Goal: Task Accomplishment & Management: Use online tool/utility

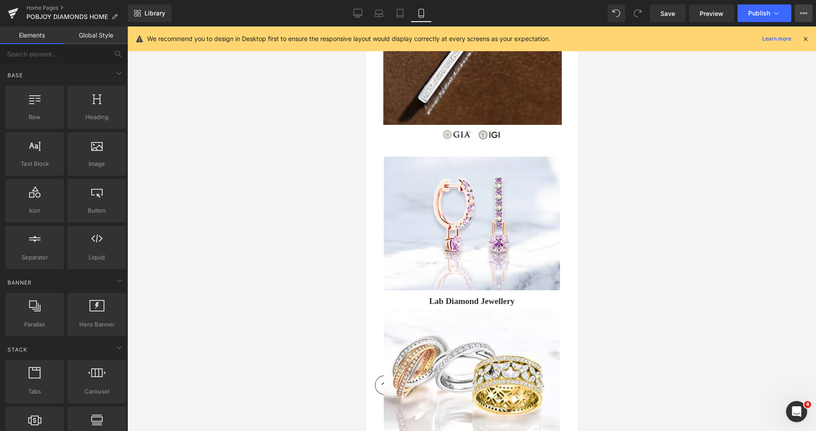
click at [799, 14] on button "View Live Page View with current Template Save Template to Library Schedule Pub…" at bounding box center [804, 13] width 18 height 18
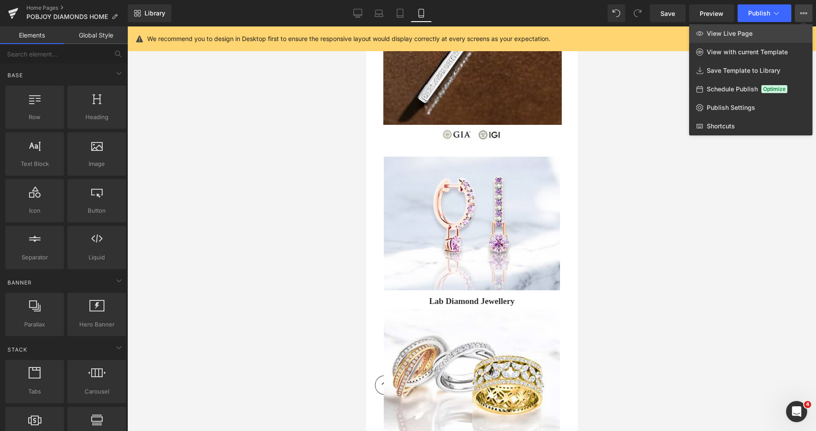
click at [754, 37] on link "View Live Page" at bounding box center [750, 33] width 123 height 19
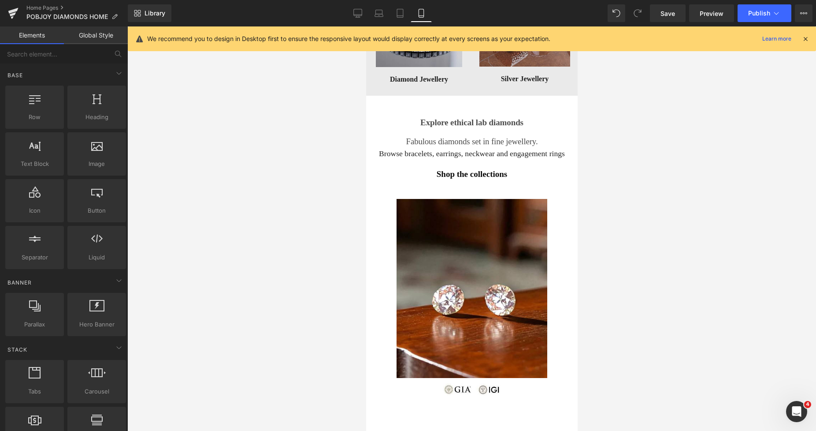
scroll to position [1450, 0]
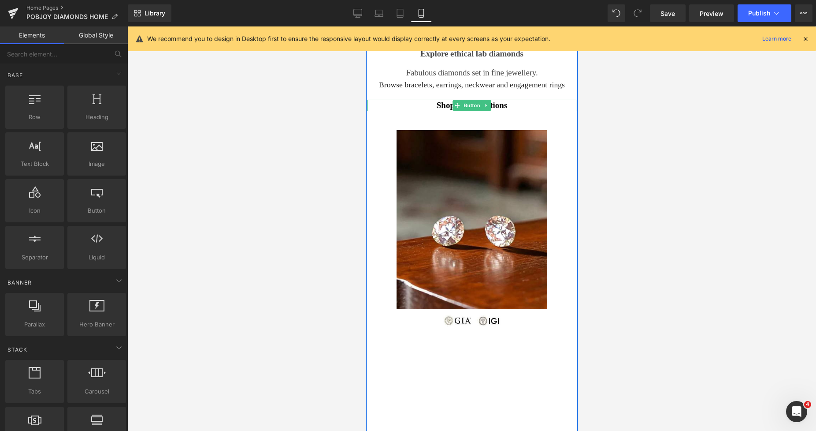
click at [442, 105] on span "Shop the collections" at bounding box center [471, 105] width 71 height 11
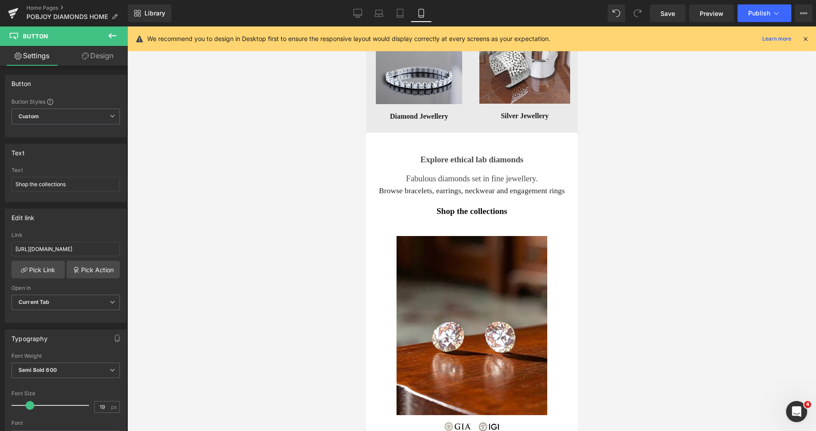
scroll to position [1391, 0]
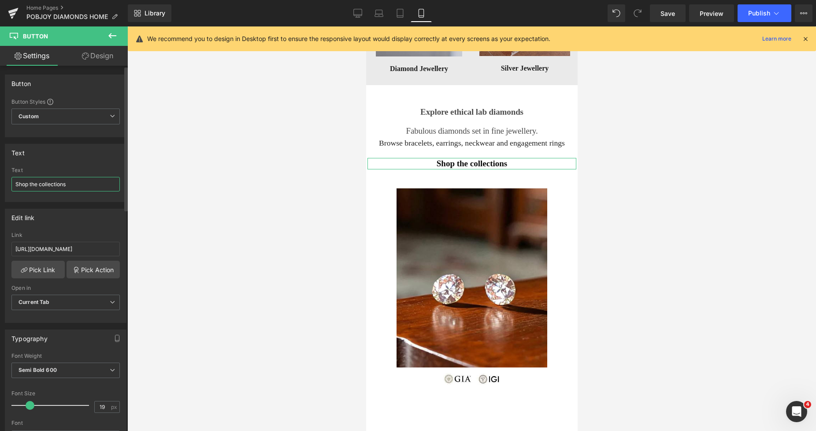
drag, startPoint x: 37, startPoint y: 184, endPoint x: 30, endPoint y: 183, distance: 6.7
click at [30, 183] on input "Shop the collections" at bounding box center [65, 184] width 108 height 15
type input "Shop lab diamond collections"
click at [666, 15] on span "Save" at bounding box center [668, 13] width 15 height 9
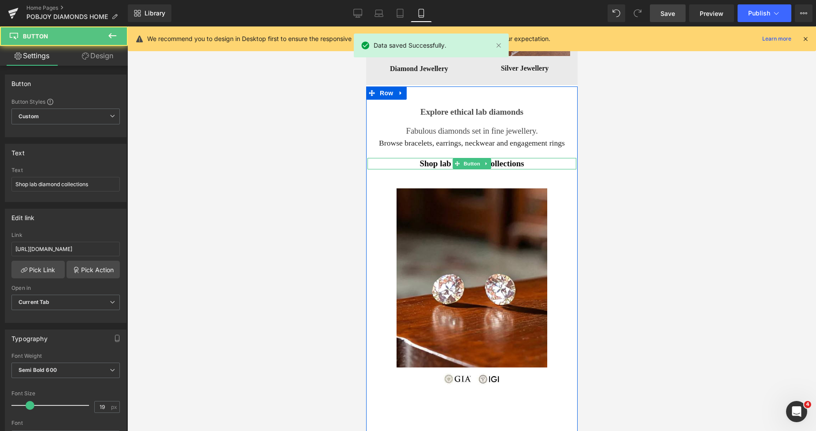
click at [429, 161] on span "Shop lab diamond collections" at bounding box center [471, 163] width 104 height 11
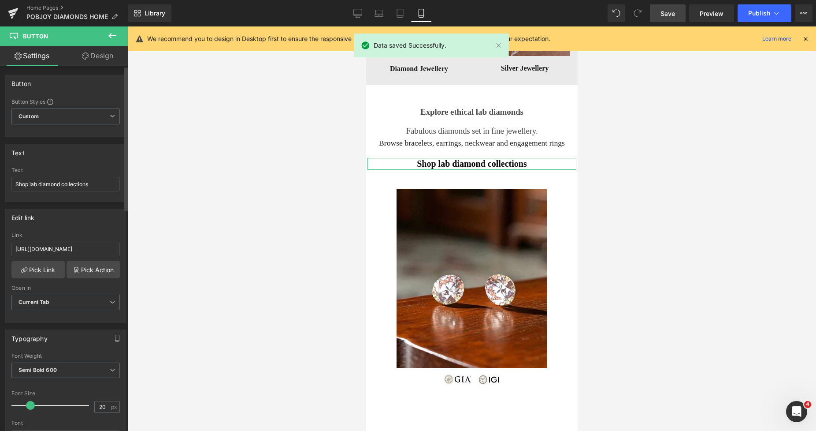
type input "22"
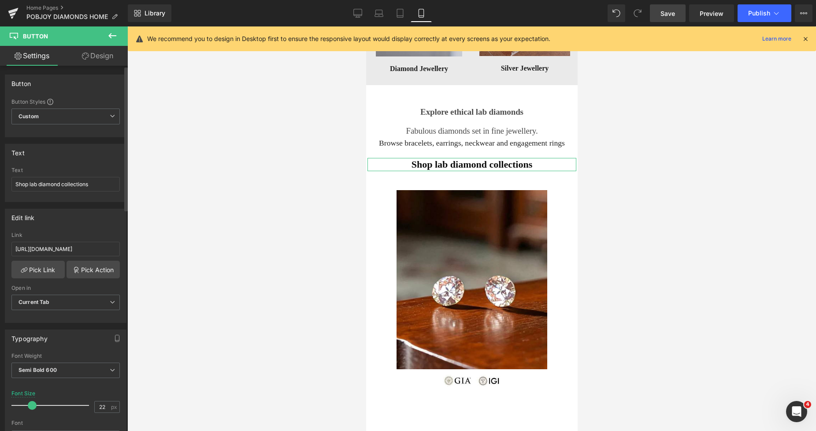
click at [31, 405] on span at bounding box center [32, 405] width 9 height 9
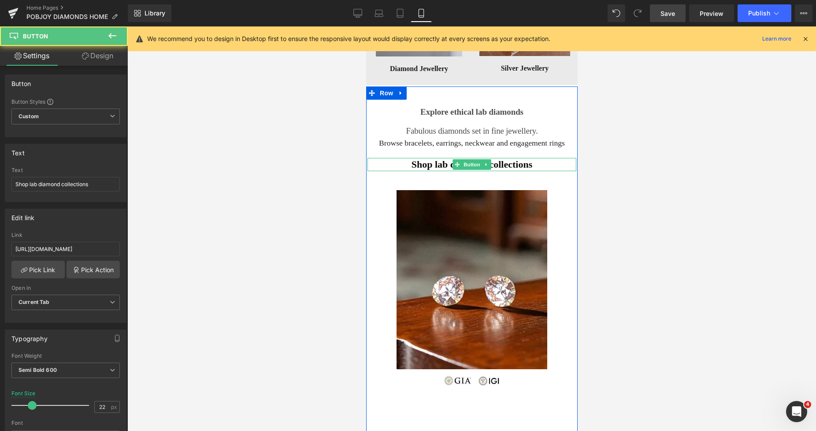
click at [404, 161] on div "Shop lab diamond collections" at bounding box center [471, 164] width 209 height 13
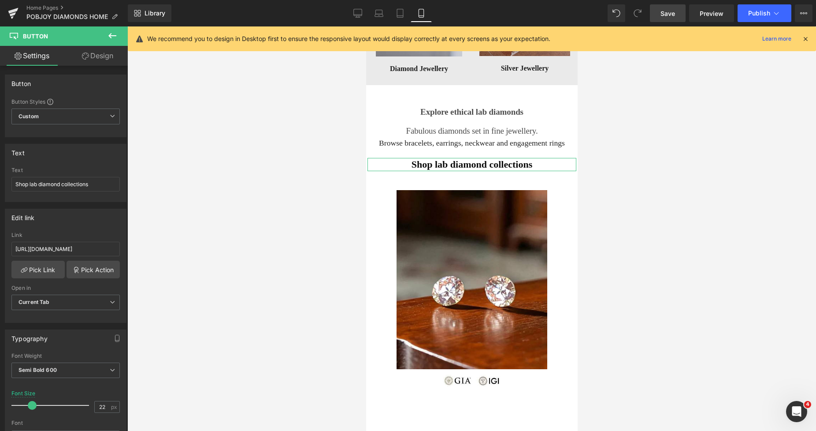
click at [103, 58] on link "Design" at bounding box center [98, 56] width 64 height 20
click at [0, 0] on div "Spacing" at bounding box center [0, 0] width 0 height 0
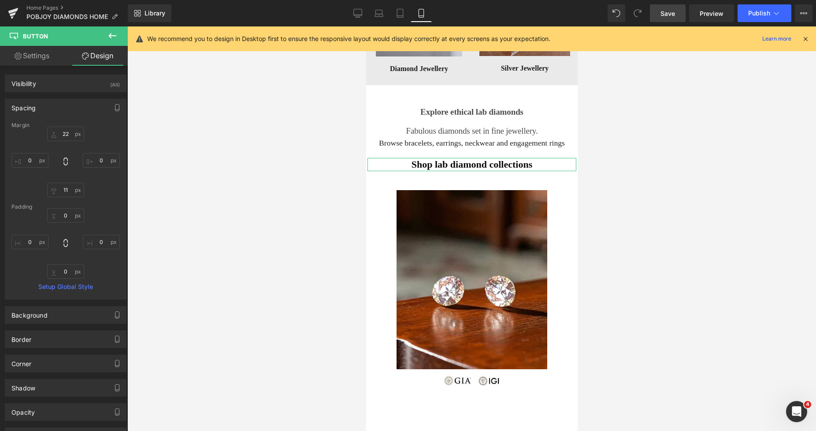
type input "22"
type input "0"
type input "11"
type input "0"
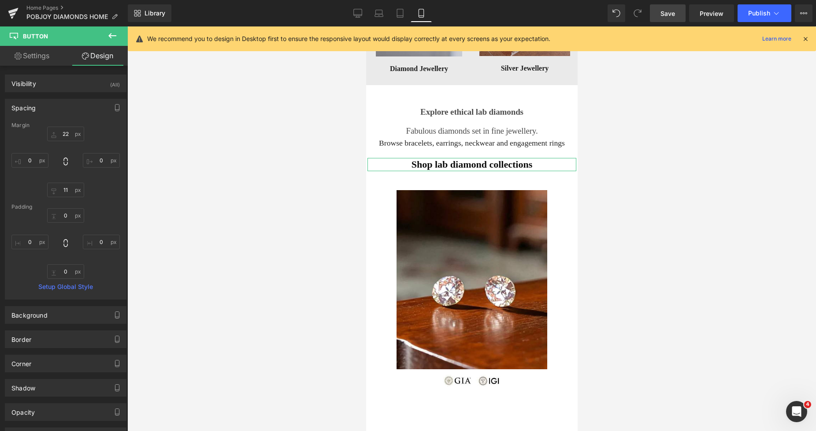
type input "0"
click at [361, 13] on icon at bounding box center [357, 13] width 9 height 9
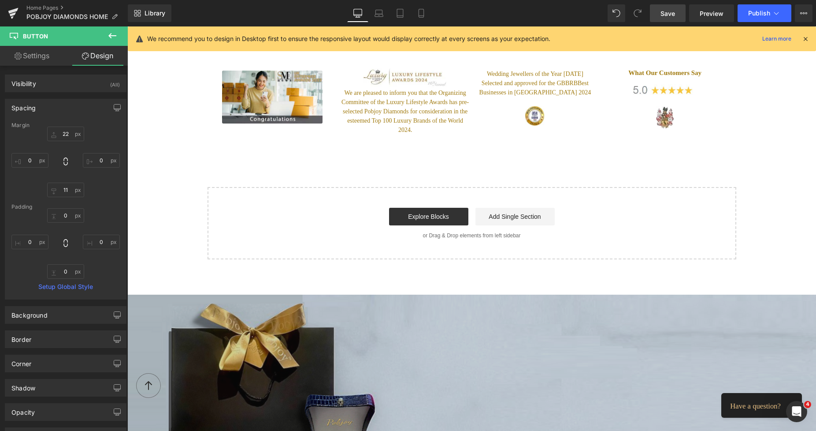
type input "17"
type input "0"
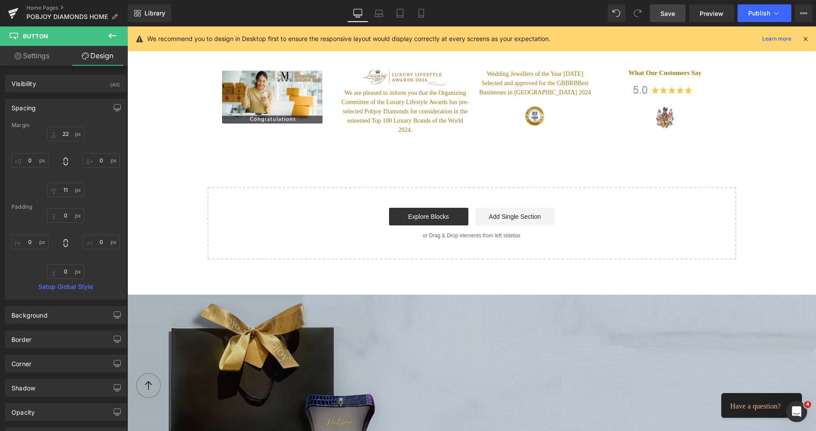
type input "0"
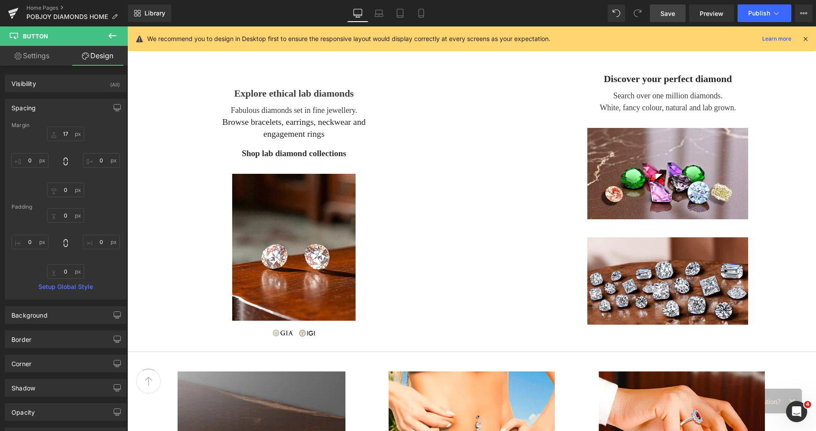
scroll to position [504, 0]
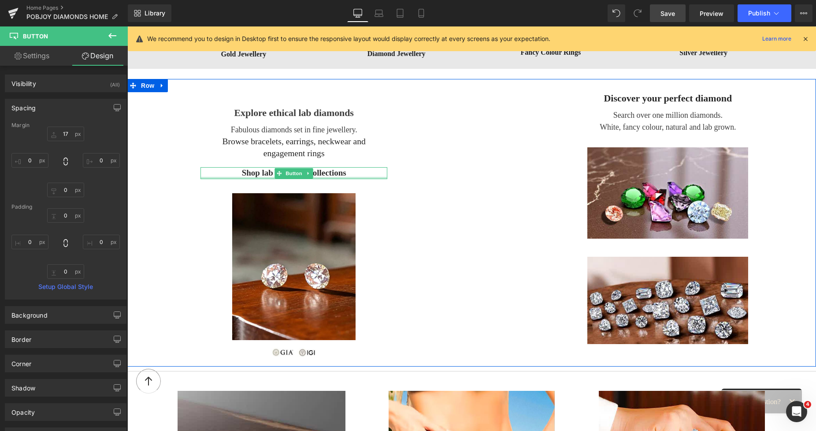
click at [243, 176] on span "Shop lab diamond collections" at bounding box center [294, 172] width 104 height 11
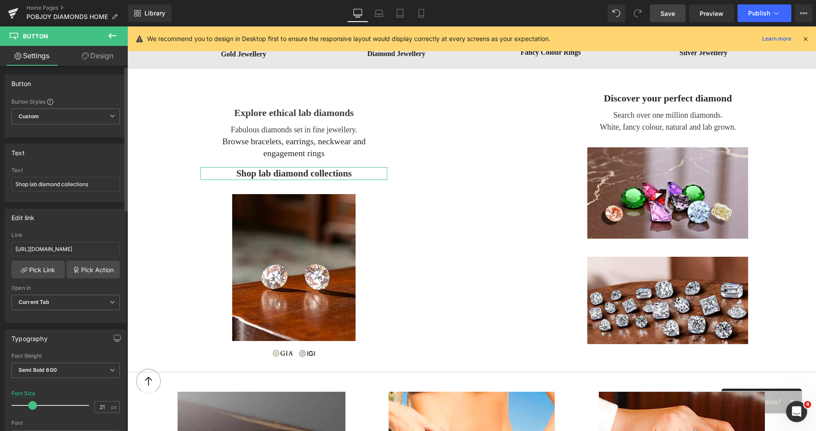
type input "23"
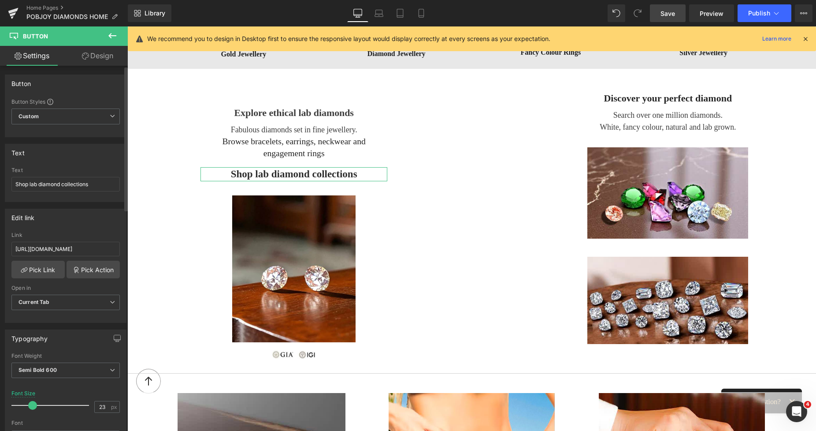
click at [30, 405] on span at bounding box center [32, 405] width 9 height 9
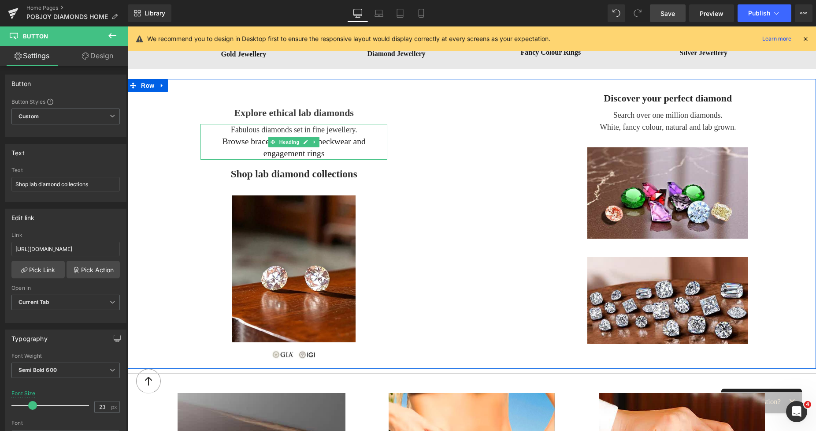
click at [248, 130] on h3 "Fabulous diamonds set in fine jewellery." at bounding box center [294, 130] width 187 height 12
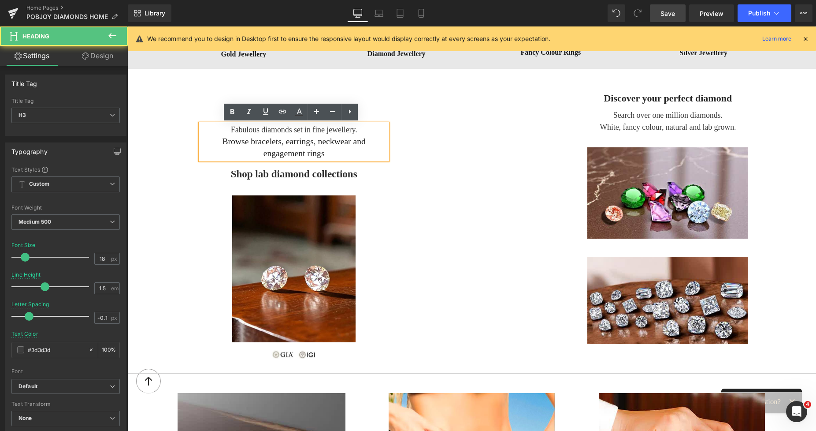
click at [357, 131] on h3 "Fabulous diamonds set in fine jewellery." at bounding box center [294, 130] width 187 height 12
click at [344, 144] on div "Browse bracelets, earrings, neckwear and engagement rings" at bounding box center [294, 148] width 187 height 24
drag, startPoint x: 338, startPoint y: 142, endPoint x: 306, endPoint y: 142, distance: 31.3
click at [306, 142] on div "Browse bracelets, earrings, neckwear and engagement rings" at bounding box center [294, 148] width 187 height 24
click at [298, 147] on div "Browse bracelets, earrings, neckwear and engagement rings" at bounding box center [294, 148] width 187 height 24
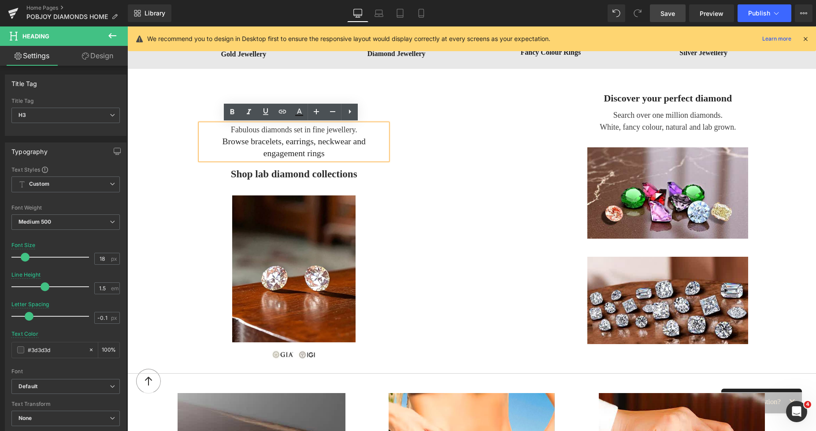
drag, startPoint x: 353, startPoint y: 132, endPoint x: 234, endPoint y: 132, distance: 119.0
click at [234, 132] on h3 "Fabulous diamonds set in fine jewellery." at bounding box center [294, 130] width 187 height 12
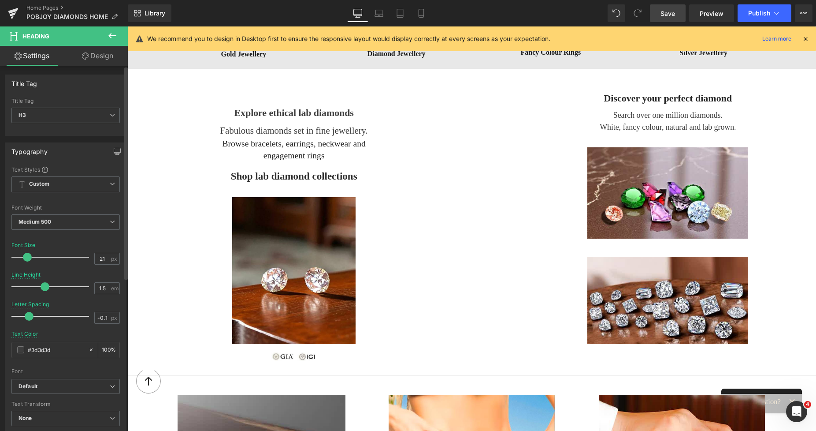
type input "20"
click at [27, 258] on span at bounding box center [26, 257] width 9 height 9
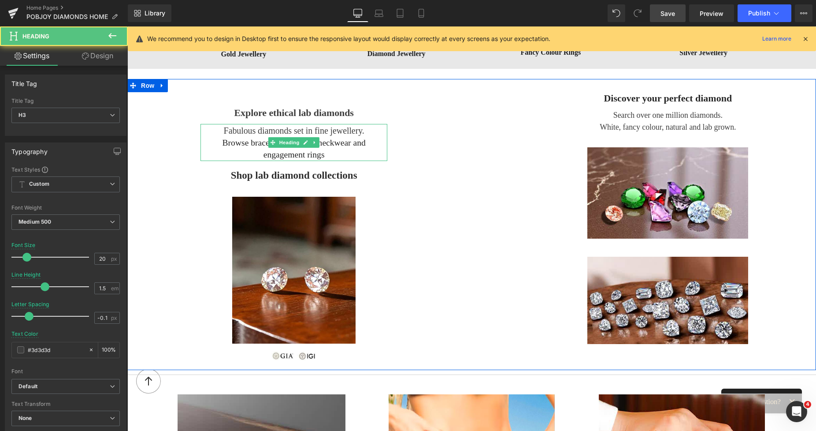
click at [216, 149] on div "Browse bracelets, earrings, neckwear and engagement rings" at bounding box center [294, 149] width 187 height 24
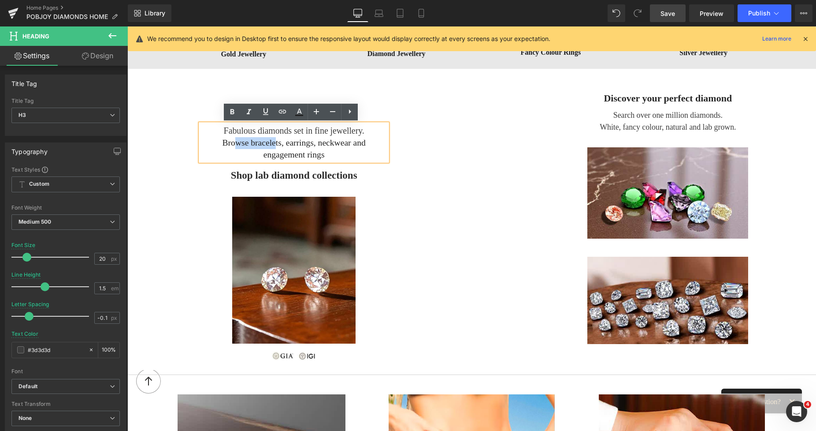
drag, startPoint x: 216, startPoint y: 147, endPoint x: 251, endPoint y: 141, distance: 34.9
click at [251, 141] on div "Browse bracelets, earrings, neckwear and engagement rings" at bounding box center [294, 149] width 187 height 24
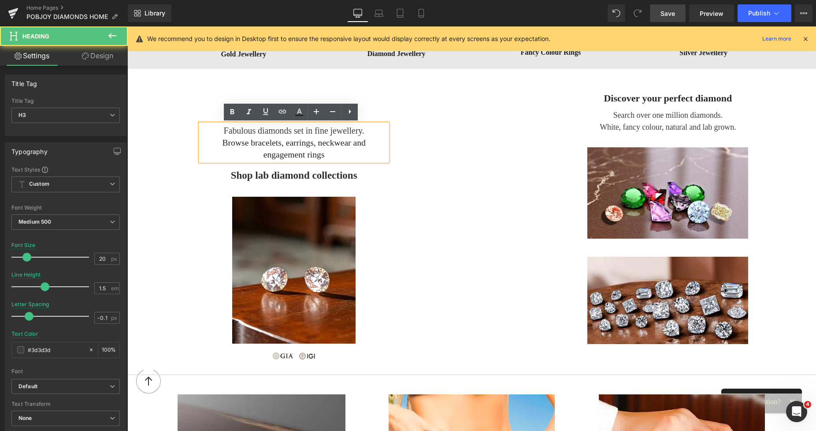
click at [257, 135] on h3 "Fabulous diamonds set in fine jewellery." at bounding box center [294, 130] width 187 height 13
drag, startPoint x: 257, startPoint y: 135, endPoint x: 235, endPoint y: 135, distance: 21.2
click at [235, 135] on h3 "Fabulous diamonds set in fine jewellery." at bounding box center [294, 130] width 187 height 13
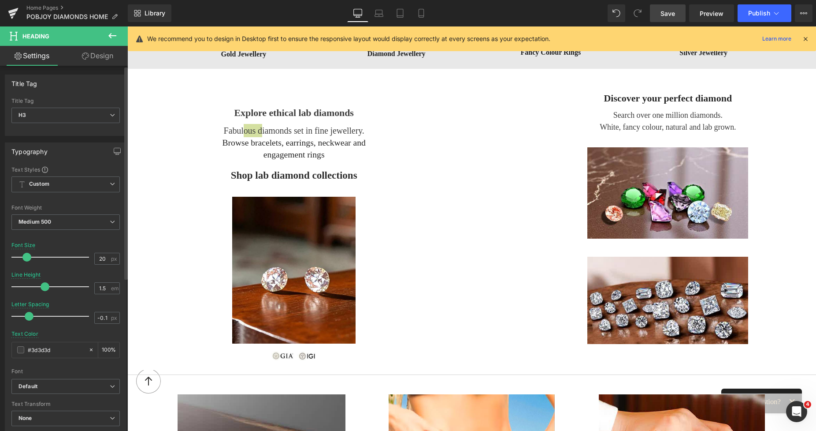
type input "1.4"
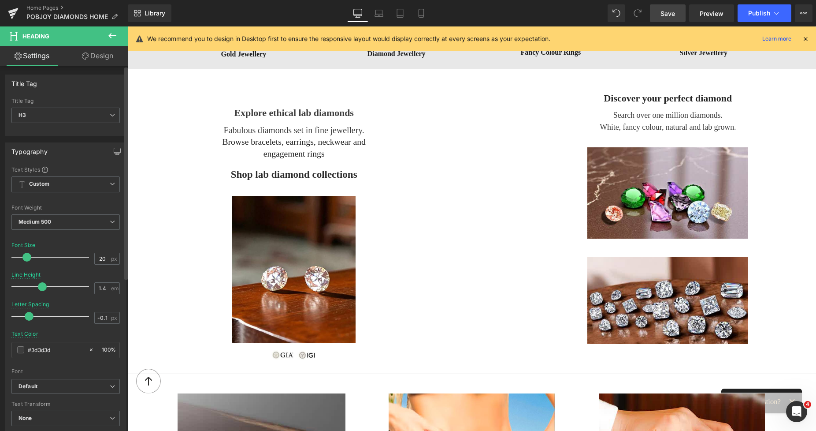
click at [42, 285] on span at bounding box center [42, 286] width 9 height 9
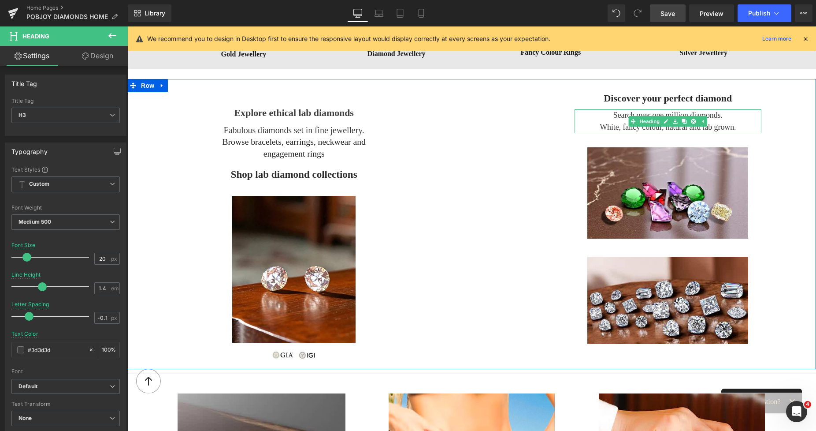
click at [616, 121] on h3 "Search over one million diamonds." at bounding box center [668, 115] width 187 height 12
click at [257, 137] on div "Browse bracelets, earrings, neckwear and engagement rings" at bounding box center [294, 148] width 187 height 24
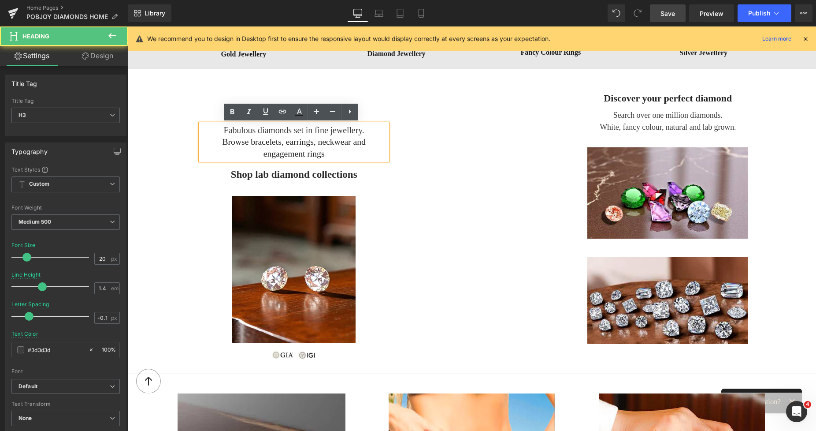
click at [232, 141] on div "Browse bracelets, earrings, neckwear and engagement rings" at bounding box center [294, 148] width 187 height 24
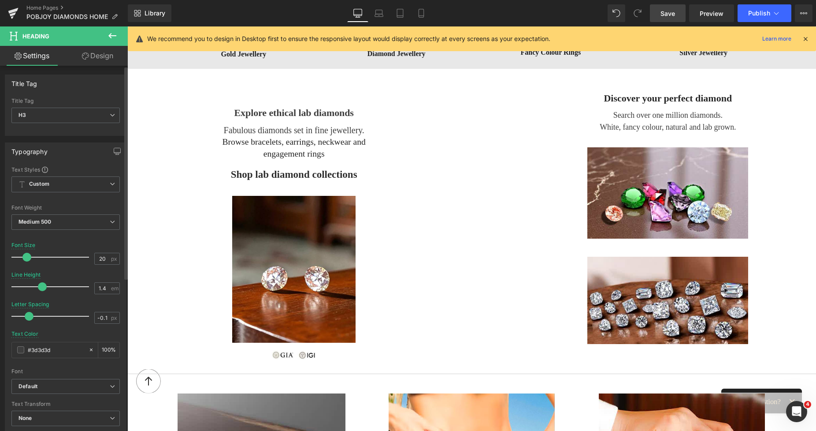
type input "1.5"
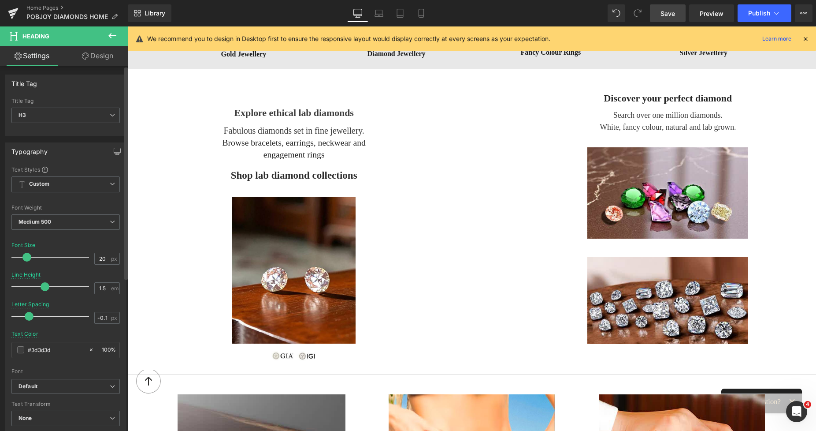
click at [44, 284] on span at bounding box center [45, 286] width 9 height 9
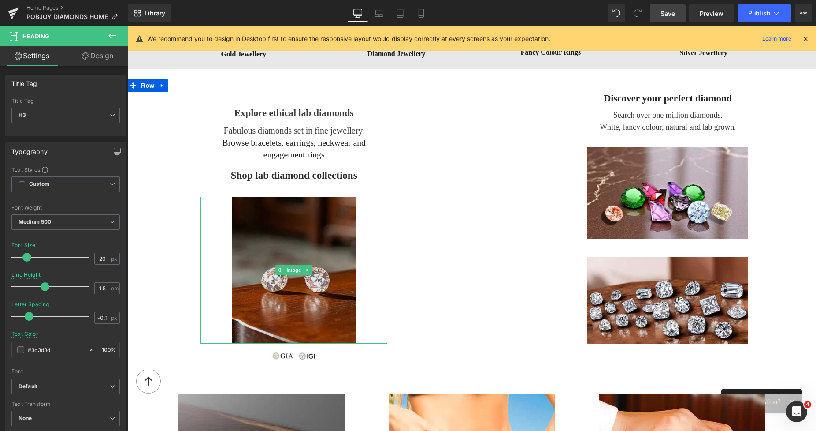
click at [274, 205] on img at bounding box center [293, 270] width 123 height 147
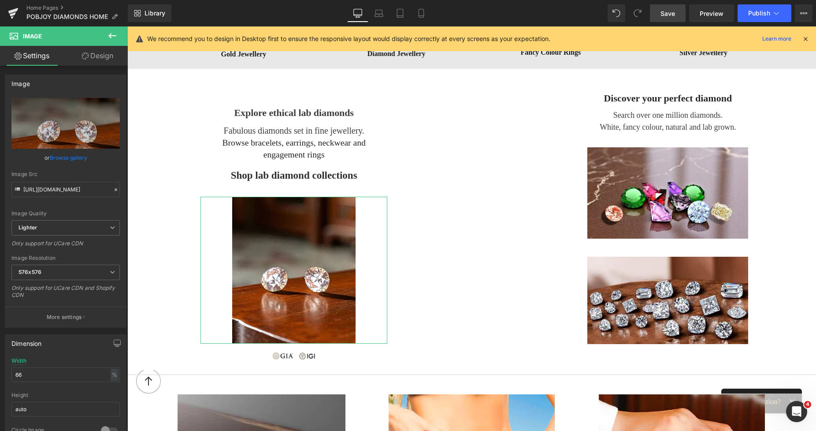
click at [96, 58] on link "Design" at bounding box center [98, 56] width 64 height 20
click at [0, 0] on div "Spacing" at bounding box center [0, 0] width 0 height 0
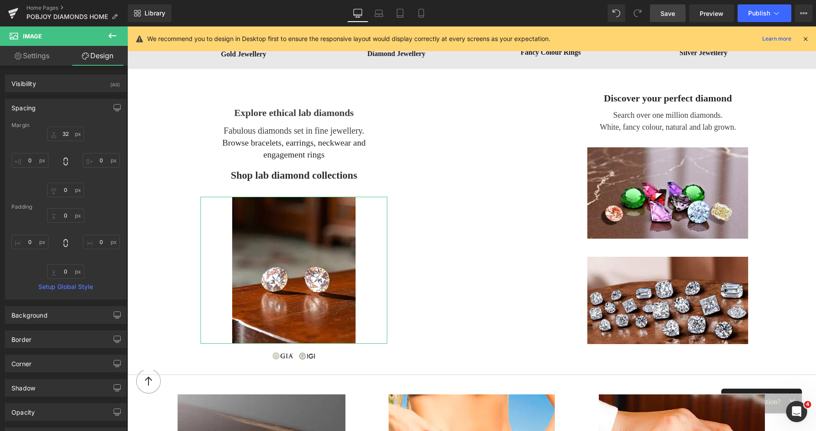
type input "32"
type input "0"
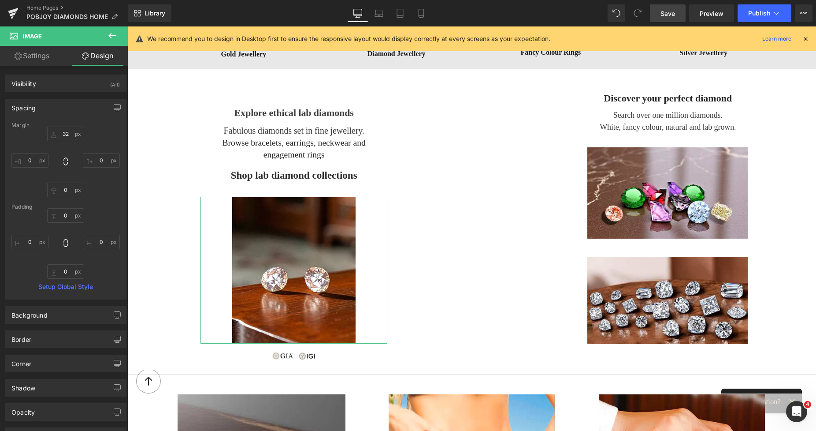
type input "0"
click at [62, 136] on input "32" at bounding box center [65, 133] width 37 height 15
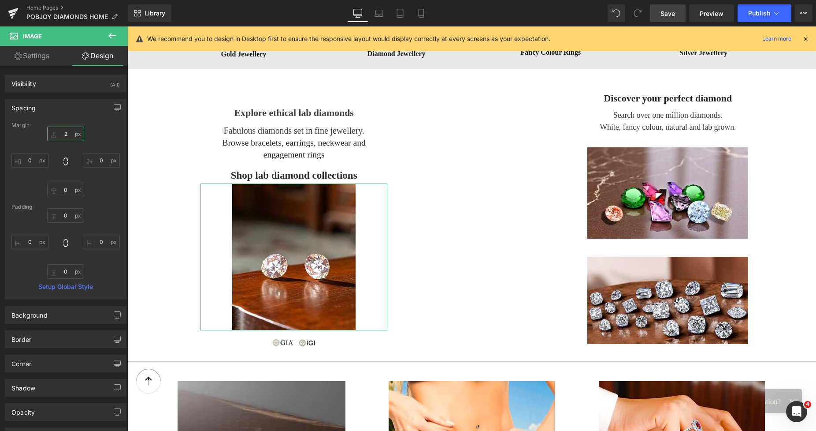
type input "27"
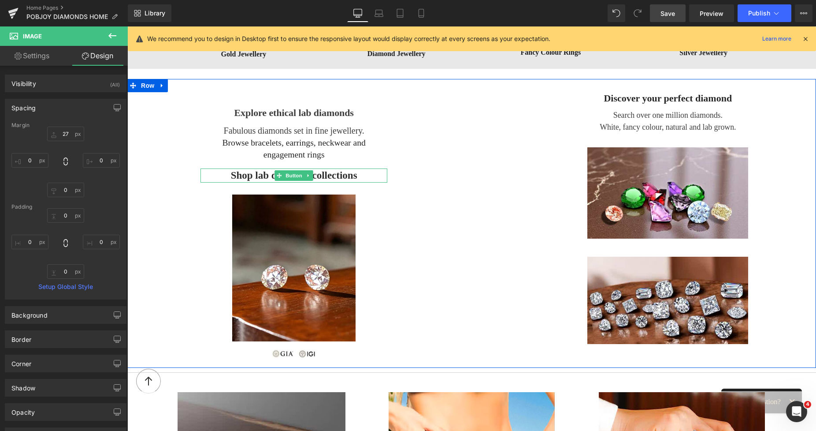
click at [231, 176] on span "Shop lab diamond collections" at bounding box center [294, 175] width 126 height 14
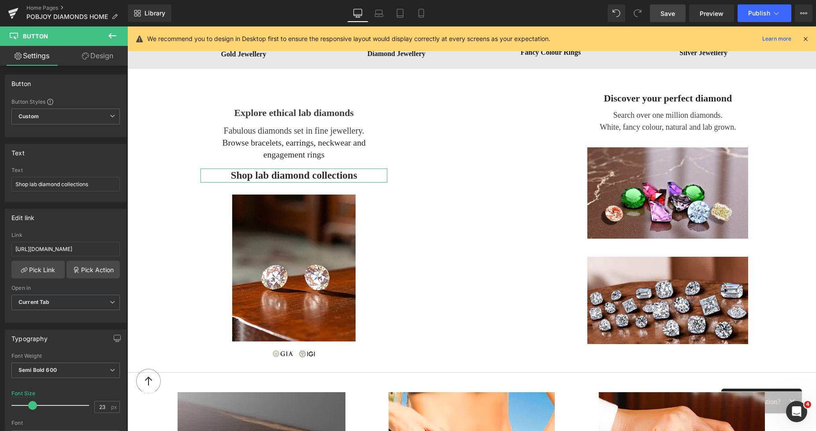
click at [104, 58] on link "Design" at bounding box center [98, 56] width 64 height 20
click at [0, 0] on div "Border" at bounding box center [0, 0] width 0 height 0
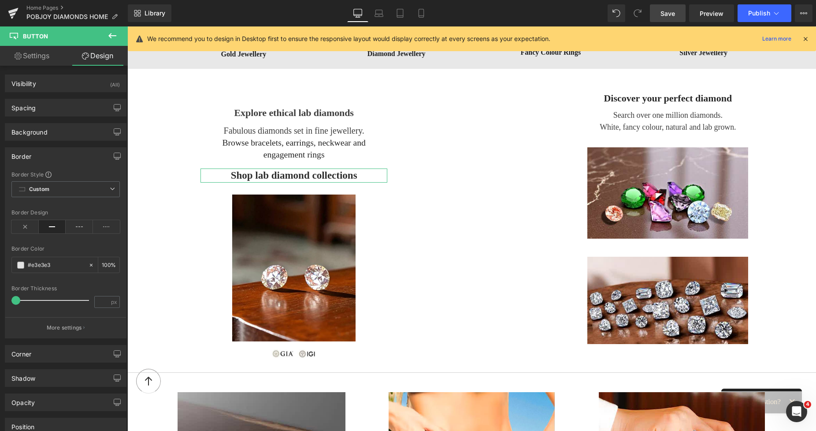
type input "#e3e3e3"
type input "100"
click at [16, 301] on span at bounding box center [15, 300] width 9 height 9
type input "3"
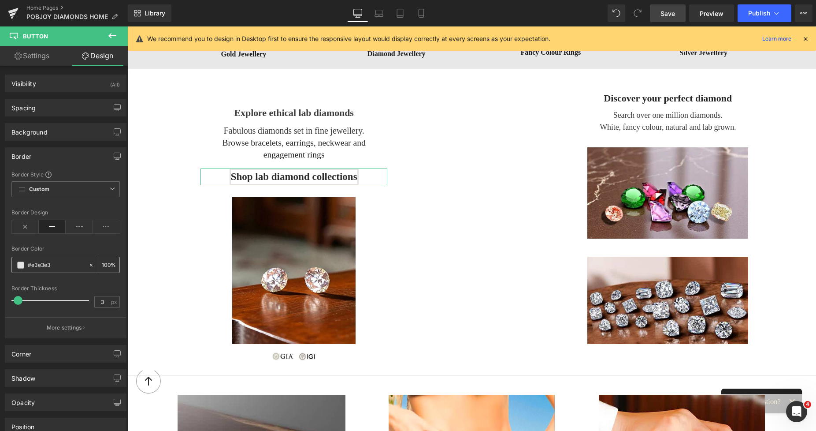
click at [22, 266] on span at bounding box center [20, 264] width 7 height 7
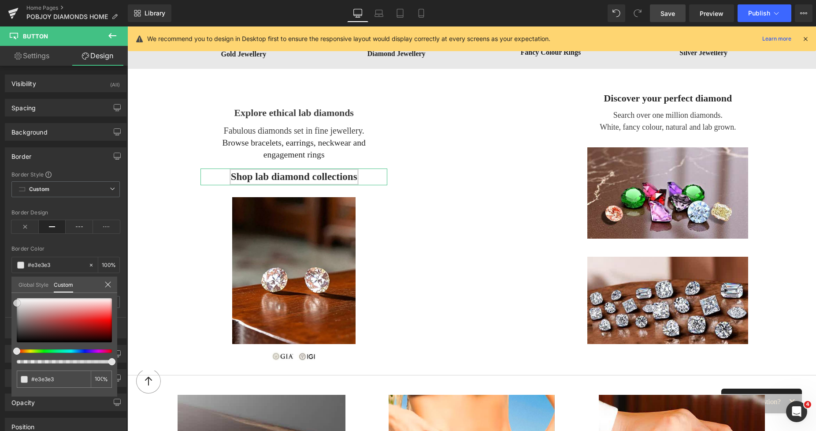
type input "#dbdbdb"
type input "#cecece"
type input "#c1c1c1"
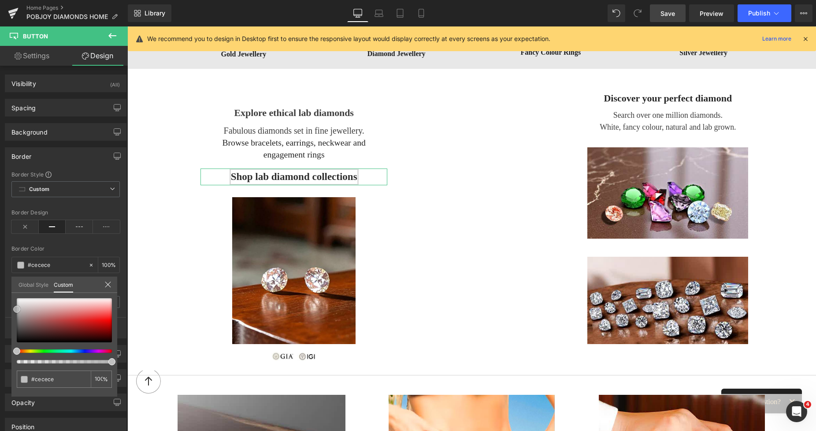
type input "#c1c1c1"
type input "#bcbcbc"
drag, startPoint x: 17, startPoint y: 302, endPoint x: 13, endPoint y: 309, distance: 7.7
click at [13, 309] on span at bounding box center [16, 309] width 7 height 7
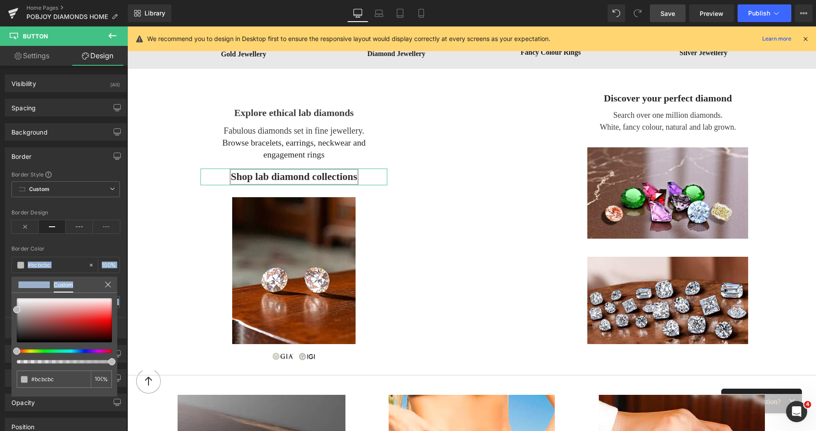
drag, startPoint x: 13, startPoint y: 309, endPoint x: 10, endPoint y: 297, distance: 12.3
click at [10, 297] on div "Border Border Style Custom Custom Setup Global Style Custom Setup Global Style …" at bounding box center [66, 239] width 132 height 197
type input "#bfbfbf"
type input "#c4c4c4"
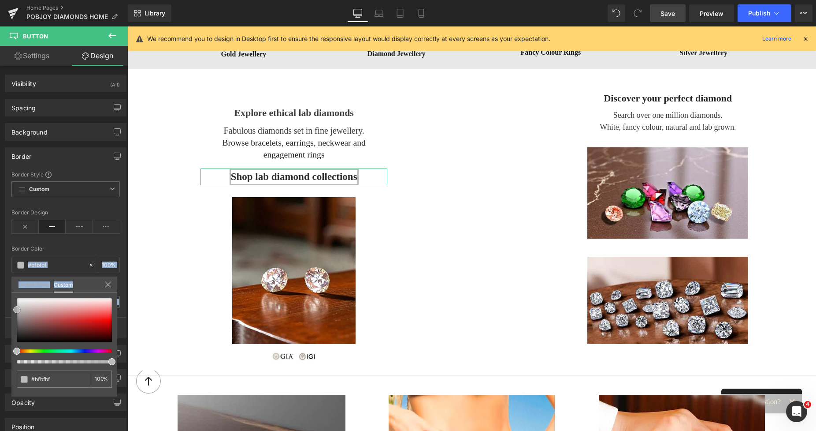
type input "#c4c4c4"
type input "#c6c6c6"
click at [15, 305] on span at bounding box center [16, 307] width 7 height 7
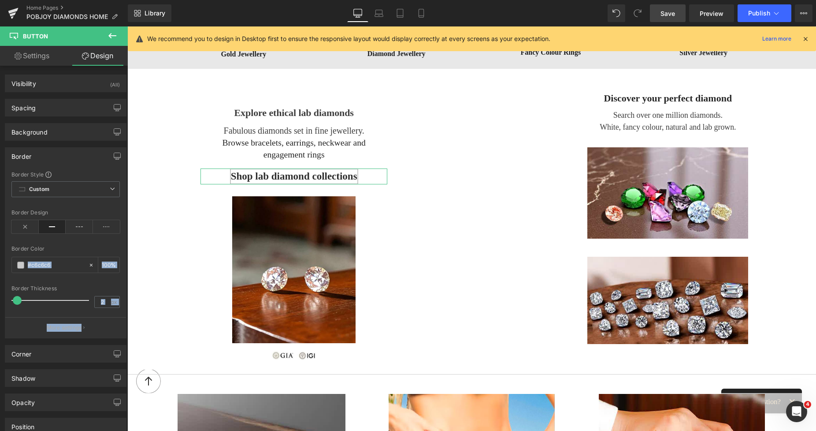
type input "1"
click at [17, 301] on span at bounding box center [17, 300] width 9 height 9
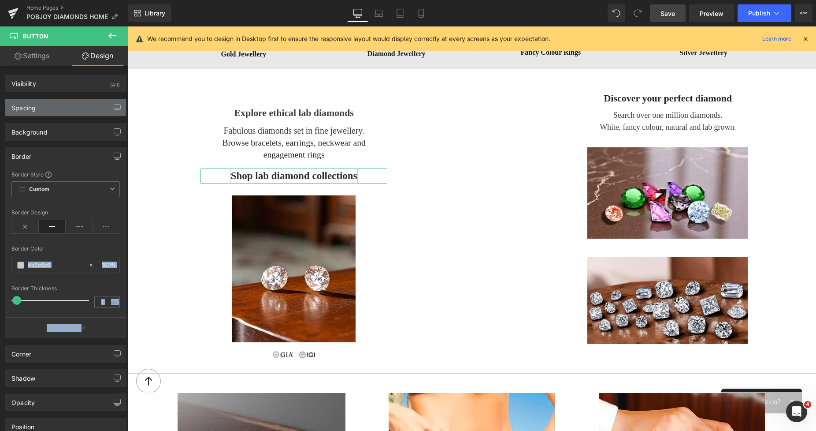
click at [82, 110] on div "Spacing" at bounding box center [65, 107] width 121 height 17
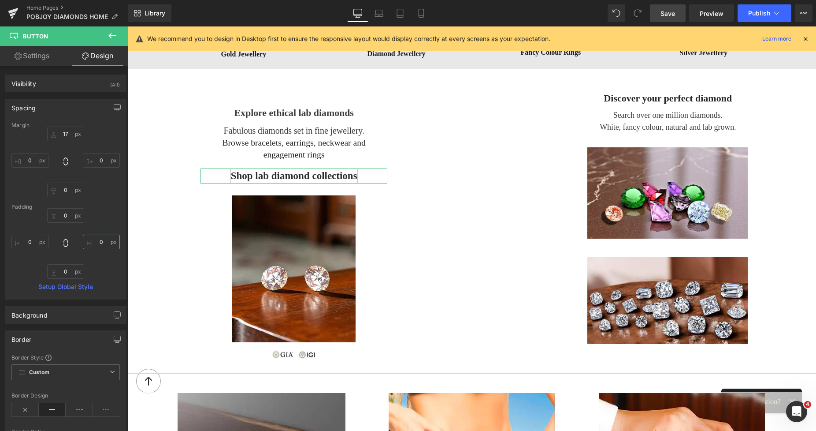
click at [97, 236] on input "0" at bounding box center [101, 241] width 37 height 15
type input "9"
type input "15"
click at [34, 241] on input "0" at bounding box center [29, 241] width 37 height 15
type input "15"
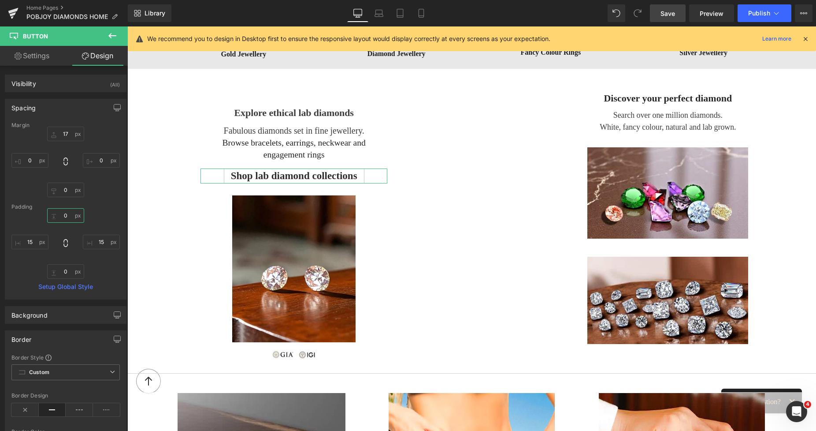
click at [67, 217] on input "0" at bounding box center [65, 215] width 37 height 15
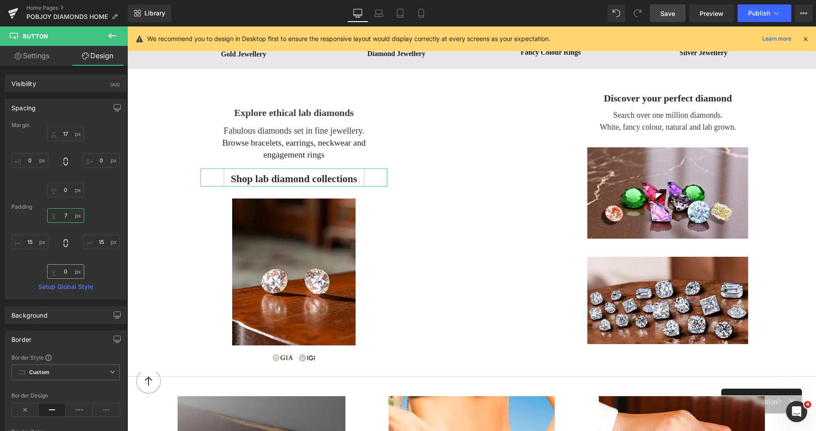
type input "7"
click at [63, 272] on input "0" at bounding box center [65, 271] width 37 height 15
type input "7"
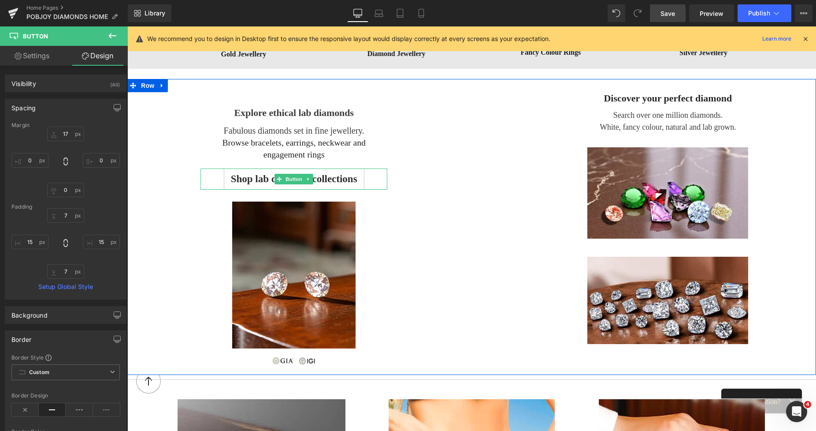
click at [234, 177] on span "Shop lab diamond collections" at bounding box center [294, 179] width 126 height 14
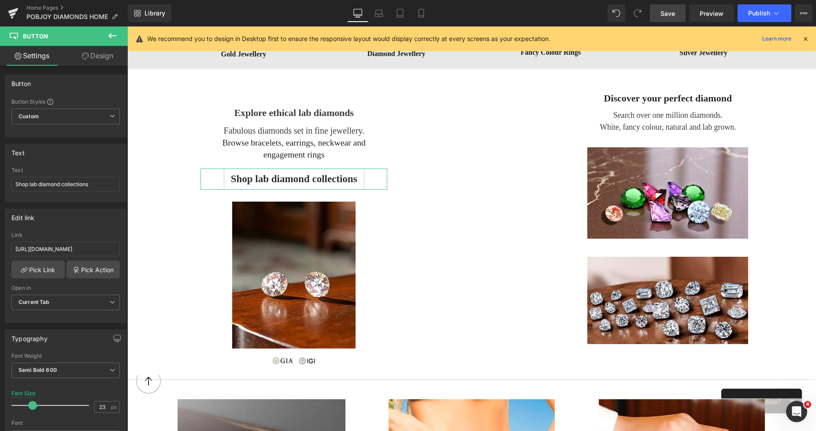
click at [102, 56] on link "Design" at bounding box center [98, 56] width 64 height 20
click at [0, 0] on div "Corner" at bounding box center [0, 0] width 0 height 0
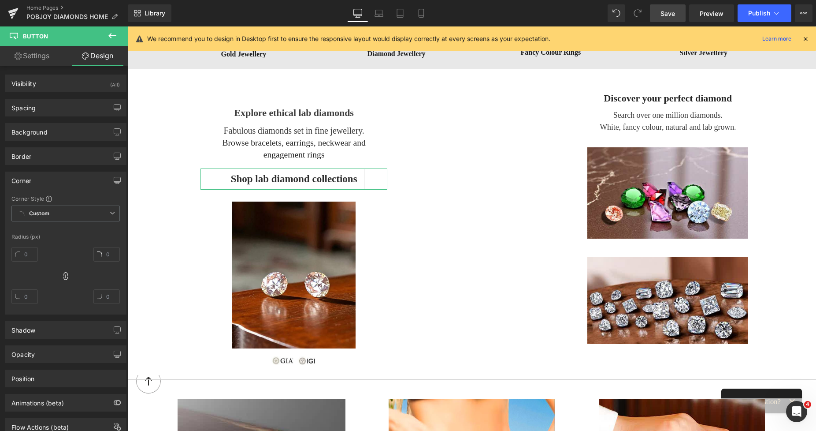
type input "0"
click at [27, 260] on input "0" at bounding box center [24, 254] width 26 height 15
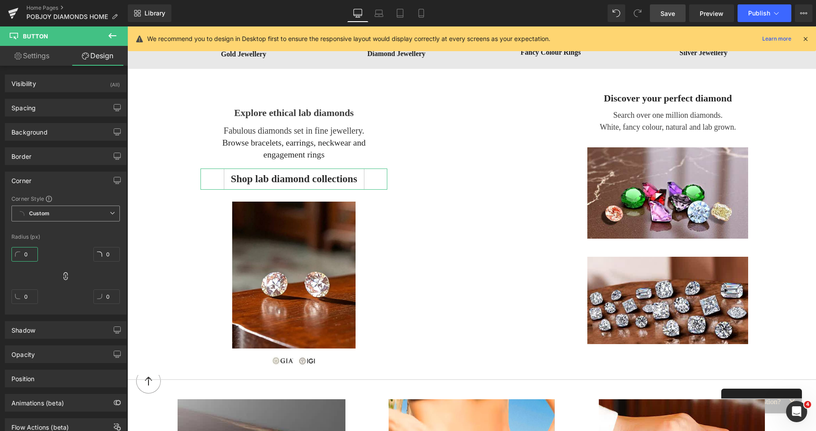
type input "2"
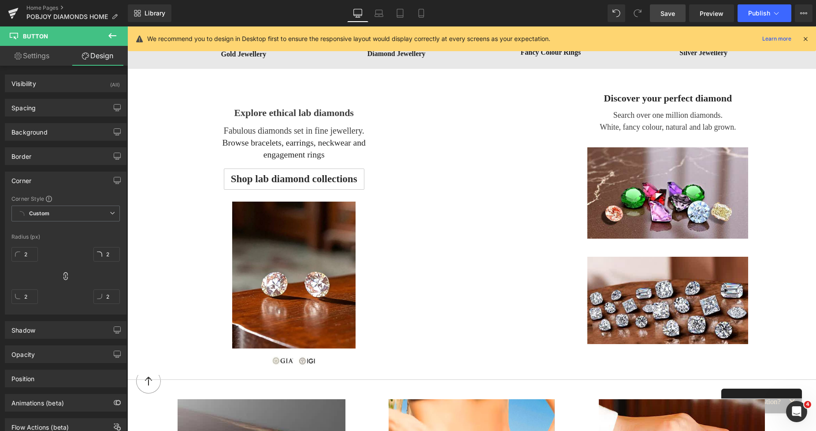
click at [672, 10] on span "Save" at bounding box center [668, 13] width 15 height 9
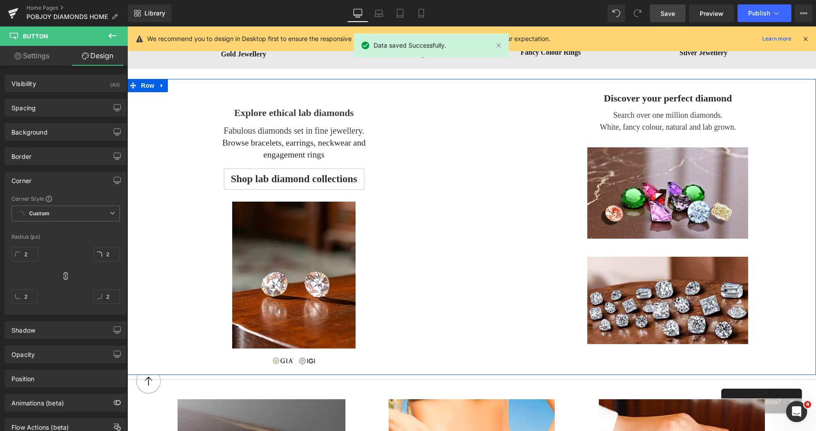
click at [251, 181] on span "Shop lab diamond collections" at bounding box center [294, 179] width 126 height 14
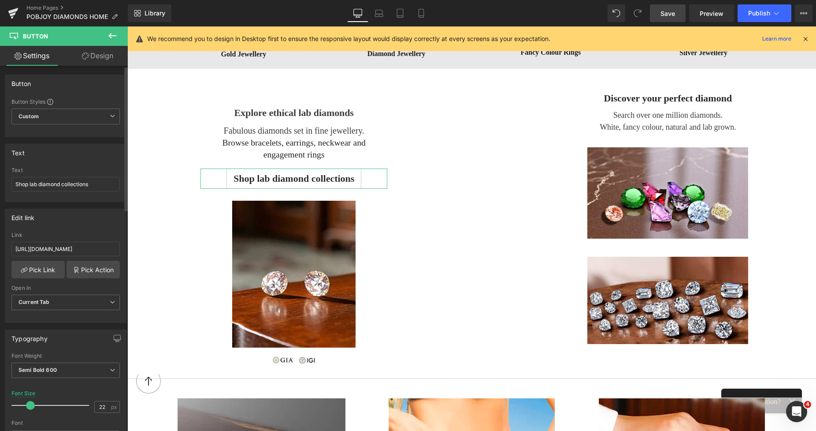
type input "20"
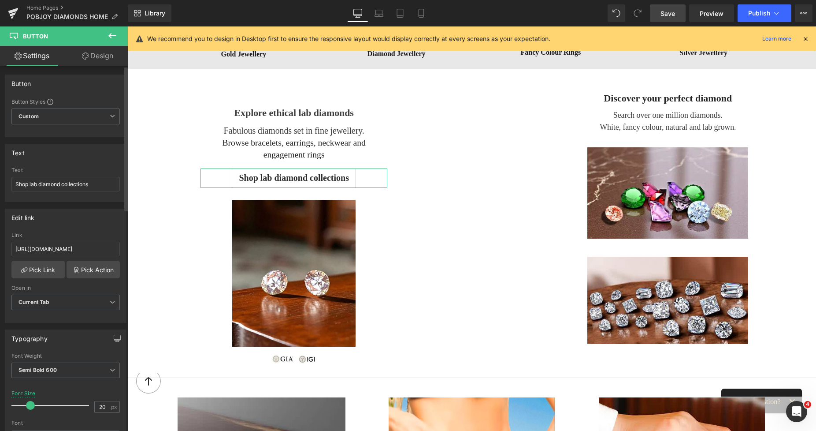
click at [31, 405] on span at bounding box center [30, 405] width 9 height 9
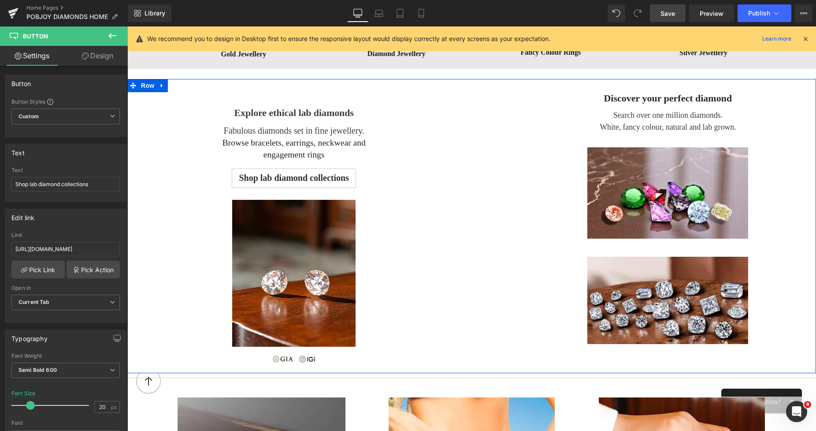
click at [243, 117] on span "Explore ethical lab diamonds" at bounding box center [293, 112] width 119 height 11
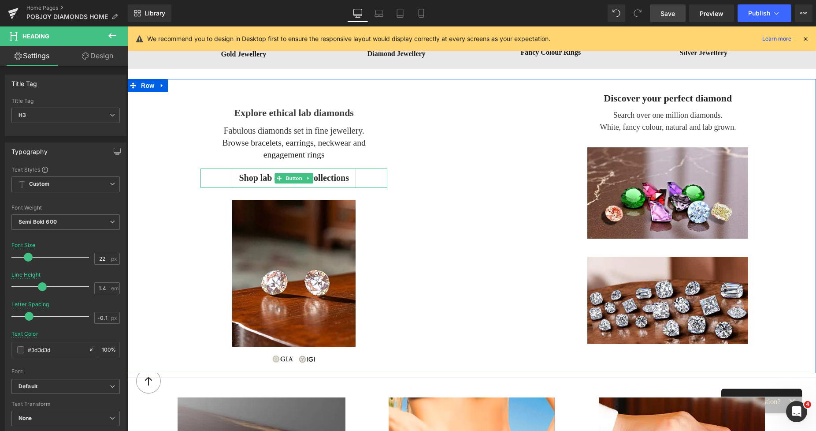
click at [245, 177] on span "Shop lab diamond collections" at bounding box center [294, 178] width 110 height 12
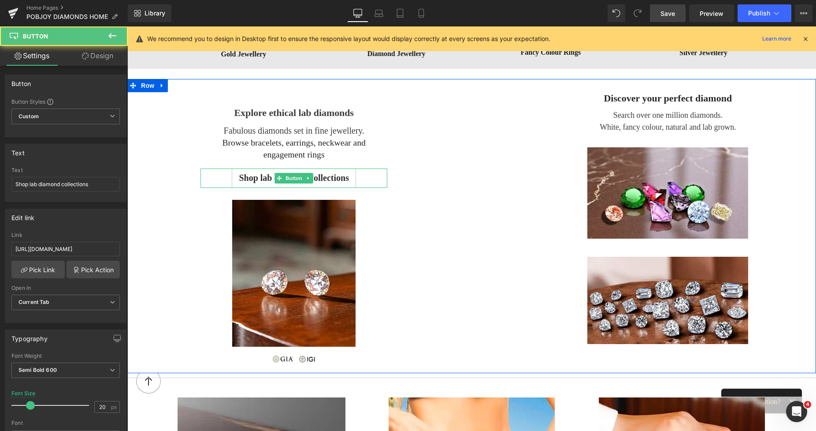
click at [101, 58] on link "Design" at bounding box center [98, 56] width 64 height 20
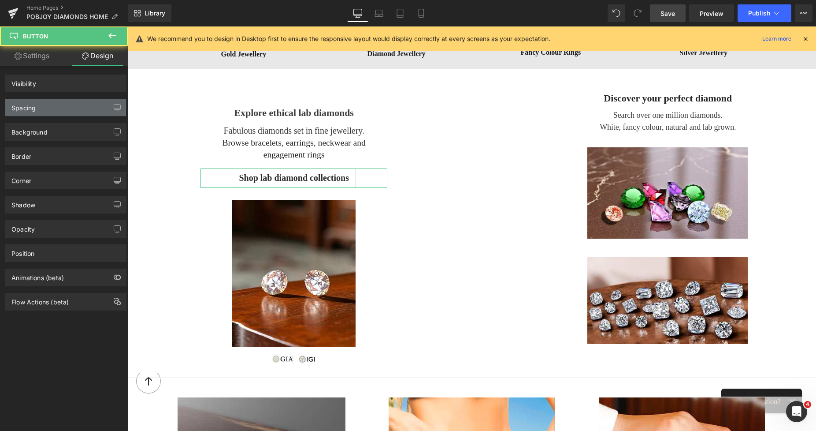
click at [43, 104] on div "Spacing" at bounding box center [65, 107] width 121 height 17
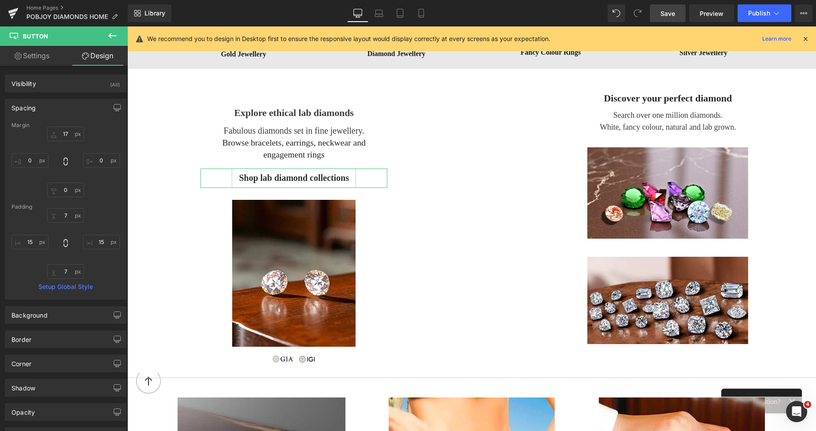
type input "17"
type input "0"
type input "7"
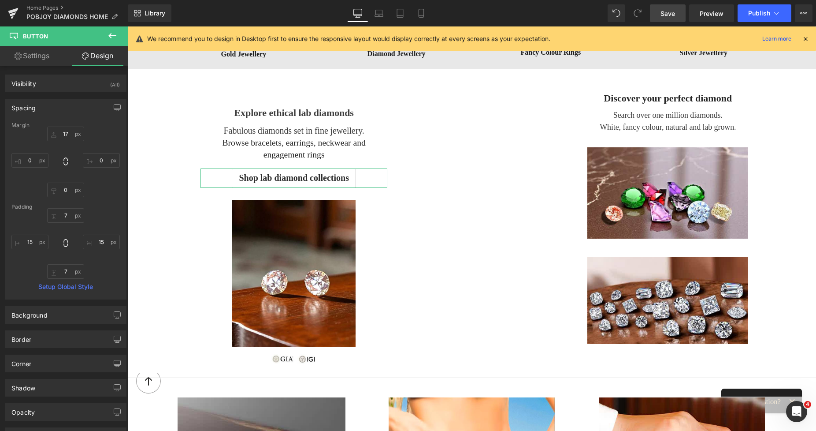
type input "15"
type input "7"
type input "15"
click at [95, 243] on input "15" at bounding box center [101, 241] width 37 height 15
type input "18"
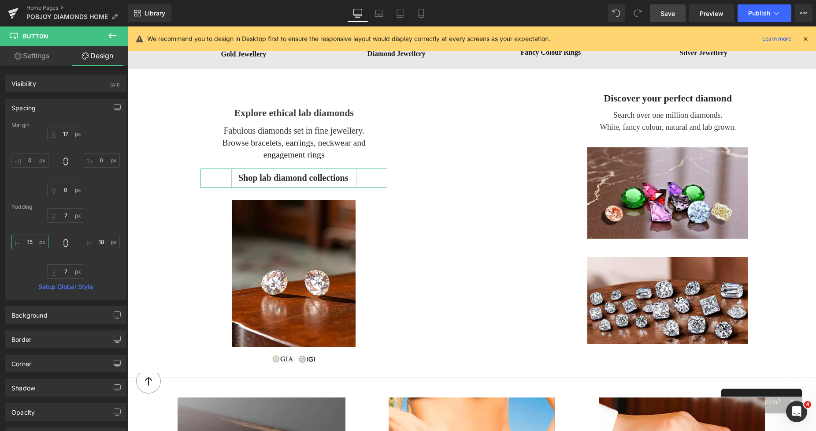
click at [37, 243] on input "15" at bounding box center [29, 241] width 37 height 15
type input "18"
click at [661, 14] on span "Save" at bounding box center [668, 13] width 15 height 9
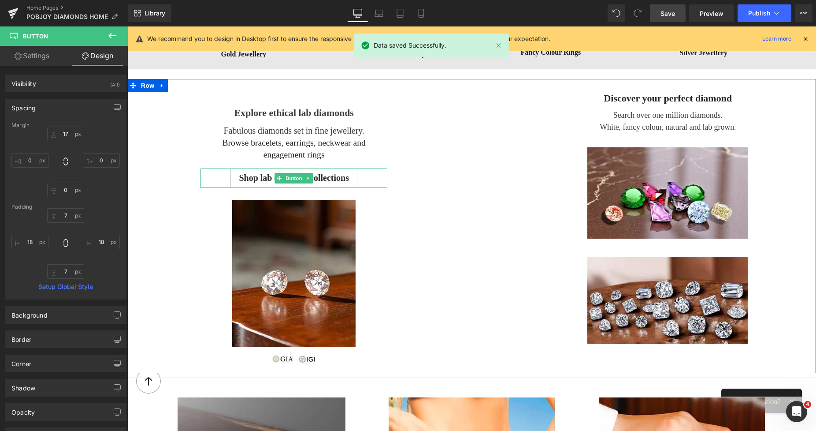
click at [277, 176] on icon at bounding box center [279, 177] width 5 height 5
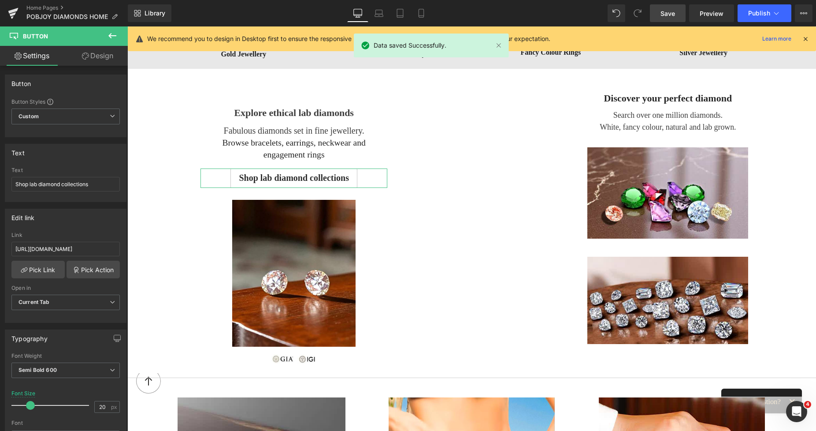
click at [109, 59] on link "Design" at bounding box center [98, 56] width 64 height 20
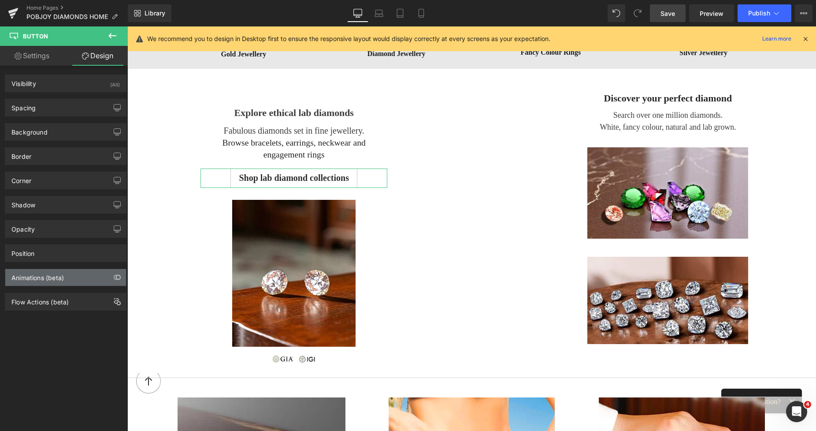
click at [41, 275] on div "Animations (beta)" at bounding box center [37, 275] width 52 height 12
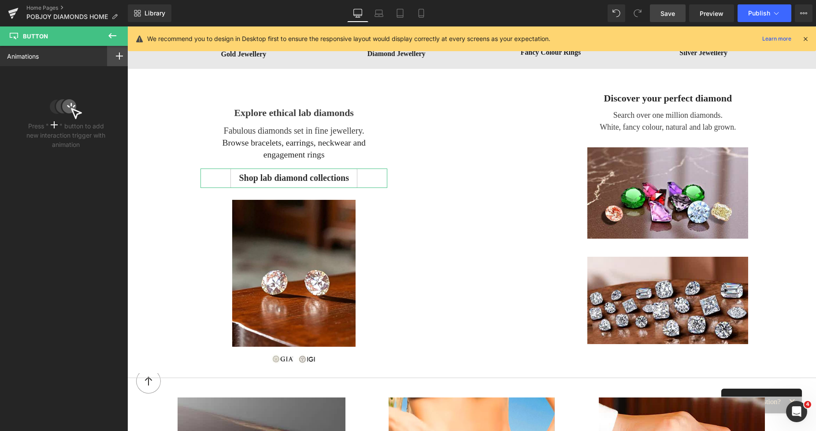
click at [111, 60] on div at bounding box center [119, 56] width 25 height 20
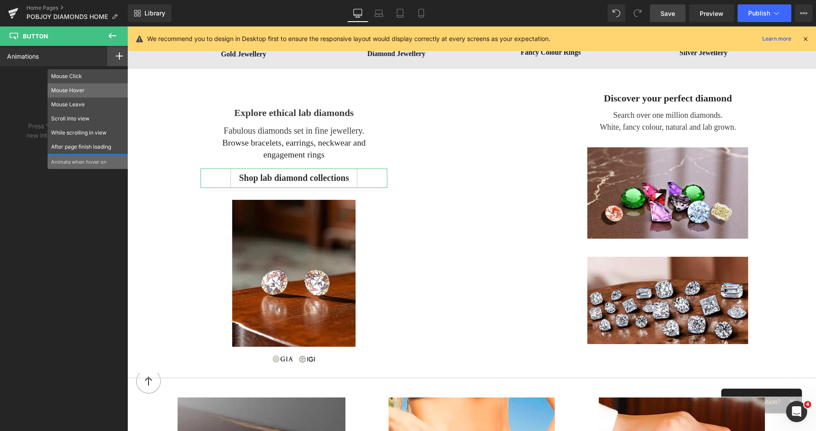
click at [84, 87] on p "Mouse Hover" at bounding box center [88, 90] width 74 height 8
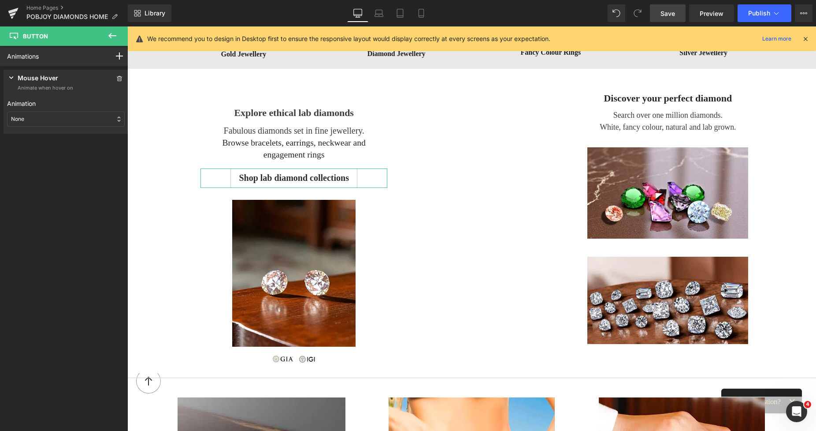
click at [47, 119] on div "None" at bounding box center [66, 119] width 118 height 15
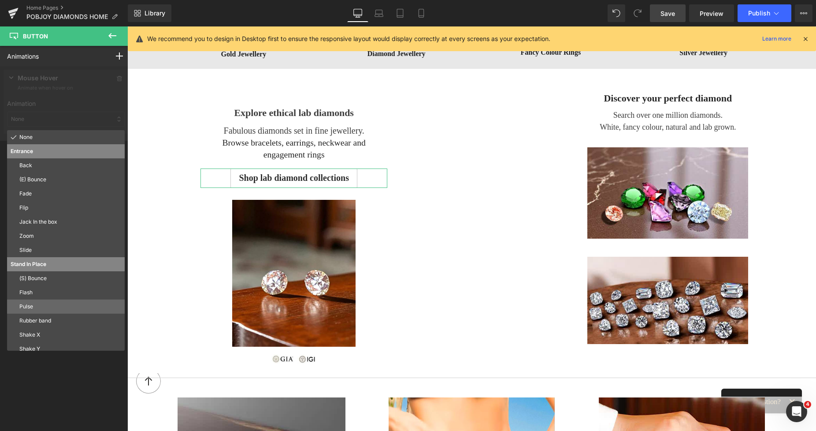
click at [30, 305] on p "Pulse" at bounding box center [70, 306] width 102 height 8
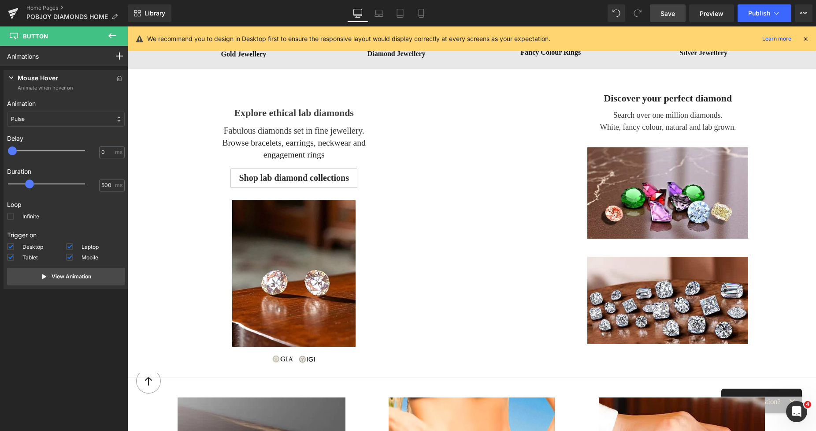
click at [655, 15] on link "Save" at bounding box center [668, 13] width 36 height 18
click at [417, 18] on link "Mobile" at bounding box center [421, 13] width 21 height 18
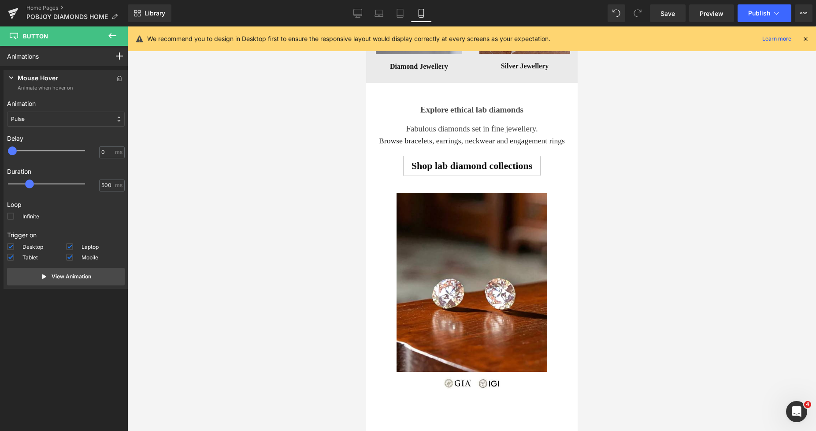
scroll to position [1383, 0]
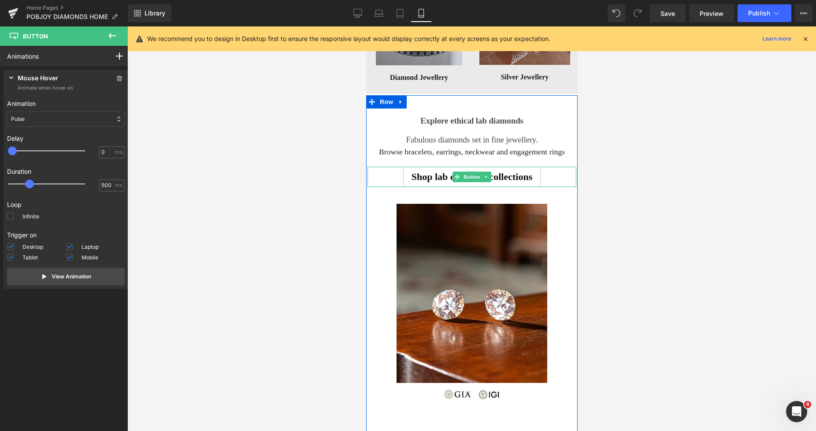
click at [412, 175] on span "Shop lab diamond collections" at bounding box center [471, 176] width 121 height 13
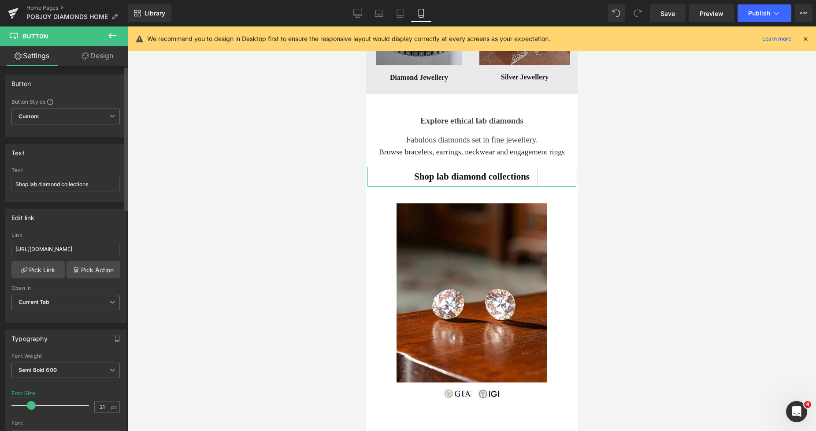
type input "20"
click at [28, 406] on span at bounding box center [30, 405] width 9 height 9
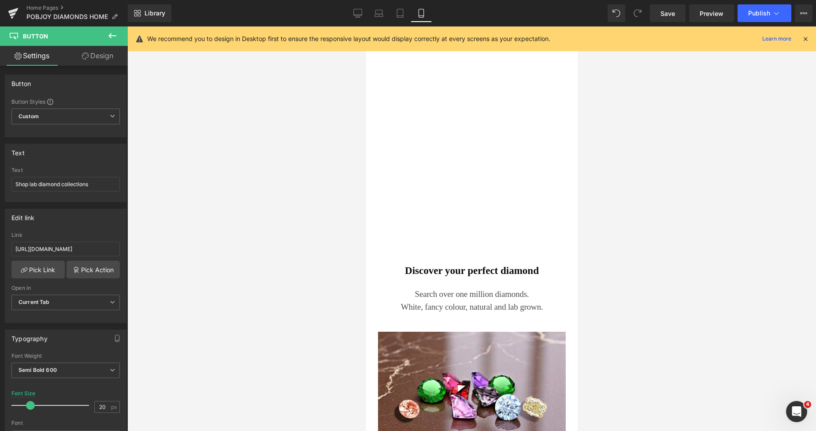
scroll to position [1891, 0]
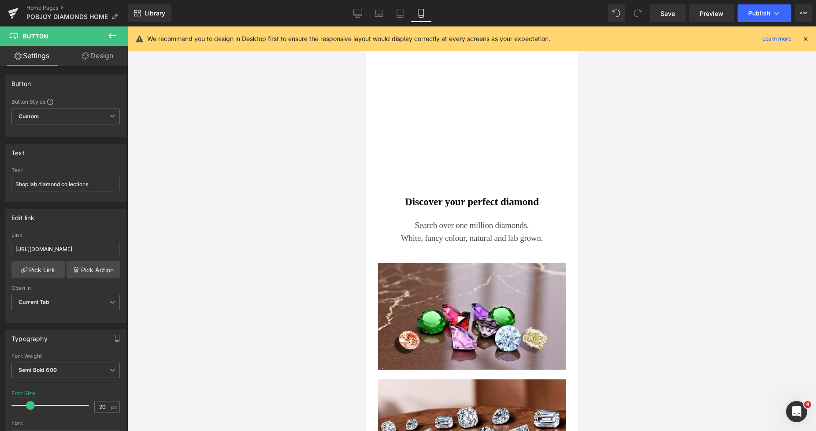
click at [421, 205] on h3 "Discover your perfect diamond" at bounding box center [471, 202] width 209 height 14
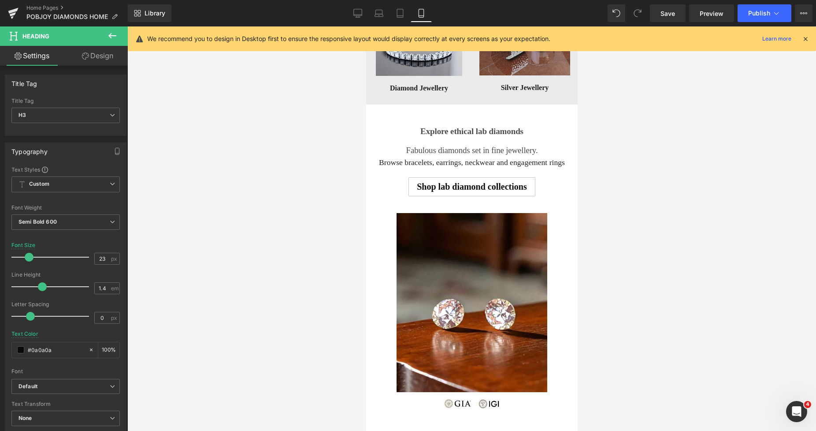
scroll to position [1367, 0]
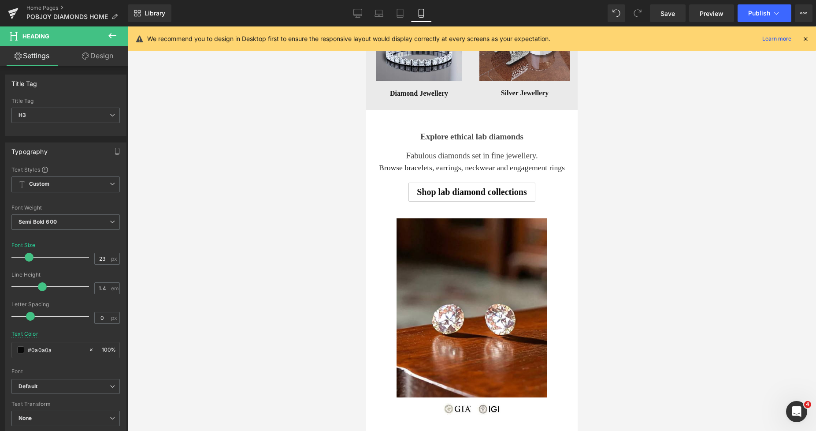
click at [432, 138] on span "Explore ethical lab diamonds" at bounding box center [471, 136] width 103 height 9
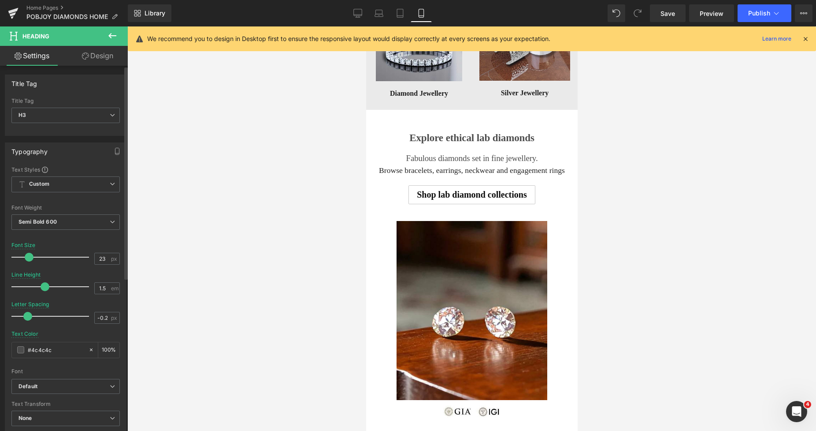
click at [29, 260] on span at bounding box center [29, 257] width 9 height 9
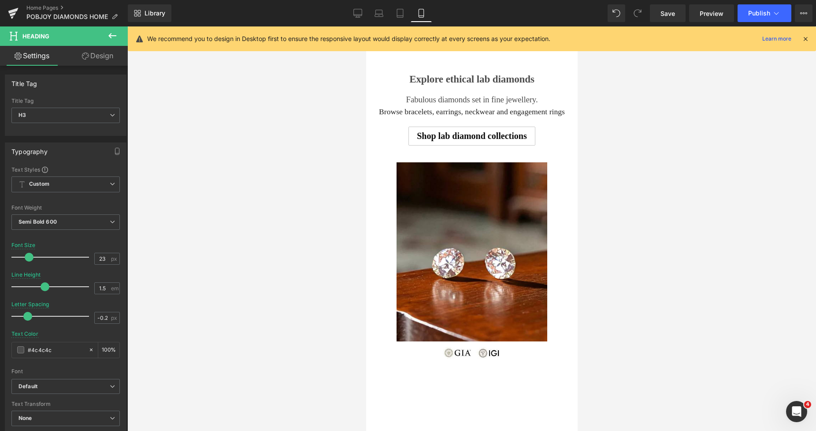
scroll to position [1436, 0]
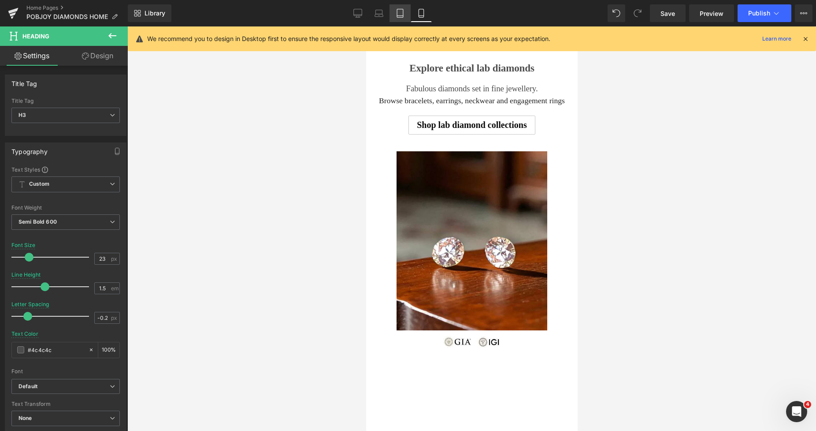
click at [403, 18] on link "Tablet" at bounding box center [400, 13] width 21 height 18
type input "20"
type input "-0.1"
type input "#535353"
type input "100"
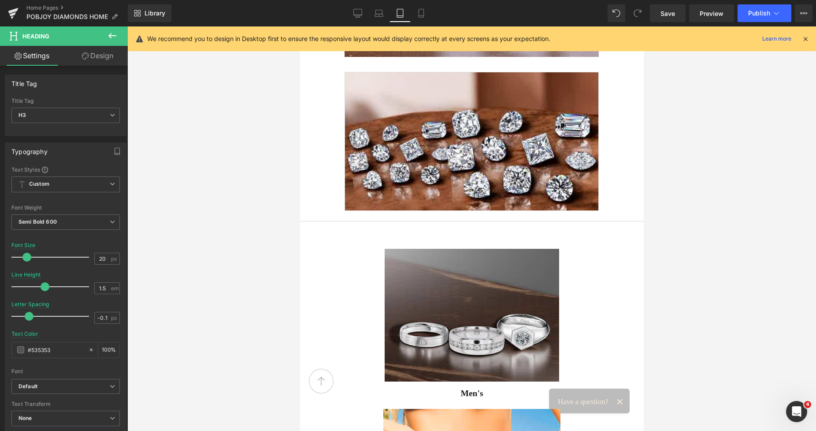
scroll to position [445, 0]
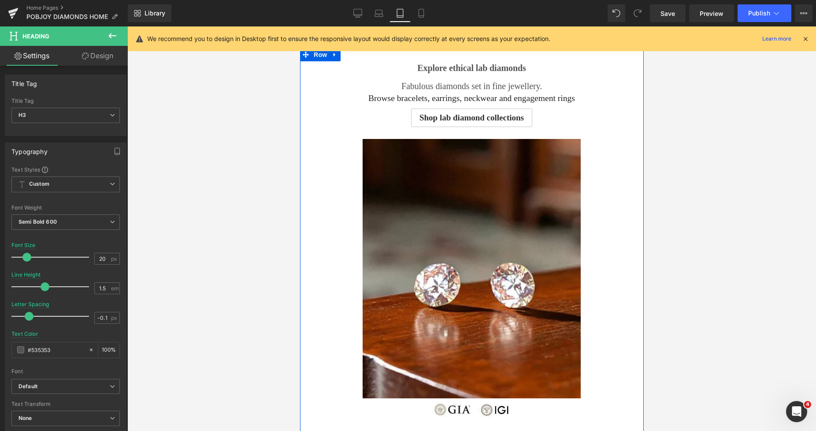
click at [388, 117] on div "Shop lab diamond collections" at bounding box center [471, 117] width 330 height 19
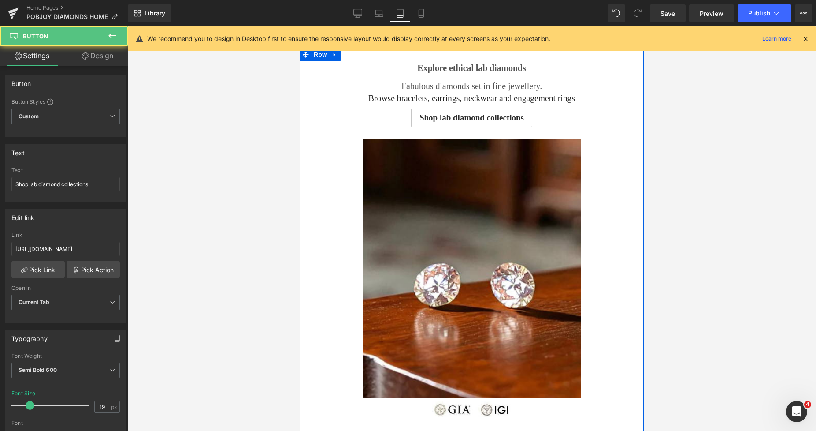
click at [106, 58] on link "Design" at bounding box center [98, 56] width 64 height 20
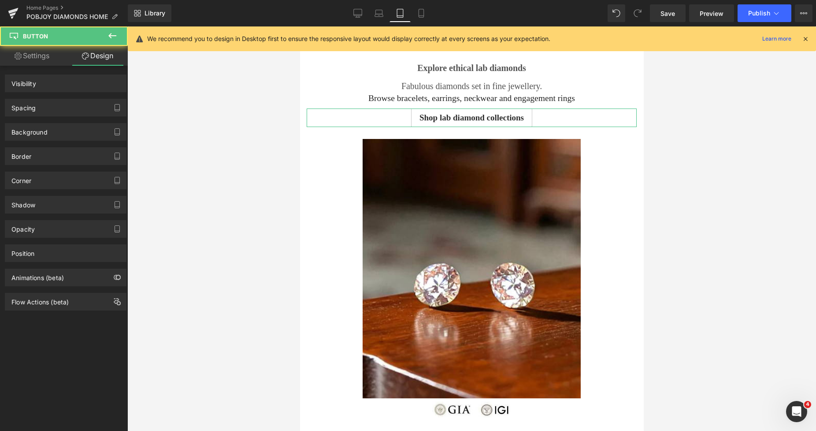
click at [41, 107] on div "Spacing" at bounding box center [65, 107] width 121 height 17
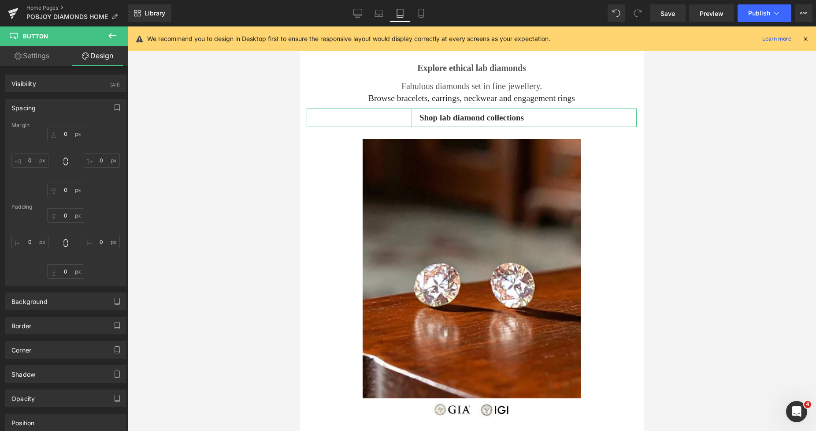
type input "9"
type input "0"
type input "7"
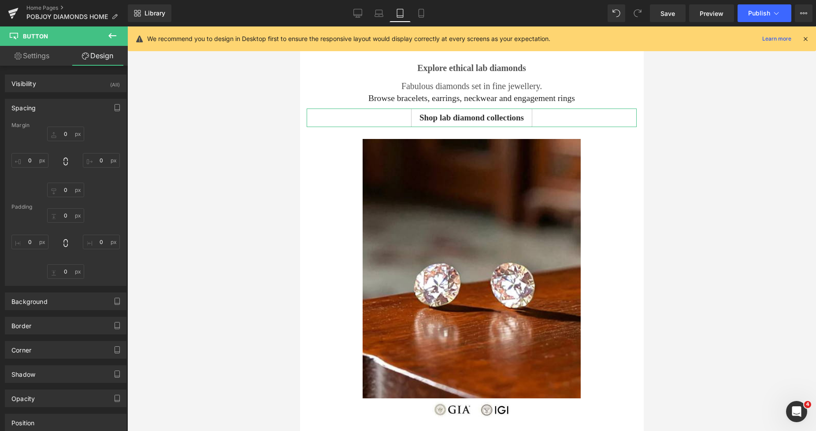
type input "18"
type input "7"
type input "18"
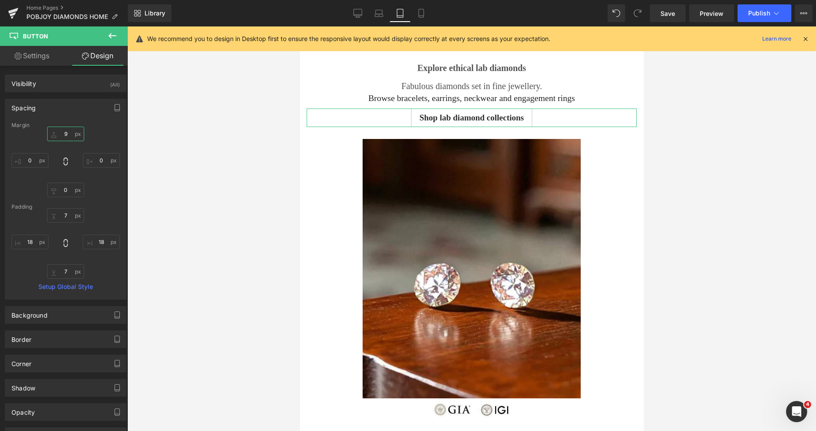
click at [61, 132] on input "9" at bounding box center [65, 133] width 37 height 15
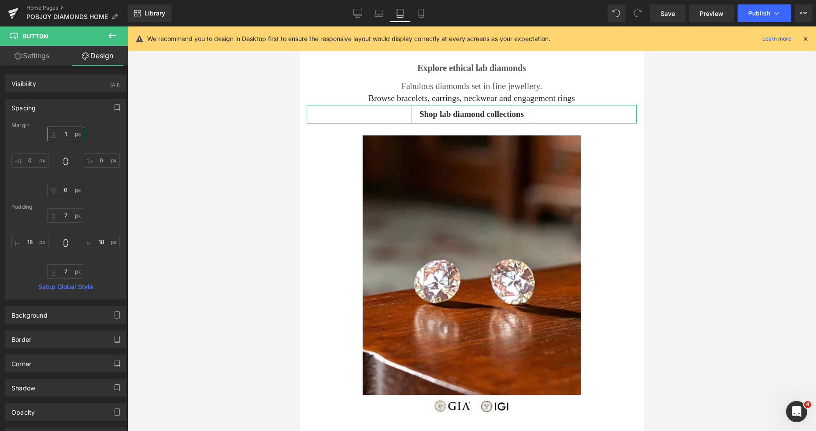
type input "16"
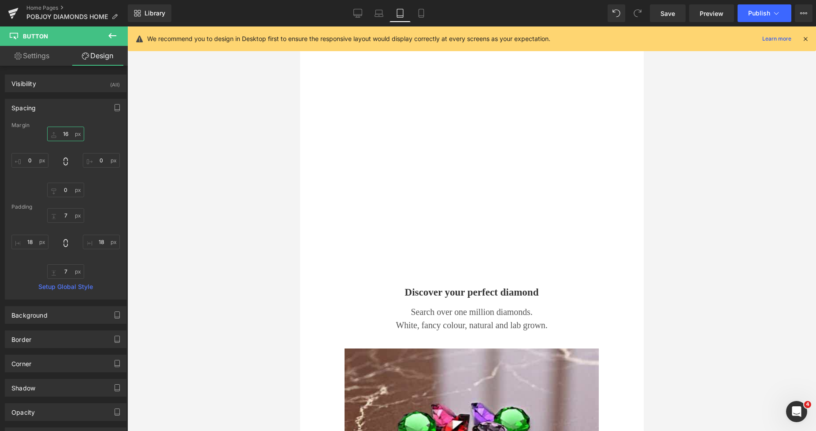
scroll to position [1102, 0]
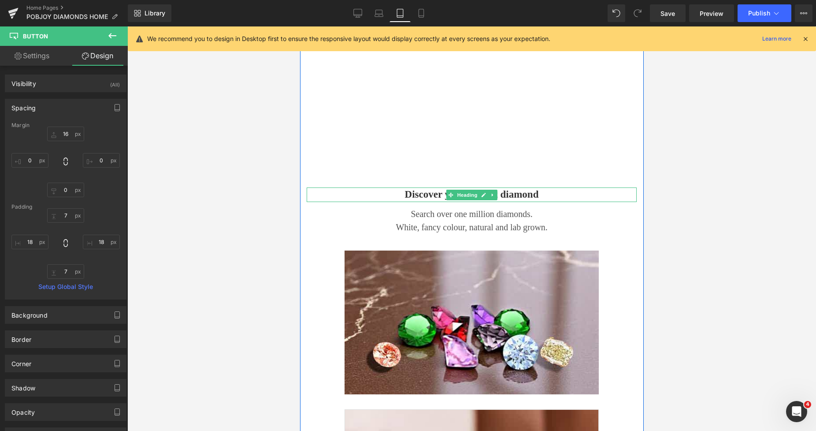
click at [415, 195] on h3 "Discover your perfect diamond" at bounding box center [471, 194] width 330 height 14
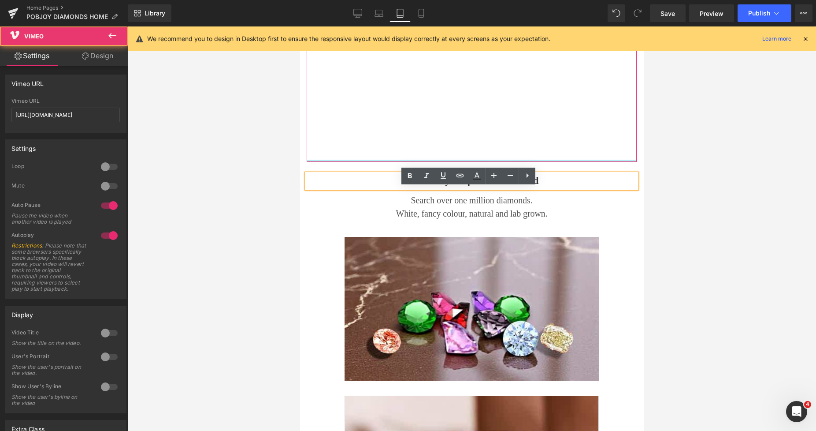
drag, startPoint x: 547, startPoint y: 174, endPoint x: 545, endPoint y: 169, distance: 5.7
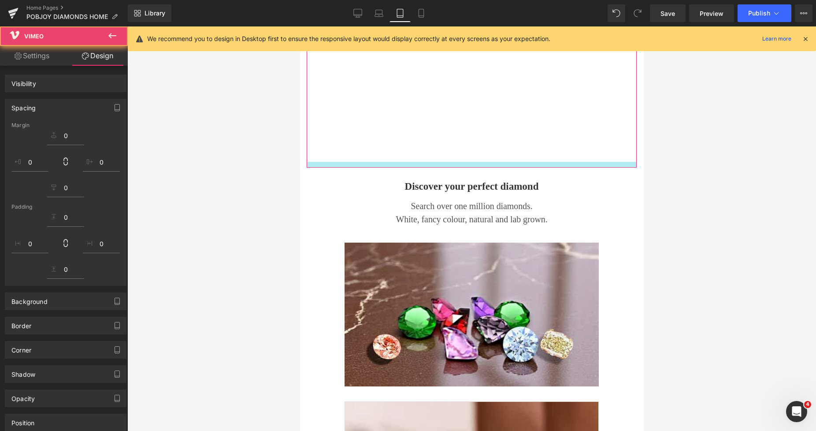
drag, startPoint x: 546, startPoint y: 174, endPoint x: 552, endPoint y: 179, distance: 8.4
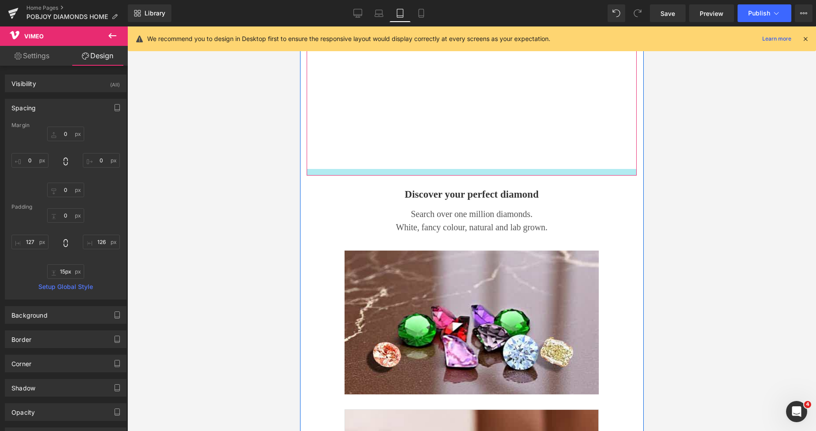
type input "18px"
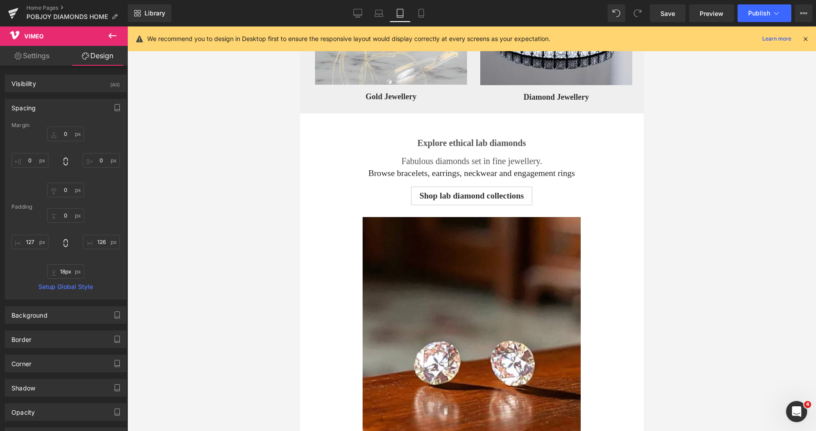
scroll to position [357, 0]
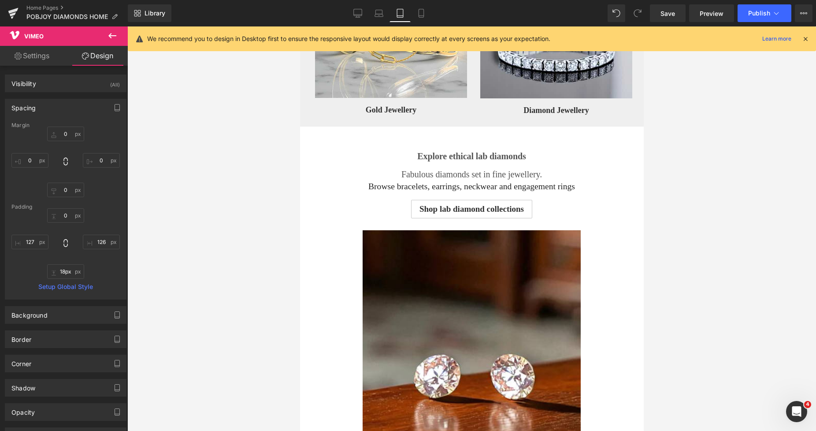
click at [424, 156] on span "Explore ethical lab diamonds" at bounding box center [471, 156] width 108 height 10
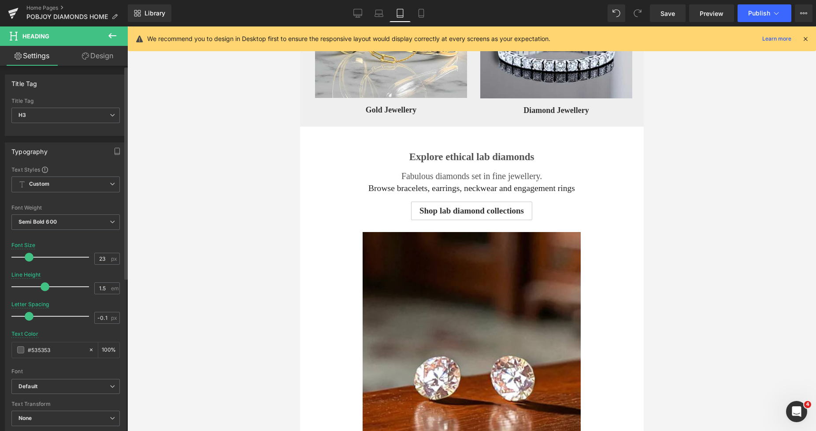
click at [29, 257] on span at bounding box center [29, 257] width 9 height 9
click at [373, 11] on link "Laptop" at bounding box center [378, 13] width 21 height 18
type input "19"
type input "1.4"
type input "#212121"
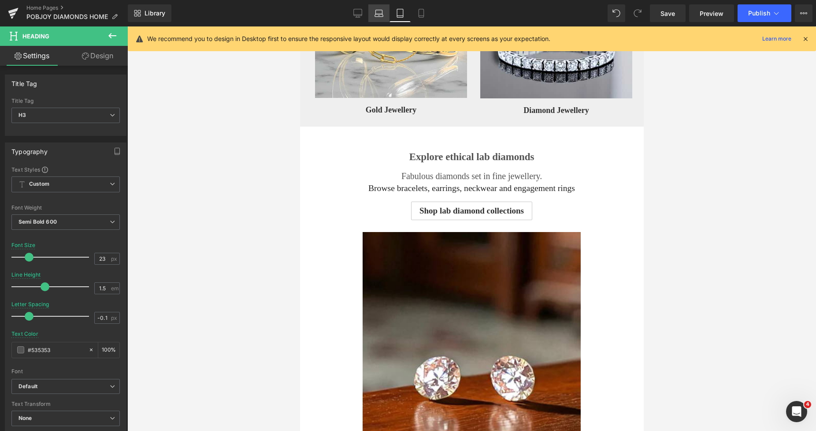
type input "100"
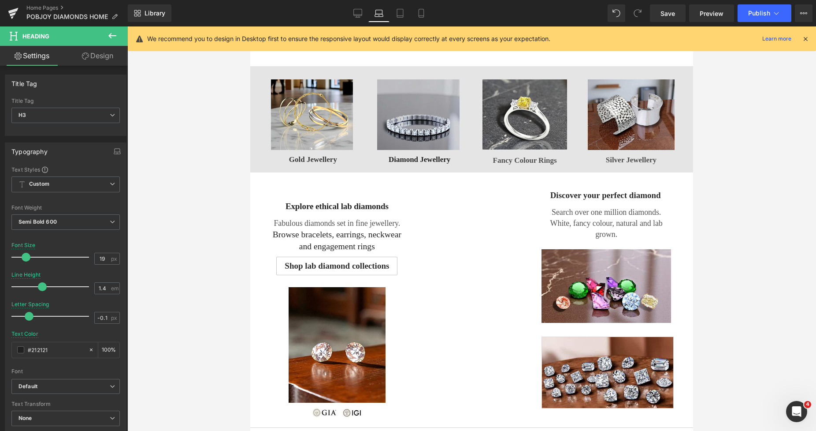
scroll to position [425, 0]
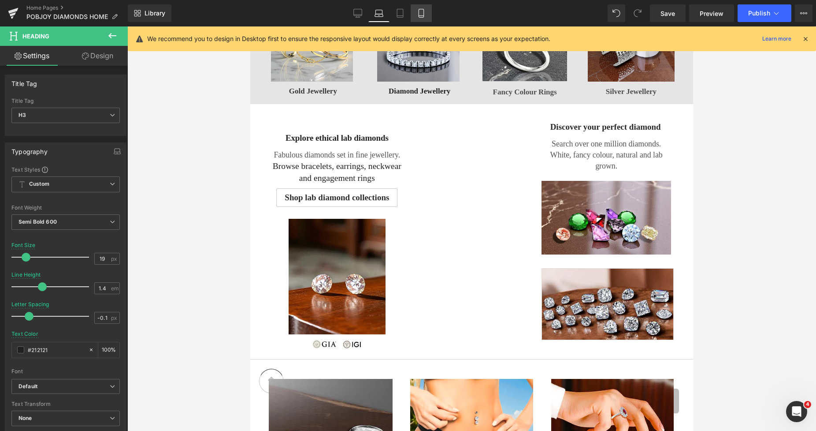
click at [422, 13] on icon at bounding box center [421, 13] width 9 height 9
type input "23"
type input "1.5"
type input "-0.2"
type input "#4c4c4c"
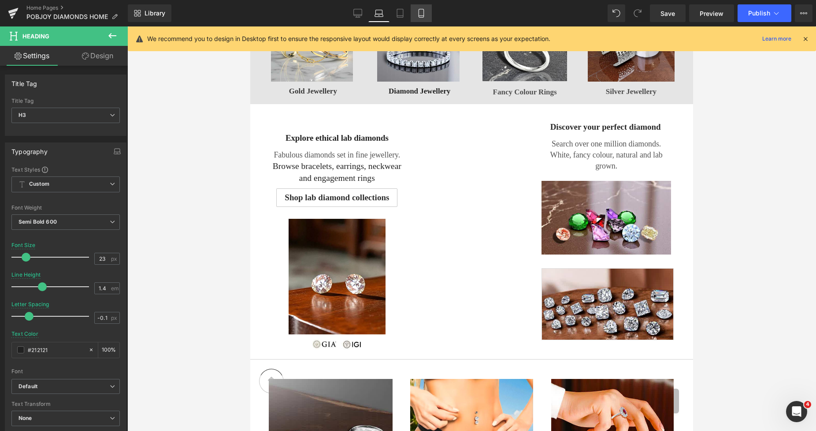
type input "100"
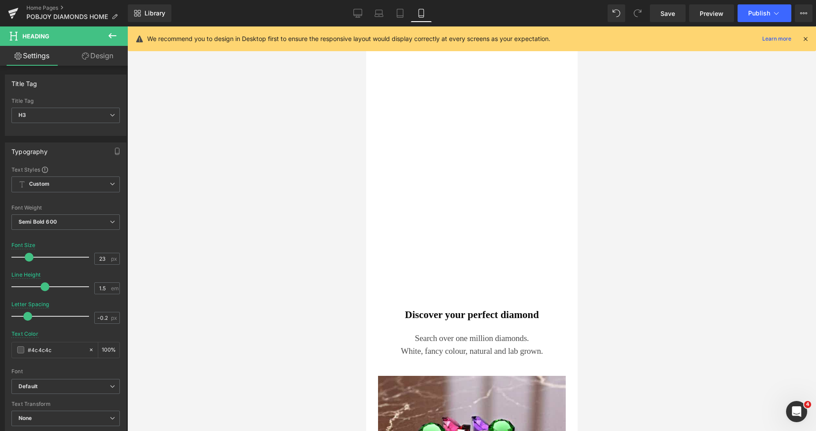
scroll to position [1818, 0]
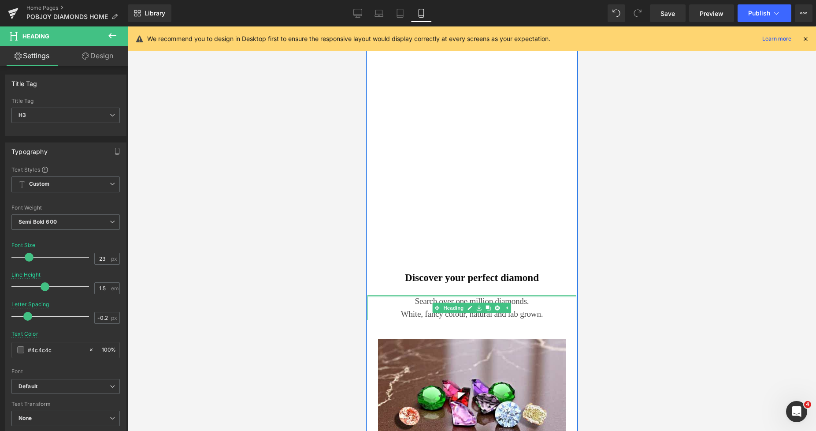
click at [413, 296] on div at bounding box center [471, 296] width 209 height 2
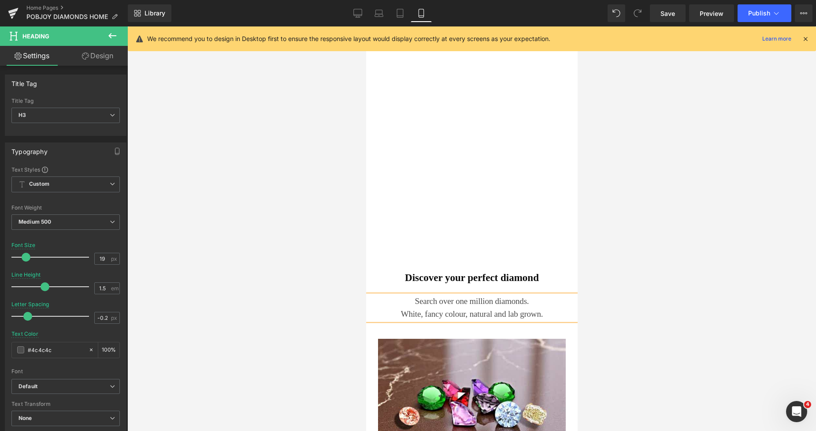
click at [104, 59] on link "Design" at bounding box center [98, 56] width 64 height 20
click at [0, 0] on div "Spacing" at bounding box center [0, 0] width 0 height 0
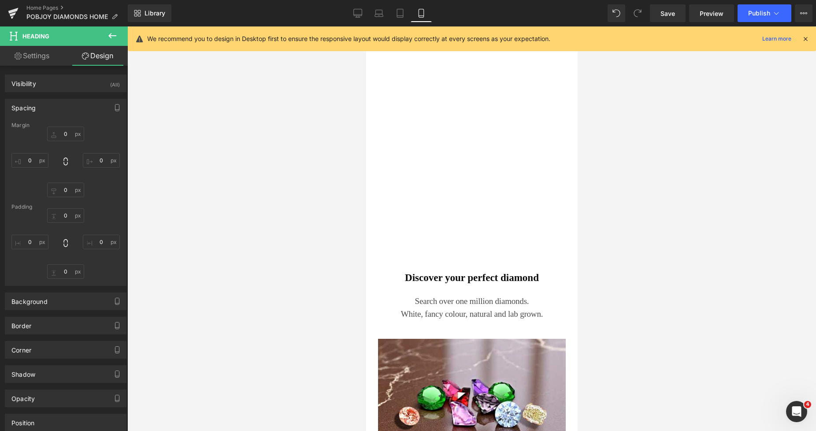
type input "15"
type input "0"
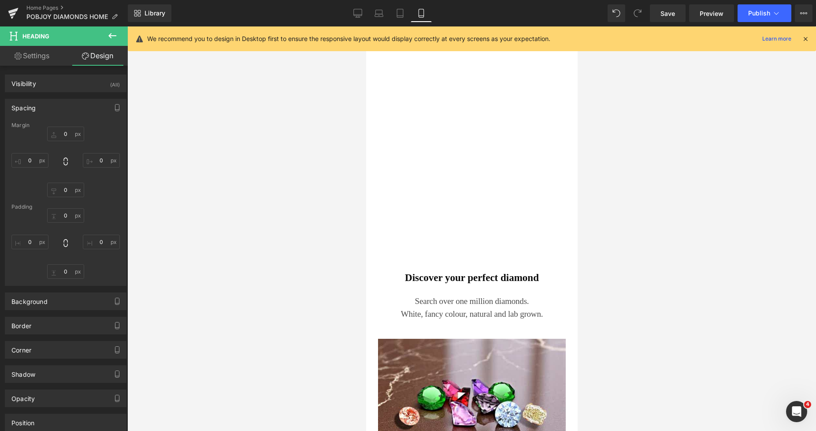
type input "0"
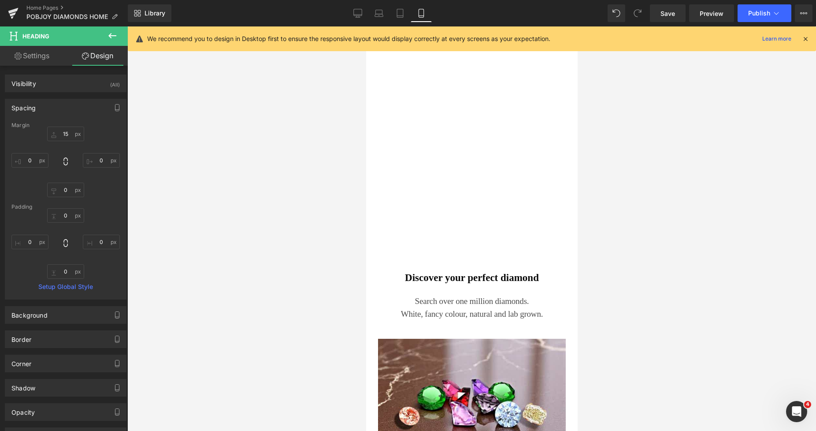
click at [420, 299] on h3 "Search over one million diamonds." at bounding box center [471, 301] width 209 height 13
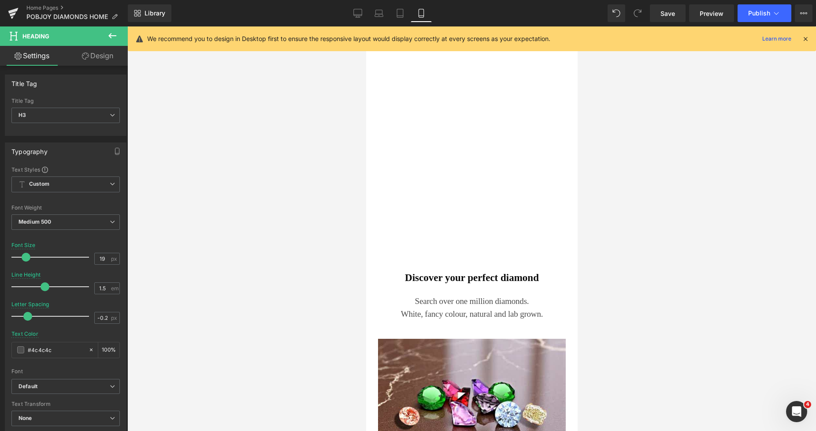
click at [103, 61] on link "Design" at bounding box center [98, 56] width 64 height 20
click at [0, 0] on div "Spacing" at bounding box center [0, 0] width 0 height 0
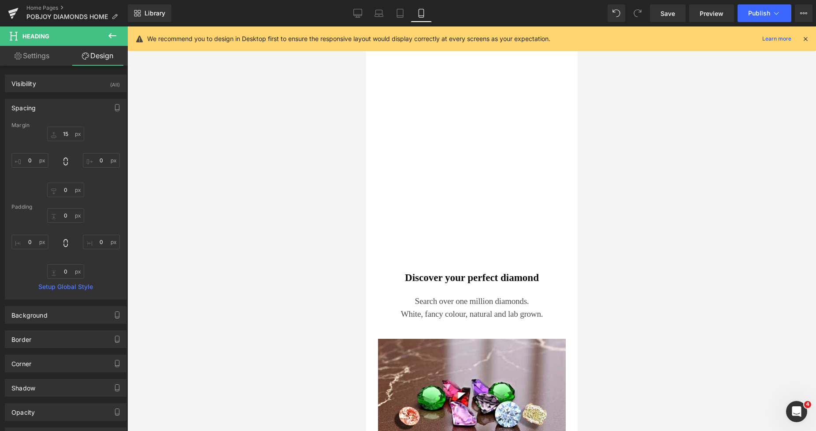
type input "15"
type input "0"
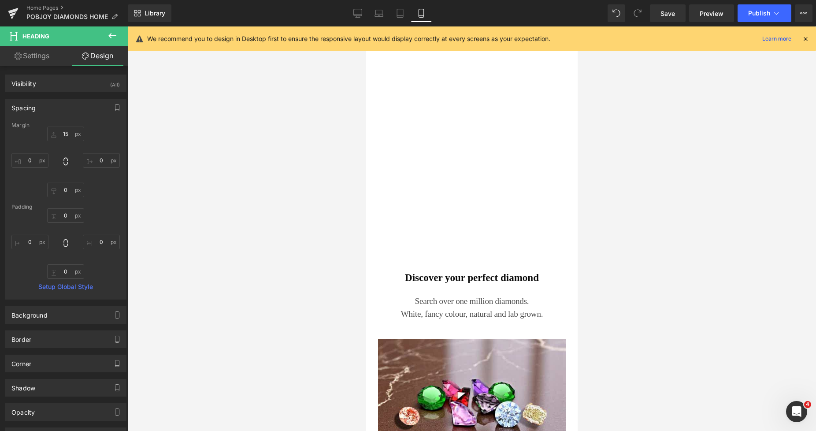
type input "0"
click at [64, 133] on input "15" at bounding box center [65, 133] width 37 height 15
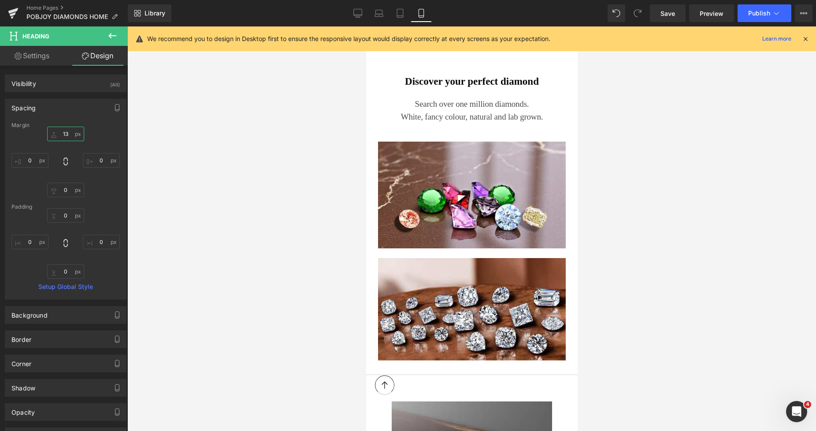
scroll to position [2008, 0]
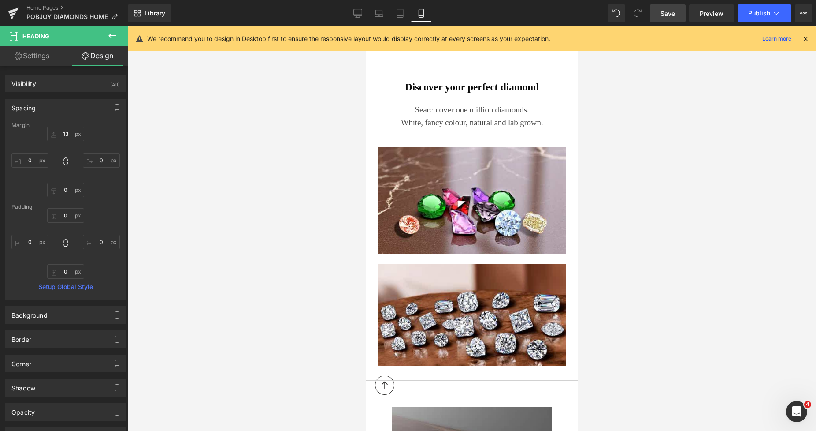
click at [662, 7] on link "Save" at bounding box center [668, 13] width 36 height 18
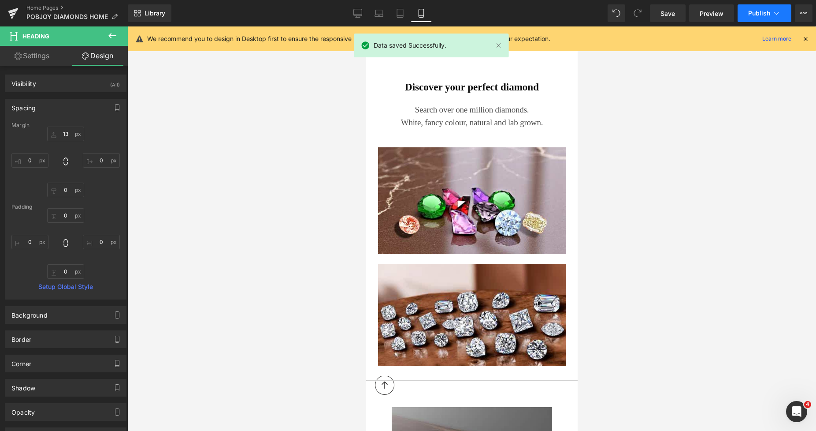
click at [753, 11] on span "Publish" at bounding box center [759, 13] width 22 height 7
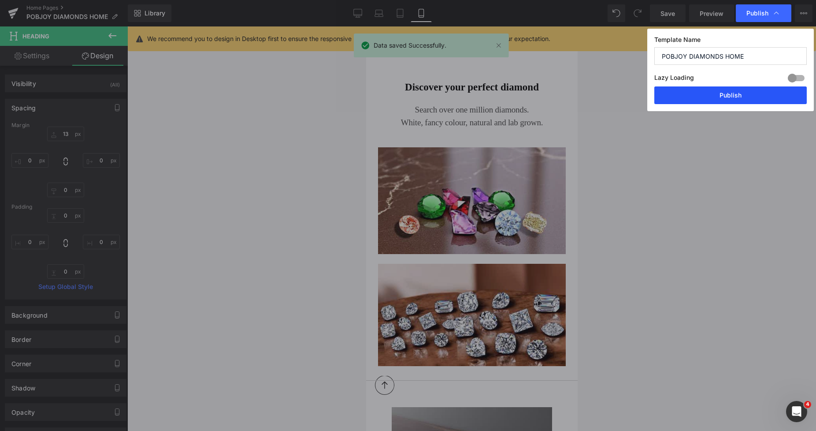
click at [710, 94] on button "Publish" at bounding box center [731, 95] width 152 height 18
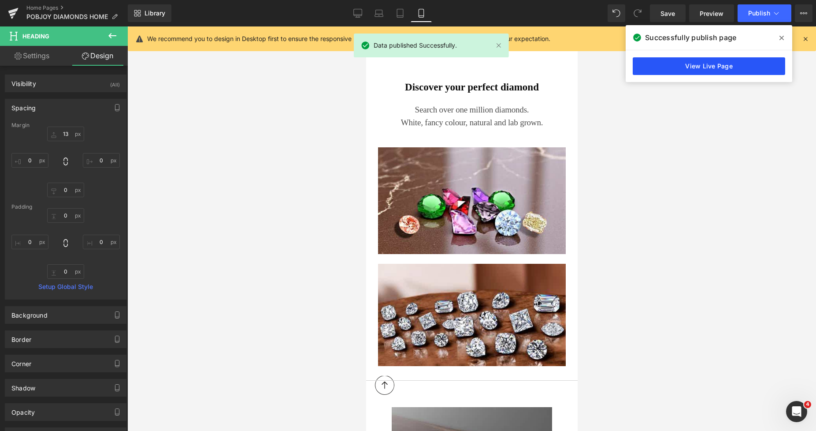
click at [696, 71] on link "View Live Page" at bounding box center [709, 66] width 152 height 18
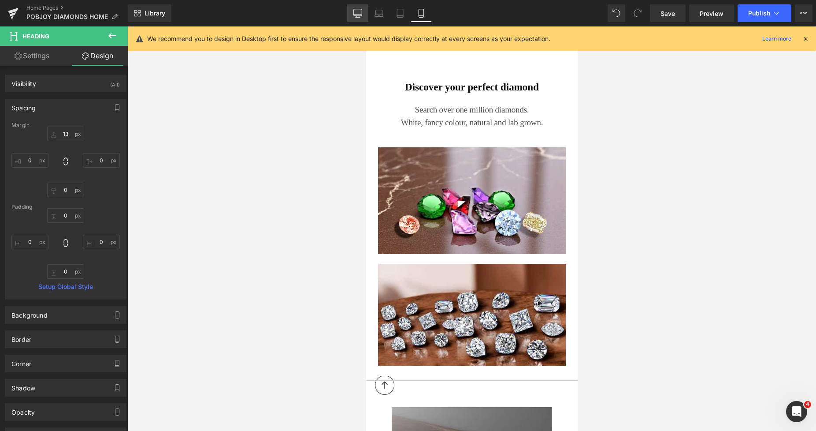
click at [366, 11] on link "Desktop" at bounding box center [357, 13] width 21 height 18
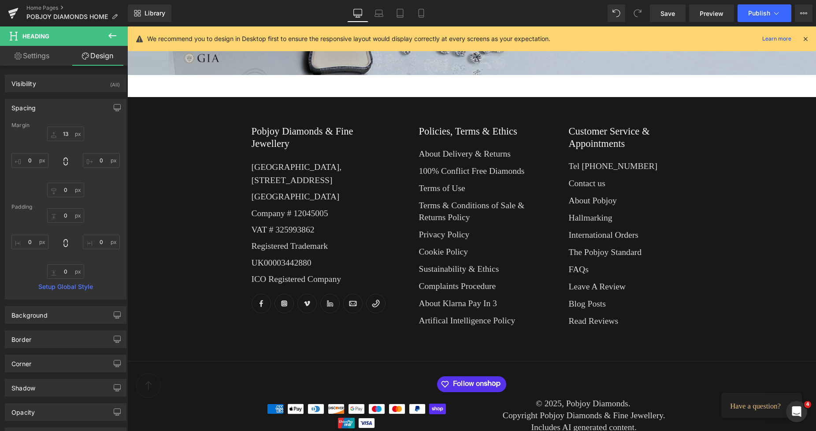
type input "9"
type input "0"
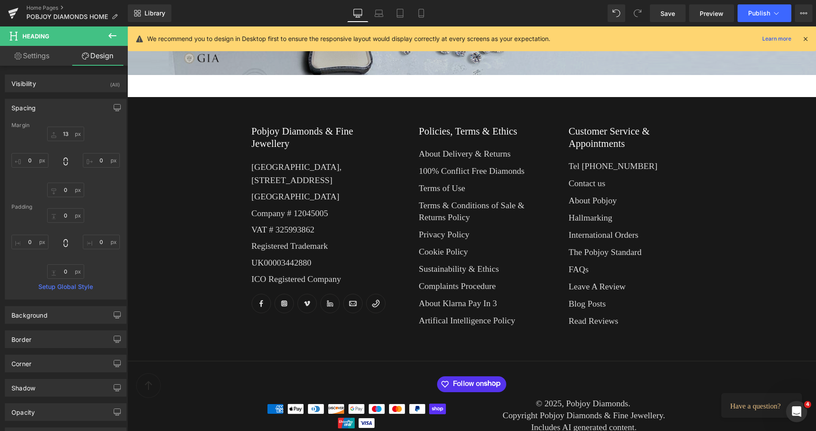
type input "0"
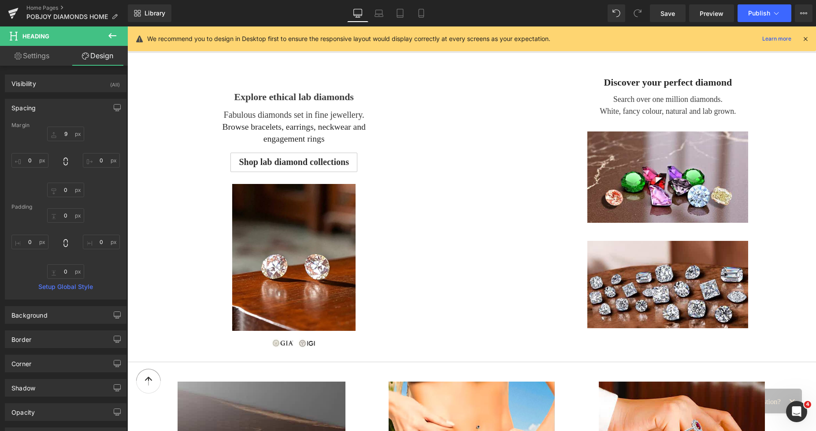
scroll to position [403, 0]
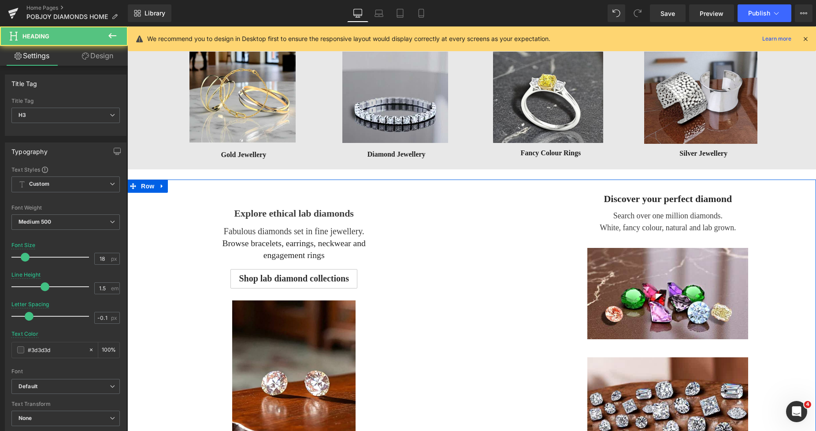
click at [624, 227] on h3 "White, fancy colour, natural and lab grown." at bounding box center [668, 228] width 187 height 12
click at [620, 225] on h3 "White, fancy colour, natural and lab grown." at bounding box center [668, 228] width 187 height 12
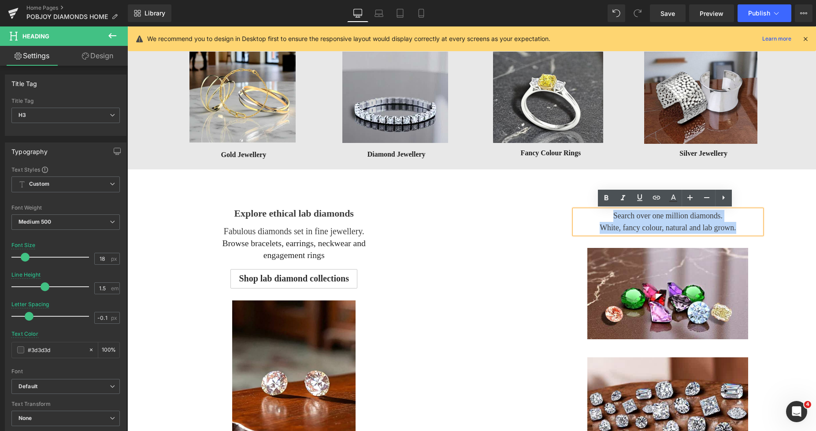
drag, startPoint x: 597, startPoint y: 217, endPoint x: 729, endPoint y: 227, distance: 132.6
click at [729, 227] on div "Search over one million diamonds. White, fancy colour, natural and lab grown." at bounding box center [668, 222] width 187 height 24
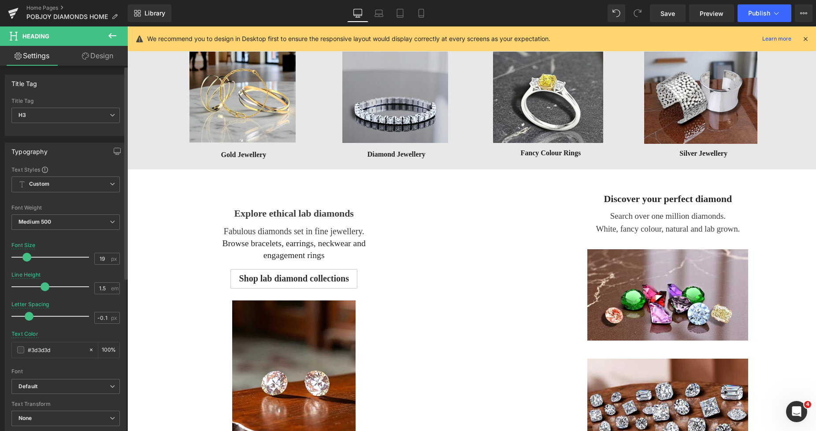
type input "20"
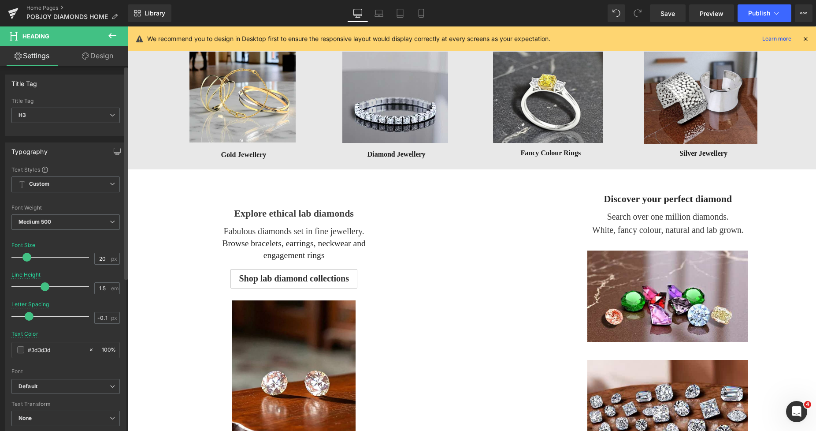
click at [27, 256] on span at bounding box center [26, 257] width 9 height 9
drag, startPoint x: 668, startPoint y: 19, endPoint x: 586, endPoint y: 88, distance: 107.3
click at [668, 19] on link "Save" at bounding box center [668, 13] width 36 height 18
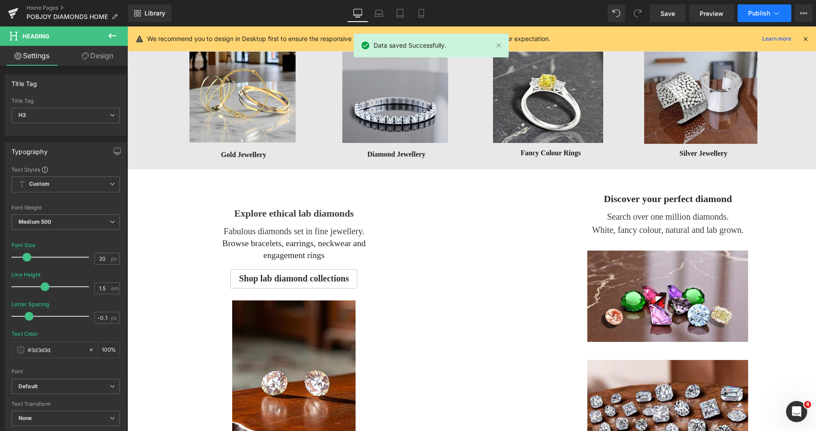
click at [753, 10] on span "Publish" at bounding box center [759, 13] width 22 height 7
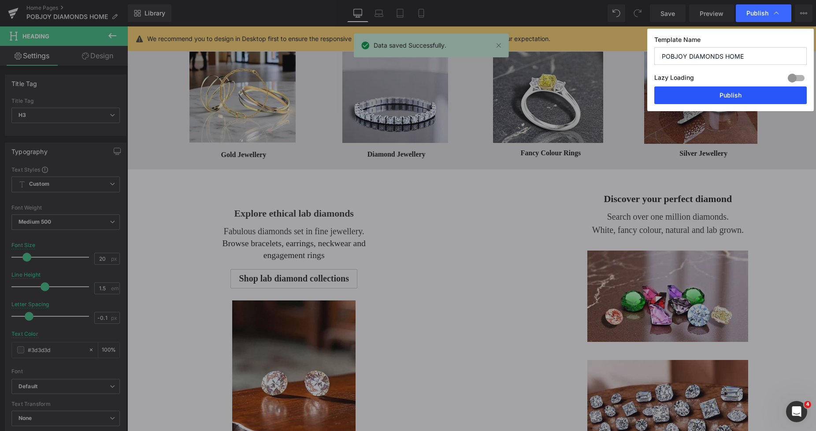
click at [723, 93] on button "Publish" at bounding box center [731, 95] width 152 height 18
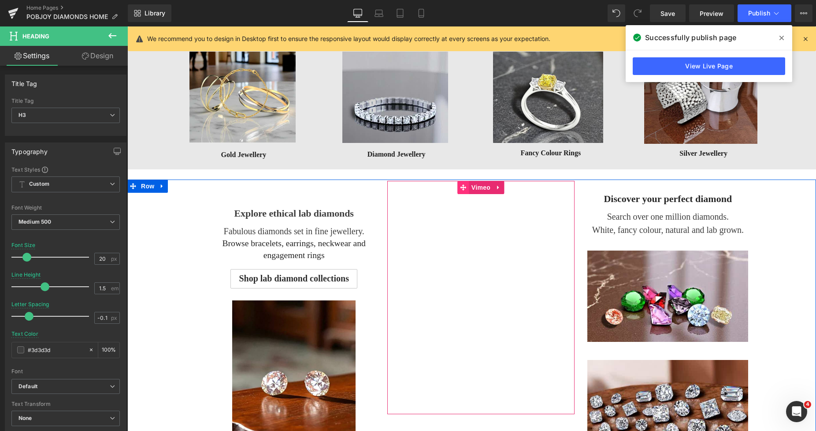
click at [461, 189] on icon at bounding box center [464, 187] width 6 height 6
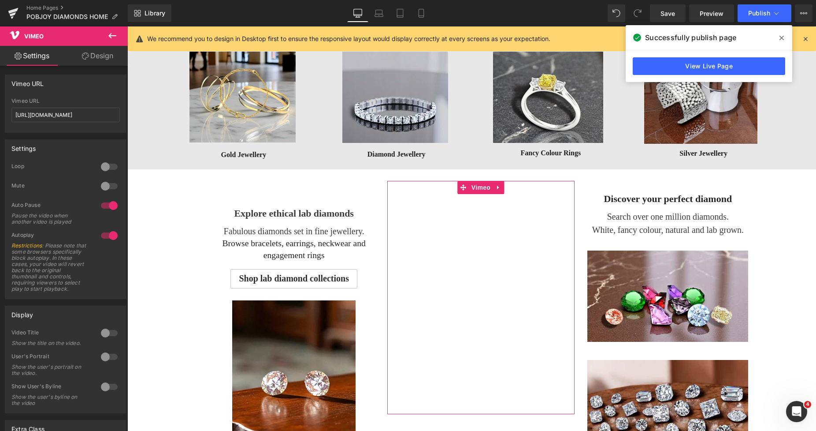
click at [102, 234] on div at bounding box center [109, 235] width 21 height 14
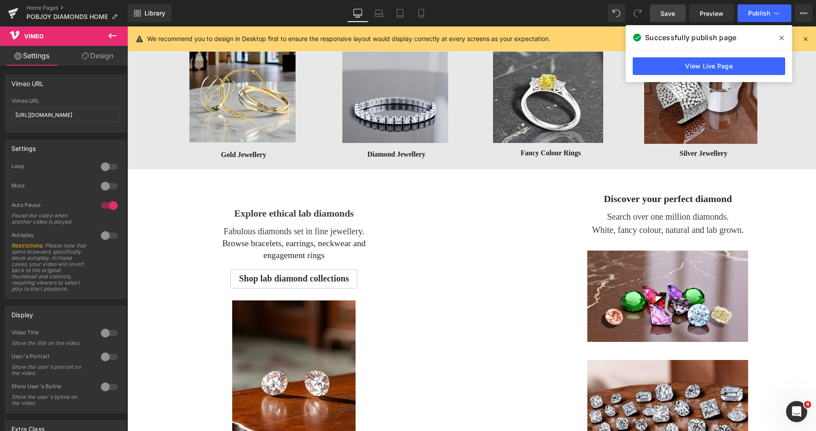
click at [664, 13] on span "Save" at bounding box center [668, 13] width 15 height 9
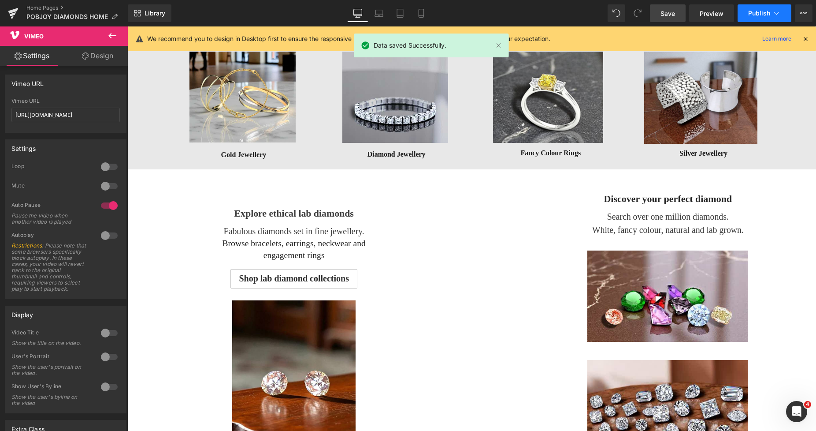
click at [751, 12] on span "Publish" at bounding box center [759, 13] width 22 height 7
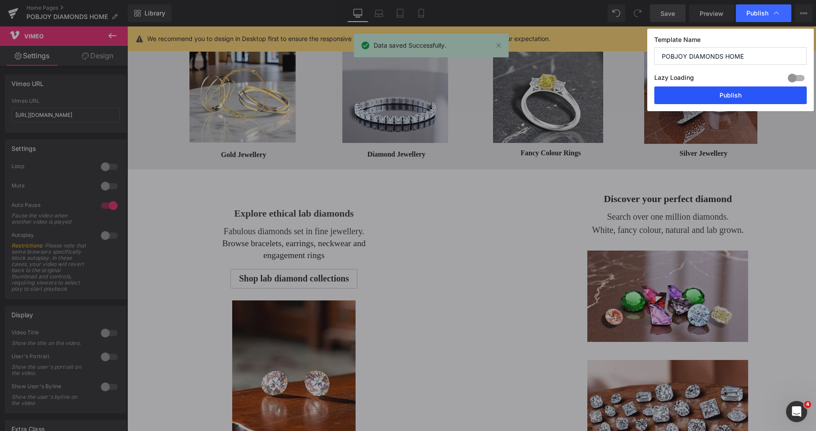
click at [731, 93] on button "Publish" at bounding box center [731, 95] width 152 height 18
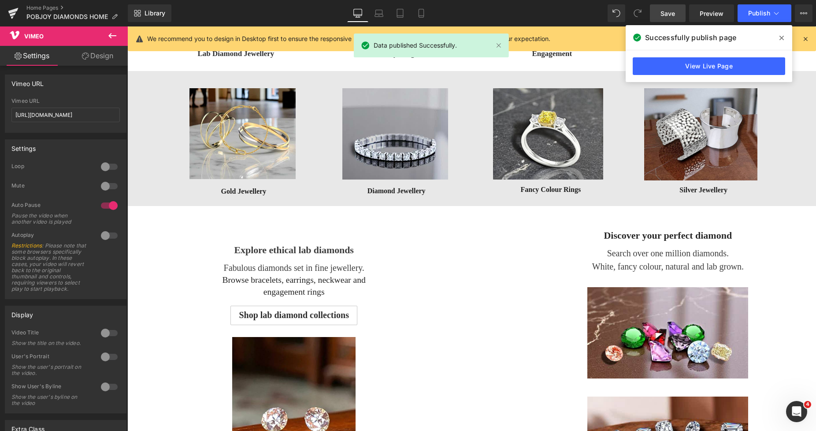
scroll to position [425, 0]
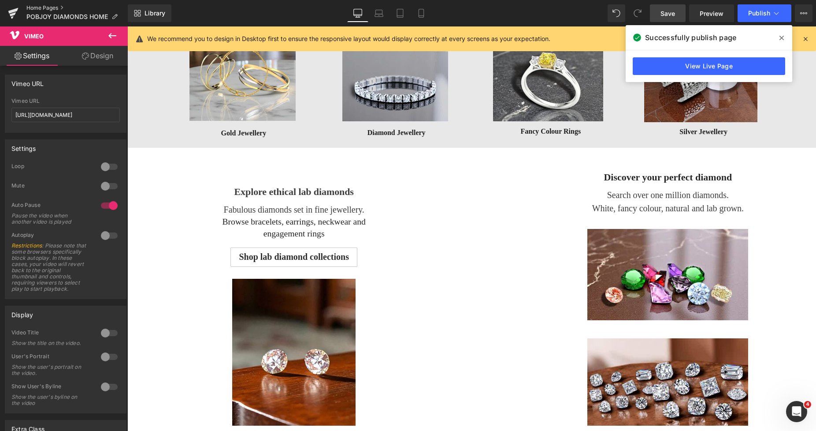
click at [46, 8] on link "Home Pages" at bounding box center [76, 7] width 101 height 7
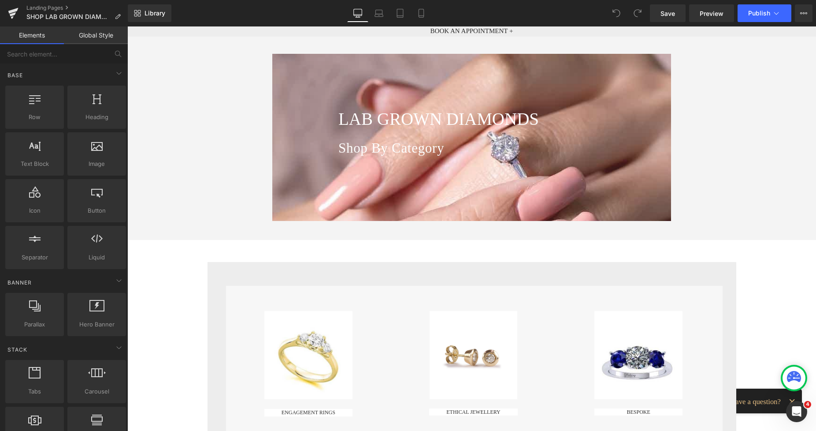
scroll to position [51, 0]
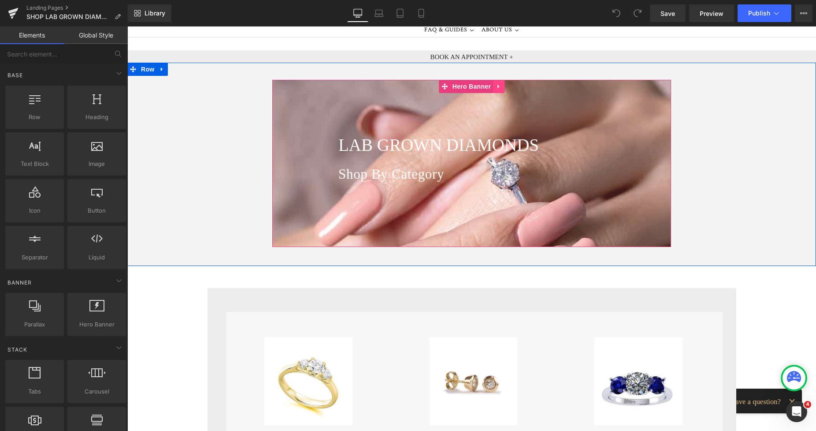
click at [498, 86] on icon at bounding box center [499, 86] width 6 height 7
click at [502, 88] on icon at bounding box center [505, 86] width 6 height 6
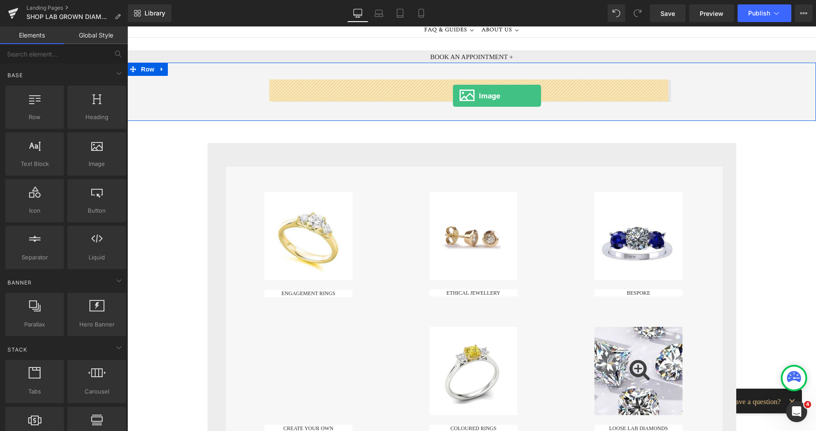
drag, startPoint x: 220, startPoint y: 176, endPoint x: 453, endPoint y: 96, distance: 246.2
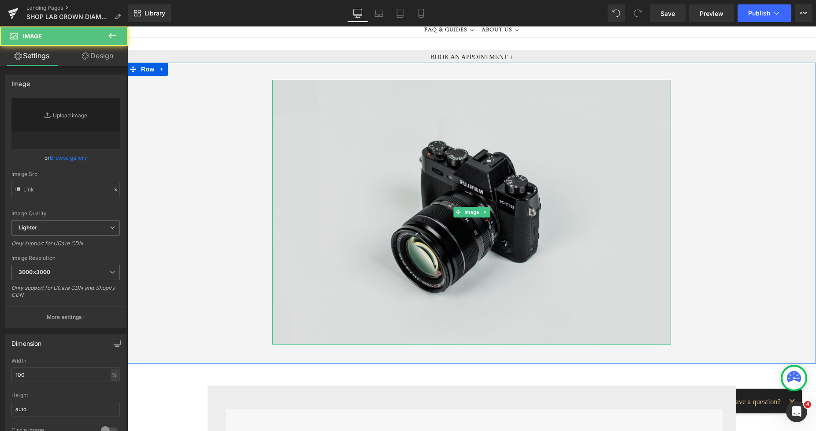
type input "//d1um8515vdn9kb.cloudfront.net/images/parallax.jpg"
click at [362, 131] on img at bounding box center [471, 212] width 399 height 264
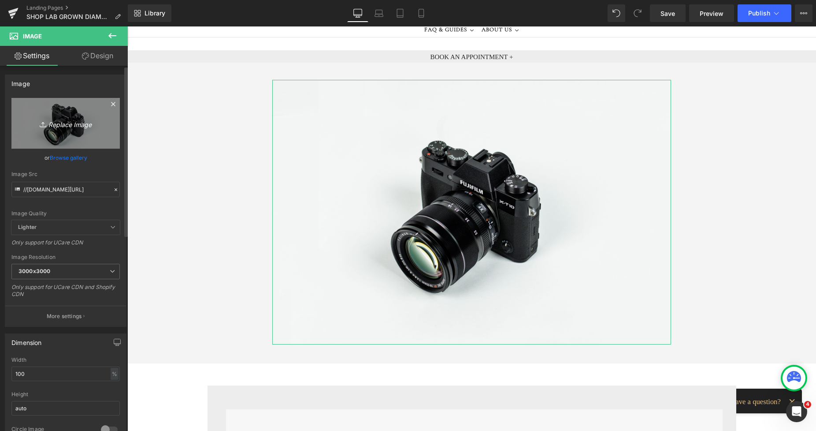
click at [91, 133] on link "Replace Image" at bounding box center [65, 123] width 108 height 51
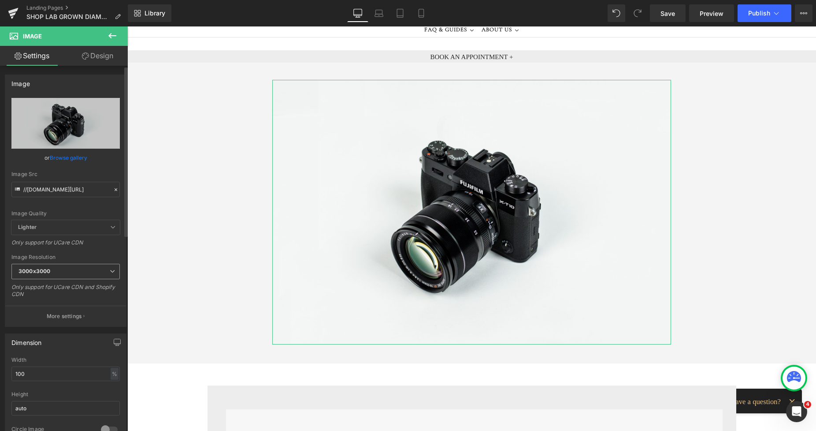
click at [33, 267] on span "3000x3000" at bounding box center [65, 271] width 108 height 15
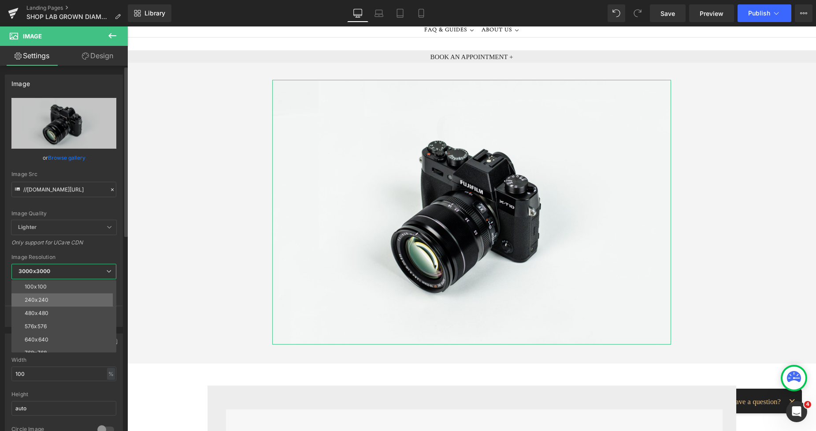
click at [38, 299] on div "240x240" at bounding box center [37, 300] width 24 height 6
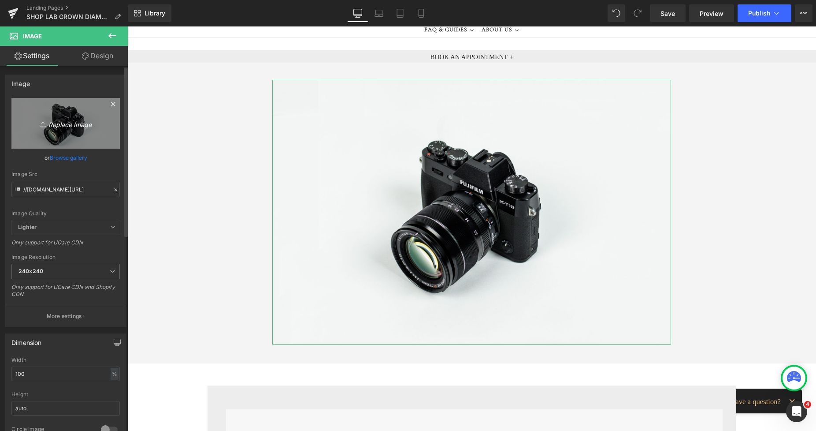
click at [81, 144] on link "Replace Image" at bounding box center [65, 123] width 108 height 51
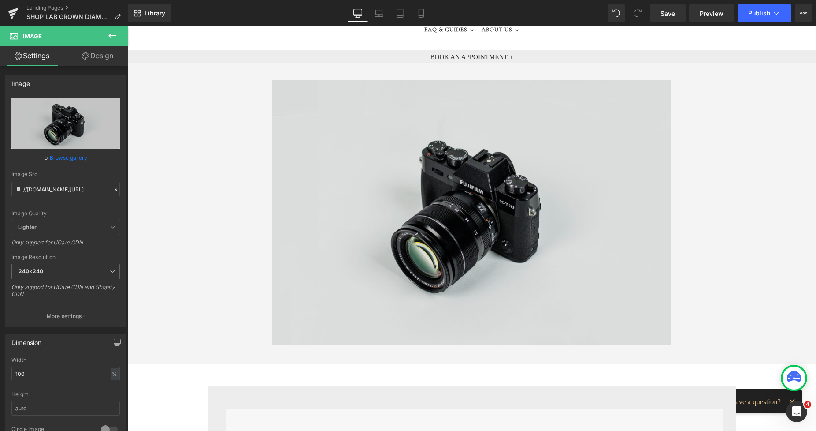
type input "C:\fakepath\pinx.png"
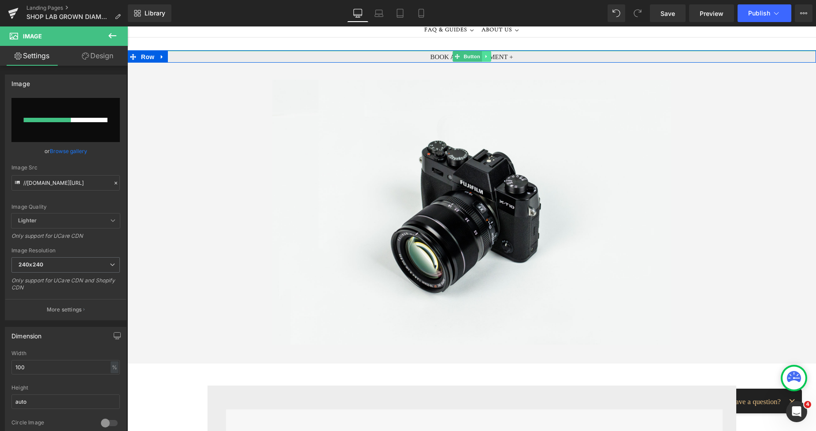
click at [484, 56] on icon at bounding box center [486, 56] width 5 height 5
click at [489, 57] on icon at bounding box center [490, 56] width 5 height 5
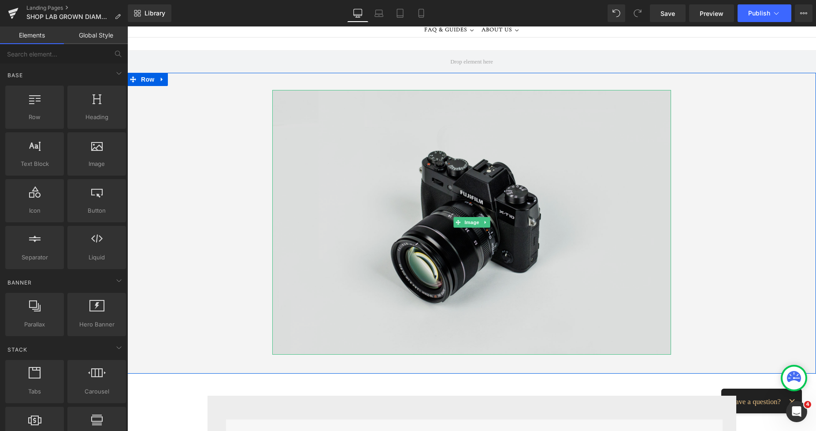
click at [356, 155] on img at bounding box center [471, 222] width 399 height 264
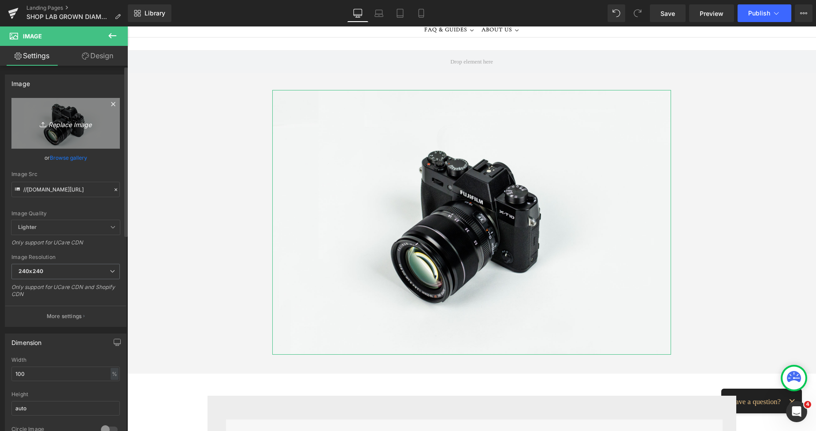
click at [88, 130] on link "Replace Image" at bounding box center [65, 123] width 108 height 51
type input "C:\fakepath\pinx.png"
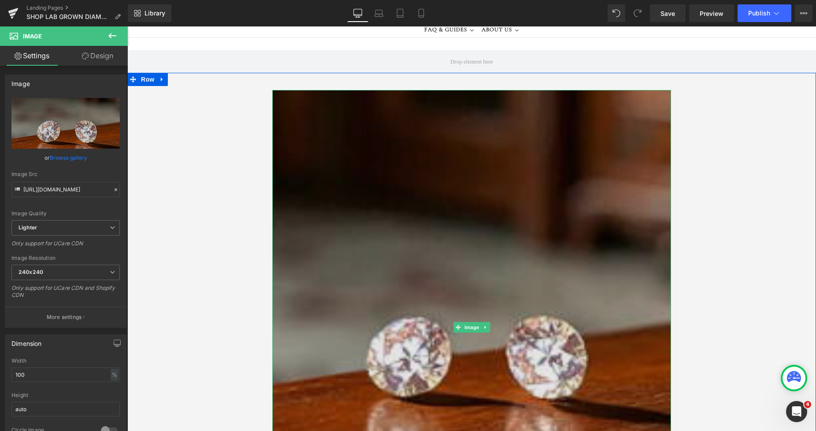
type input "https://ucarecdn.com/563989db-d84a-4d84-8468-be216b64357f/-/format/auto/-/previ…"
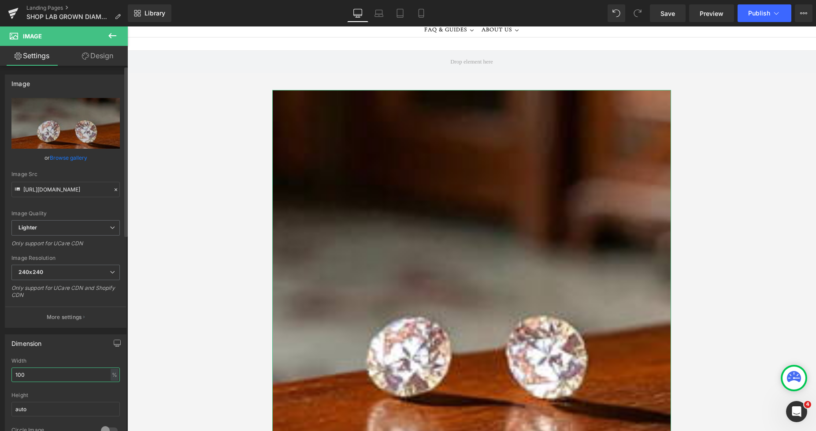
drag, startPoint x: 45, startPoint y: 372, endPoint x: 0, endPoint y: 375, distance: 45.0
click at [0, 375] on div "Dimension 100% Width 100 % % px auto Height auto 0 Circle Image" at bounding box center [66, 386] width 132 height 119
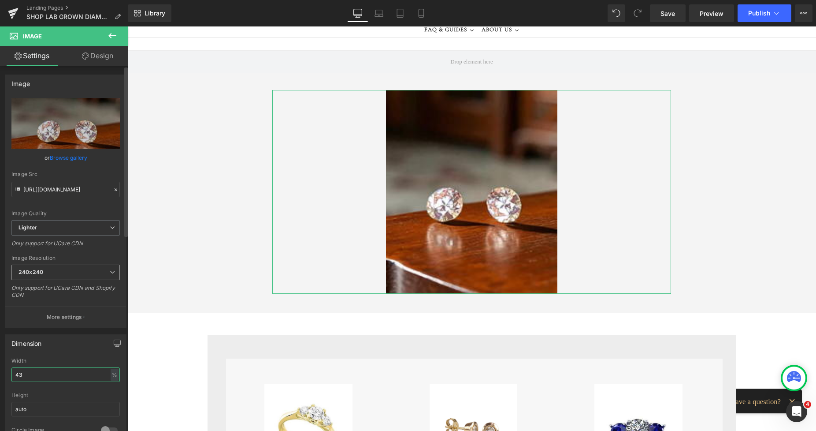
type input "43"
click at [77, 267] on span "240x240" at bounding box center [65, 271] width 108 height 15
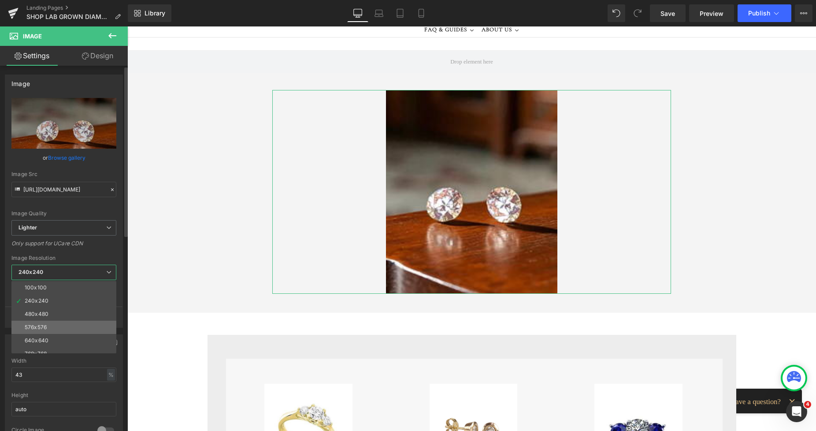
click at [48, 320] on li "576x576" at bounding box center [65, 326] width 109 height 13
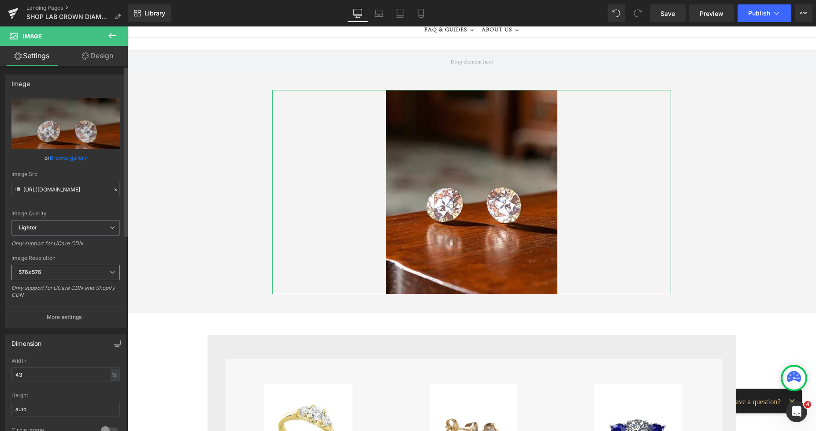
type input "https://ucarecdn.com/563989db-d84a-4d84-8468-be216b64357f/-/format/auto/-/previ…"
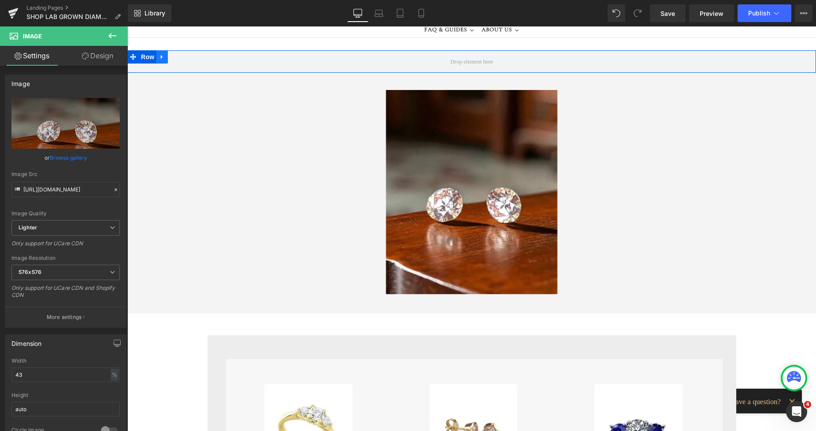
click at [161, 56] on icon at bounding box center [162, 57] width 2 height 4
click at [182, 57] on icon at bounding box center [185, 57] width 6 height 6
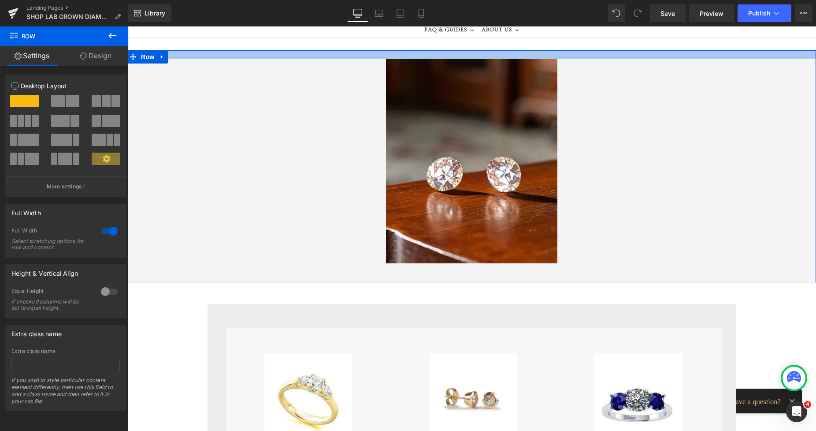
drag, startPoint x: 428, startPoint y: 53, endPoint x: 420, endPoint y: 45, distance: 11.2
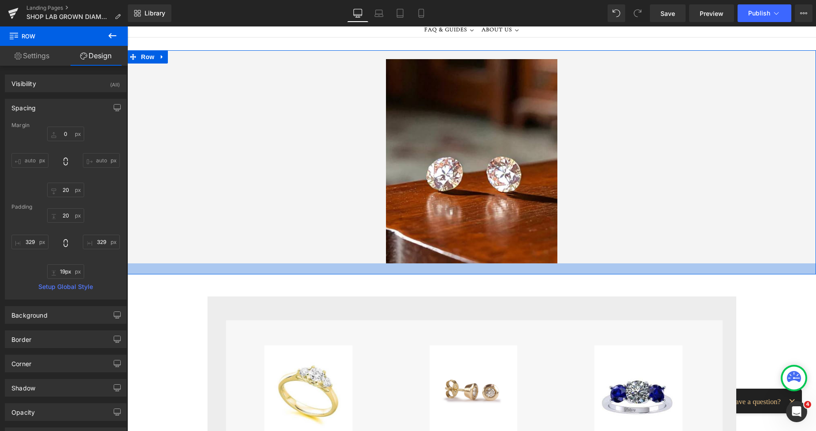
type input "18px"
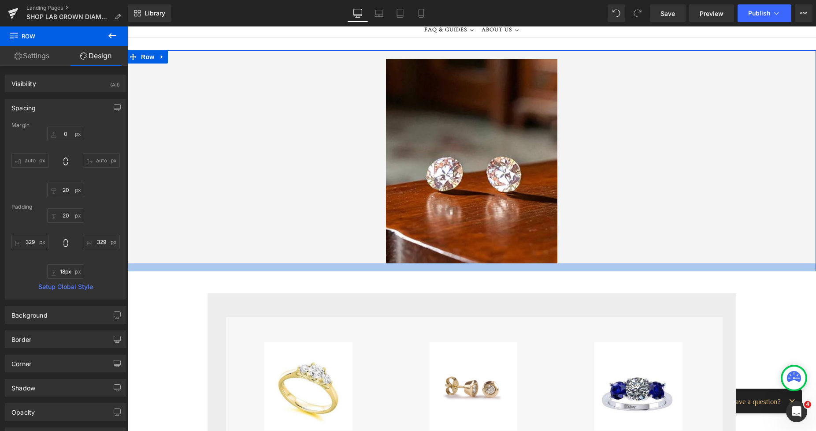
drag, startPoint x: 465, startPoint y: 280, endPoint x: 459, endPoint y: 269, distance: 12.2
click at [459, 269] on div at bounding box center [471, 267] width 689 height 8
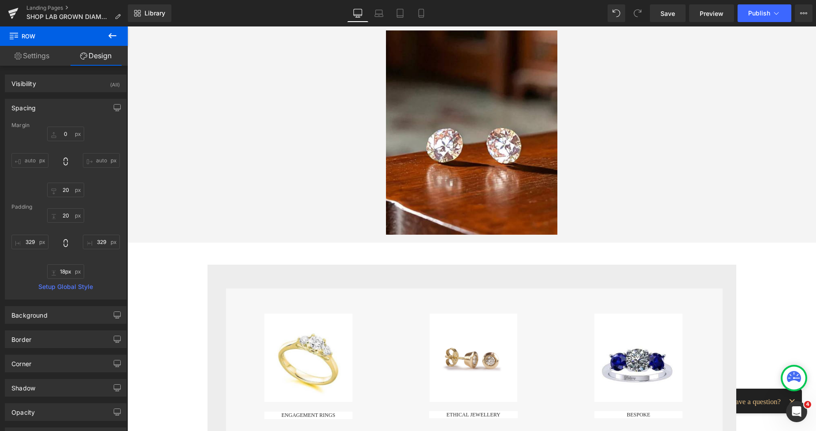
scroll to position [45, 0]
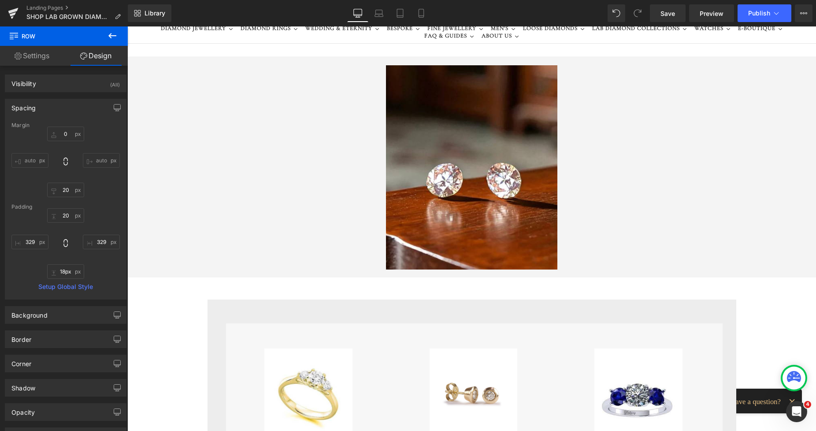
click at [114, 36] on icon at bounding box center [112, 35] width 8 height 5
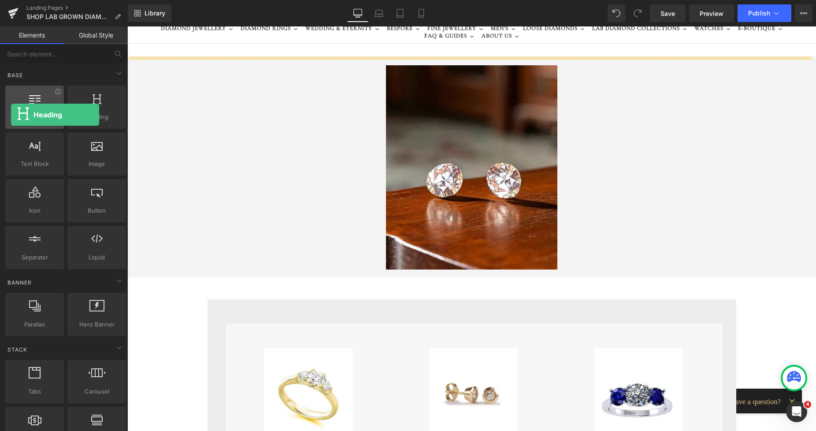
drag, startPoint x: 86, startPoint y: 103, endPoint x: 11, endPoint y: 115, distance: 76.3
click at [11, 115] on div "Row rows, columns, layouts, div Heading headings, titles, h1,h2,h3,h4,h5,h6 Tex…" at bounding box center [66, 177] width 124 height 187
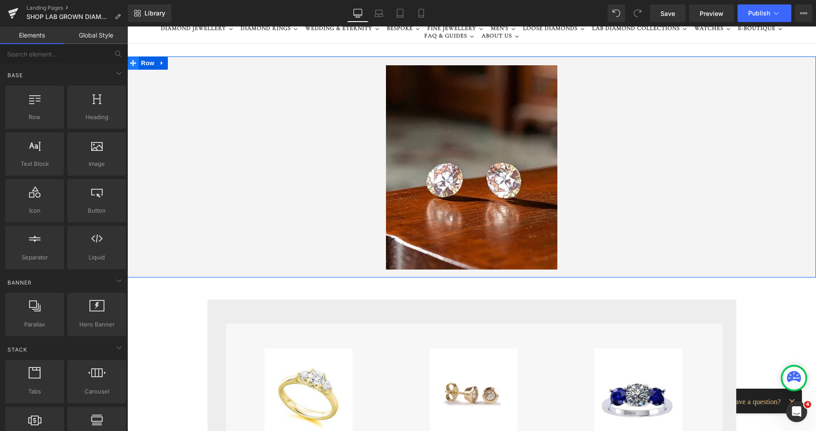
click at [130, 63] on icon at bounding box center [133, 63] width 6 height 6
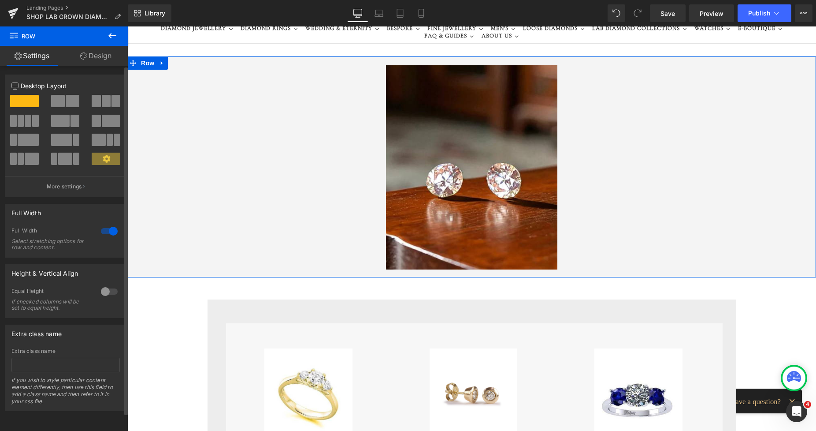
click at [68, 102] on span at bounding box center [73, 101] width 14 height 12
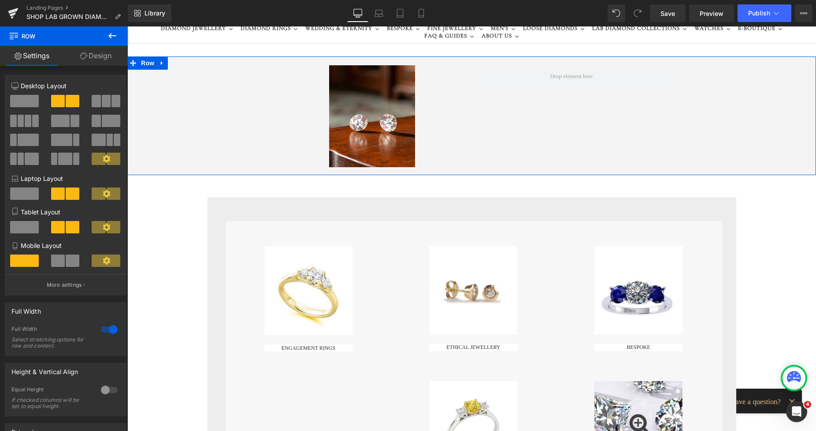
click at [347, 103] on img at bounding box center [372, 116] width 86 height 102
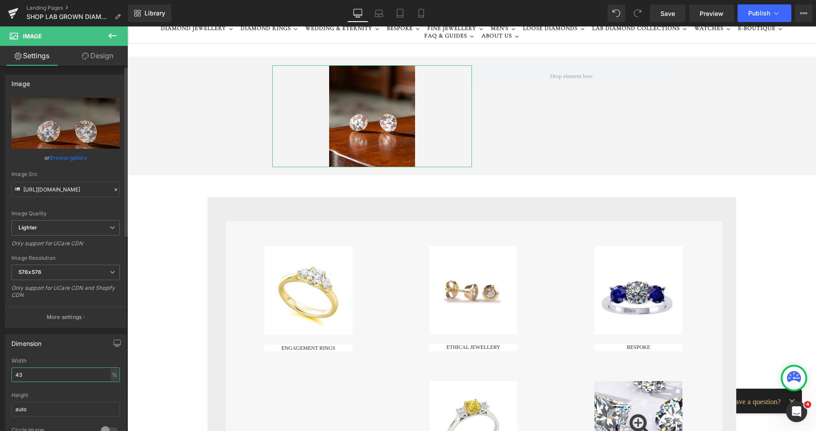
drag, startPoint x: 36, startPoint y: 369, endPoint x: 0, endPoint y: 379, distance: 37.4
click at [0, 379] on div "Dimension 43% Width 43 % % px auto Height auto 0 Circle Image" at bounding box center [66, 386] width 132 height 119
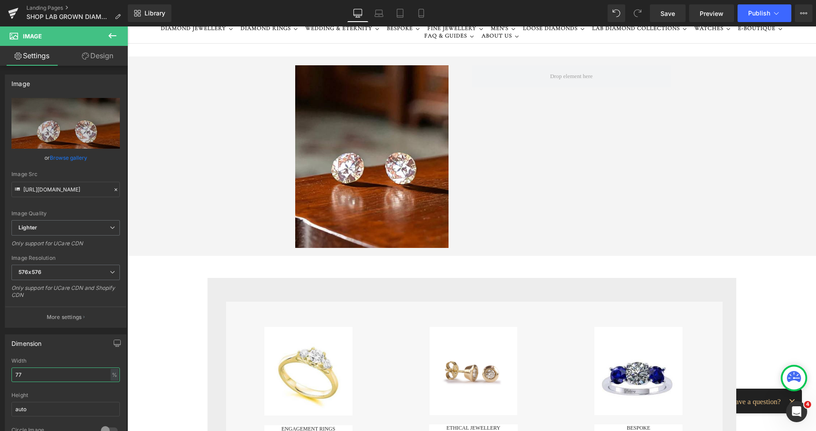
type input "77"
click at [113, 39] on icon at bounding box center [112, 35] width 11 height 11
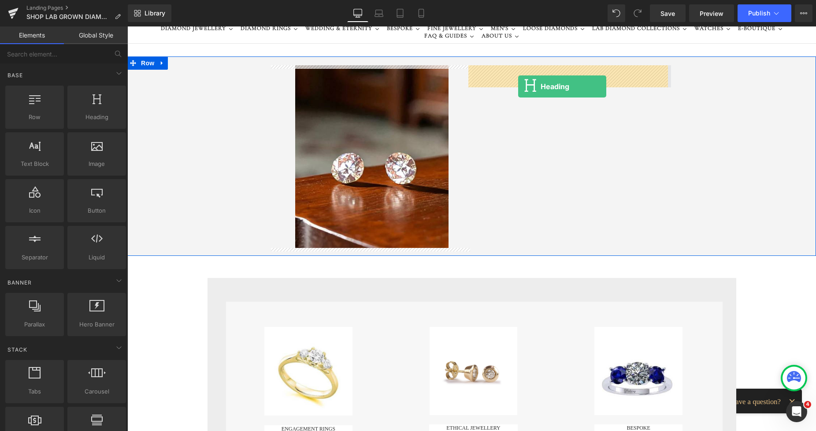
drag, startPoint x: 208, startPoint y: 138, endPoint x: 518, endPoint y: 86, distance: 315.0
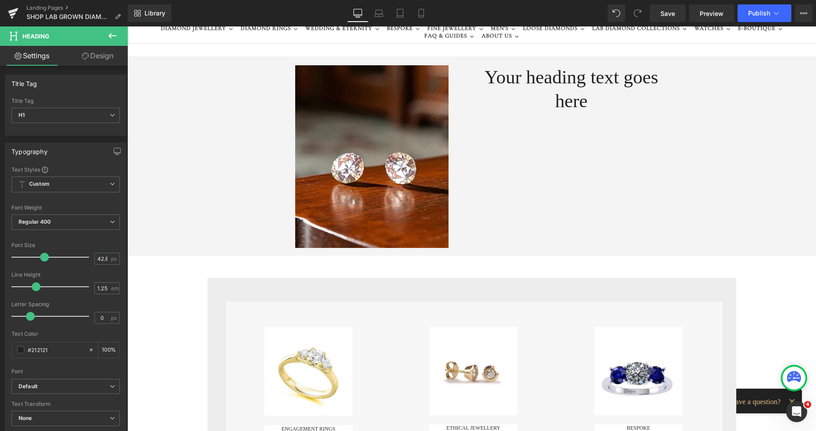
click at [112, 39] on icon at bounding box center [112, 35] width 11 height 11
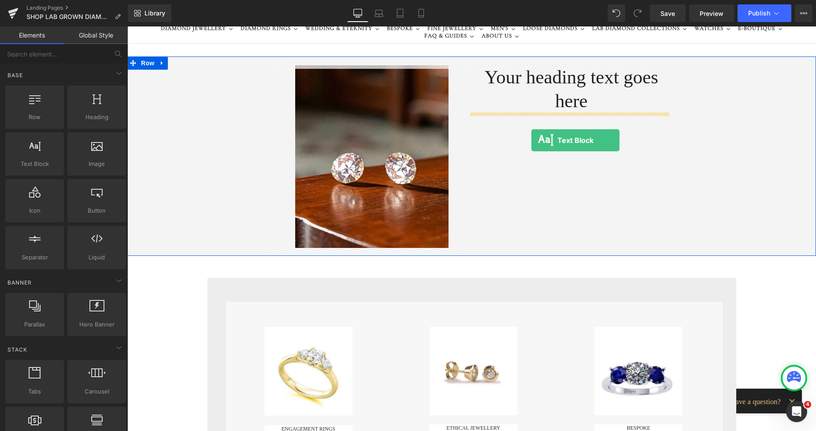
drag, startPoint x: 161, startPoint y: 180, endPoint x: 532, endPoint y: 140, distance: 372.8
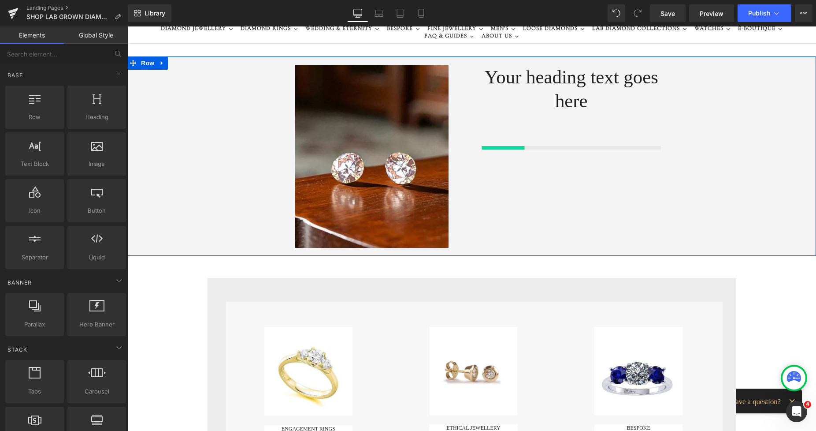
click at [502, 67] on div "Your heading text goes here Heading" at bounding box center [572, 88] width 200 height 47
click at [500, 73] on h1 "Your heading text goes here" at bounding box center [572, 88] width 200 height 47
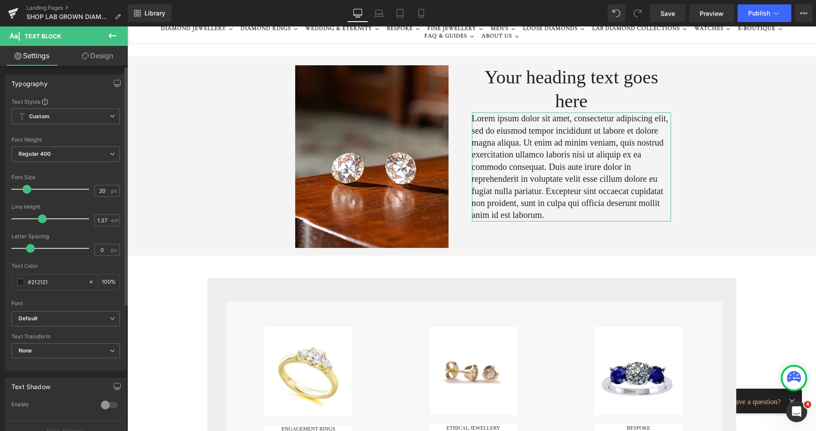
click at [27, 190] on span at bounding box center [26, 189] width 9 height 9
type input "18"
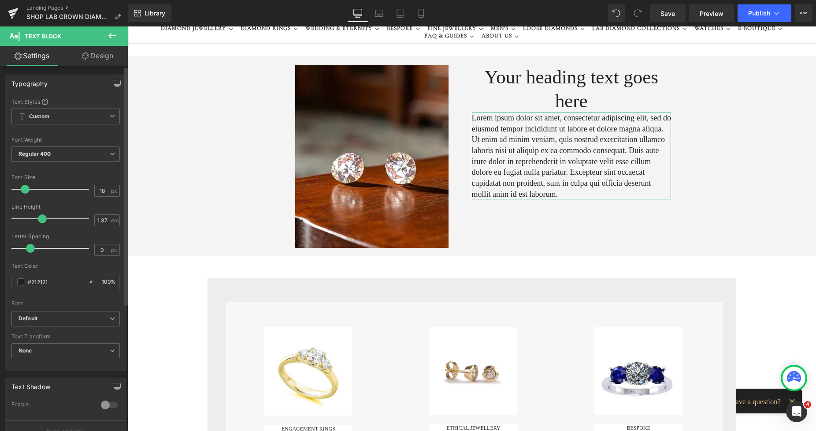
click at [26, 190] on span at bounding box center [25, 189] width 9 height 9
click at [528, 81] on h1 "Your heading text goes here" at bounding box center [572, 88] width 200 height 47
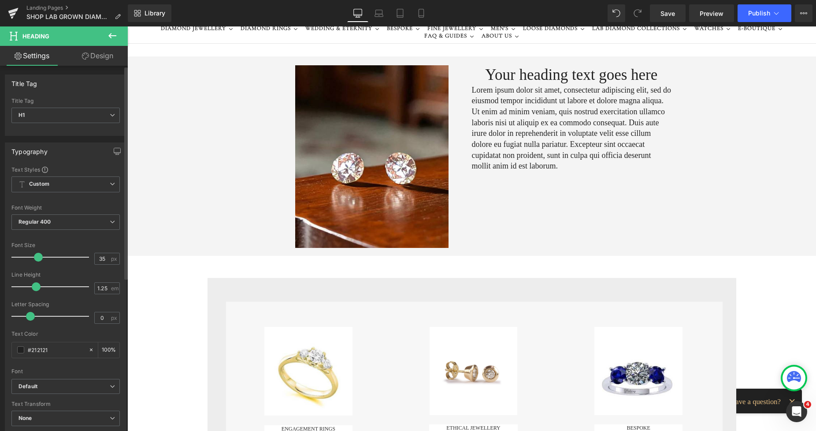
type input "34"
drag, startPoint x: 44, startPoint y: 255, endPoint x: 37, endPoint y: 255, distance: 6.6
click at [37, 255] on span at bounding box center [37, 257] width 9 height 9
click at [105, 55] on link "Design" at bounding box center [98, 56] width 64 height 20
click at [0, 0] on div "Spacing" at bounding box center [0, 0] width 0 height 0
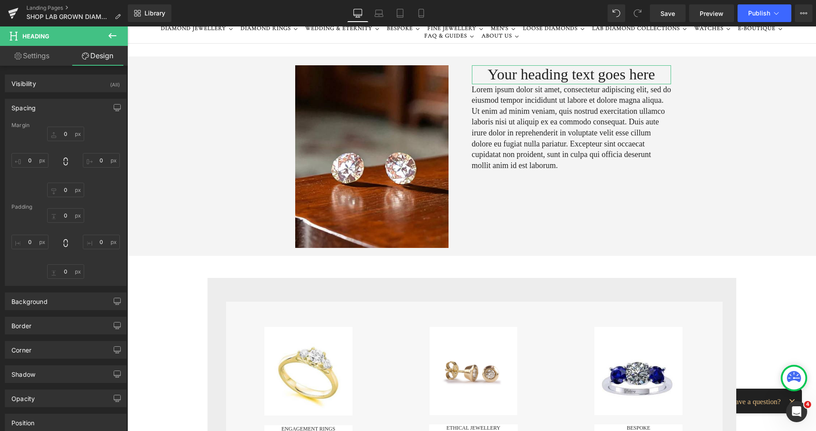
type input "0"
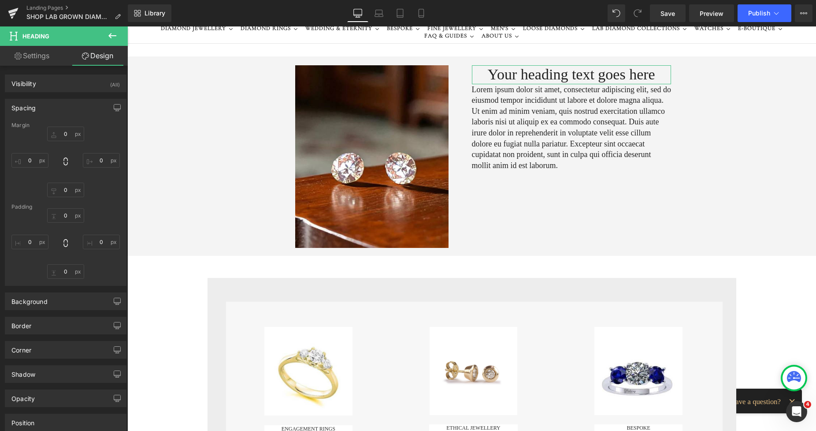
type input "0"
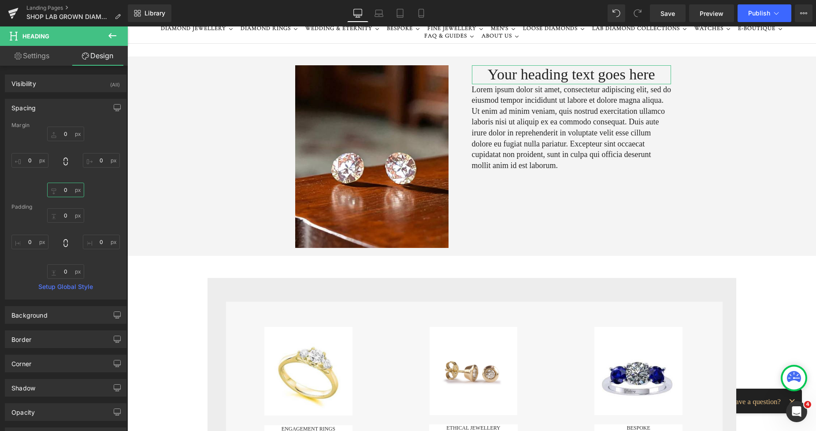
click at [58, 187] on input "0" at bounding box center [65, 189] width 37 height 15
type input "9"
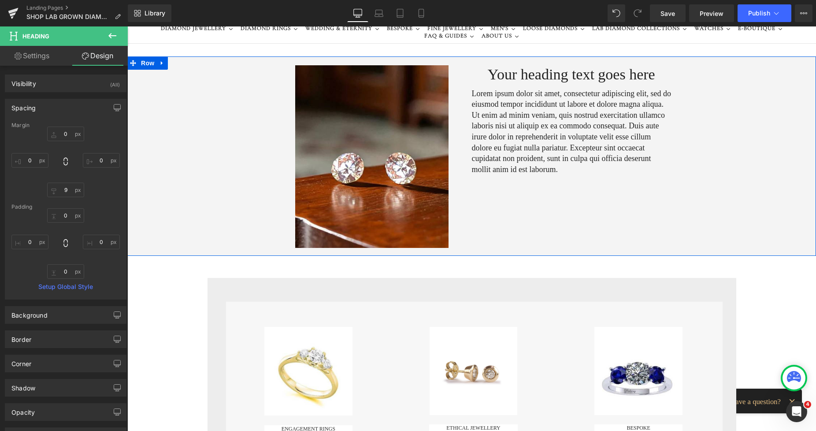
click at [485, 81] on h1 "Your heading text goes here" at bounding box center [572, 74] width 200 height 19
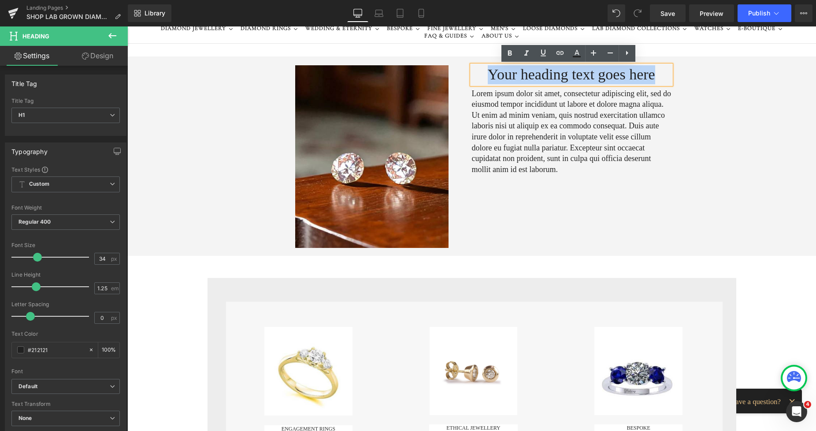
drag, startPoint x: 648, startPoint y: 76, endPoint x: 489, endPoint y: 71, distance: 159.2
click at [489, 71] on h1 "Your heading text goes here" at bounding box center [572, 74] width 200 height 19
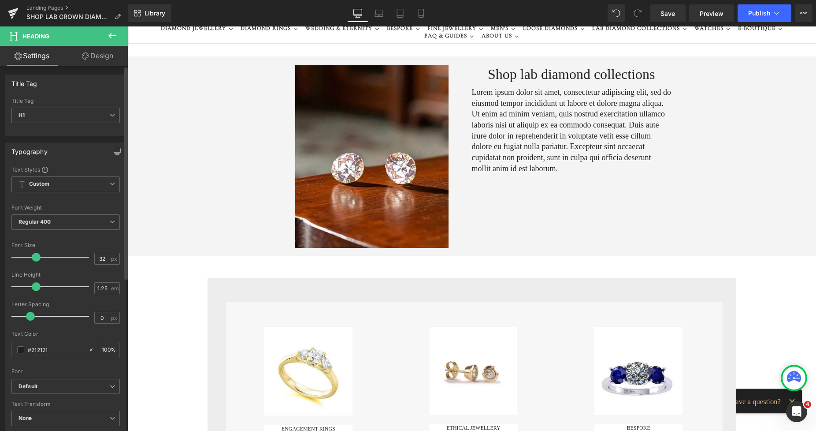
click at [34, 256] on span at bounding box center [36, 257] width 9 height 9
click at [47, 226] on span "Regular 400" at bounding box center [65, 221] width 108 height 15
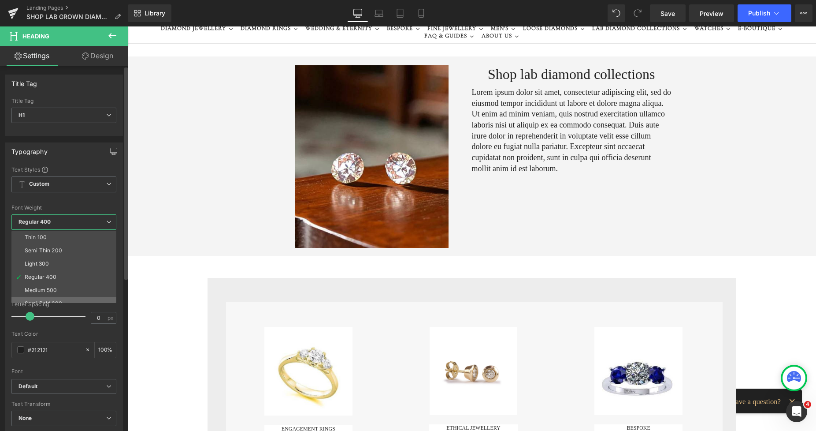
click at [47, 297] on li "Semi Bold 600" at bounding box center [65, 303] width 109 height 13
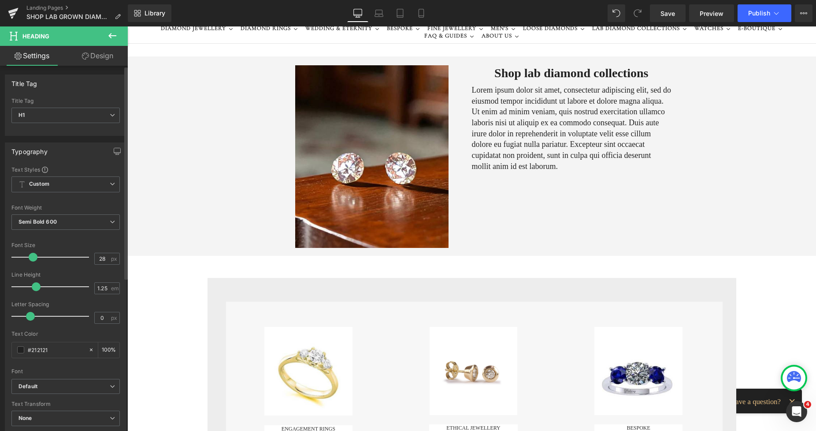
type input "29"
click at [35, 257] on span at bounding box center [34, 257] width 9 height 9
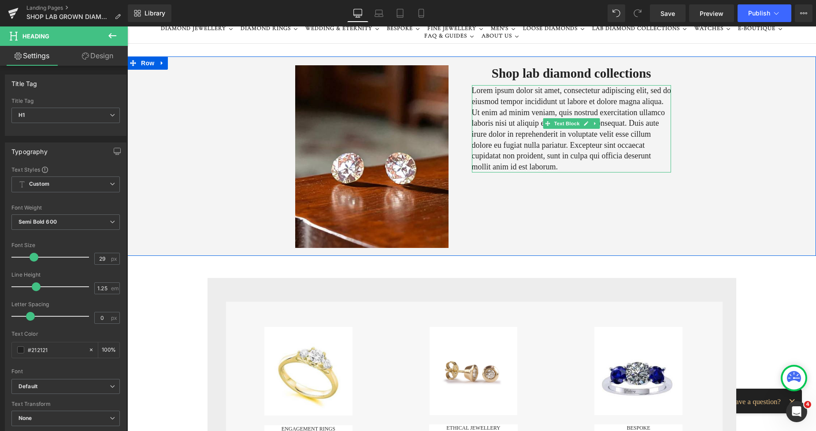
click at [484, 109] on p "Lorem ipsum dolor sit amet, consectetur adipiscing elit, sed do eiusmod tempor …" at bounding box center [572, 128] width 200 height 87
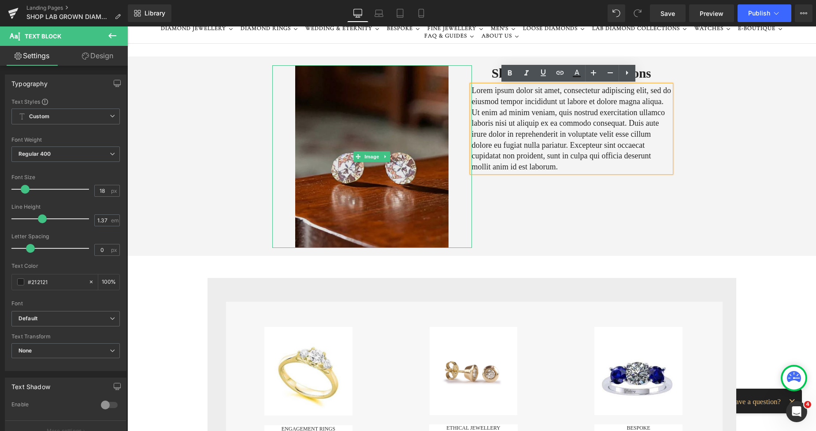
click at [400, 93] on img at bounding box center [371, 156] width 153 height 182
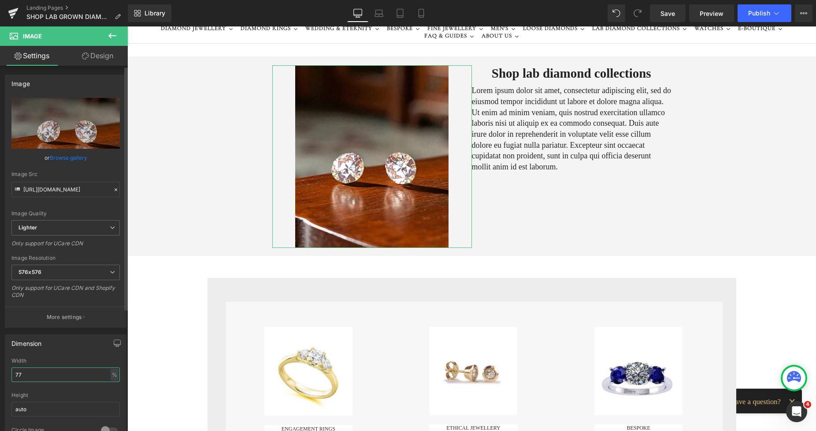
click at [23, 373] on input "77" at bounding box center [65, 374] width 108 height 15
type input "70"
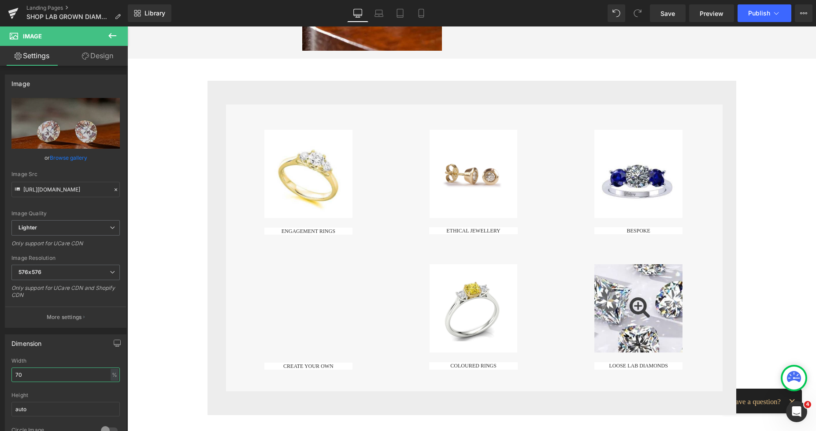
scroll to position [234, 0]
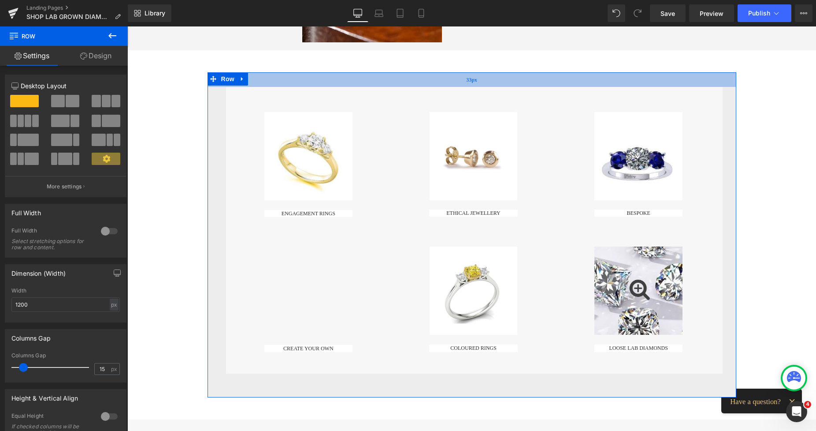
drag, startPoint x: 502, startPoint y: 87, endPoint x: 498, endPoint y: 78, distance: 9.9
click at [498, 78] on div "33px" at bounding box center [472, 79] width 529 height 15
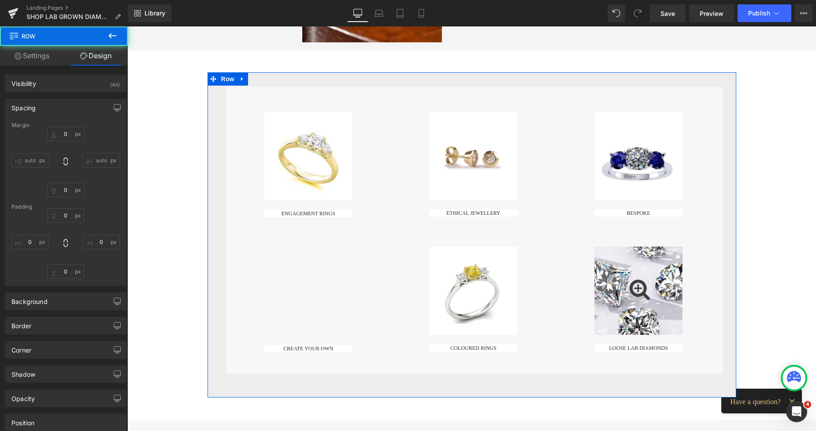
type input "30"
type input "0"
type input "33"
type input "16"
type input "54"
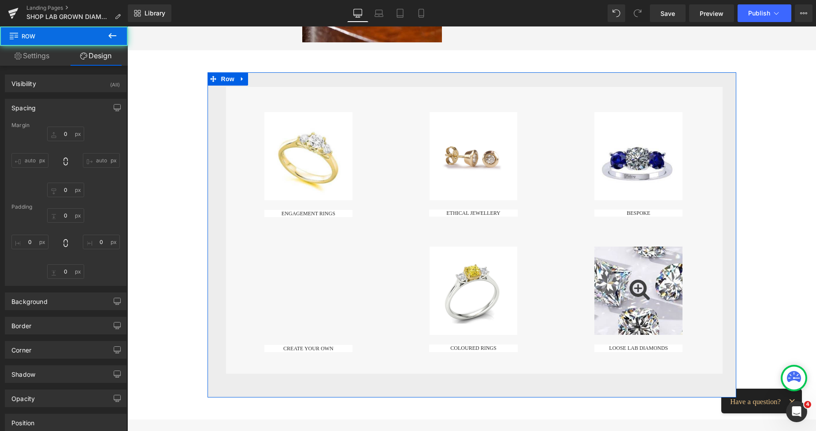
type input "27"
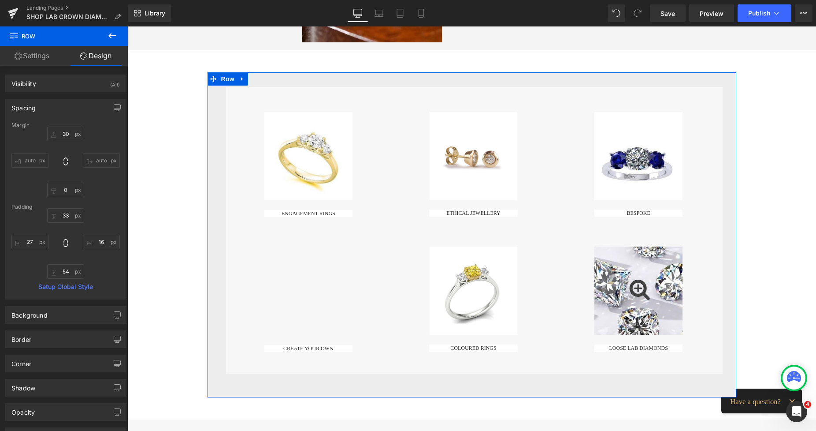
click at [226, 115] on div "Image ENGAGEMENT RINGS Button Vimeo CREATE YOUR OWN Button Image ETHICAL JEWELL…" at bounding box center [474, 230] width 497 height 286
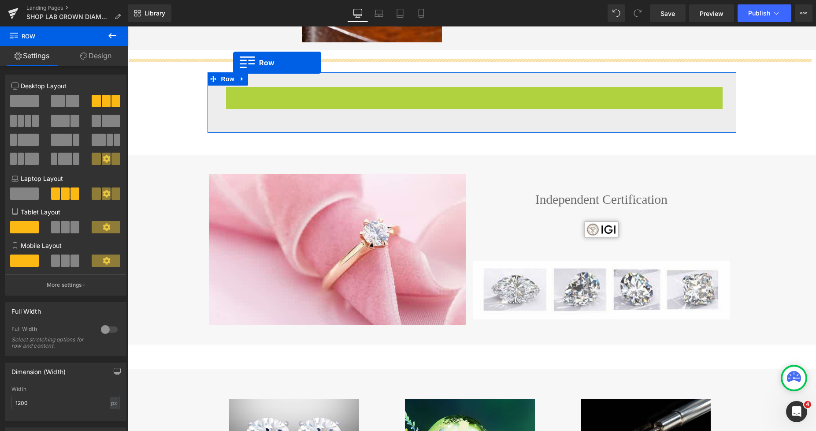
drag, startPoint x: 228, startPoint y: 95, endPoint x: 233, endPoint y: 63, distance: 32.6
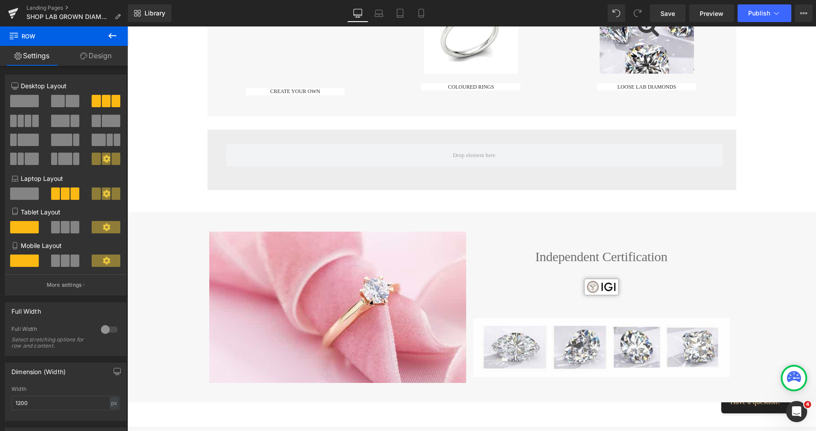
scroll to position [411, 0]
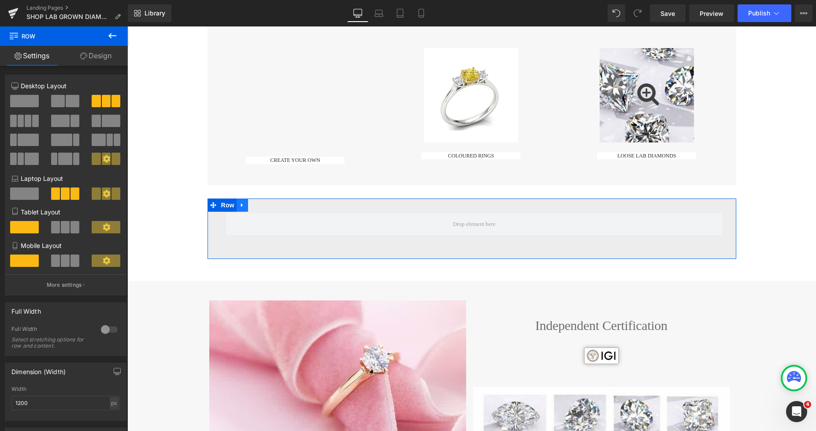
click at [240, 204] on icon at bounding box center [242, 204] width 6 height 7
click at [262, 205] on icon at bounding box center [265, 205] width 6 height 6
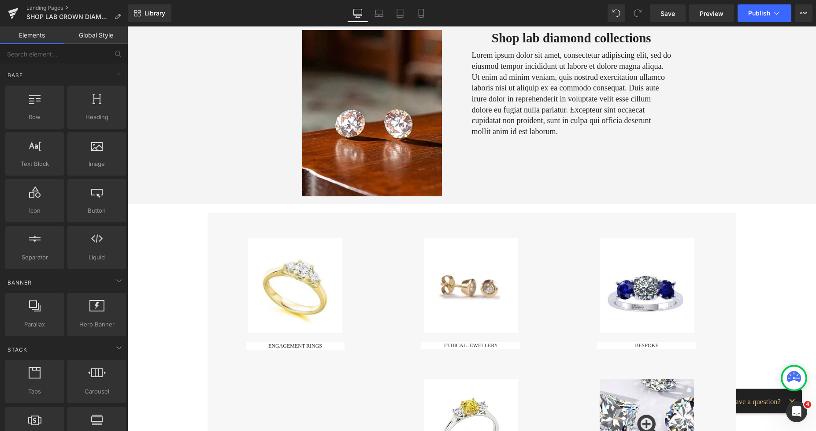
scroll to position [60, 0]
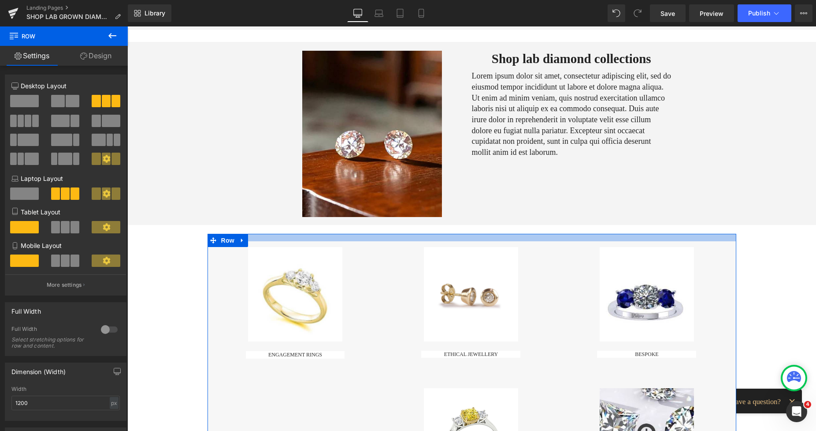
drag, startPoint x: 406, startPoint y: 250, endPoint x: 402, endPoint y: 238, distance: 12.5
click at [402, 238] on div at bounding box center [472, 237] width 529 height 7
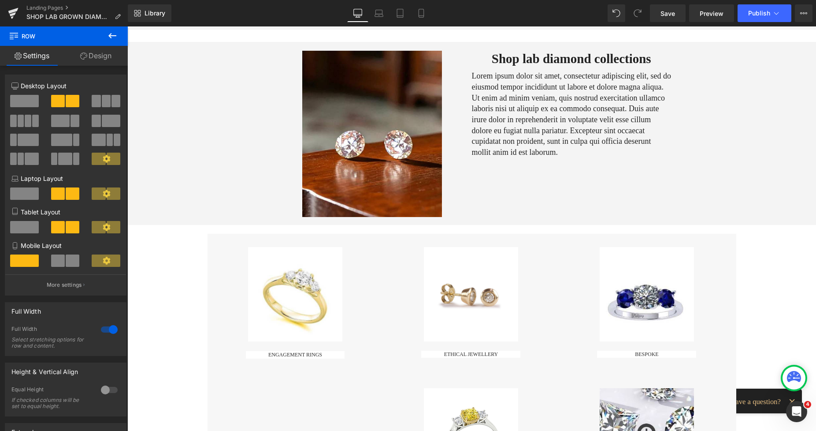
drag, startPoint x: 810, startPoint y: 112, endPoint x: 811, endPoint y: 122, distance: 9.9
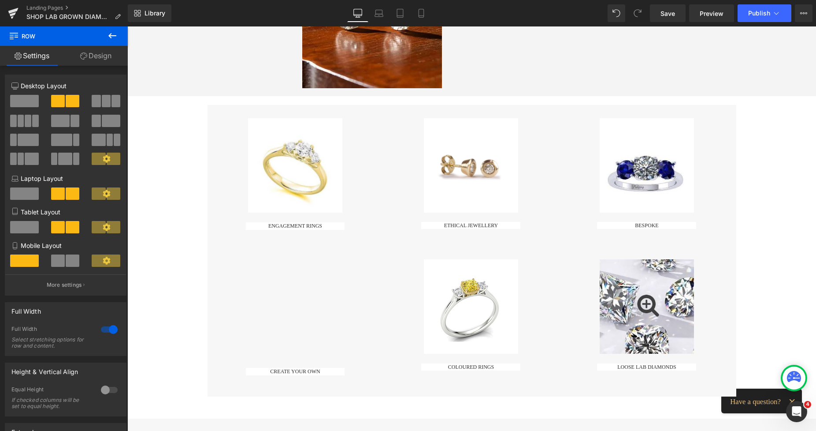
scroll to position [0, 0]
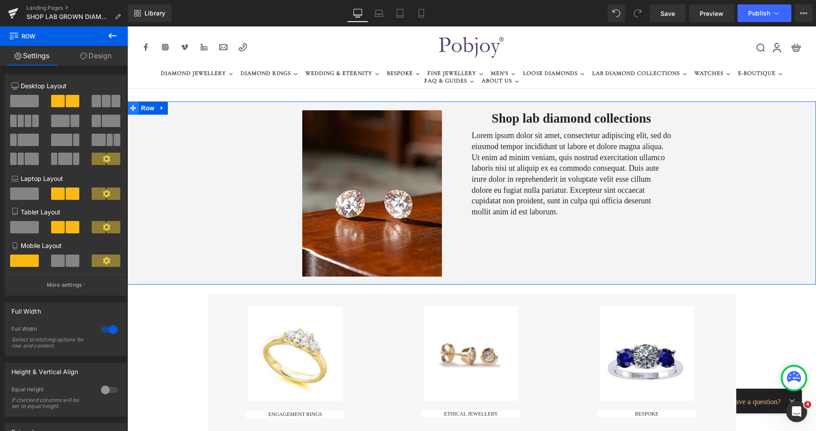
click at [133, 113] on span at bounding box center [132, 107] width 11 height 13
click at [100, 60] on link "Design" at bounding box center [96, 56] width 64 height 20
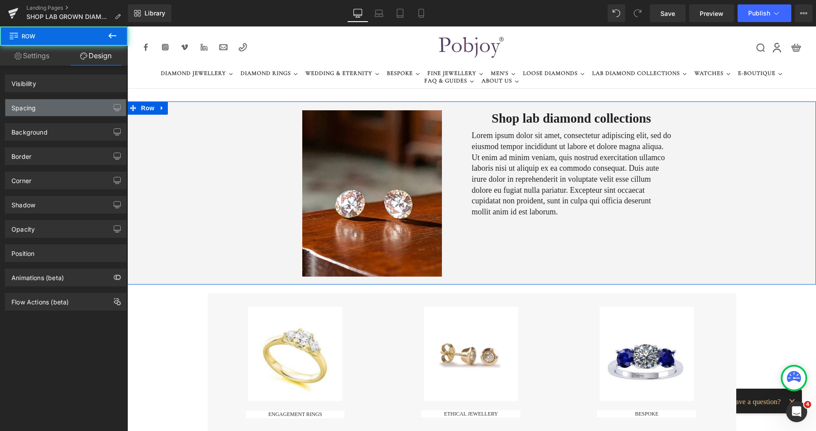
click at [46, 104] on div "Spacing" at bounding box center [65, 107] width 121 height 17
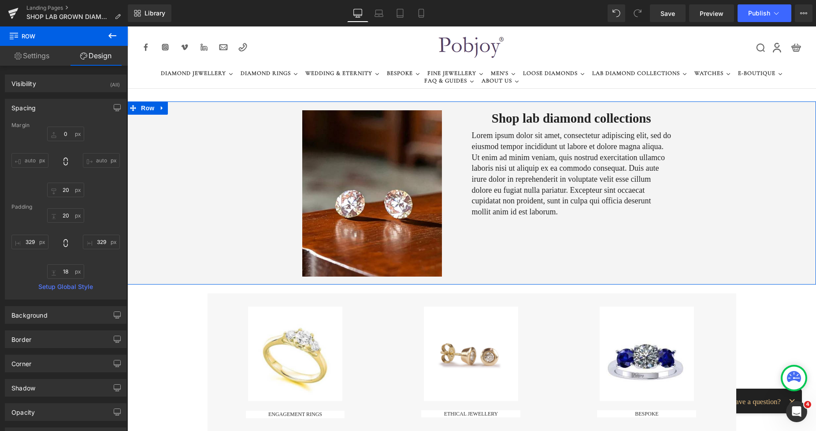
type input "0"
type input "20"
type input "329"
type input "18"
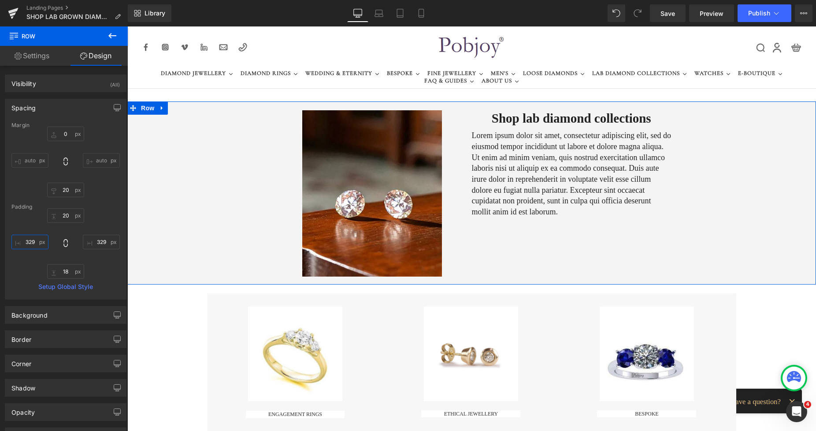
click at [25, 242] on input "329" at bounding box center [29, 241] width 37 height 15
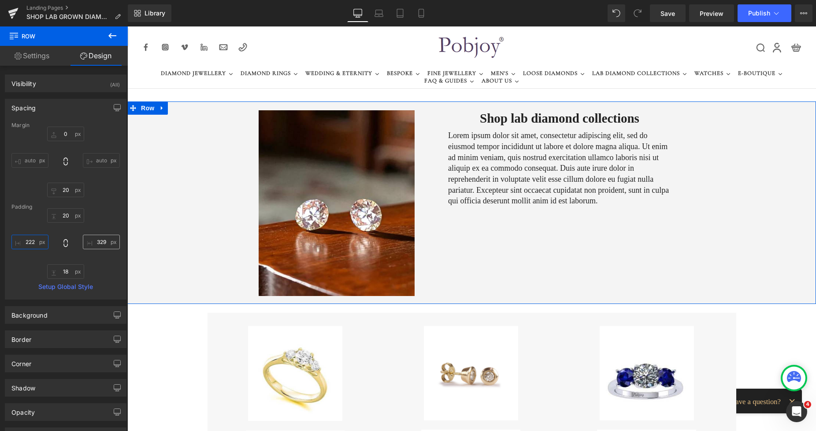
type input "222"
click at [98, 242] on input "329" at bounding box center [101, 241] width 37 height 15
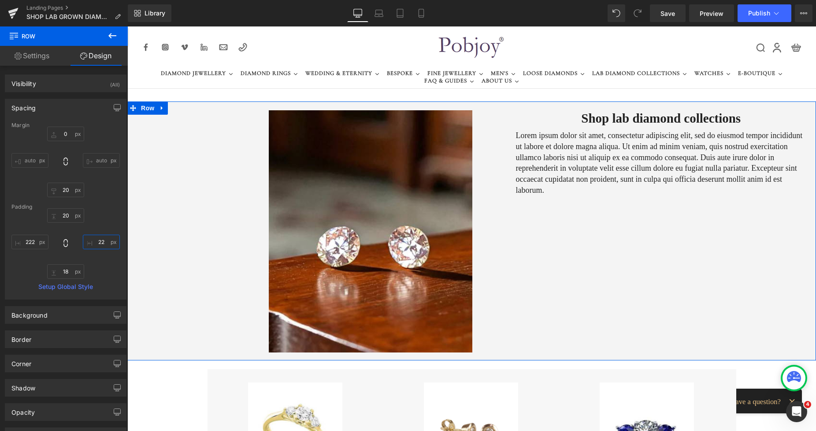
type input "222"
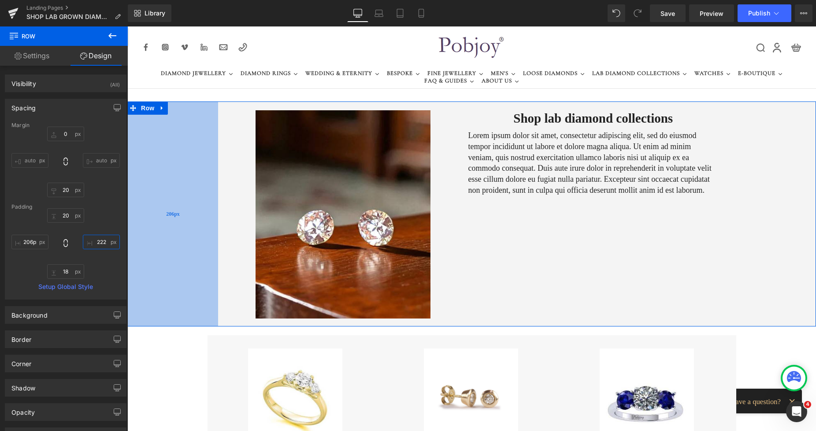
type input "202px"
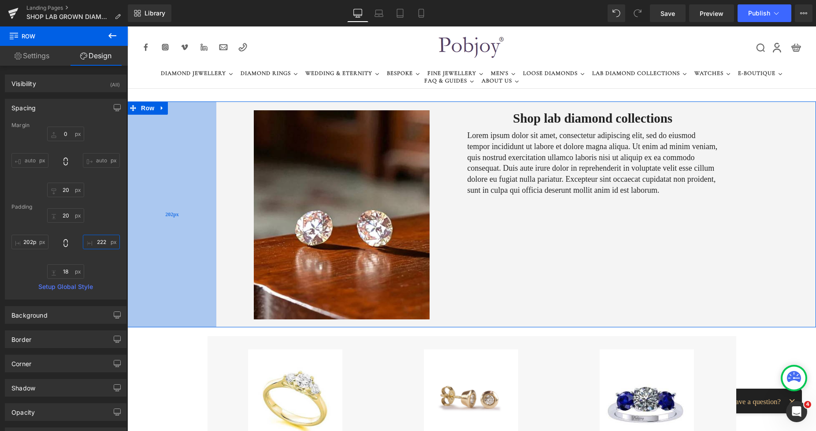
drag, startPoint x: 205, startPoint y: 191, endPoint x: 196, endPoint y: 188, distance: 9.2
click at [196, 188] on div "202px" at bounding box center [171, 214] width 89 height 226
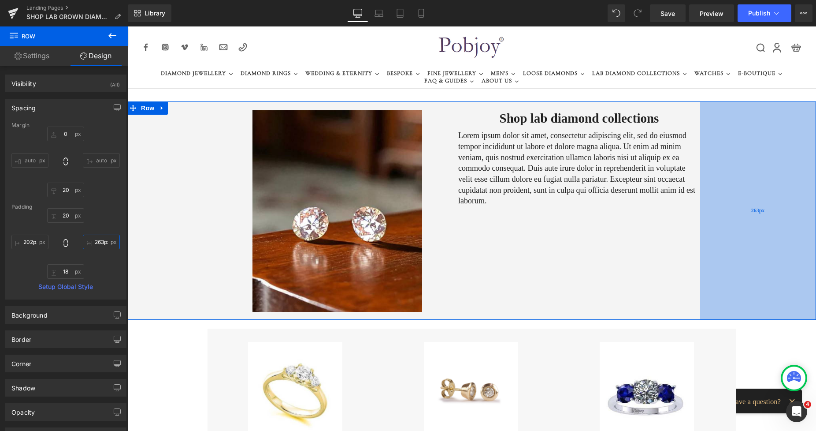
type input "260px"
drag, startPoint x: 772, startPoint y: 149, endPoint x: 755, endPoint y: 149, distance: 16.8
click at [755, 149] on div "260px" at bounding box center [759, 210] width 115 height 219
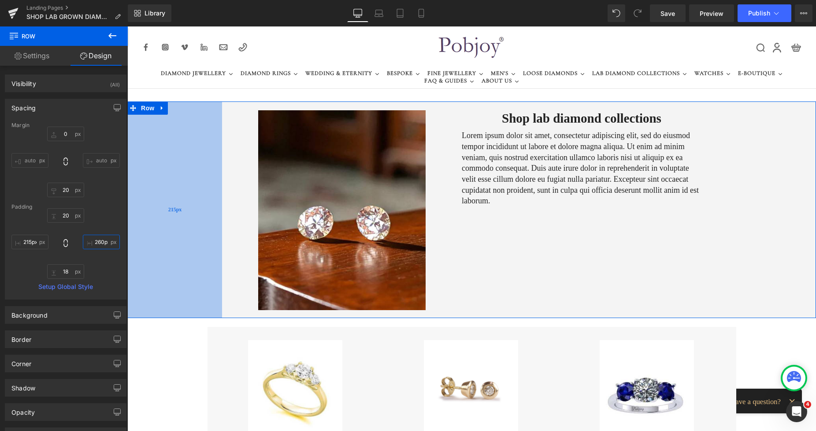
type input "216px"
drag, startPoint x: 191, startPoint y: 184, endPoint x: 197, endPoint y: 186, distance: 6.4
click at [197, 186] on div "216px" at bounding box center [174, 209] width 95 height 216
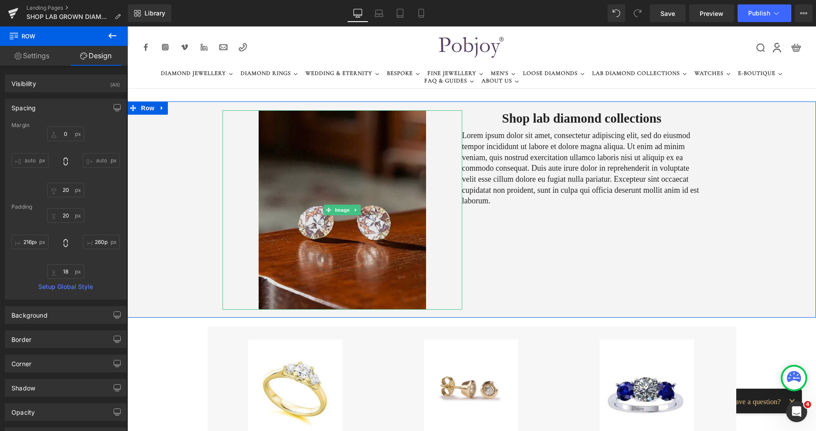
click at [345, 143] on img at bounding box center [342, 209] width 167 height 199
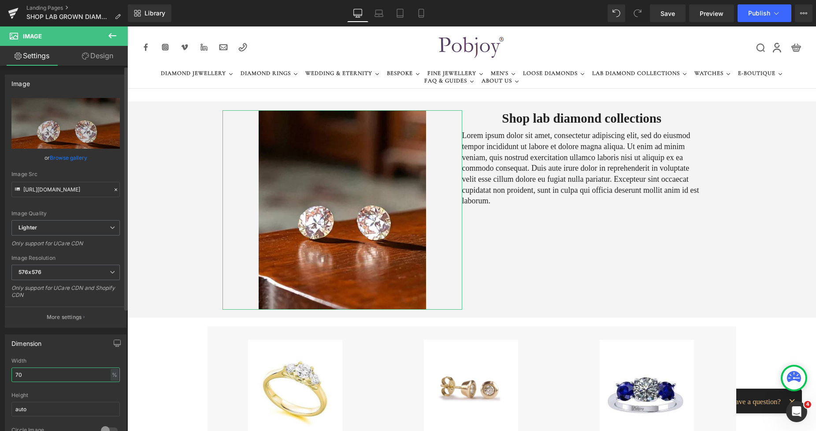
drag, startPoint x: 31, startPoint y: 375, endPoint x: 0, endPoint y: 384, distance: 32.5
click at [0, 384] on div "Dimension 70% Width 70 % % px auto Height auto 0 Circle Image" at bounding box center [66, 386] width 132 height 119
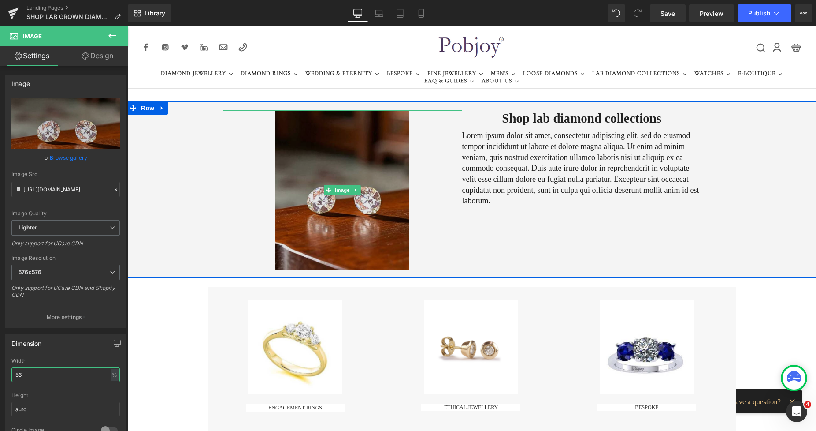
type input "56"
click at [397, 164] on img at bounding box center [342, 190] width 134 height 160
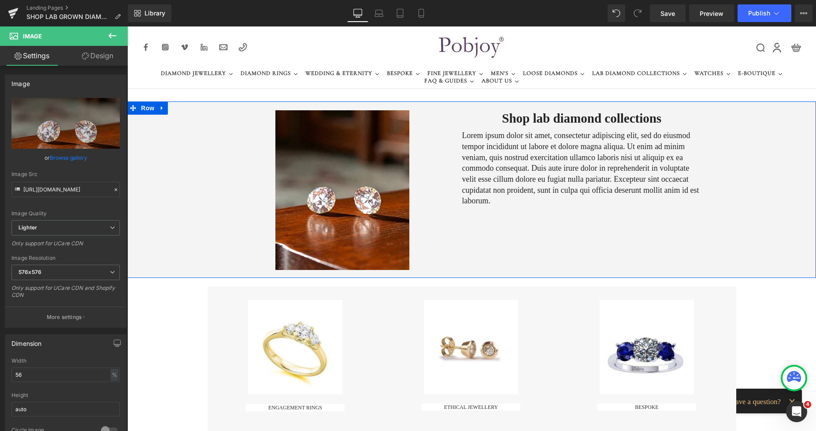
click at [509, 121] on h1 "Shop lab diamond collections" at bounding box center [582, 118] width 240 height 16
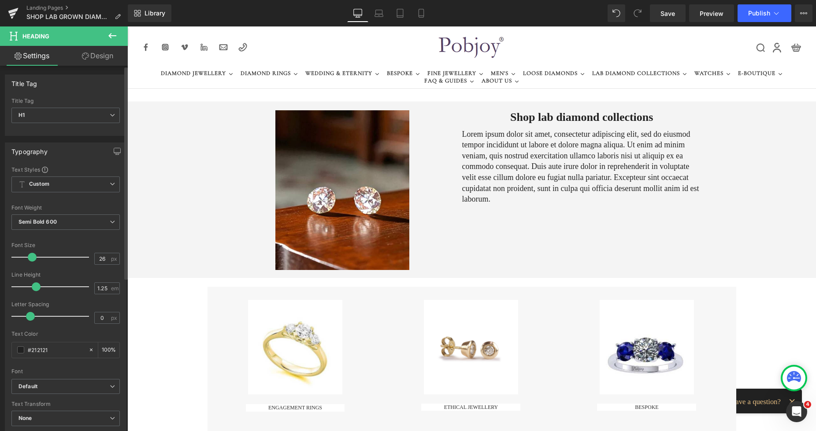
type input "25"
click at [31, 255] on span at bounding box center [30, 257] width 9 height 9
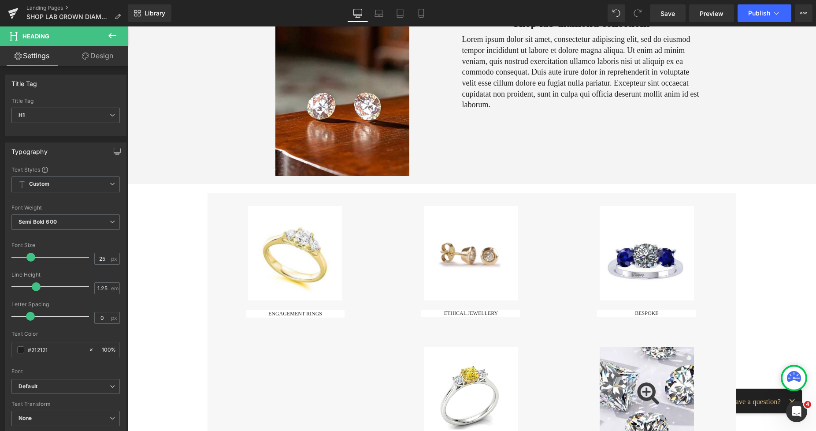
scroll to position [65, 0]
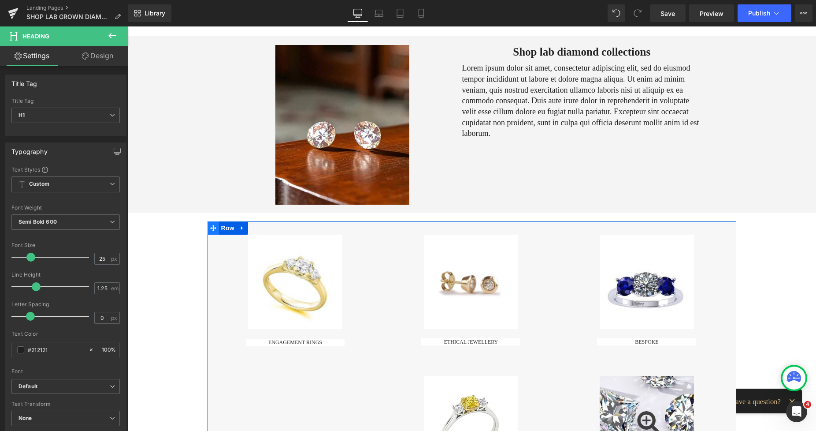
click at [213, 231] on span at bounding box center [213, 227] width 11 height 13
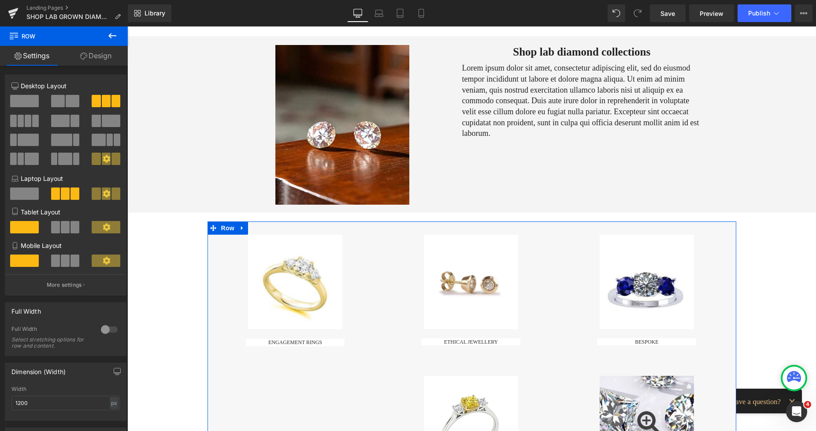
click at [108, 327] on div at bounding box center [109, 329] width 21 height 14
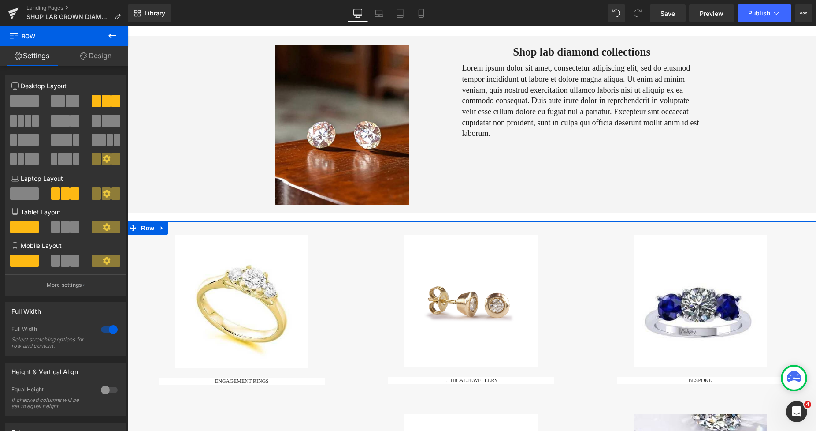
click at [99, 55] on link "Design" at bounding box center [96, 56] width 64 height 20
click at [0, 0] on div "Spacing" at bounding box center [0, 0] width 0 height 0
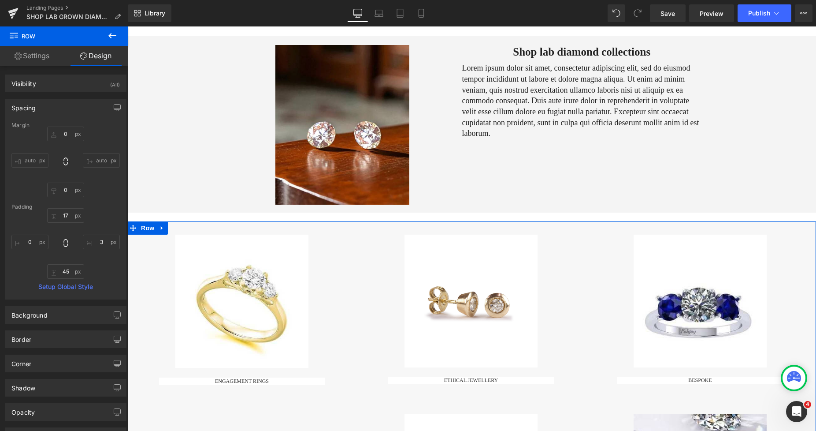
type input "0"
type input "17"
type input "3"
type input "45"
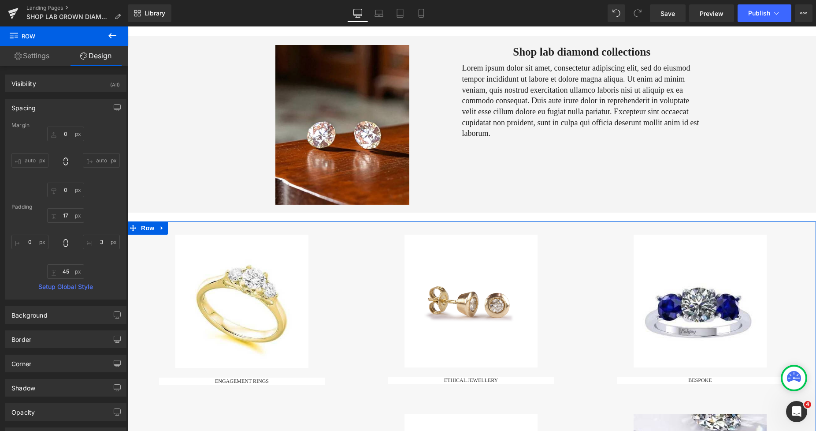
click at [28, 233] on div "17px 17 3px 3 45px 45 0px 0" at bounding box center [65, 243] width 108 height 71
click at [28, 241] on input "0" at bounding box center [29, 241] width 37 height 15
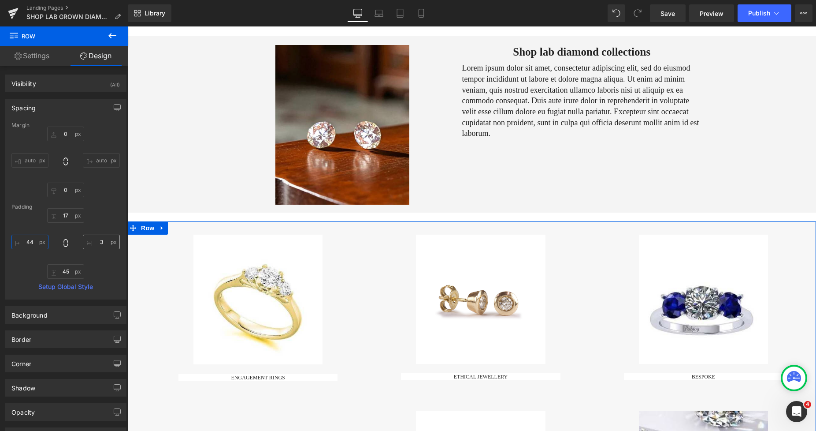
type input "44"
click at [89, 242] on input "3" at bounding box center [101, 241] width 37 height 15
type input "44"
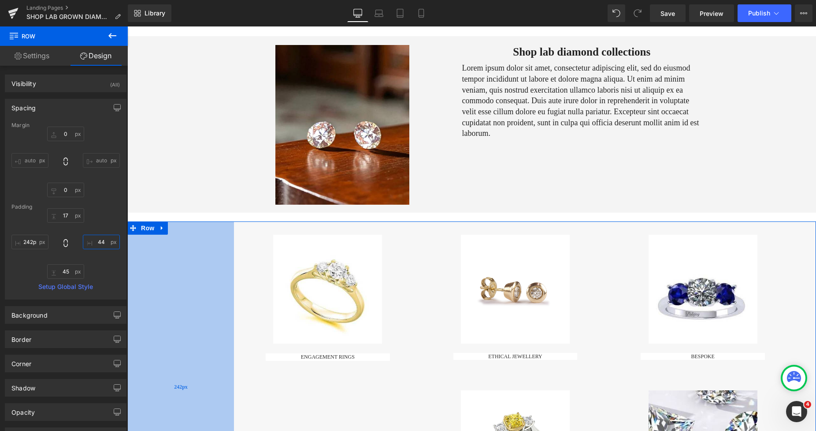
type input "243px"
drag, startPoint x: 138, startPoint y: 278, endPoint x: 226, endPoint y: 267, distance: 88.5
click at [226, 267] on div "243px" at bounding box center [180, 386] width 107 height 331
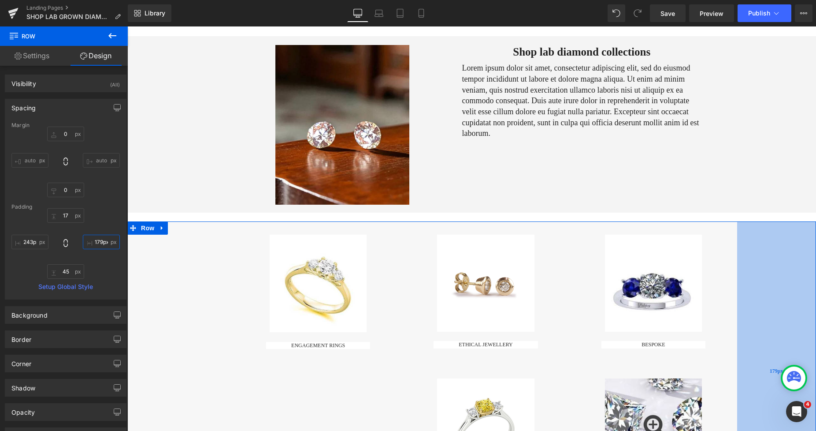
drag, startPoint x: 807, startPoint y: 255, endPoint x: 748, endPoint y: 253, distance: 59.5
click at [748, 253] on div "179px" at bounding box center [776, 370] width 79 height 299
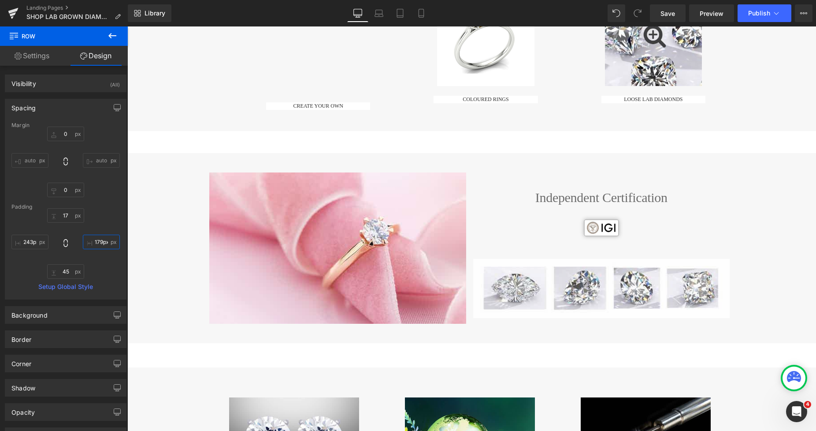
scroll to position [457, 0]
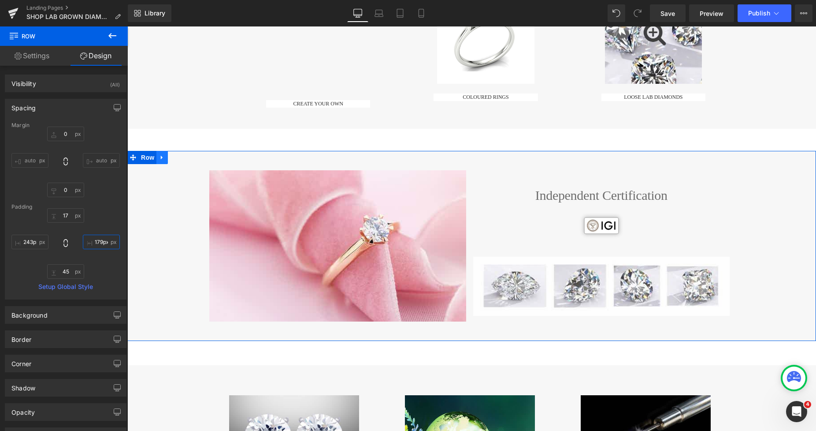
type input "179px"
click at [161, 156] on icon at bounding box center [162, 158] width 2 height 4
click at [182, 157] on icon at bounding box center [185, 157] width 6 height 7
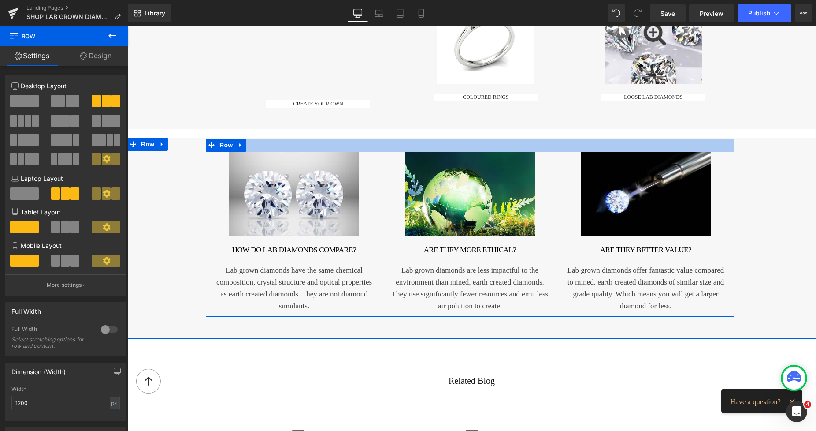
drag, startPoint x: 461, startPoint y: 147, endPoint x: 457, endPoint y: 142, distance: 5.9
click at [457, 142] on div at bounding box center [470, 144] width 529 height 13
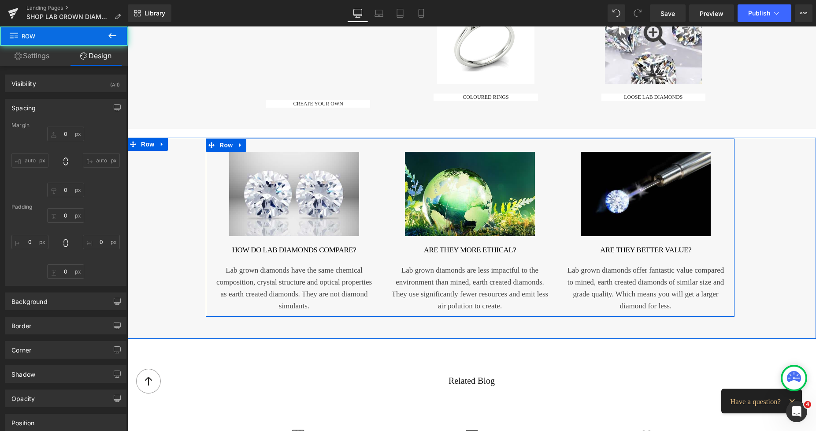
type input "0"
type input "30"
type input "2"
type input "10"
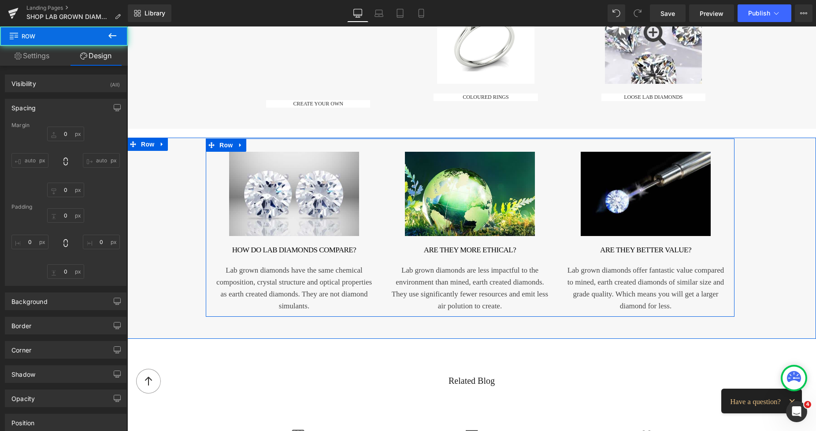
type input "1"
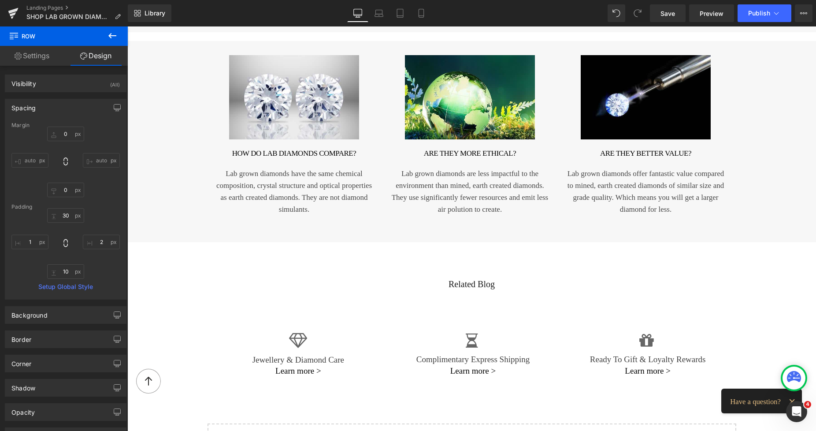
scroll to position [636, 0]
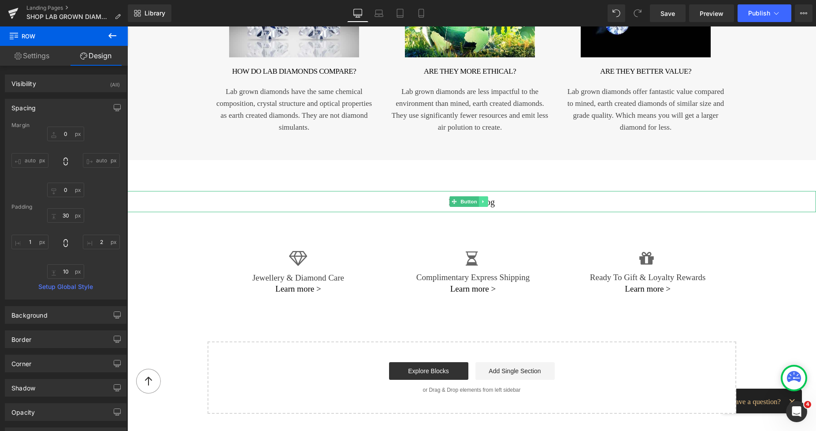
click at [482, 201] on icon at bounding box center [483, 201] width 5 height 5
click at [487, 203] on icon at bounding box center [487, 201] width 5 height 5
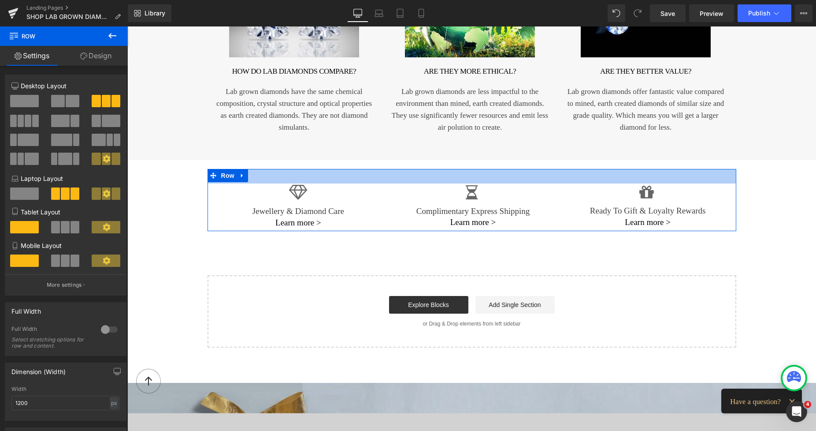
drag, startPoint x: 422, startPoint y: 176, endPoint x: 418, endPoint y: 167, distance: 10.1
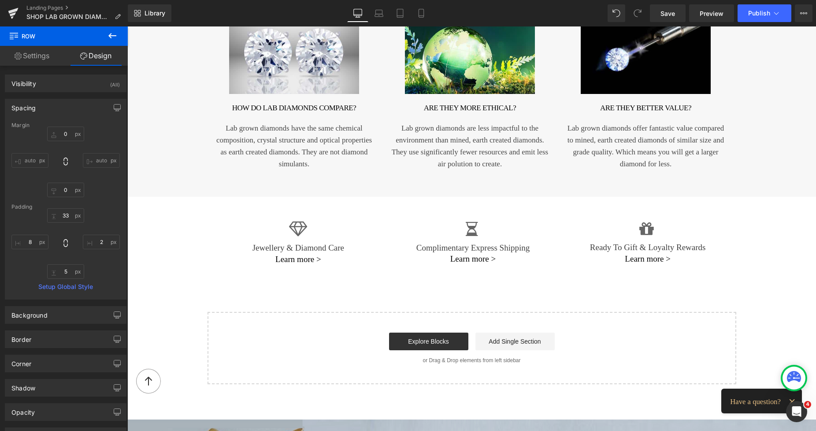
scroll to position [551, 0]
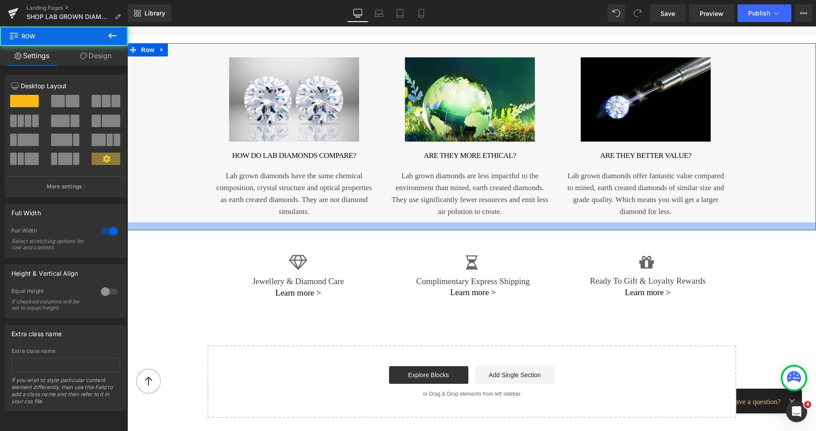
drag, startPoint x: 557, startPoint y: 235, endPoint x: 550, endPoint y: 221, distance: 15.6
click at [550, 221] on div "Image How do lab diamonds compare? Heading Lab grown diamonds have the same che…" at bounding box center [471, 136] width 689 height 186
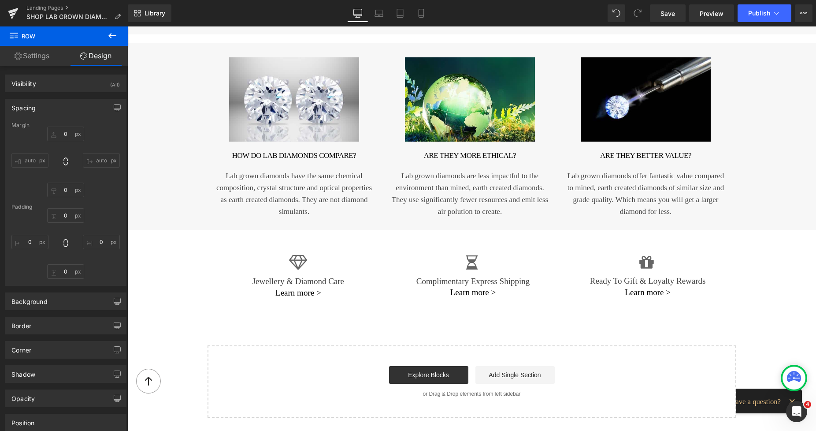
type input "20"
type input "2"
type input "184"
type input "18"
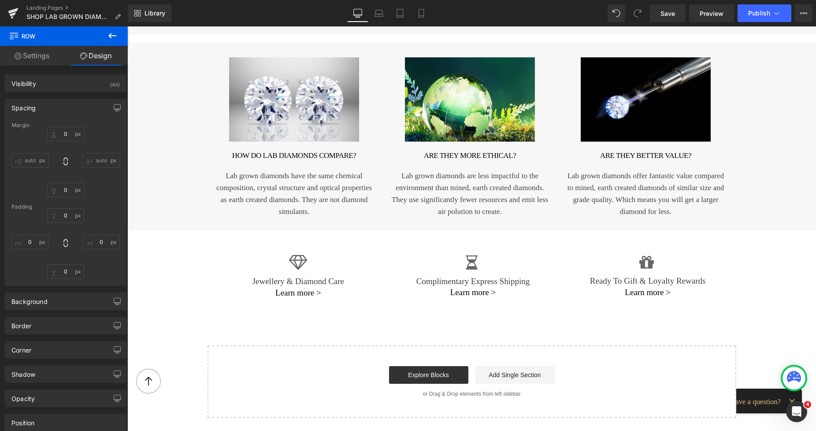
type input "177"
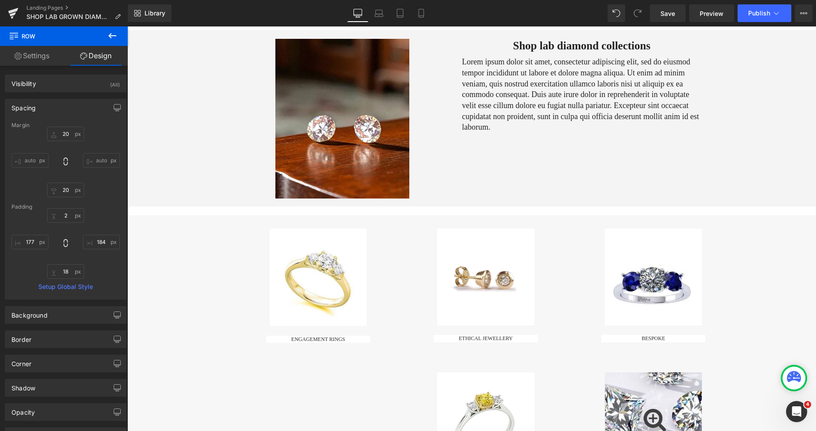
scroll to position [57, 0]
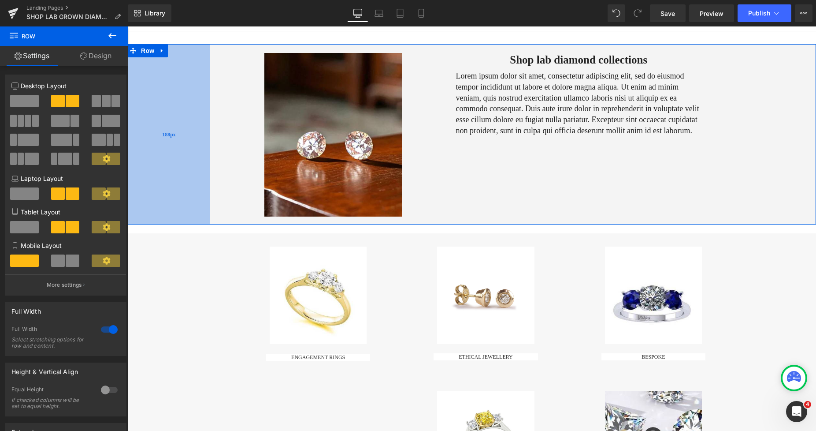
drag, startPoint x: 199, startPoint y: 151, endPoint x: 187, endPoint y: 148, distance: 12.6
click at [187, 148] on div "188px" at bounding box center [168, 134] width 83 height 180
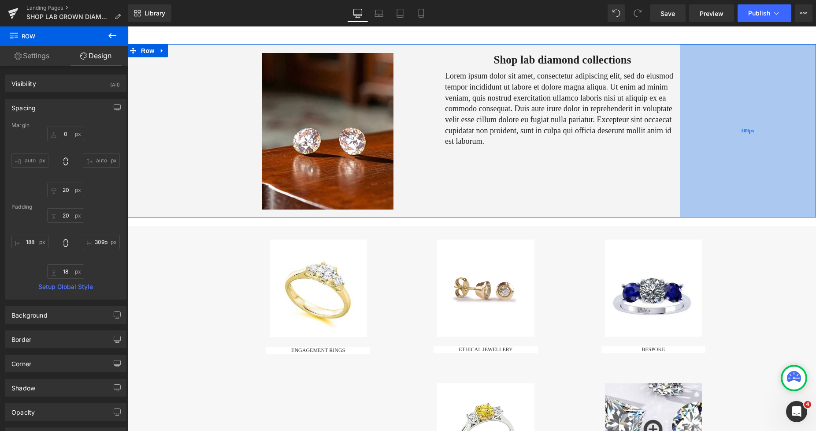
drag, startPoint x: 790, startPoint y: 108, endPoint x: 769, endPoint y: 109, distance: 21.6
click at [769, 109] on div "309px" at bounding box center [748, 130] width 136 height 173
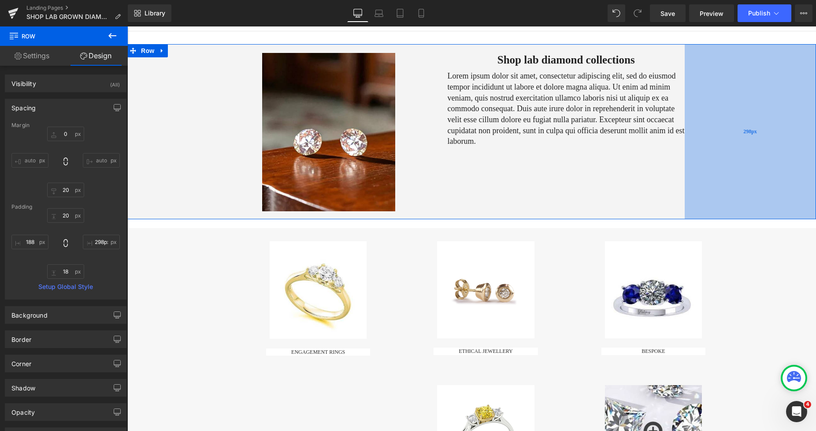
type input "297px"
drag, startPoint x: 744, startPoint y: 151, endPoint x: 749, endPoint y: 152, distance: 5.5
click at [749, 152] on div "297px" at bounding box center [750, 131] width 131 height 175
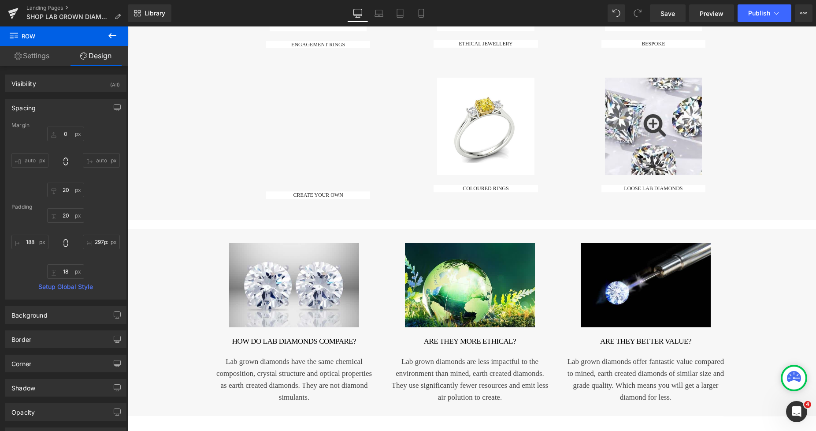
scroll to position [374, 0]
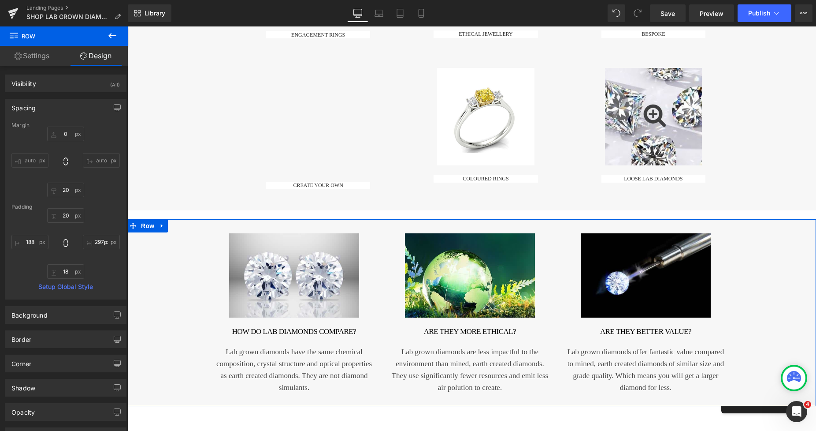
click at [757, 265] on div "Image How do lab diamonds compare? Heading Lab grown diamonds have the same che…" at bounding box center [471, 312] width 689 height 186
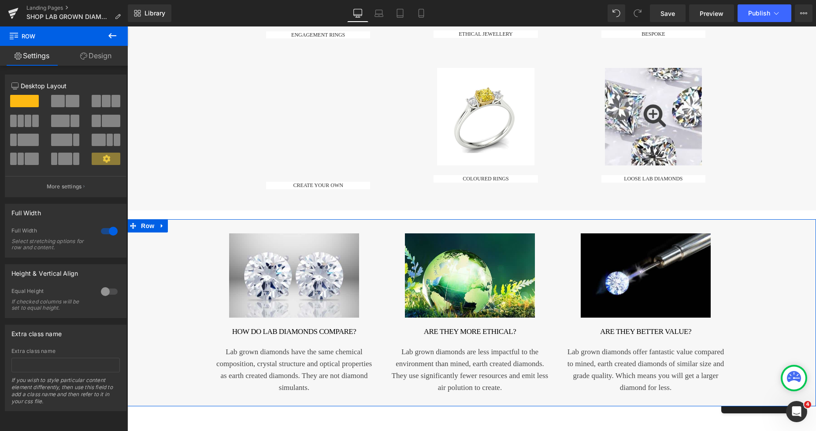
click at [129, 227] on div "Image How do lab diamonds compare? Heading Lab grown diamonds have the same che…" at bounding box center [471, 312] width 689 height 186
click at [98, 60] on link "Design" at bounding box center [96, 56] width 64 height 20
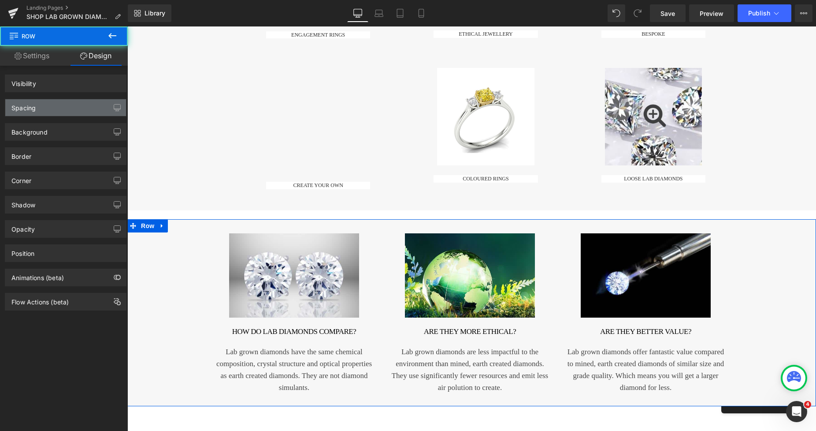
click at [52, 106] on div "Spacing" at bounding box center [65, 107] width 121 height 17
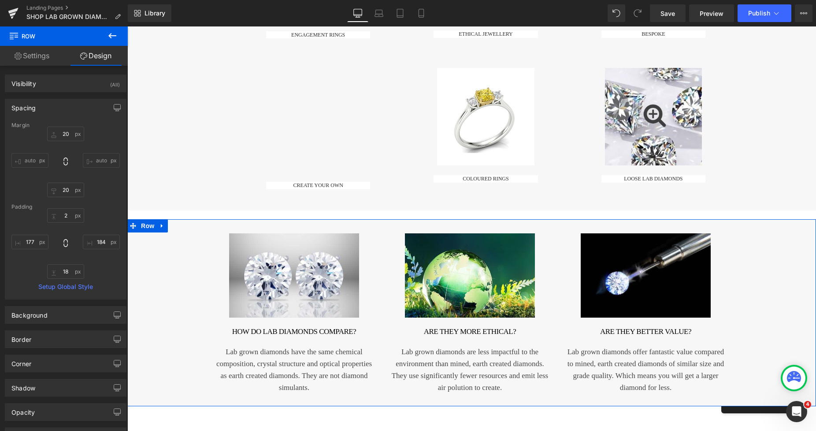
type input "20"
type input "2"
type input "184"
type input "18"
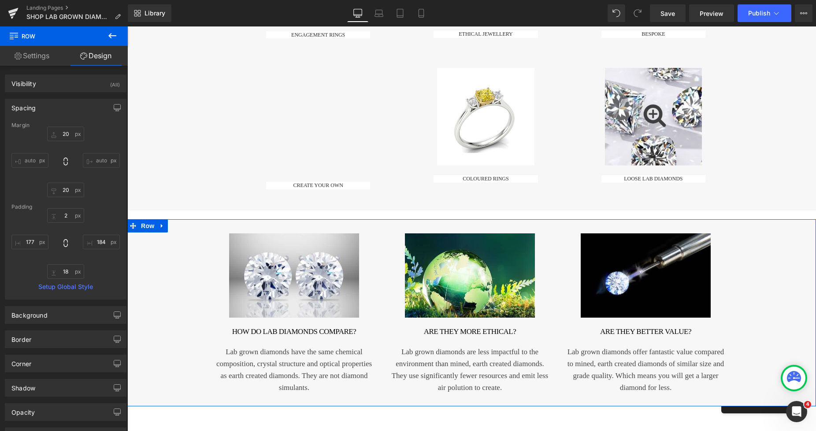
type input "177"
click at [90, 242] on input "184" at bounding box center [101, 241] width 37 height 15
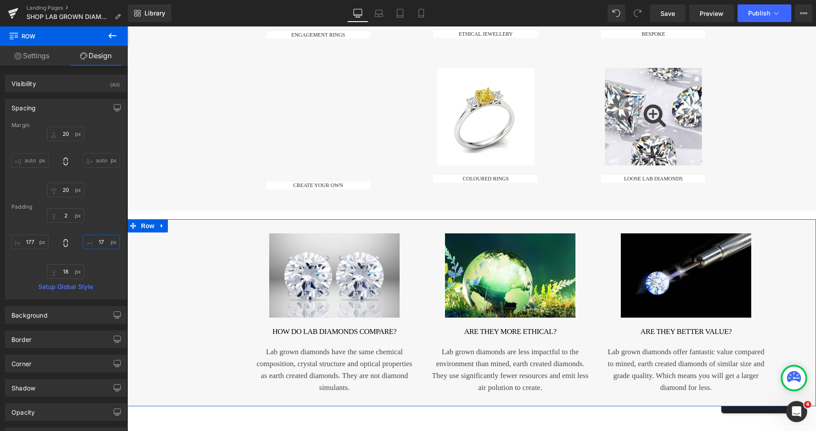
type input "177"
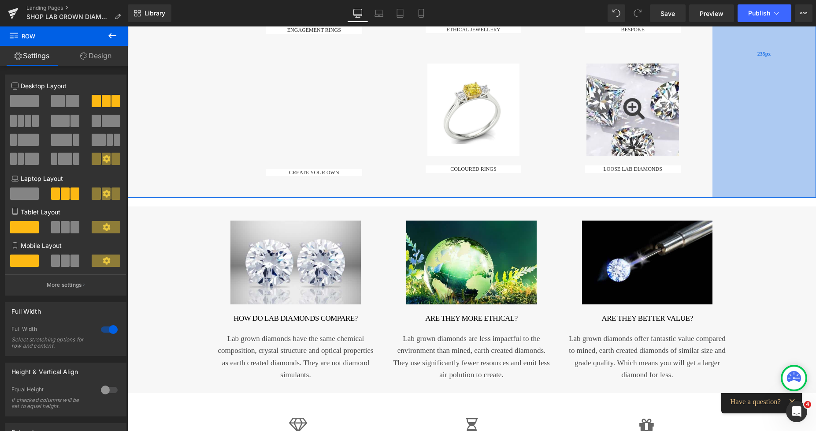
drag, startPoint x: 750, startPoint y: 109, endPoint x: 725, endPoint y: 112, distance: 24.8
click at [725, 112] on div "235px" at bounding box center [765, 54] width 104 height 286
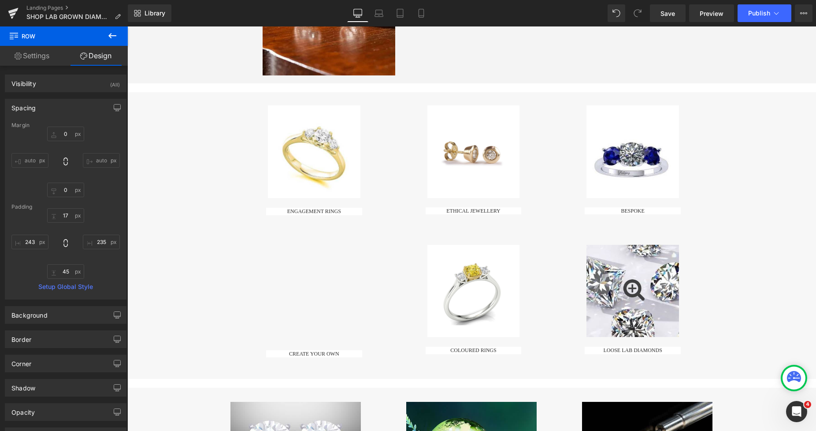
scroll to position [160, 0]
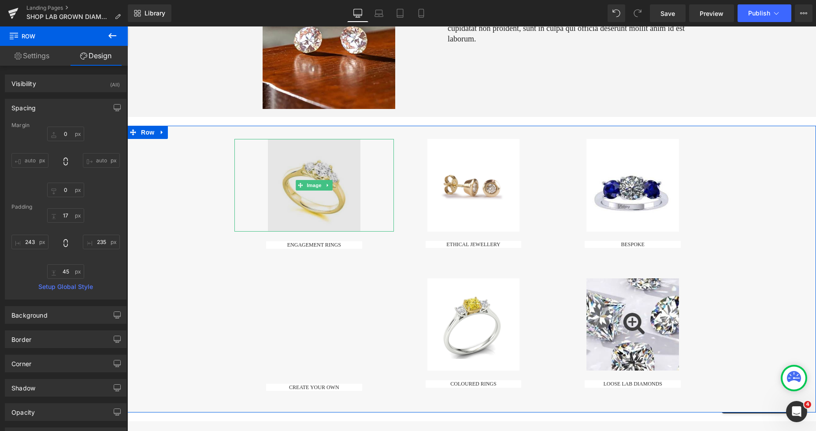
click at [356, 165] on img at bounding box center [314, 185] width 93 height 93
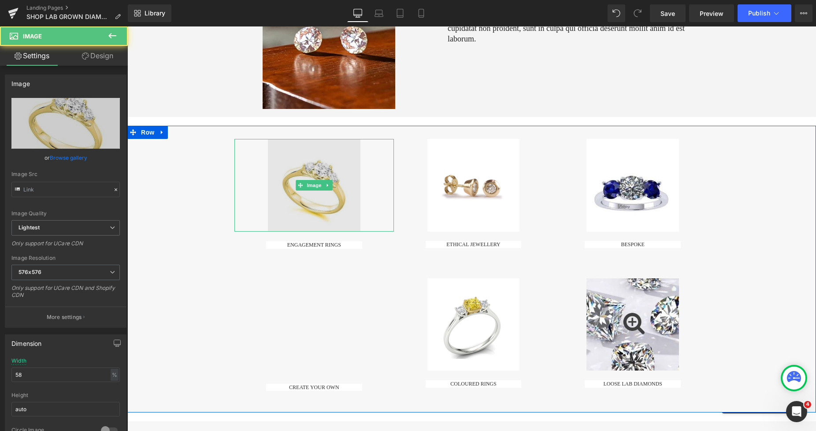
type input "https://ucarecdn.com/7693c42b-b75a-49b7-8007-e6133ec3f9b2/-/format/auto/-/previ…"
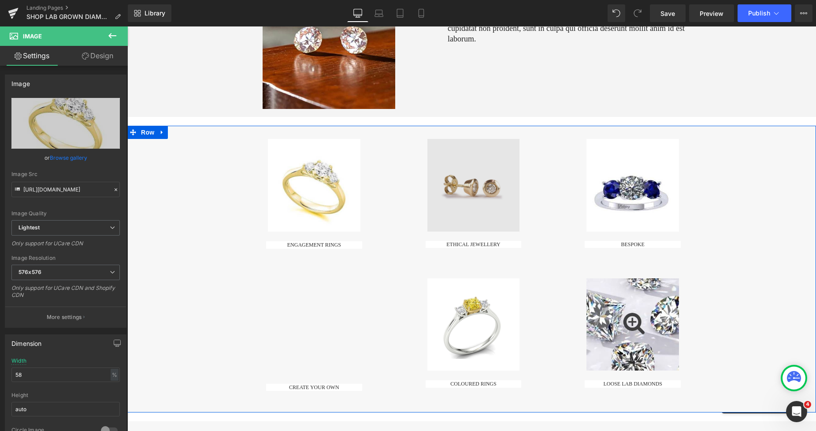
click at [443, 178] on img at bounding box center [474, 185] width 93 height 93
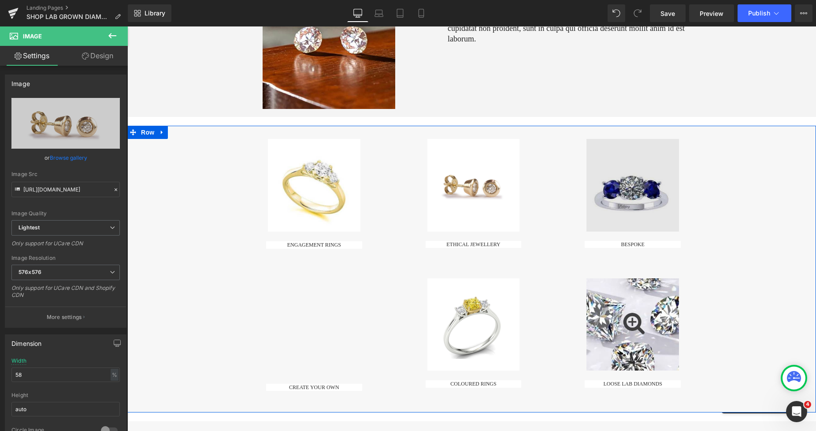
click at [600, 149] on img at bounding box center [633, 185] width 93 height 93
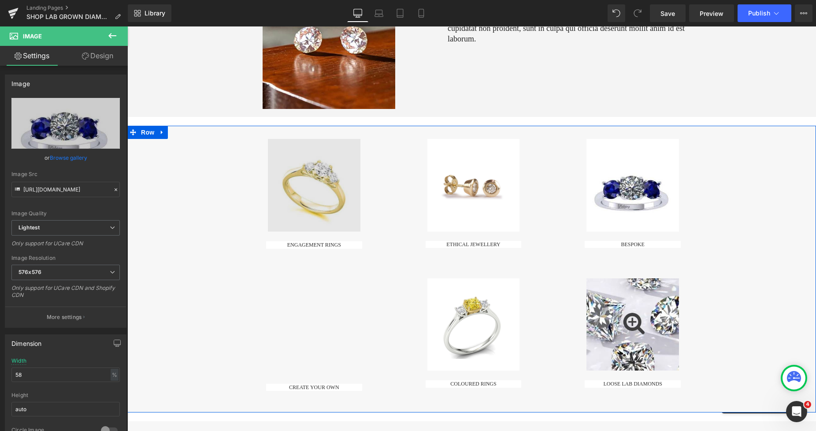
click at [340, 164] on img at bounding box center [314, 185] width 93 height 93
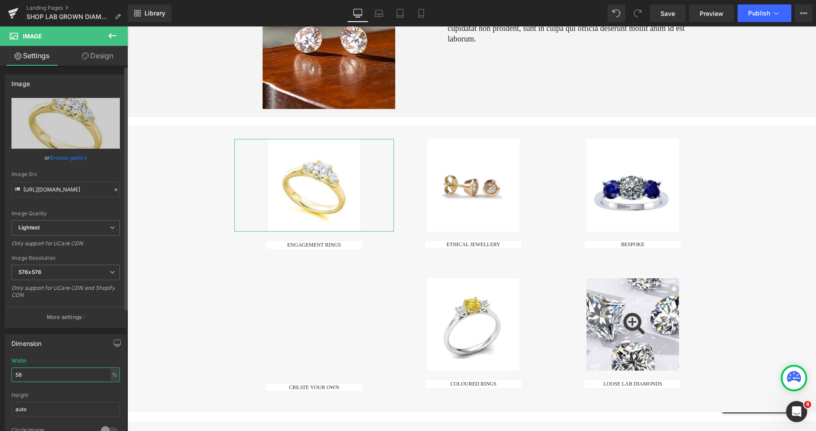
drag, startPoint x: 21, startPoint y: 376, endPoint x: 5, endPoint y: 378, distance: 15.9
click at [6, 377] on div "58% Width 58 % % px auto Height auto 0 Circle Image" at bounding box center [65, 401] width 121 height 88
type input "66"
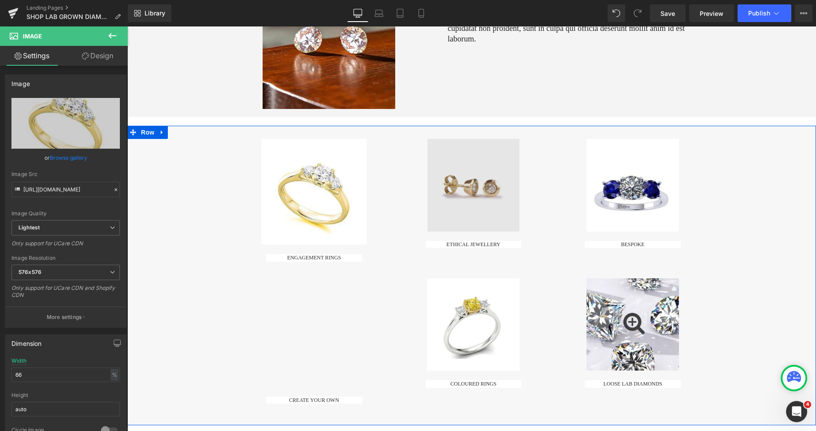
click at [442, 172] on img at bounding box center [474, 185] width 93 height 93
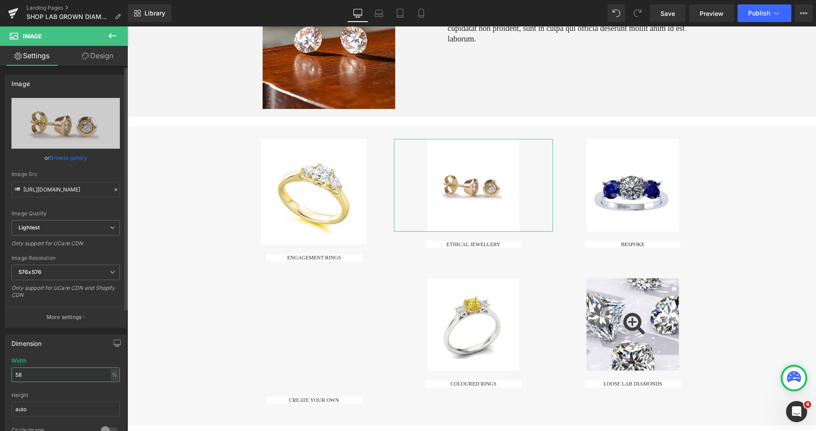
drag, startPoint x: 37, startPoint y: 371, endPoint x: 7, endPoint y: 376, distance: 30.5
click at [7, 376] on div "58% Width 58 % % px auto Height auto 0 Circle Image" at bounding box center [65, 401] width 121 height 88
type input "66"
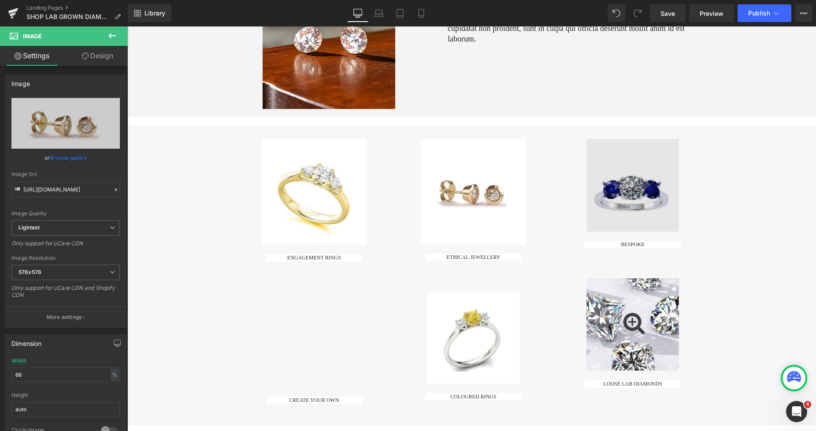
click at [603, 174] on img at bounding box center [633, 185] width 93 height 93
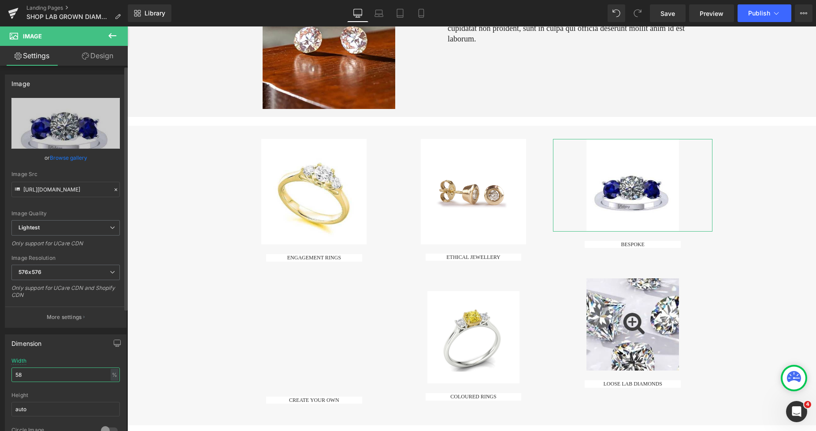
drag, startPoint x: 32, startPoint y: 372, endPoint x: 0, endPoint y: 376, distance: 32.5
click at [0, 376] on div "Dimension 58% Width 58 % % px auto Height auto 0 Circle Image" at bounding box center [66, 386] width 132 height 119
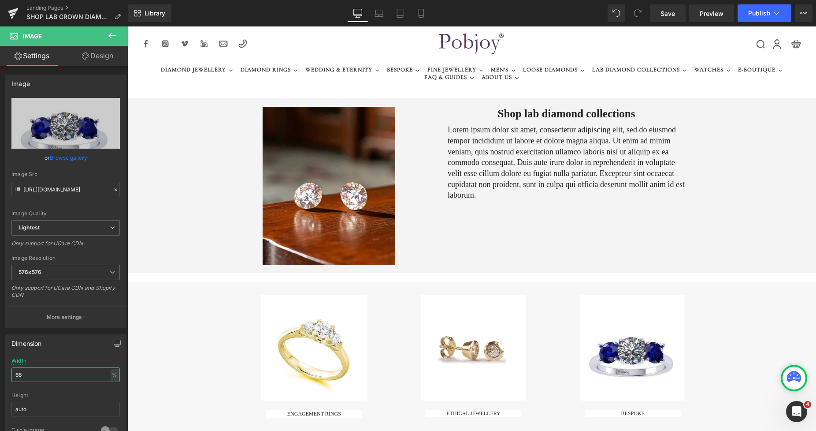
scroll to position [0, 0]
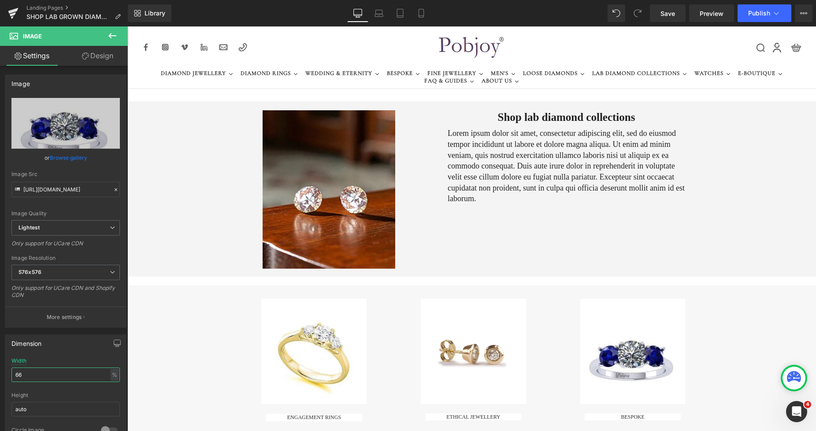
drag, startPoint x: 815, startPoint y: 114, endPoint x: 491, endPoint y: 27, distance: 334.5
type input "66"
drag, startPoint x: 811, startPoint y: 86, endPoint x: 861, endPoint y: 51, distance: 60.7
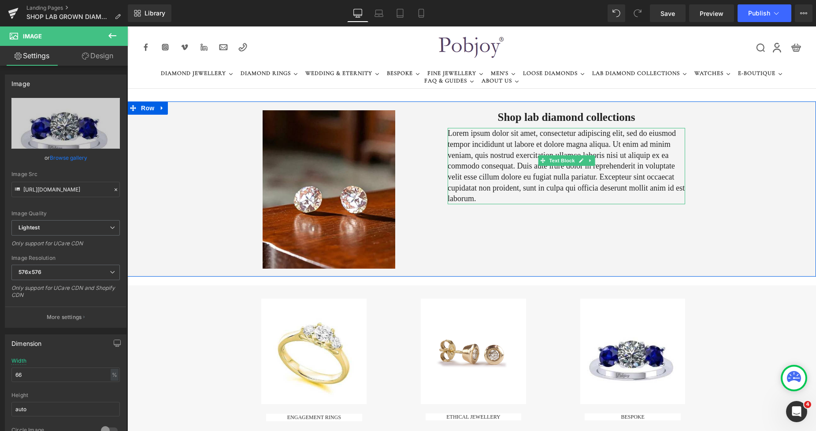
click at [554, 148] on p "Lorem ipsum dolor sit amet, consectetur adipiscing elit, sed do eiusmod tempor …" at bounding box center [567, 166] width 238 height 76
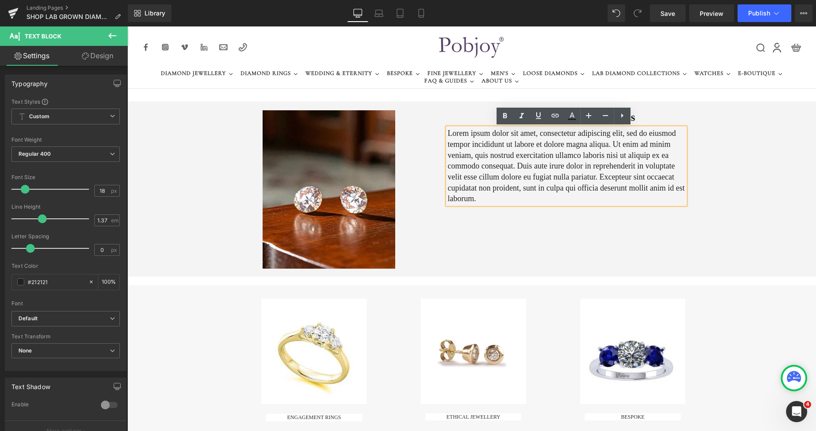
click at [515, 164] on p "Lorem ipsum dolor sit amet, consectetur adipiscing elit, sed do eiusmod tempor …" at bounding box center [567, 166] width 238 height 76
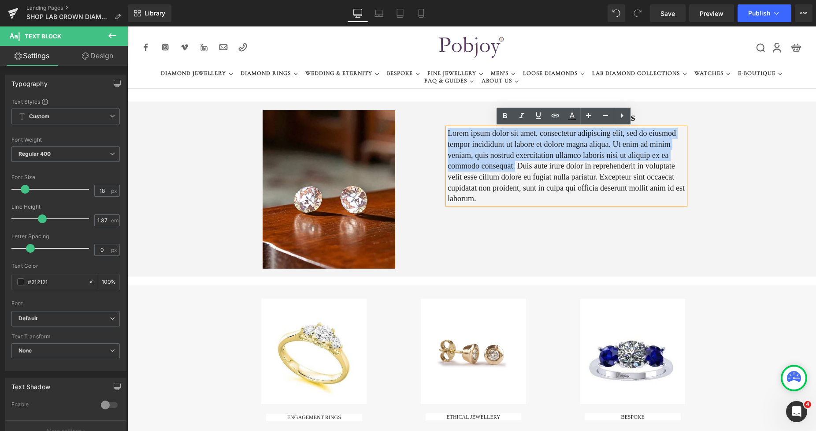
drag, startPoint x: 512, startPoint y: 163, endPoint x: 445, endPoint y: 131, distance: 73.7
click at [448, 131] on p "Lorem ipsum dolor sit amet, consectetur adipiscing elit, sed do eiusmod tempor …" at bounding box center [567, 166] width 238 height 76
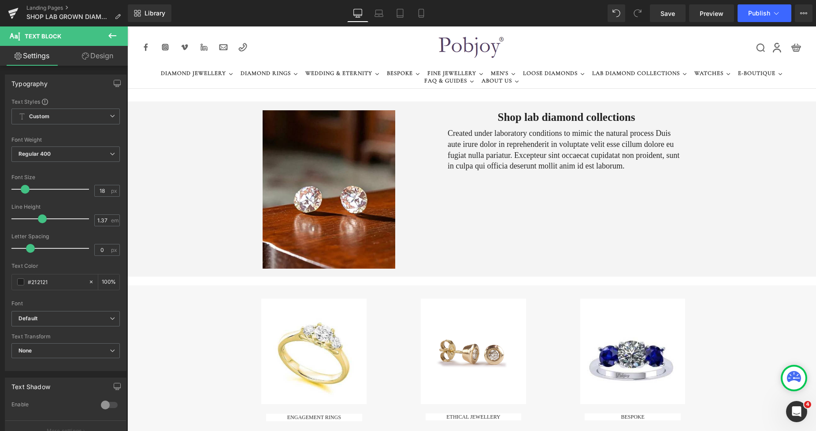
click at [115, 32] on icon at bounding box center [112, 35] width 11 height 11
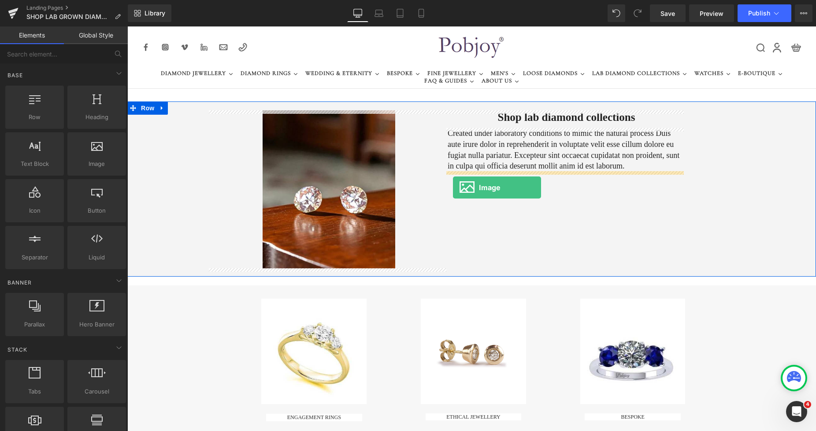
drag, startPoint x: 214, startPoint y: 189, endPoint x: 453, endPoint y: 187, distance: 239.3
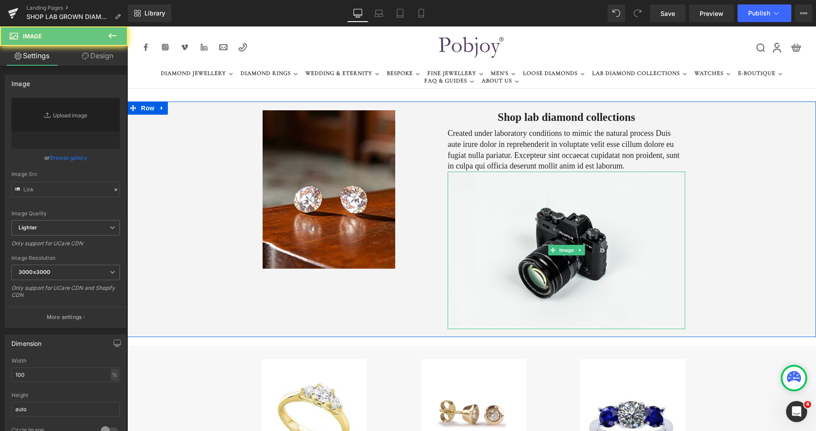
click at [475, 207] on img at bounding box center [567, 249] width 238 height 157
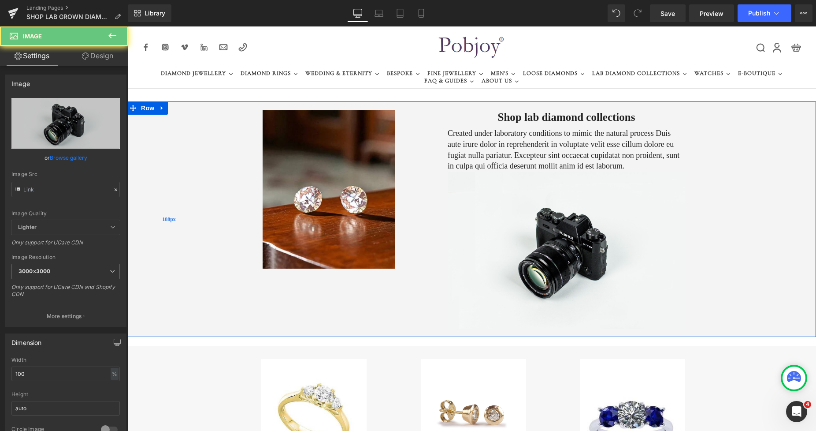
type input "//d1um8515vdn9kb.cloudfront.net/images/parallax.jpg"
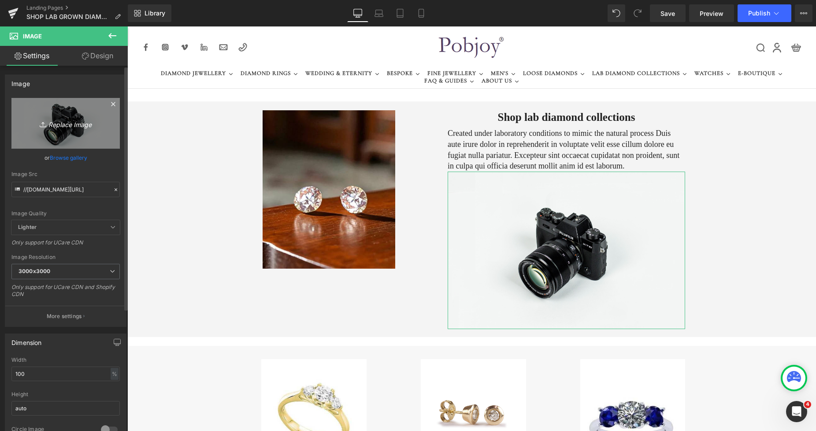
click at [77, 133] on link "Replace Image" at bounding box center [65, 123] width 108 height 51
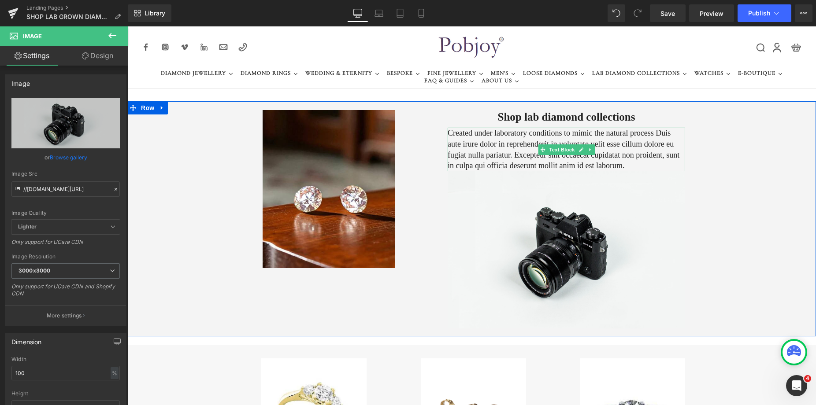
click at [483, 138] on p "Created under laboratory conditions to mimic the natural process Duis aute irur…" at bounding box center [567, 150] width 238 height 44
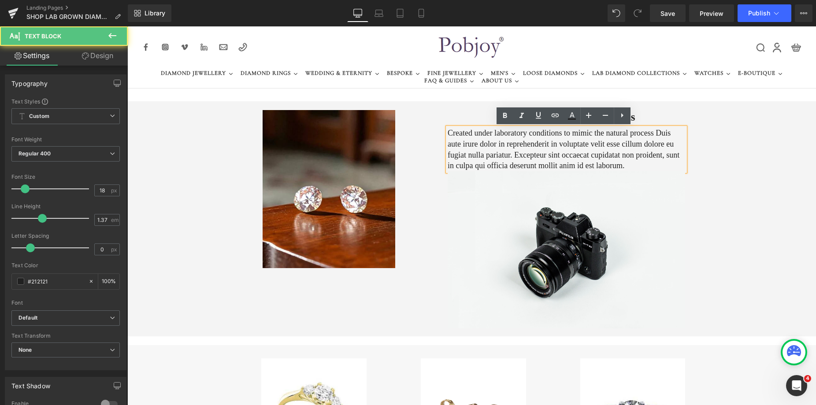
click at [448, 134] on p "Created under laboratory conditions to mimic the natural process Duis aute irur…" at bounding box center [567, 150] width 238 height 44
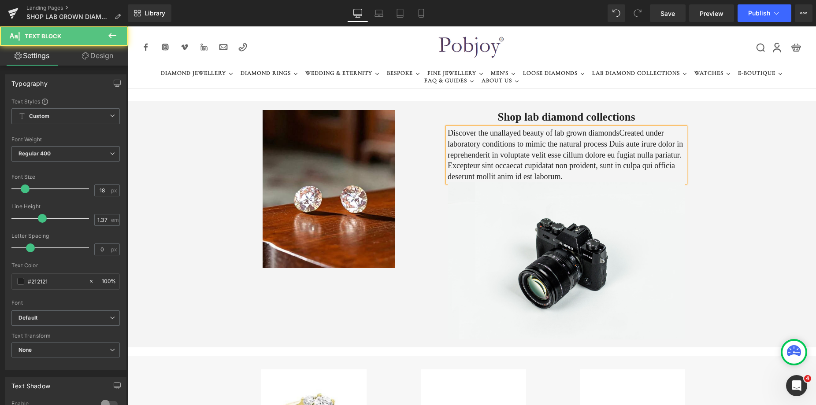
click at [503, 133] on p "Discover the unallayed beauty of lab grown diamondsCreated under laboratory con…" at bounding box center [567, 155] width 238 height 54
click at [613, 134] on p "Discover the unalloyed beauty of lab grown diamondsCreated under laboratory con…" at bounding box center [567, 155] width 238 height 54
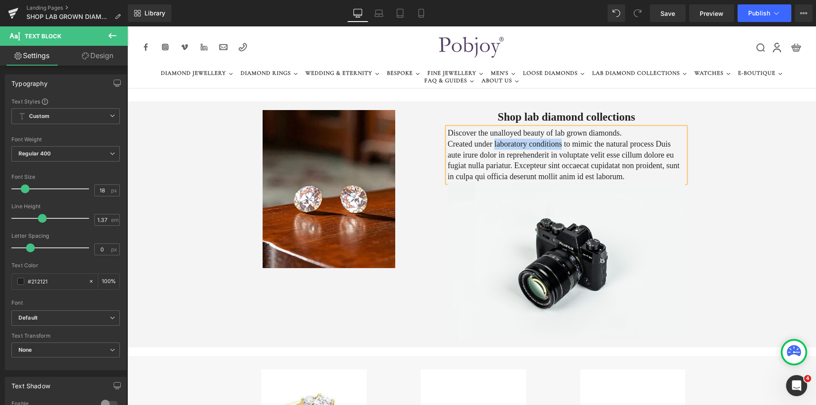
drag, startPoint x: 557, startPoint y: 144, endPoint x: 491, endPoint y: 144, distance: 65.7
click at [491, 144] on p "Created under laboratory conditions to mimic the natural process Duis aute irur…" at bounding box center [567, 161] width 238 height 44
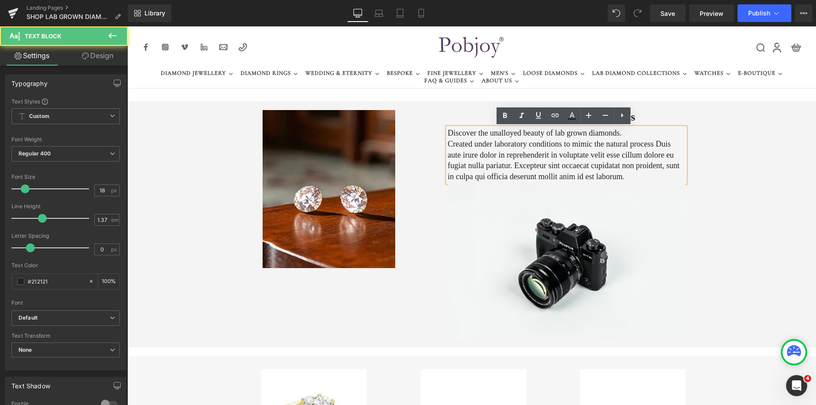
click at [562, 145] on p "Created under laboratory conditions to mimic the natural process Duis aute irur…" at bounding box center [567, 161] width 238 height 44
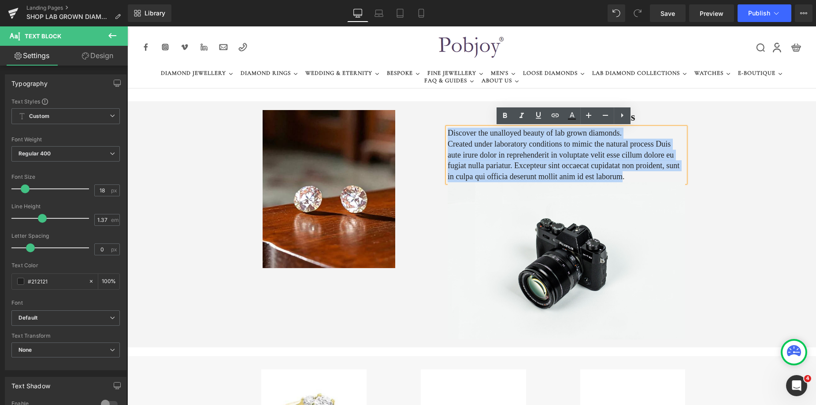
drag, startPoint x: 587, startPoint y: 177, endPoint x: 414, endPoint y: 133, distance: 178.2
click at [441, 129] on div "Image Shop lab diamond collections Heading Discover the unalloyed beauty of lab…" at bounding box center [471, 224] width 689 height 246
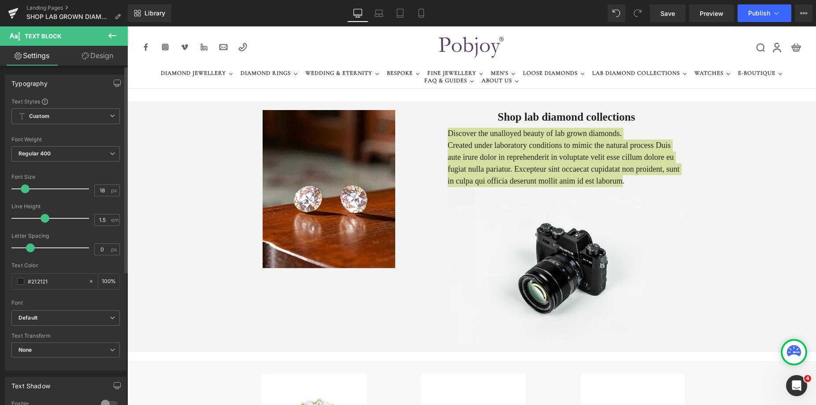
type input "1.4"
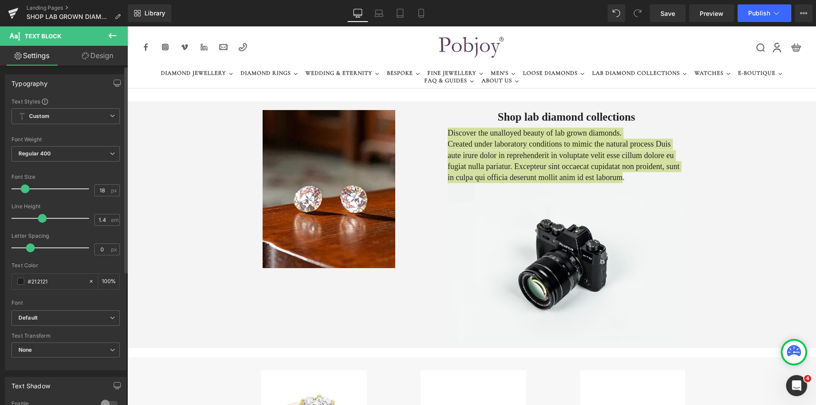
click at [42, 218] on span at bounding box center [42, 218] width 9 height 9
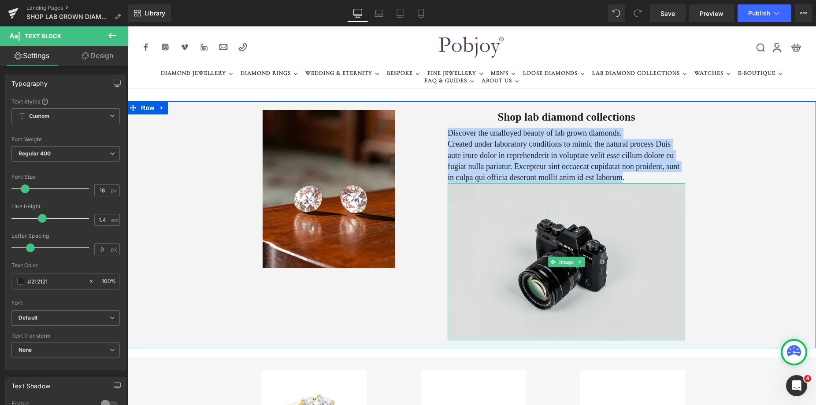
click at [539, 227] on img at bounding box center [567, 261] width 238 height 157
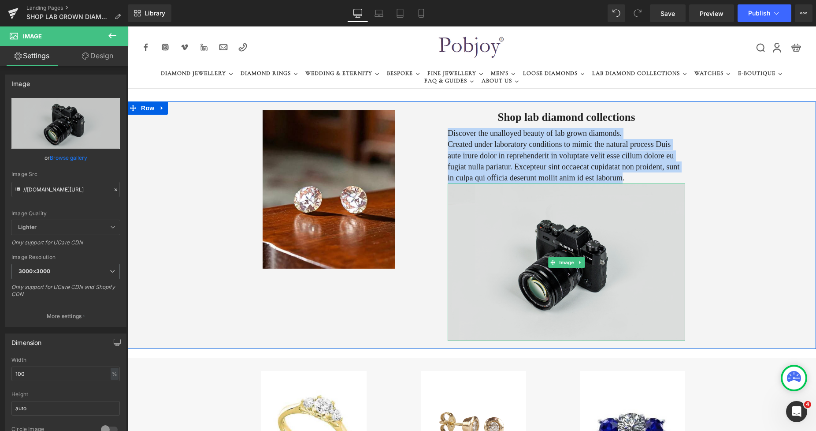
click at [498, 251] on img at bounding box center [567, 261] width 238 height 157
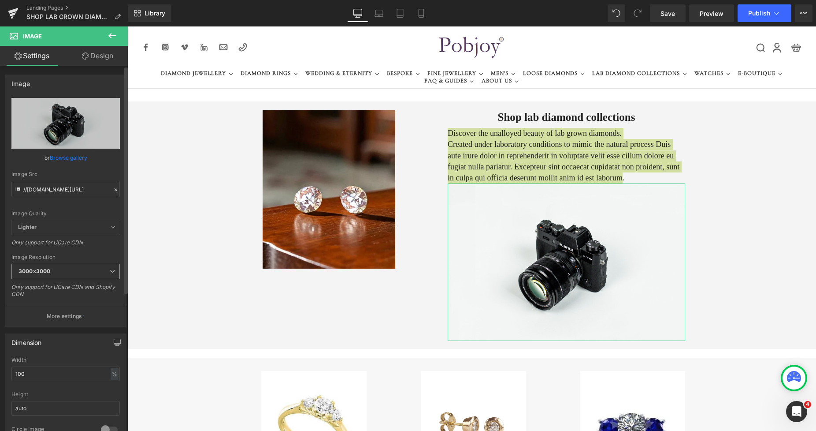
click at [66, 272] on span "3000x3000" at bounding box center [65, 271] width 108 height 15
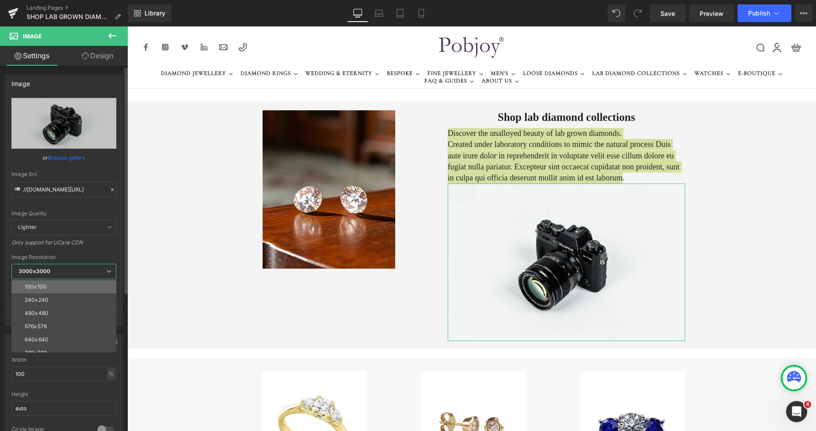
click at [56, 285] on li "100x100" at bounding box center [65, 286] width 109 height 13
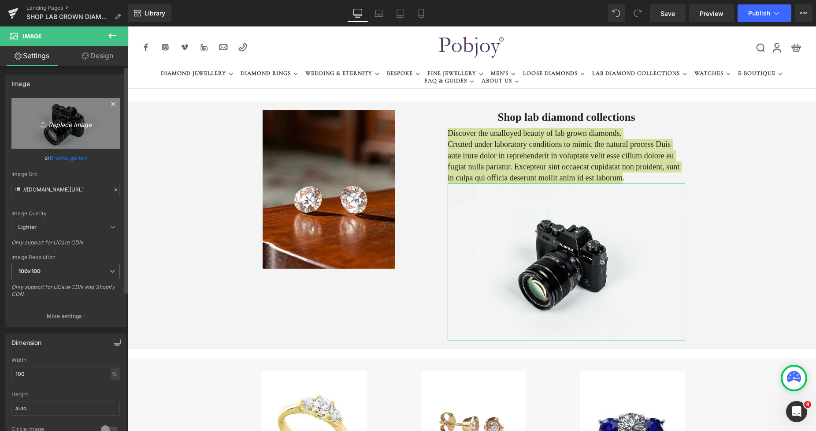
click at [76, 134] on link "Replace Image" at bounding box center [65, 123] width 108 height 51
type input "C:\fakepath\New Template (2).png"
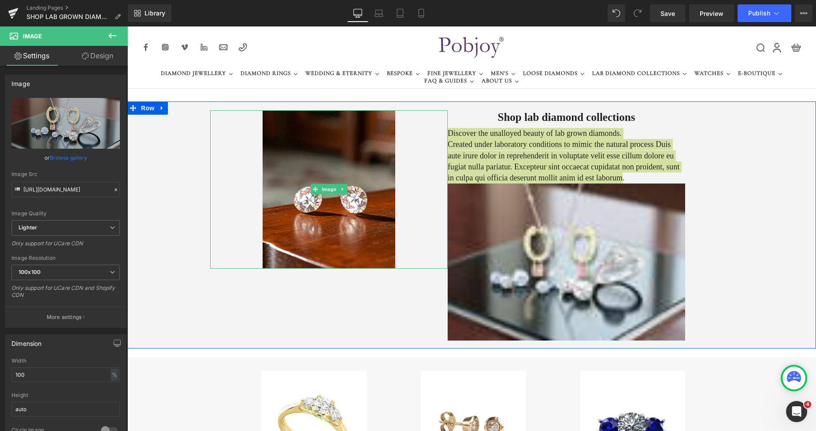
type input "https://ucarecdn.com/a3895ae5-d4c3-401f-85e7-1300a9961757/-/format/auto/-/previ…"
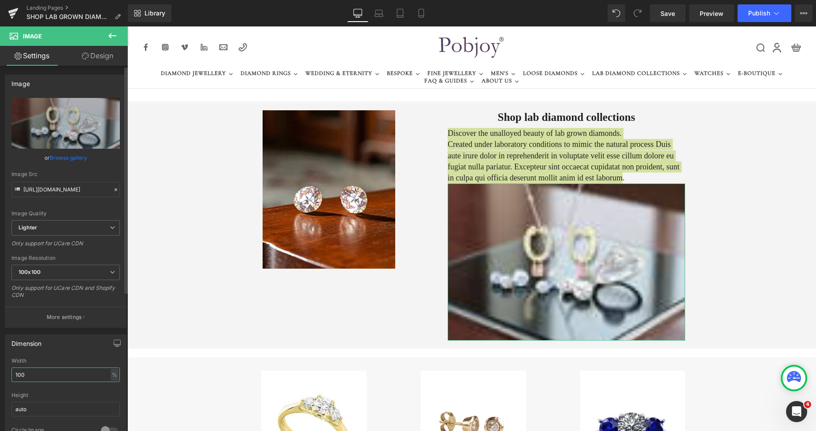
drag, startPoint x: 40, startPoint y: 375, endPoint x: 0, endPoint y: 374, distance: 39.7
click at [0, 374] on div "Dimension 100% Width 100 % % px auto Height auto 0 Circle Image" at bounding box center [66, 386] width 132 height 119
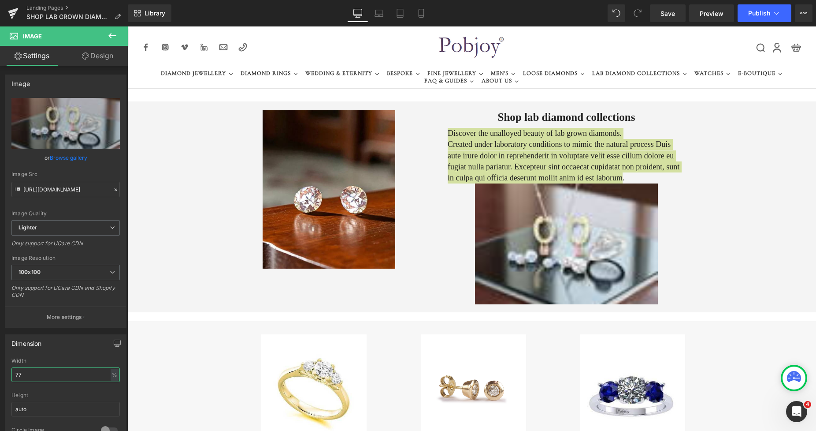
type input "77"
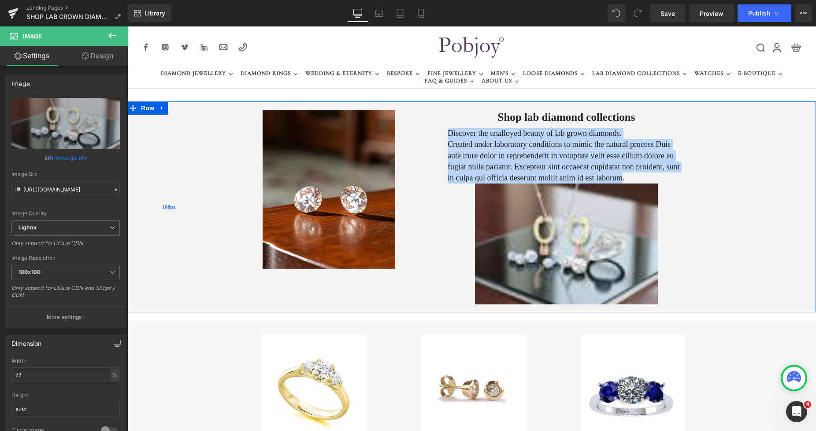
click at [378, 184] on img at bounding box center [329, 189] width 133 height 158
click at [537, 219] on img at bounding box center [566, 243] width 183 height 121
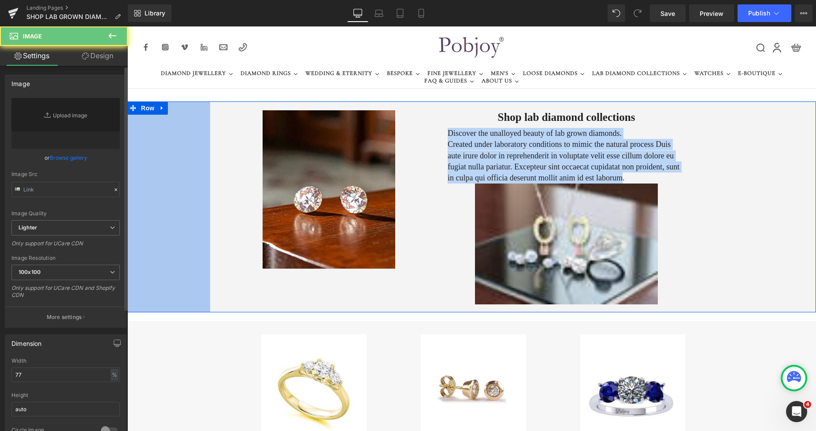
type input "https://ucarecdn.com/a3895ae5-d4c3-401f-85e7-1300a9961757/-/format/auto/-/previ…"
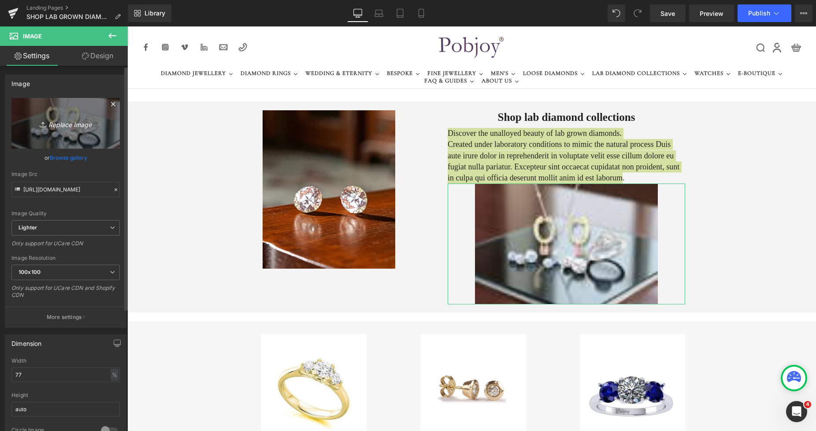
click at [85, 141] on link "Replace Image" at bounding box center [65, 123] width 108 height 51
type input "C:\fakepath\New Template (2).png"
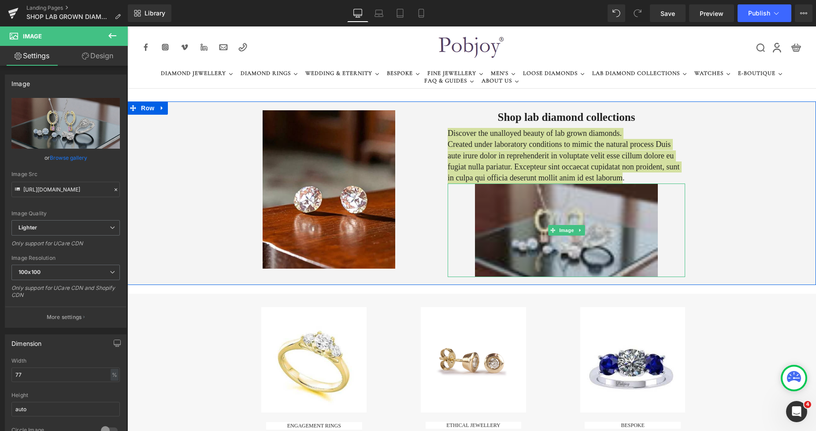
type input "https://ucarecdn.com/4cf4b554-b4d0-40aa-af45-8ab453ea1100/-/format/auto/-/previ…"
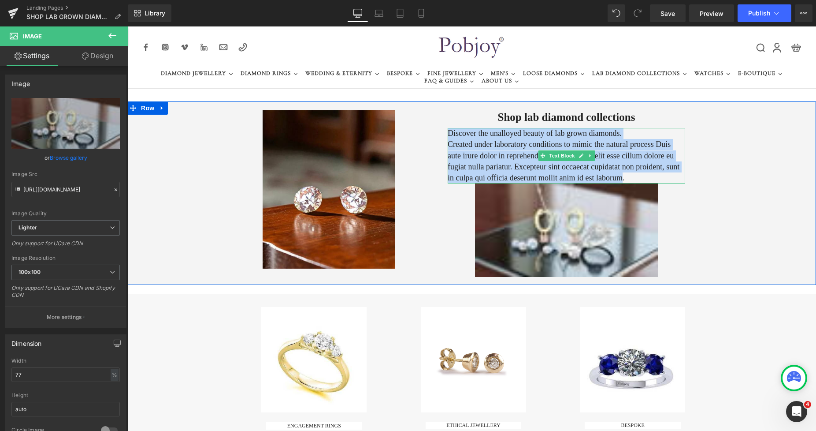
click at [469, 153] on p "Created under laboratory conditions to mimic the natural process Duis aute irur…" at bounding box center [567, 161] width 238 height 45
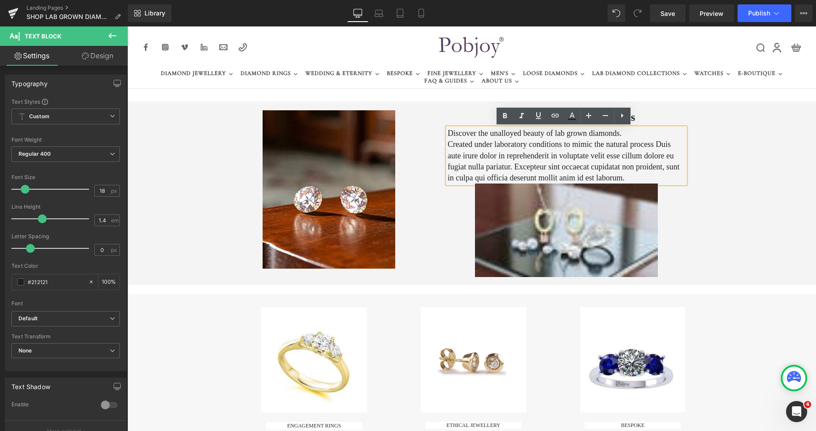
click at [644, 145] on p "Created under laboratory conditions to mimic the natural process Duis aute irur…" at bounding box center [567, 161] width 238 height 45
click at [622, 144] on p "Created under laboratory conditions to mimic the natural process Duis aute irur…" at bounding box center [567, 161] width 238 height 45
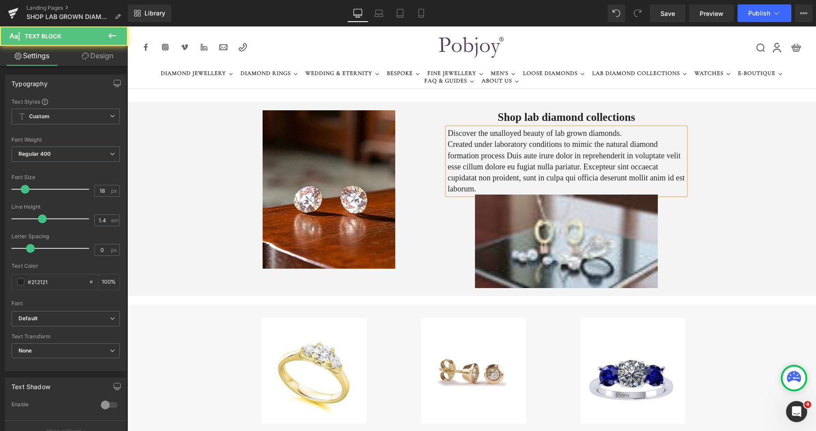
click at [500, 154] on p "Created under laboratory conditions to mimic the natural diamond formation proc…" at bounding box center [567, 167] width 238 height 56
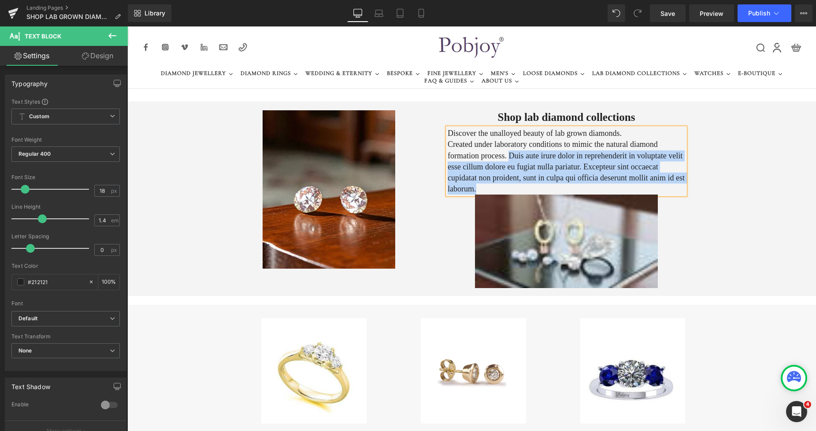
drag, startPoint x: 504, startPoint y: 154, endPoint x: 682, endPoint y: 181, distance: 179.6
click at [682, 181] on p "Created under laboratory conditions to mimic the natural diamond formation proc…" at bounding box center [567, 167] width 238 height 56
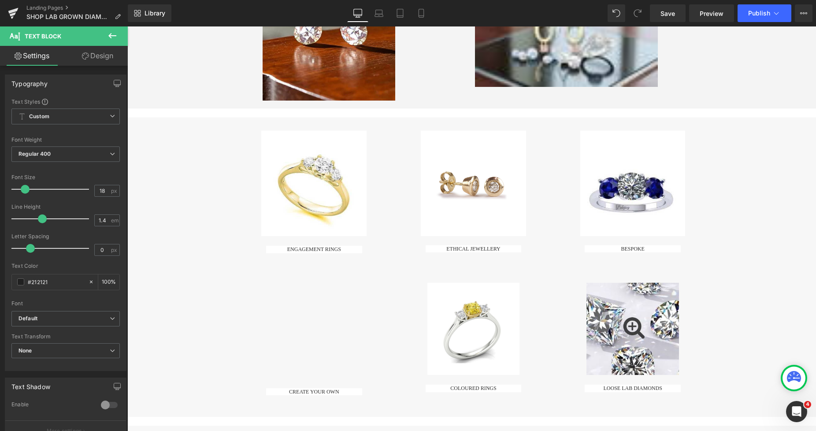
scroll to position [4, 0]
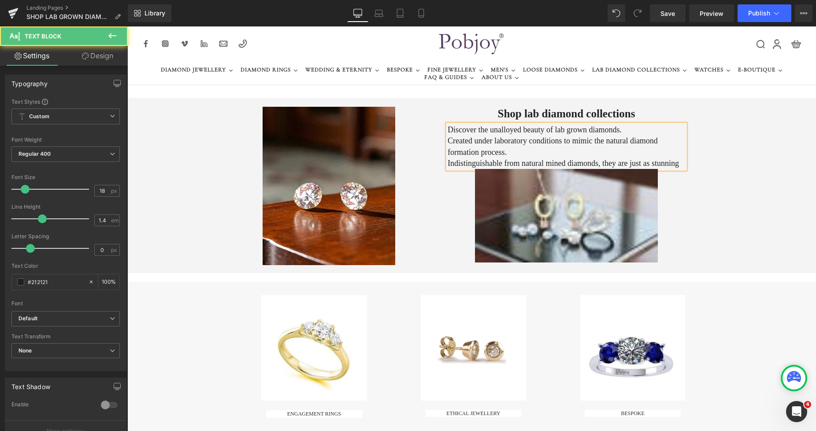
click at [671, 165] on p "Indistinguishable from natural mined diamonds, they are just as stunning" at bounding box center [567, 163] width 238 height 11
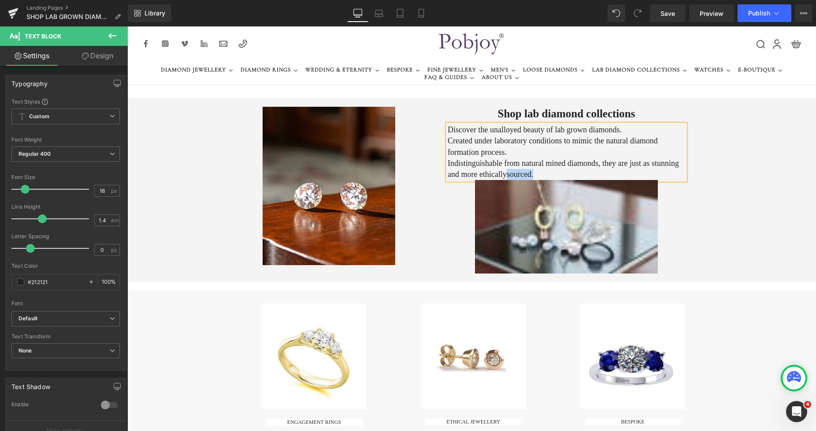
drag, startPoint x: 514, startPoint y: 174, endPoint x: 489, endPoint y: 173, distance: 25.1
click at [489, 173] on p "Indistinguishable from natural mined diamonds, they are just as stunning and mo…" at bounding box center [567, 169] width 238 height 22
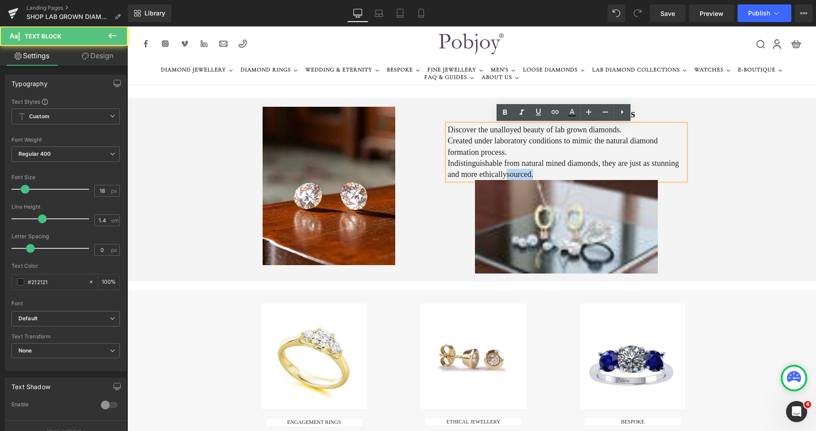
click at [525, 173] on p "Indistinguishable from natural mined diamonds, they are just as stunning and mo…" at bounding box center [567, 169] width 238 height 22
drag, startPoint x: 521, startPoint y: 173, endPoint x: 483, endPoint y: 175, distance: 38.4
click at [483, 175] on p "Indistinguishable from natural mined diamonds, they are just as stunning and mo…" at bounding box center [567, 169] width 238 height 22
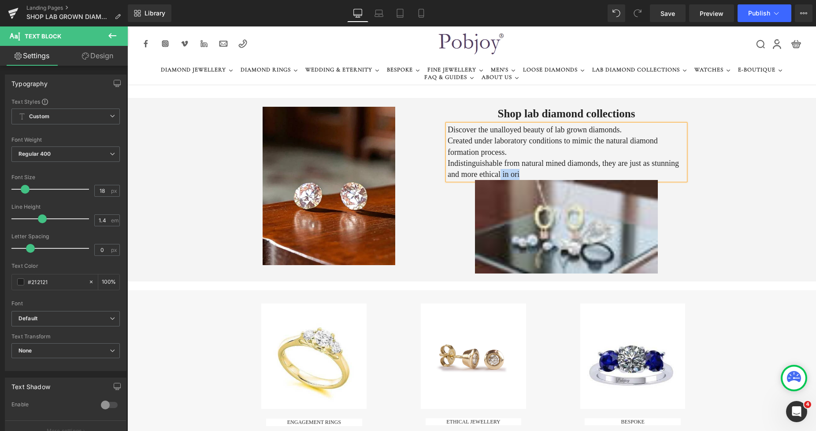
drag, startPoint x: 502, startPoint y: 173, endPoint x: 484, endPoint y: 174, distance: 18.5
click at [484, 174] on p "Indistinguishable from natural mined diamonds, they are just as stunning and mo…" at bounding box center [567, 169] width 238 height 22
click at [608, 161] on p "Indistinguishable from natural mined diamonds, they are just as stunning and mo…" at bounding box center [567, 169] width 238 height 22
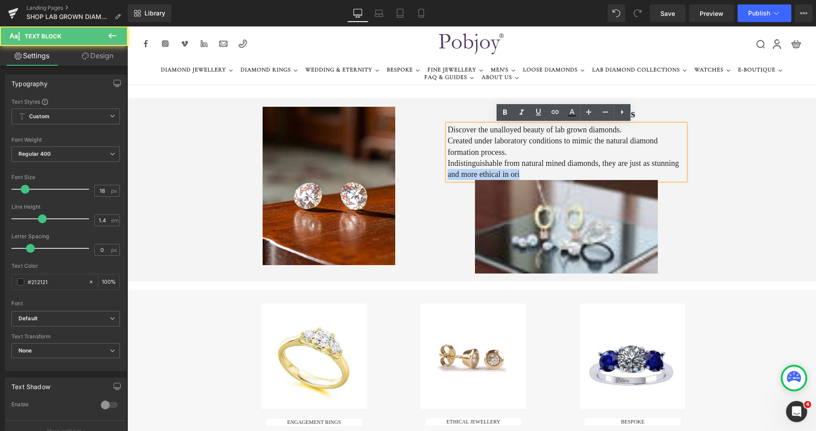
drag, startPoint x: 668, startPoint y: 164, endPoint x: 670, endPoint y: 169, distance: 6.1
click at [670, 169] on p "Indistinguishable from natural mined diamonds, they are just as stunning and mo…" at bounding box center [567, 169] width 238 height 22
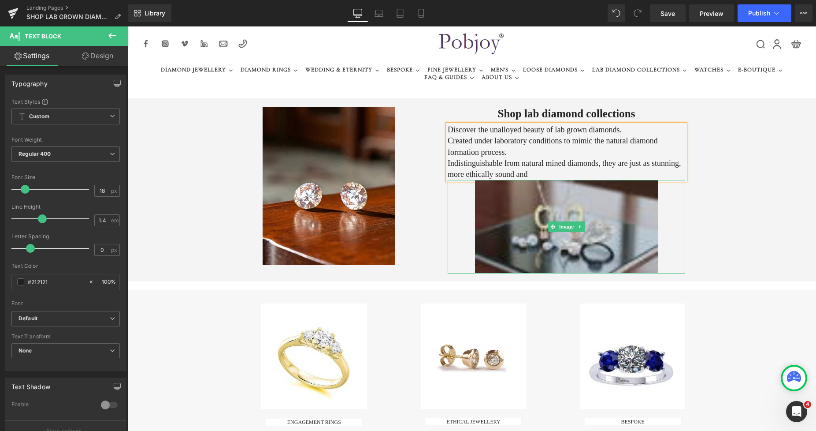
click at [543, 193] on img at bounding box center [566, 226] width 183 height 93
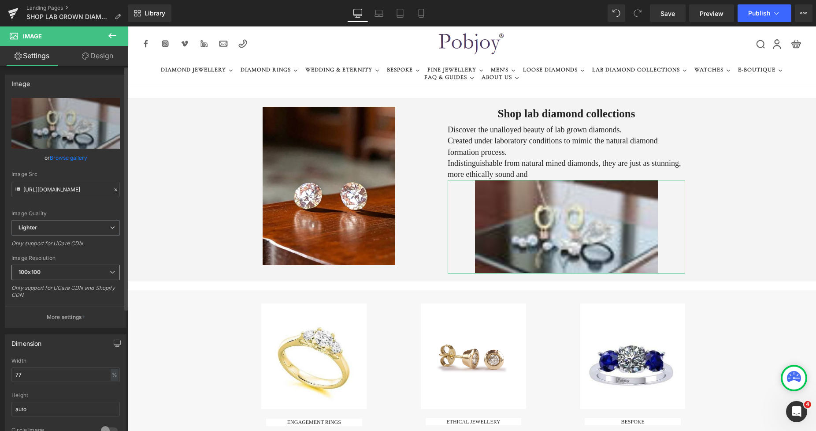
click at [52, 271] on span "100x100" at bounding box center [65, 271] width 108 height 15
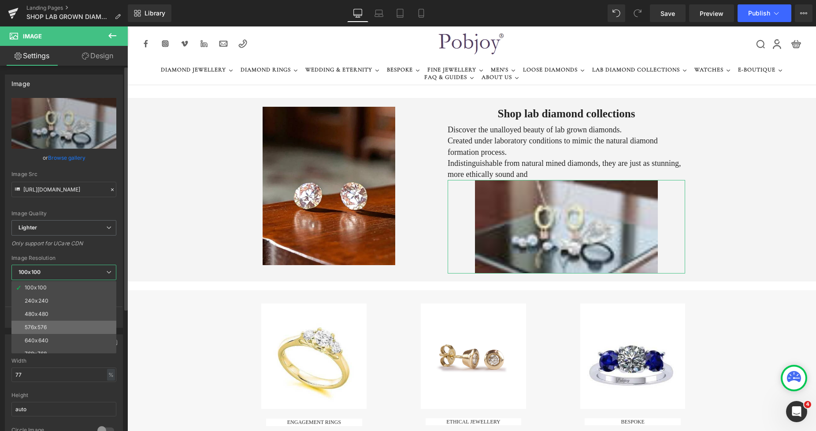
click at [45, 324] on div "576x576" at bounding box center [36, 327] width 22 height 6
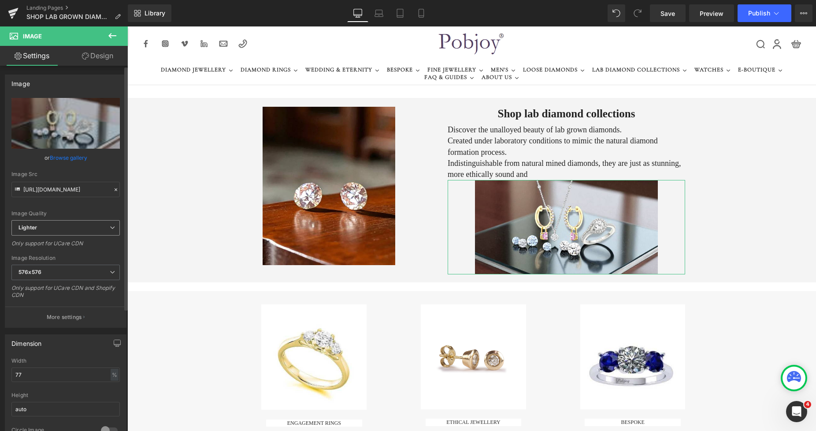
type input "https://ucarecdn.com/4cf4b554-b4d0-40aa-af45-8ab453ea1100/-/format/auto/-/previ…"
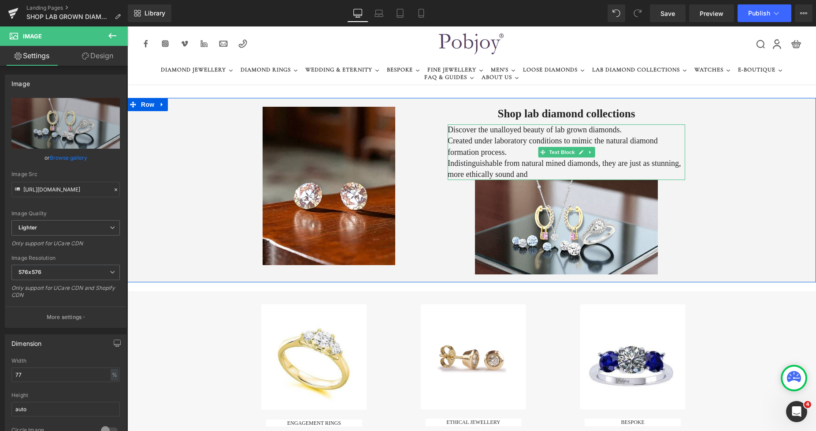
click at [449, 140] on p "Created under laboratory conditions to mimic the natural diamond formation proc…" at bounding box center [567, 146] width 238 height 22
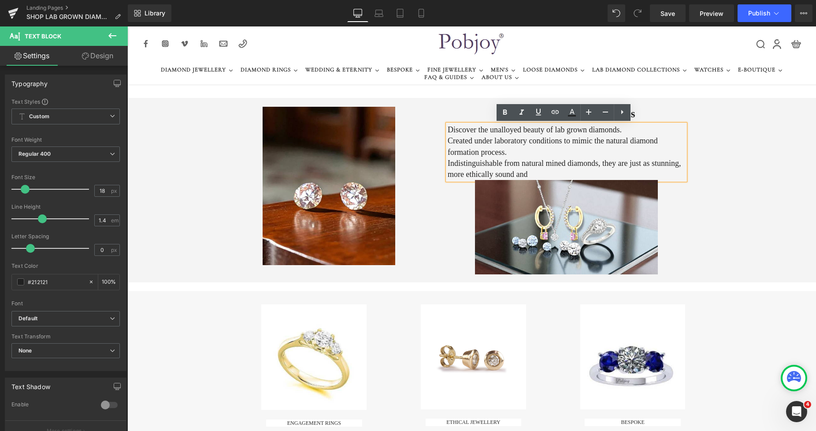
drag, startPoint x: 597, startPoint y: 174, endPoint x: 445, endPoint y: 130, distance: 158.3
click at [448, 130] on div "Discover the unalloyed beauty of lab grown diamonds. Created under laboratory c…" at bounding box center [567, 152] width 238 height 56
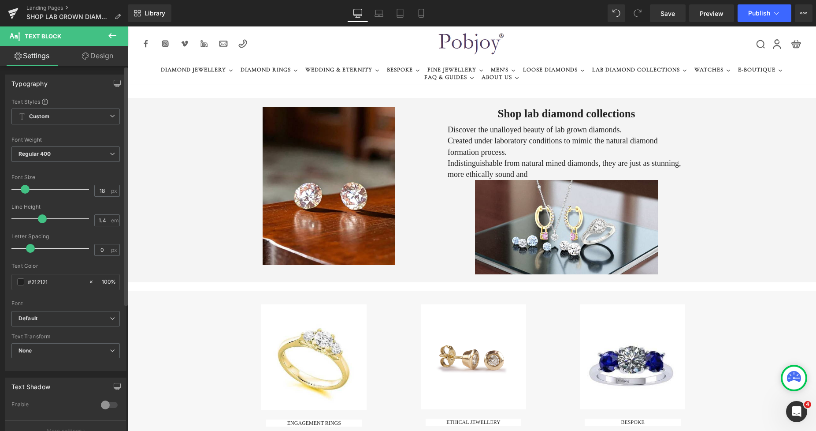
type input "17"
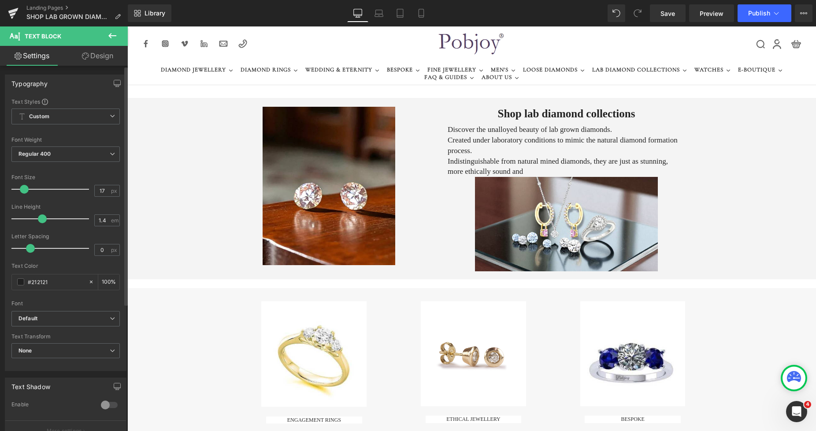
click at [26, 190] on span at bounding box center [24, 189] width 9 height 9
click at [673, 10] on span "Save" at bounding box center [668, 13] width 15 height 9
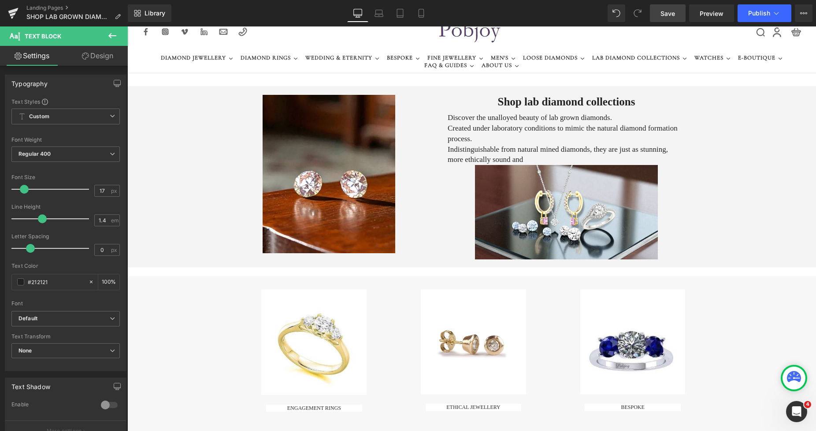
scroll to position [0, 0]
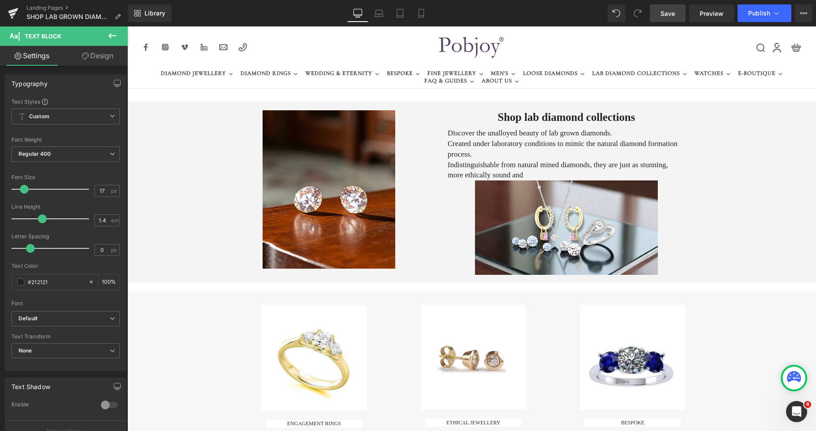
click at [114, 32] on icon at bounding box center [112, 35] width 11 height 11
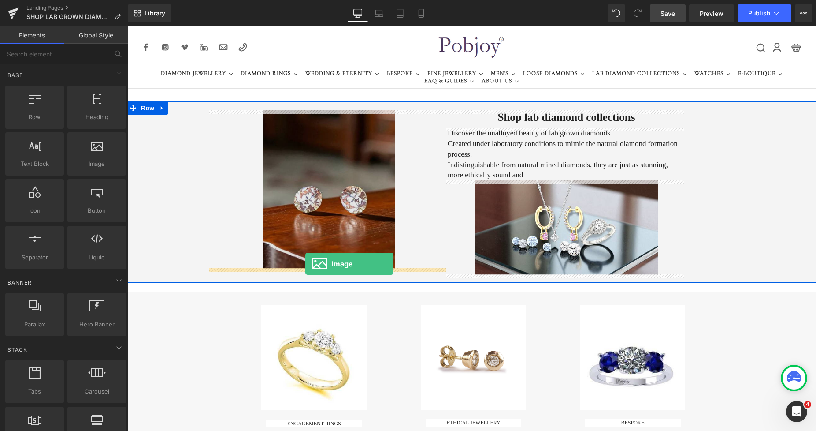
drag, startPoint x: 221, startPoint y: 179, endPoint x: 305, endPoint y: 264, distance: 119.4
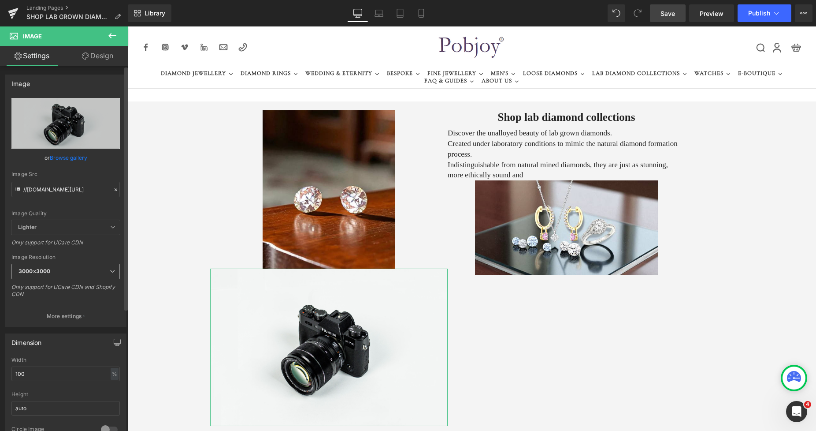
click at [57, 271] on span "3000x3000" at bounding box center [65, 271] width 108 height 15
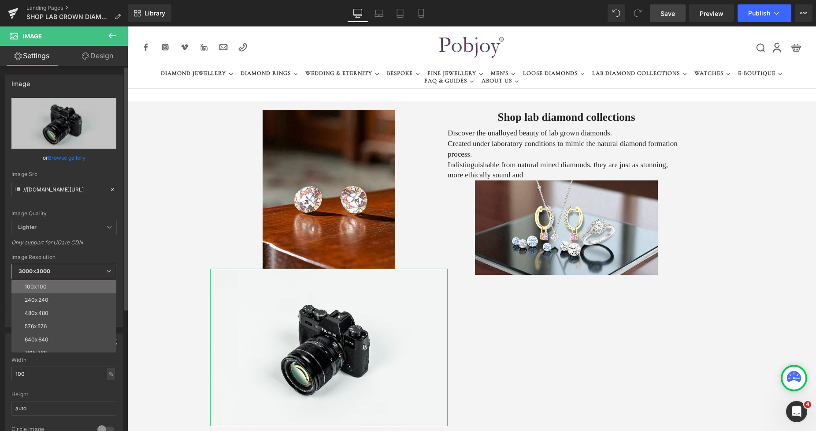
click at [49, 284] on li "100x100" at bounding box center [65, 286] width 109 height 13
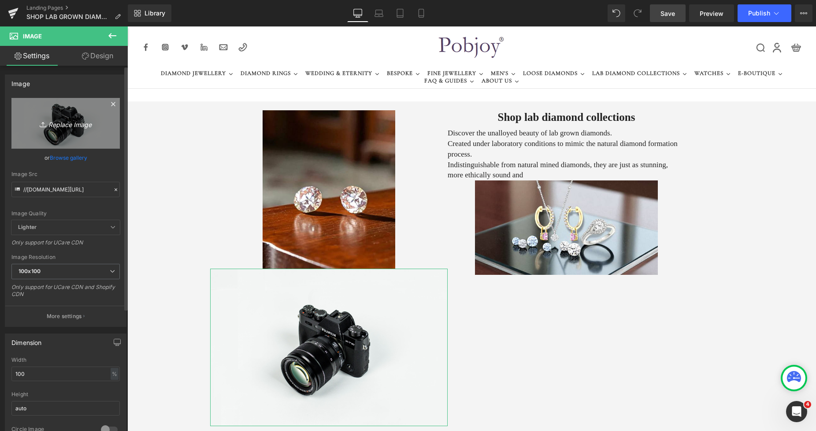
click at [64, 134] on link "Replace Image" at bounding box center [65, 123] width 108 height 51
type input "C:\fakepath\GIAIGILdOGONaAbRROW1.jpg"
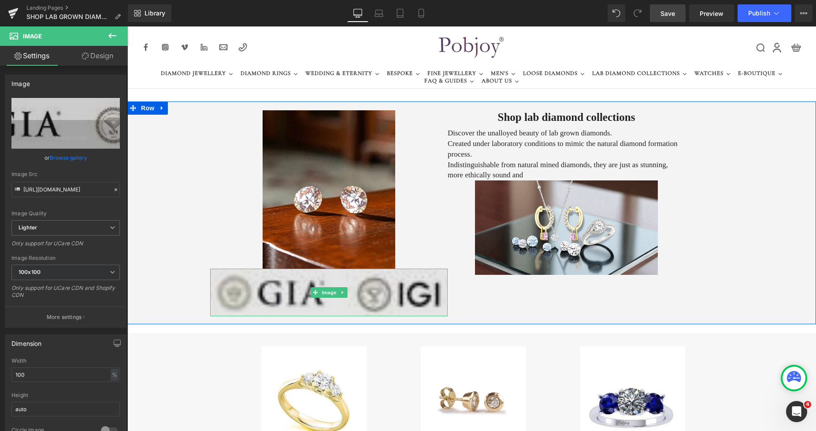
type input "https://ucarecdn.com/4509fe20-b00e-4a8d-a281-cc4ff3002844/-/format/auto/-/previ…"
click at [313, 305] on img at bounding box center [329, 292] width 238 height 48
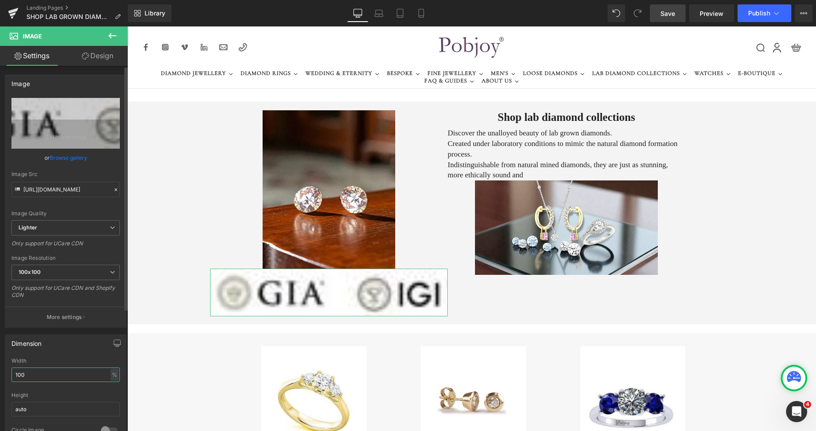
drag, startPoint x: 44, startPoint y: 376, endPoint x: 0, endPoint y: 378, distance: 44.1
click at [0, 378] on div "Dimension 100% Width 100 % % px auto Height auto 0 Circle Image" at bounding box center [66, 386] width 132 height 119
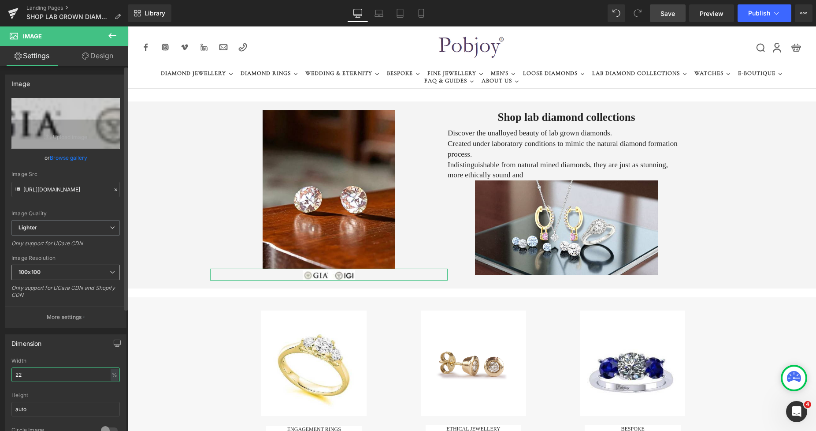
type input "22"
click at [53, 275] on span "100x100" at bounding box center [65, 271] width 108 height 15
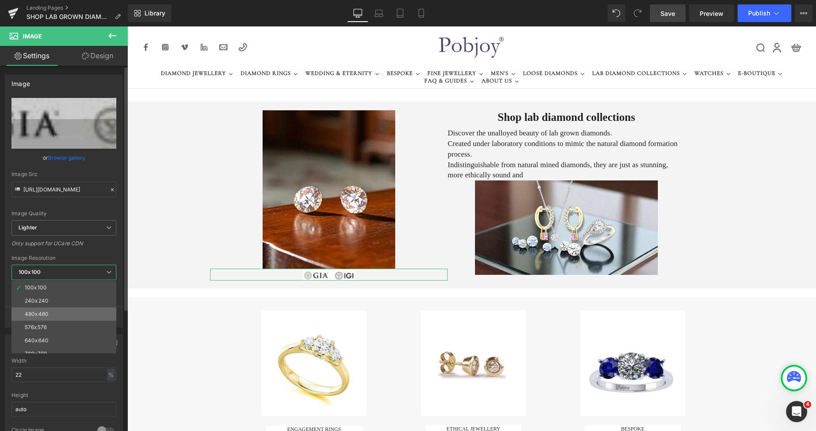
click at [46, 312] on div "480x480" at bounding box center [37, 314] width 24 height 6
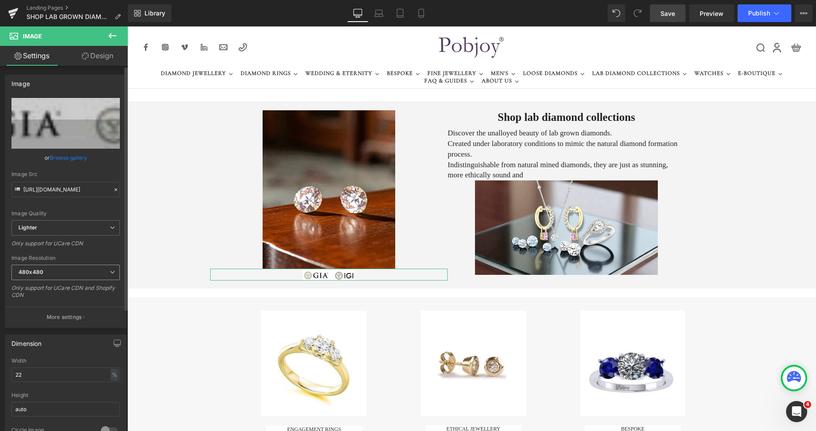
type input "https://ucarecdn.com/4509fe20-b00e-4a8d-a281-cc4ff3002844/-/format/auto/-/previ…"
click at [107, 52] on link "Design" at bounding box center [98, 56] width 64 height 20
click at [0, 0] on div "Spacing" at bounding box center [0, 0] width 0 height 0
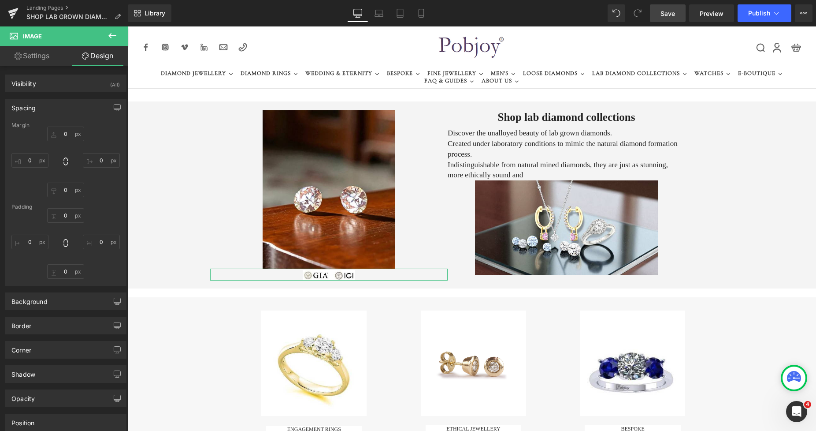
type input "0"
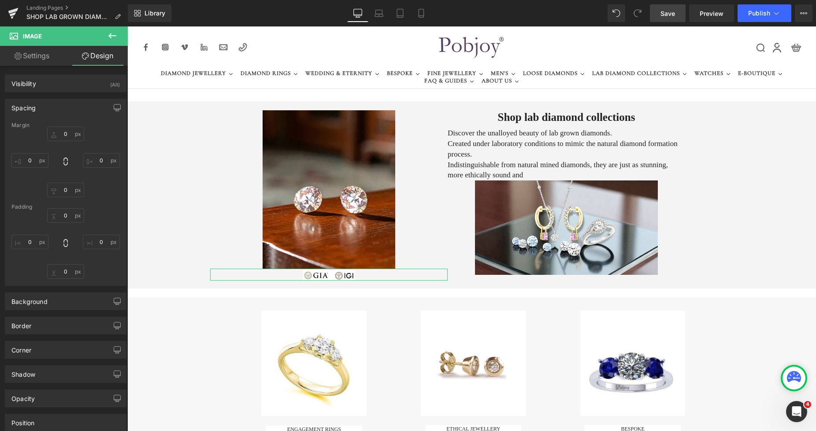
type input "0"
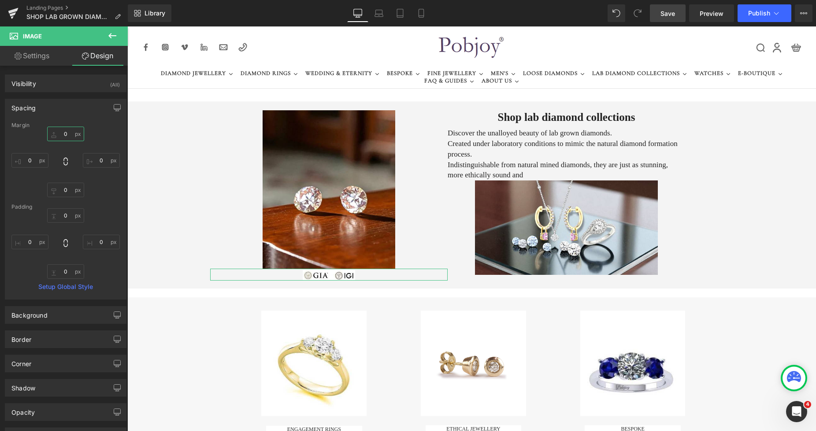
click at [66, 137] on input "0" at bounding box center [65, 133] width 37 height 15
type input "8"
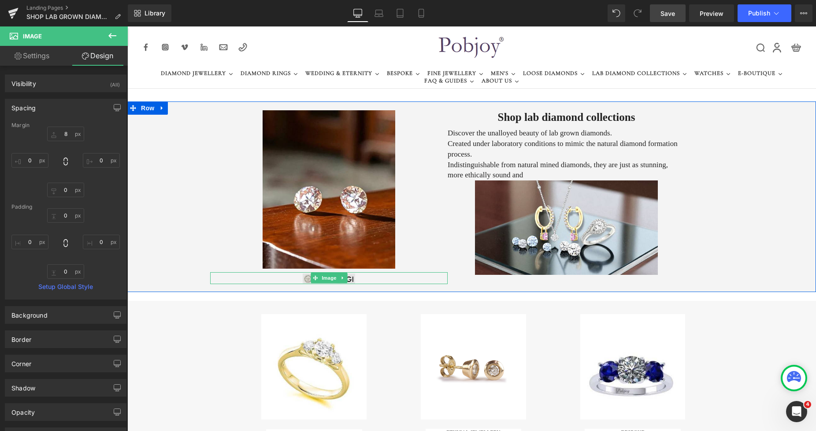
click at [303, 278] on img at bounding box center [329, 278] width 52 height 11
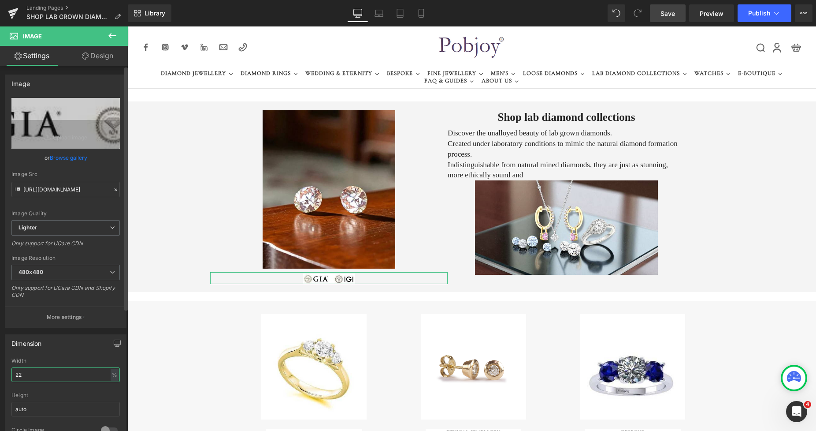
click at [25, 376] on input "22" at bounding box center [65, 374] width 108 height 15
type input "2"
type input "18"
click at [666, 17] on span "Save" at bounding box center [668, 13] width 15 height 9
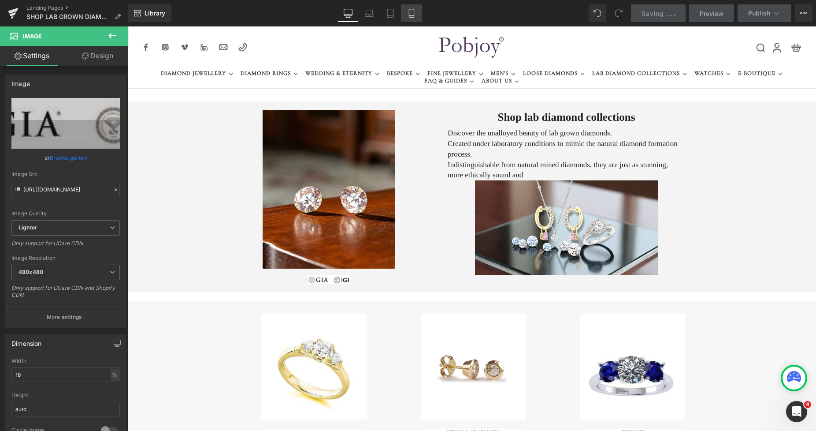
click at [411, 14] on icon at bounding box center [411, 13] width 9 height 9
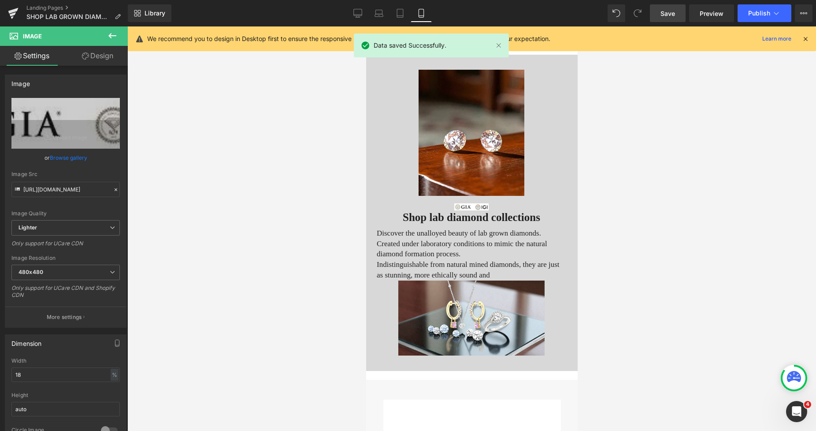
scroll to position [18, 0]
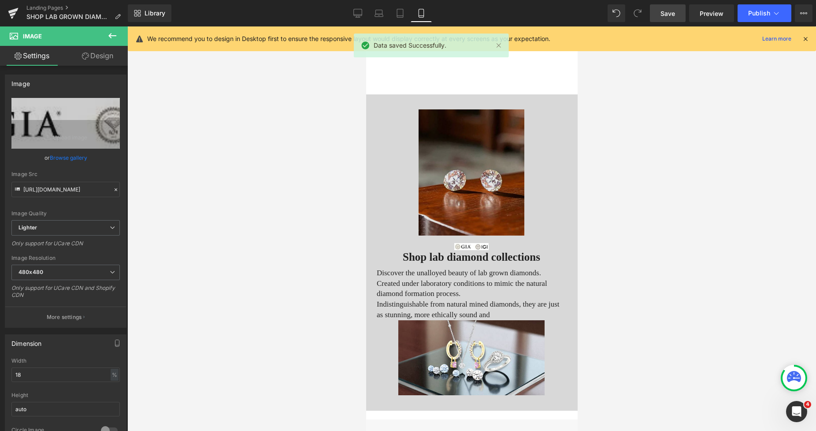
click at [433, 145] on img at bounding box center [471, 172] width 106 height 126
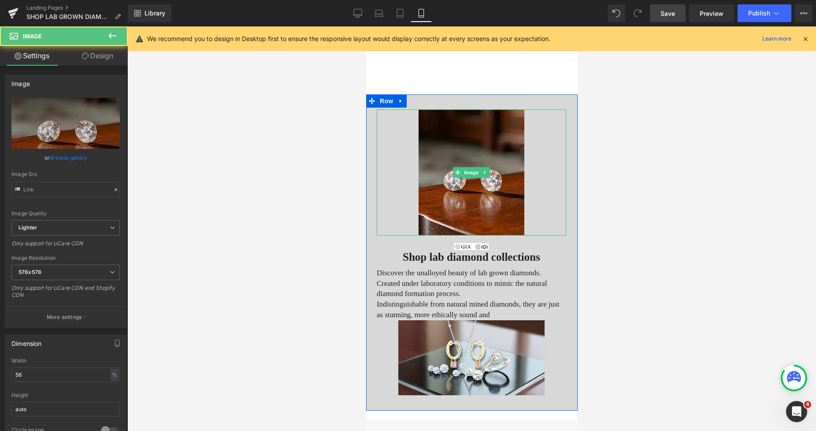
type input "https://ucarecdn.com/563989db-d84a-4d84-8468-be216b64357f/-/format/auto/-/previ…"
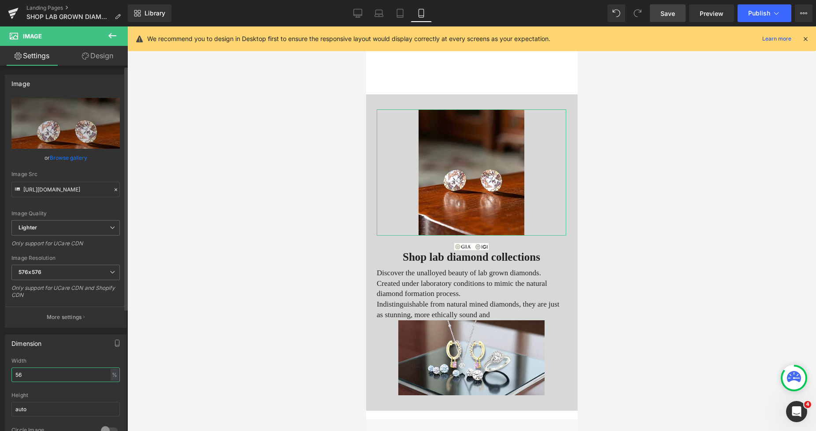
drag, startPoint x: 48, startPoint y: 376, endPoint x: 0, endPoint y: 374, distance: 48.5
click at [0, 374] on div "Dimension 56% Width 56 % % px auto Height auto 0 Circle Image" at bounding box center [66, 386] width 132 height 119
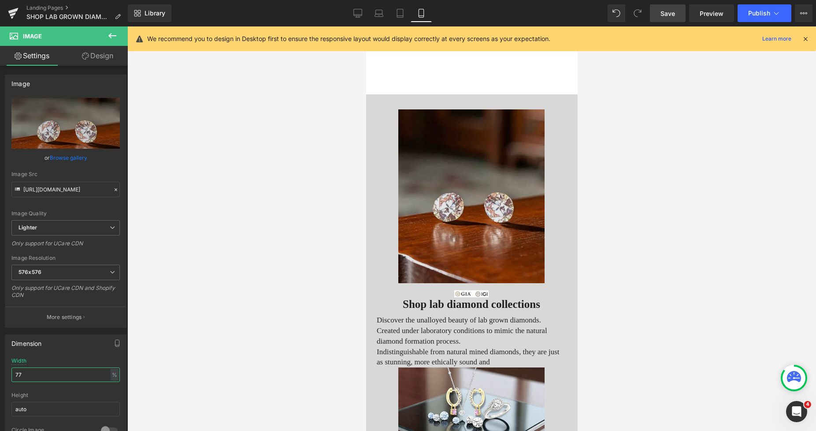
type input "77"
click at [398, 115] on img at bounding box center [471, 196] width 146 height 174
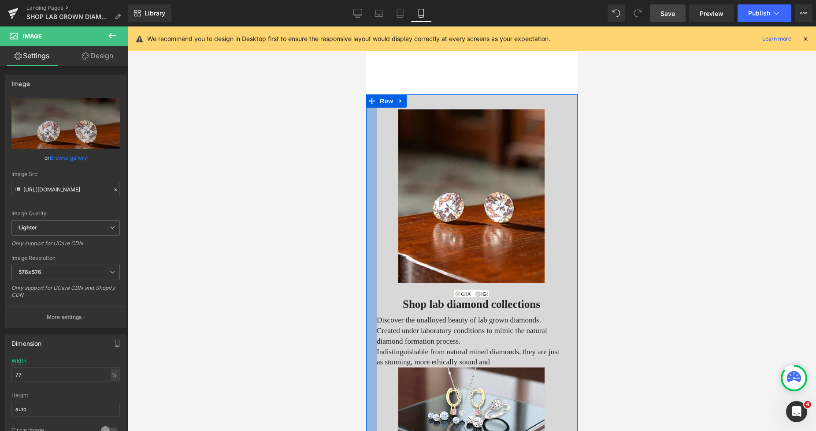
click at [370, 113] on div at bounding box center [371, 275] width 11 height 363
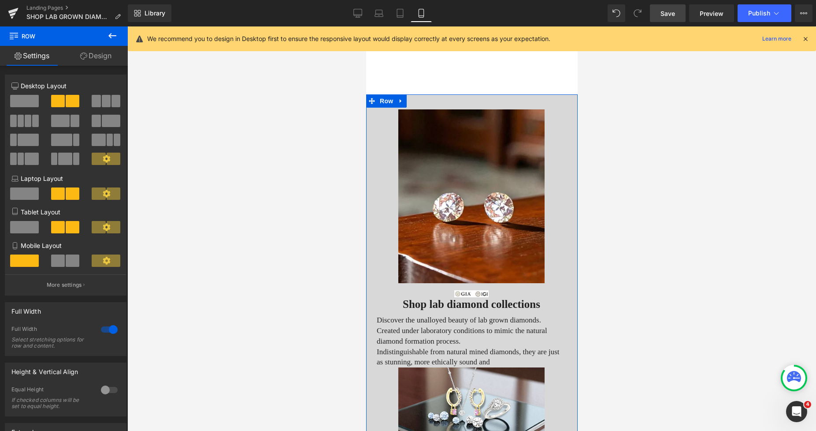
click at [112, 62] on link "Design" at bounding box center [96, 56] width 64 height 20
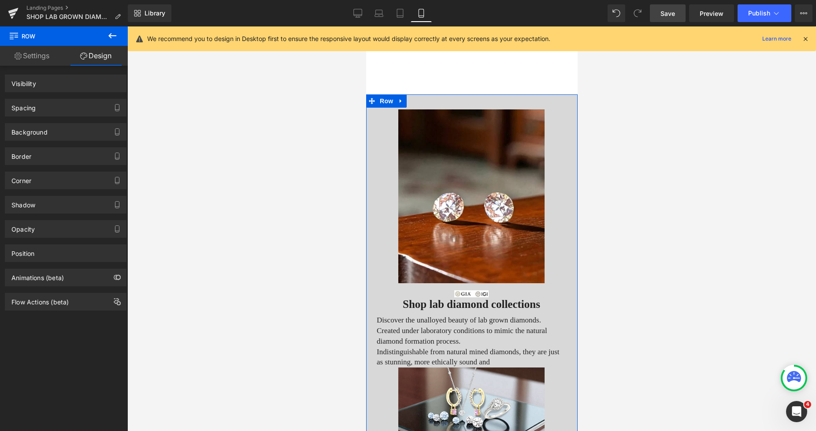
click at [42, 131] on div "Background" at bounding box center [29, 129] width 36 height 12
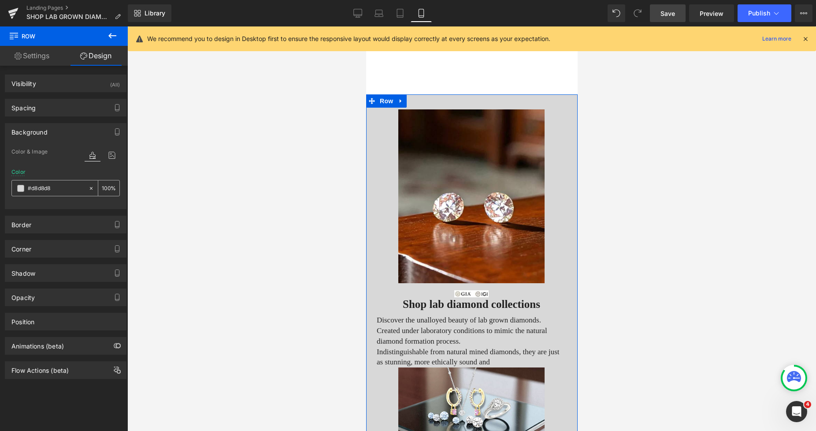
type input "#d8d8d8"
type input "100"
click at [21, 190] on span at bounding box center [20, 188] width 7 height 7
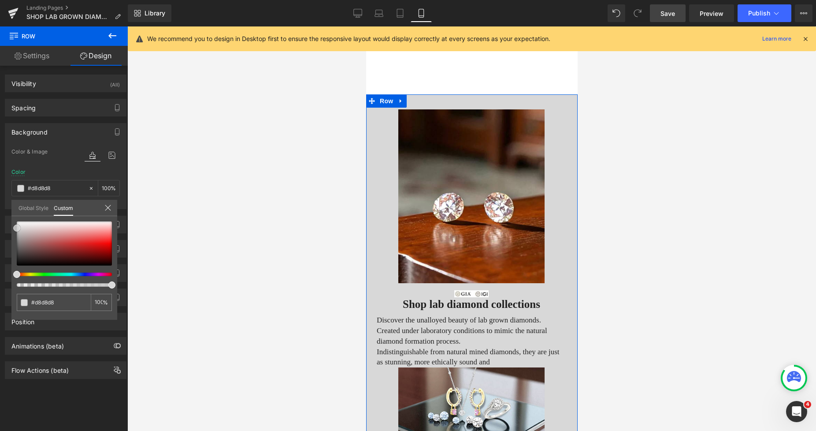
type input "#dddddd"
type input "#e5e5e5"
type input "#e8e8e8"
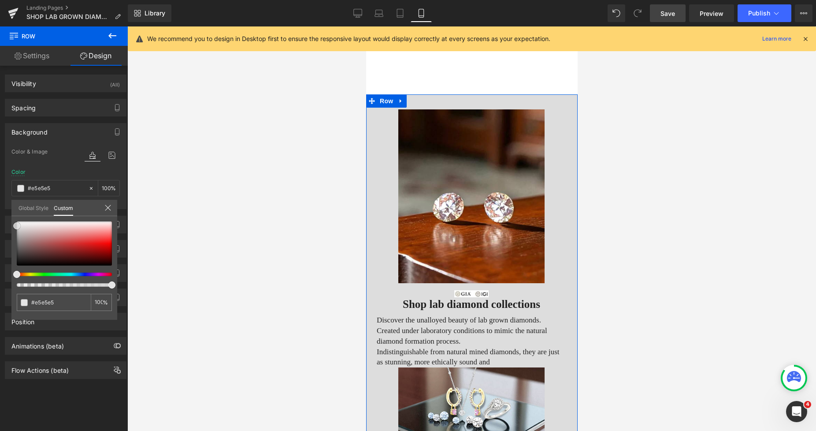
type input "#e8e8e8"
type input "#eaeaea"
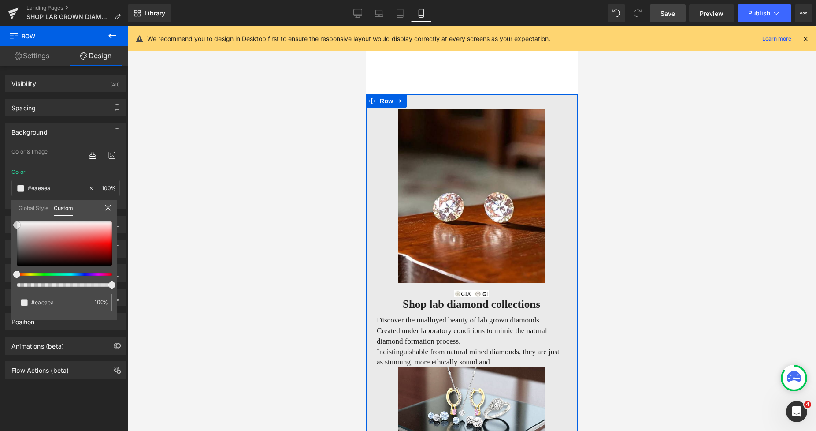
type input "#e8e8e8"
type input "#e5e5e5"
drag, startPoint x: 18, startPoint y: 226, endPoint x: 14, endPoint y: 224, distance: 4.5
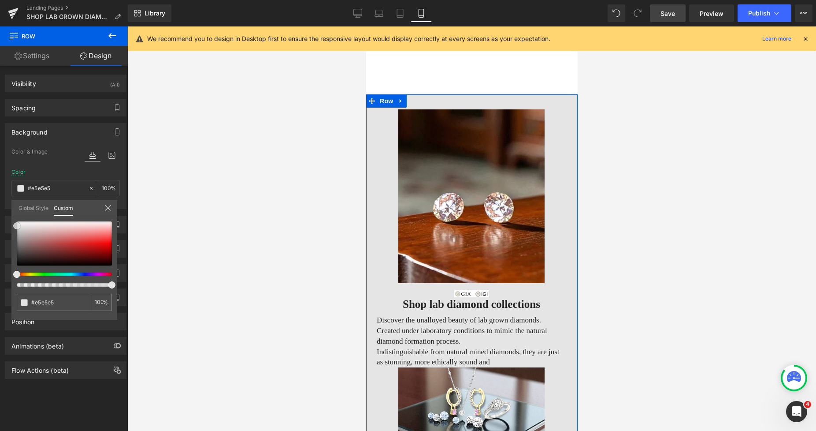
click at [14, 224] on span at bounding box center [16, 225] width 7 height 7
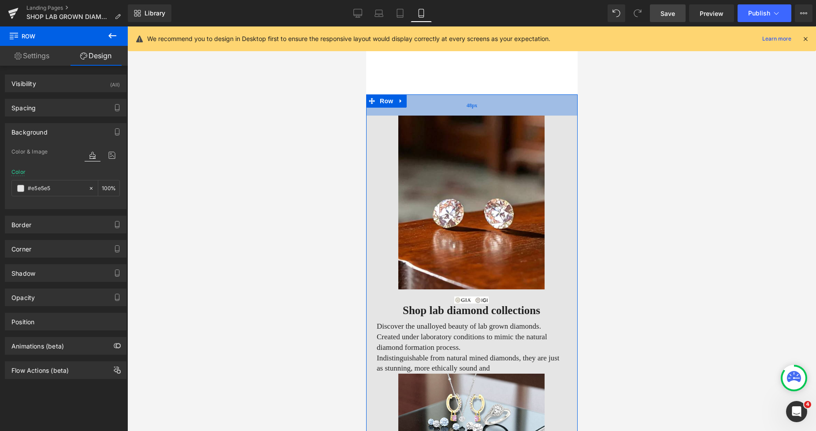
drag, startPoint x: 514, startPoint y: 94, endPoint x: 516, endPoint y: 100, distance: 6.4
click at [516, 100] on div "48px" at bounding box center [472, 104] width 212 height 21
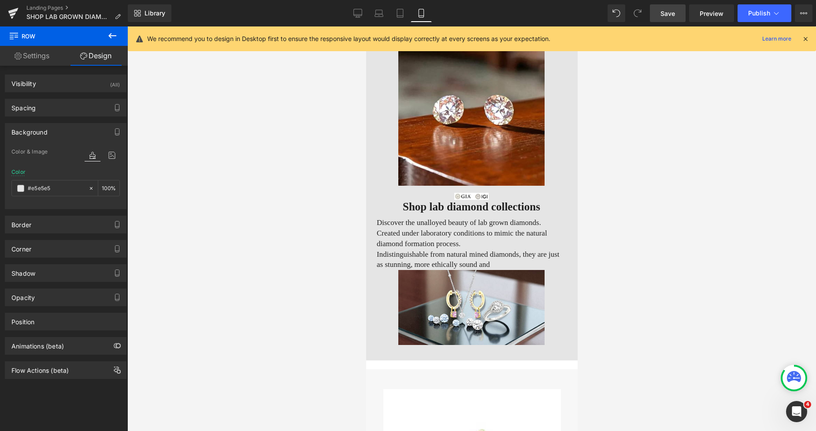
scroll to position [169, 0]
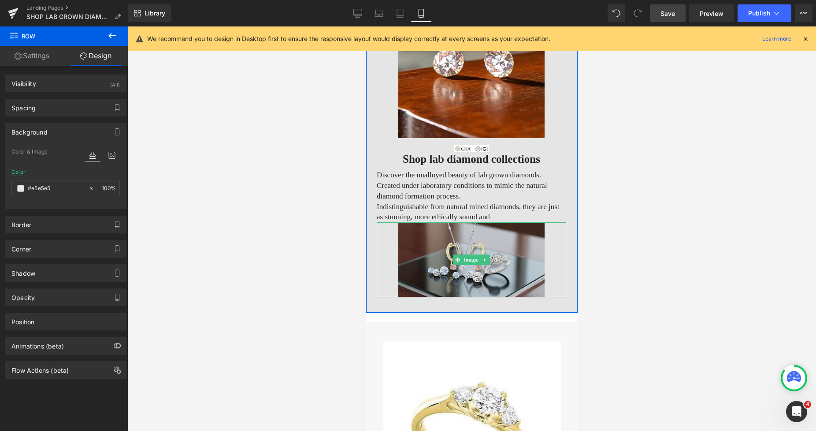
click at [416, 240] on img at bounding box center [471, 259] width 146 height 75
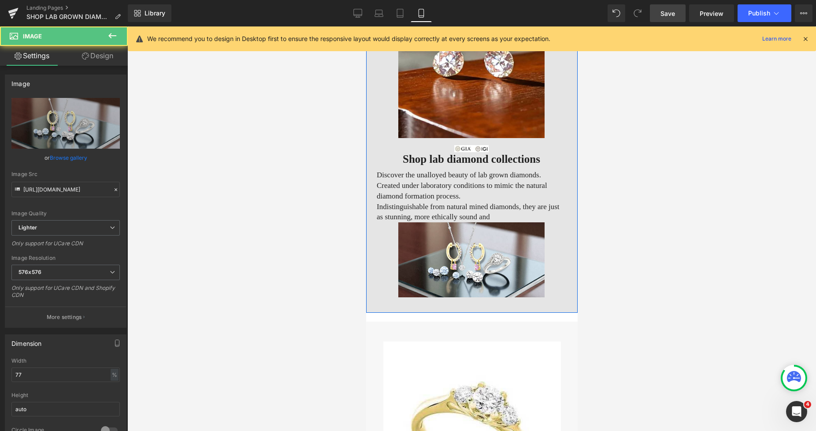
click at [411, 193] on p "Created under laboratory conditions to mimic the natural diamond formation proc…" at bounding box center [471, 190] width 190 height 21
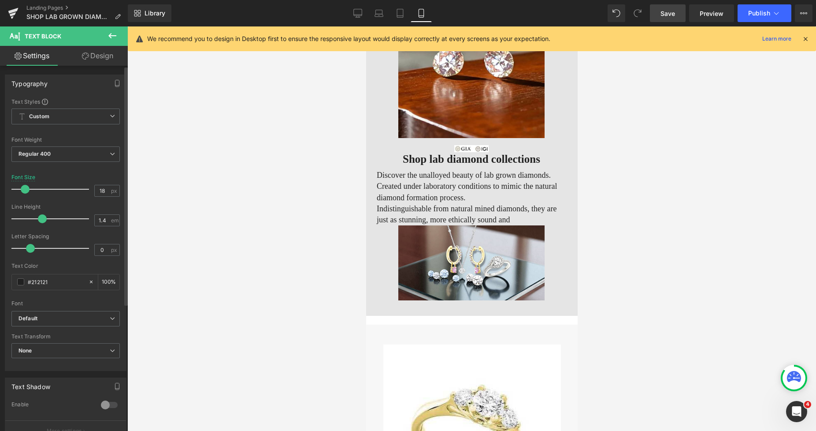
click at [22, 190] on span at bounding box center [25, 189] width 9 height 9
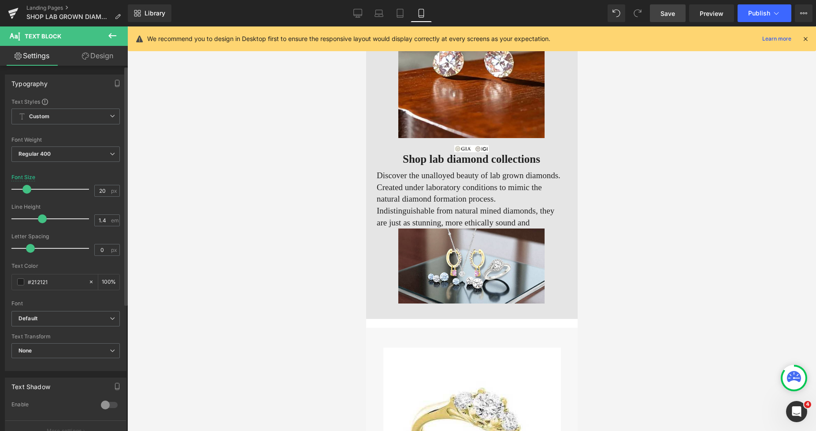
click at [26, 189] on span at bounding box center [26, 189] width 9 height 9
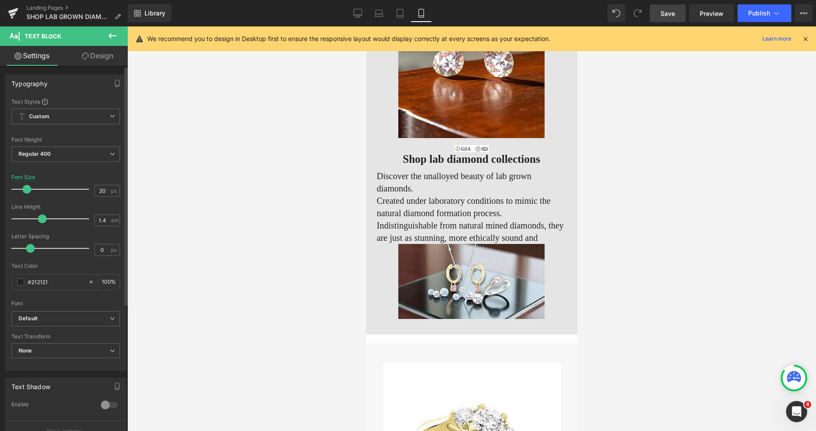
type input "19"
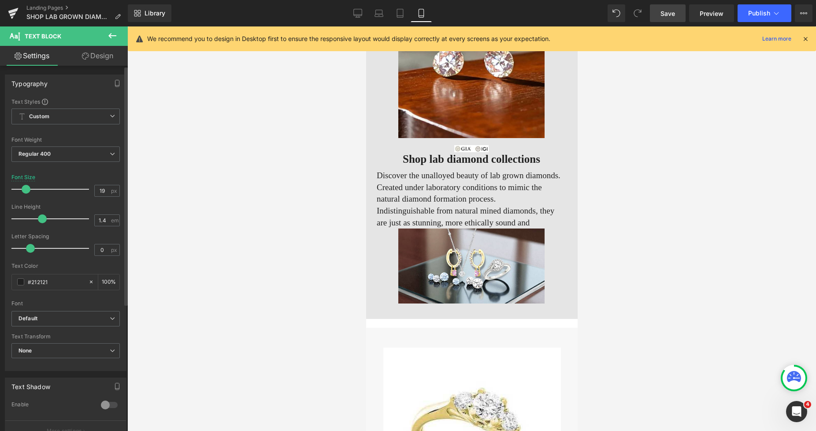
click at [25, 189] on span at bounding box center [26, 189] width 9 height 9
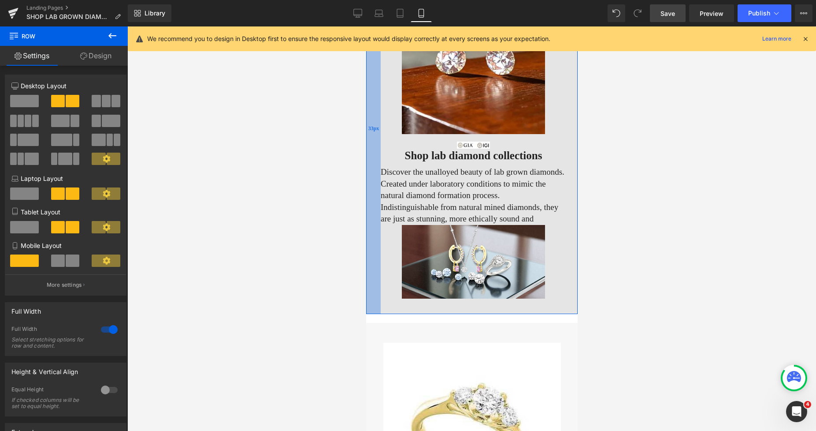
click at [372, 165] on div "33px" at bounding box center [373, 128] width 15 height 371
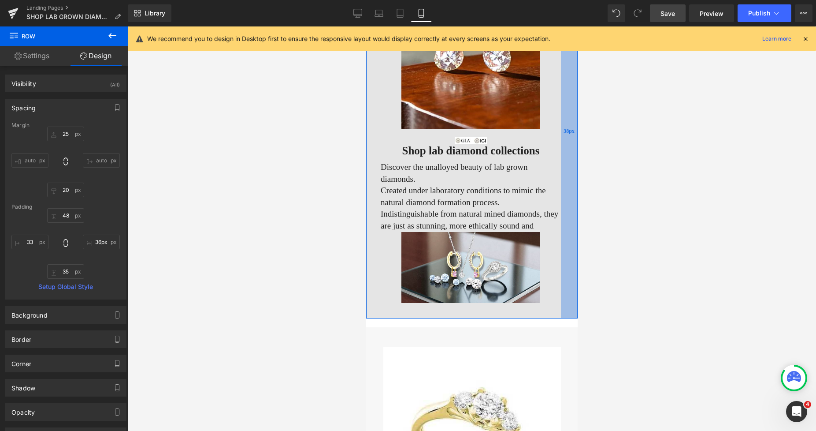
type input "35px"
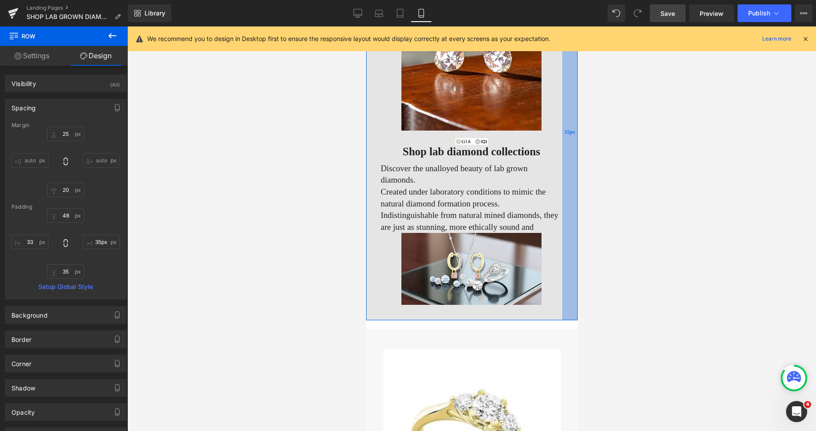
click at [563, 160] on div "35px" at bounding box center [569, 131] width 15 height 377
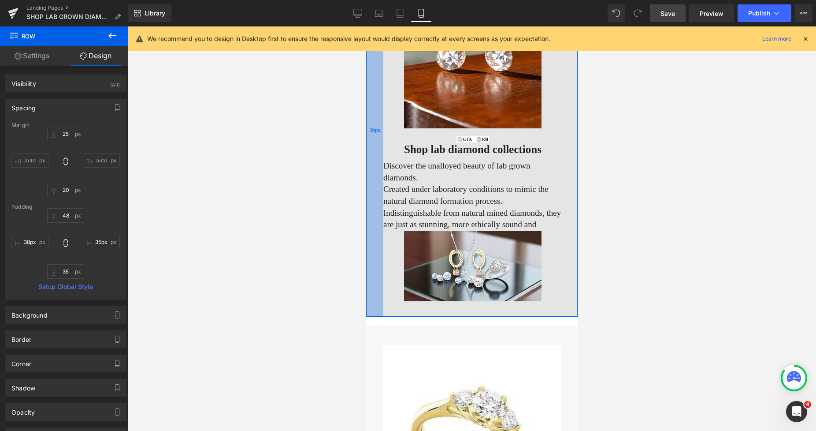
type input "37px"
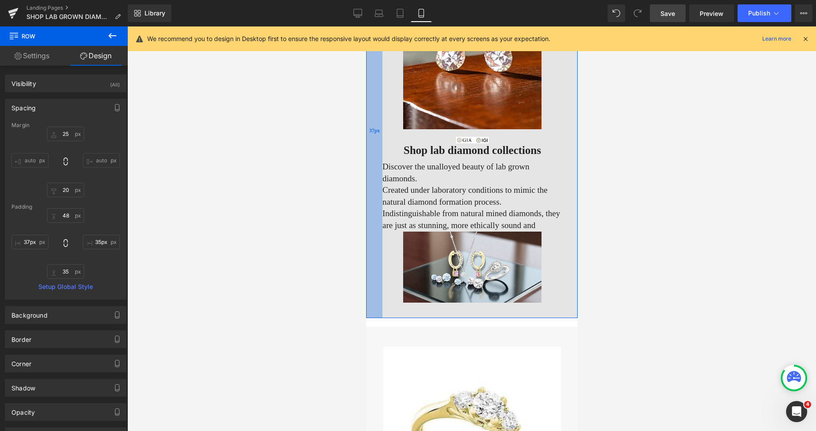
click at [368, 164] on div "37px" at bounding box center [374, 130] width 16 height 375
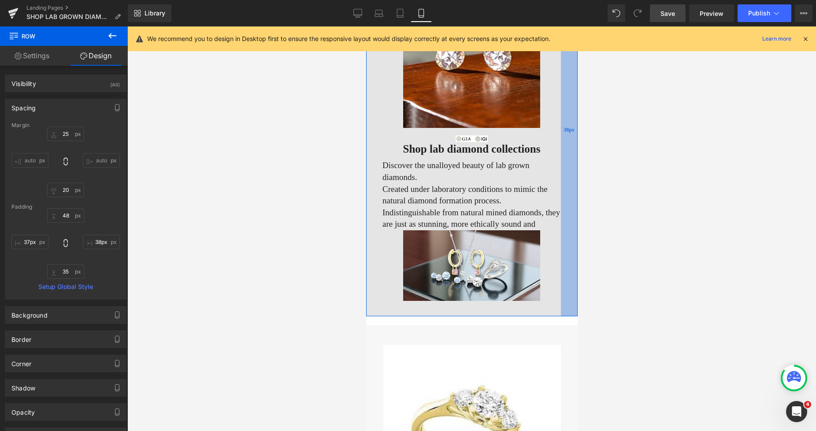
type input "37px"
click at [563, 162] on div "37px" at bounding box center [569, 129] width 16 height 373
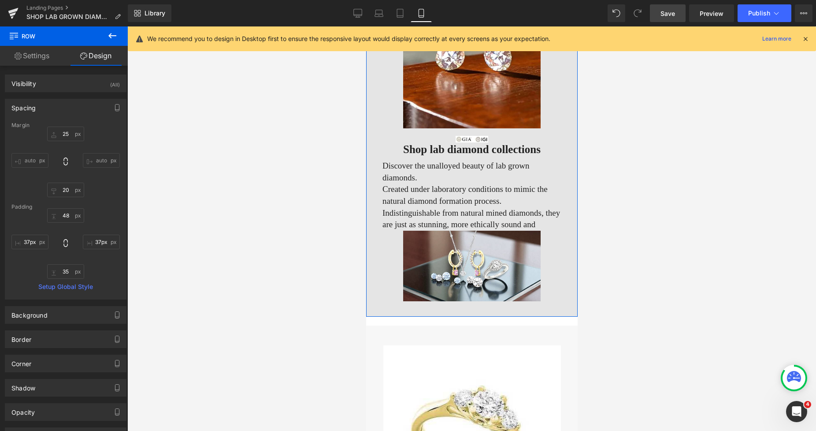
click at [440, 141] on div "Image" at bounding box center [471, 137] width 179 height 11
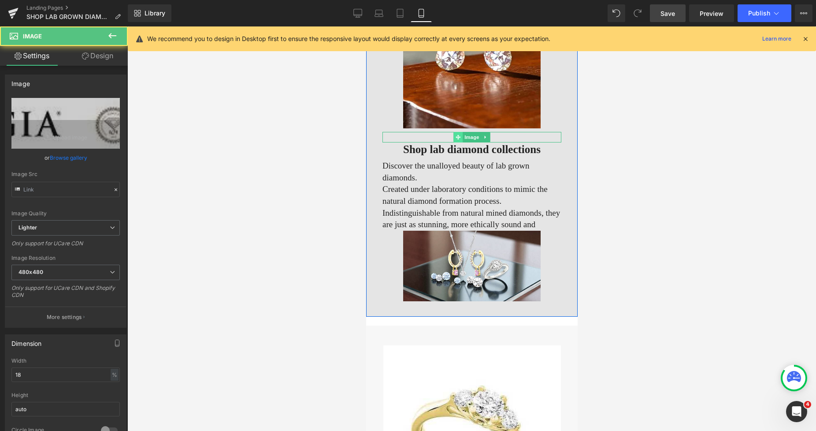
click at [455, 137] on icon at bounding box center [457, 136] width 5 height 5
type input "https://ucarecdn.com/4509fe20-b00e-4a8d-a281-cc4ff3002844/-/format/auto/-/previ…"
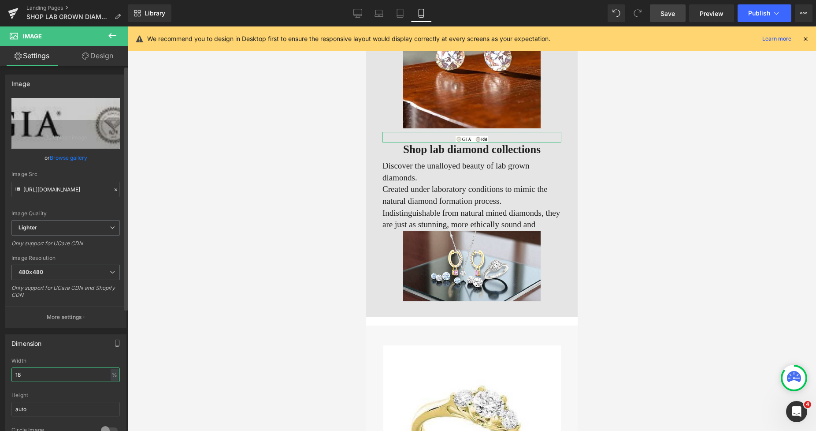
drag, startPoint x: 36, startPoint y: 374, endPoint x: 0, endPoint y: 375, distance: 36.1
click at [0, 375] on div "Dimension 18% Width 18 % % px auto Height auto 0 Circle Image" at bounding box center [66, 386] width 132 height 119
type input "32"
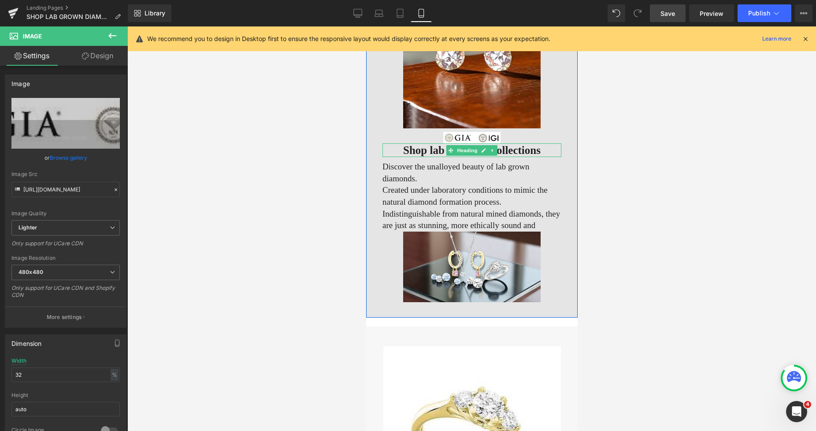
click at [387, 146] on h1 "Shop lab diamond collections" at bounding box center [471, 150] width 179 height 14
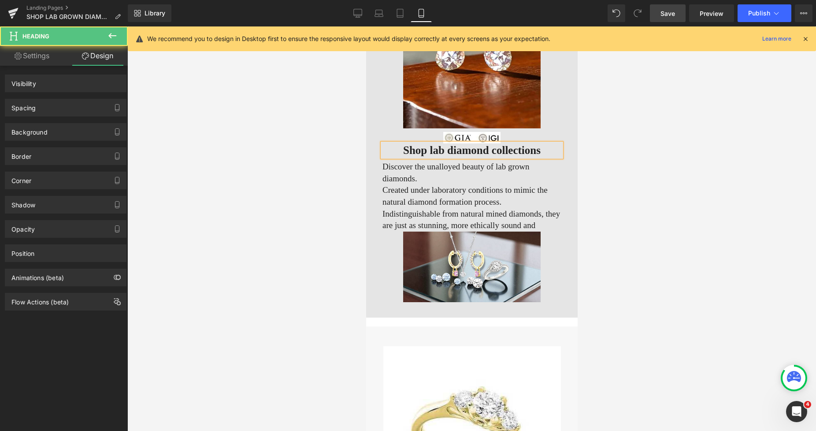
click at [33, 103] on div "Spacing" at bounding box center [23, 105] width 24 height 12
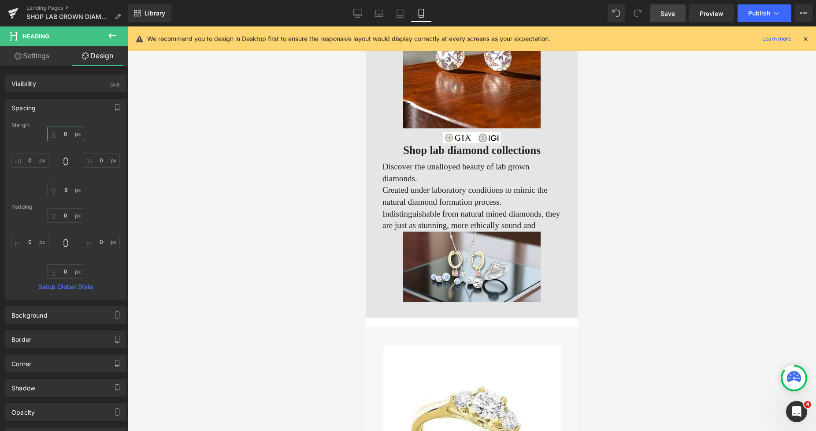
click at [64, 136] on input "0" at bounding box center [65, 133] width 37 height 15
type input "22"
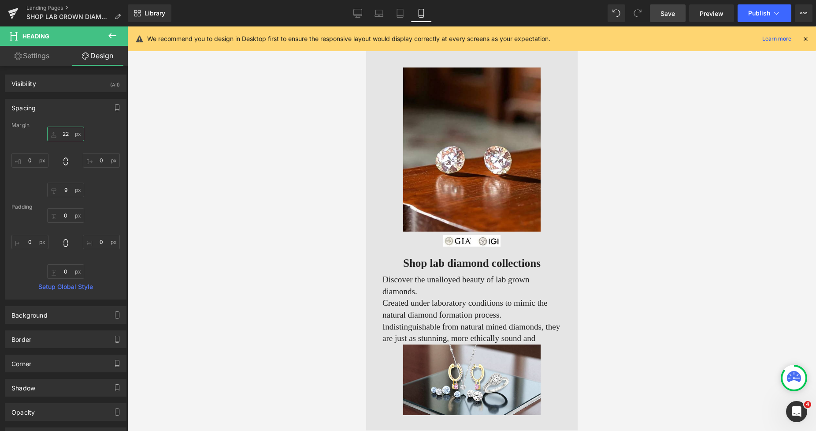
scroll to position [0, 0]
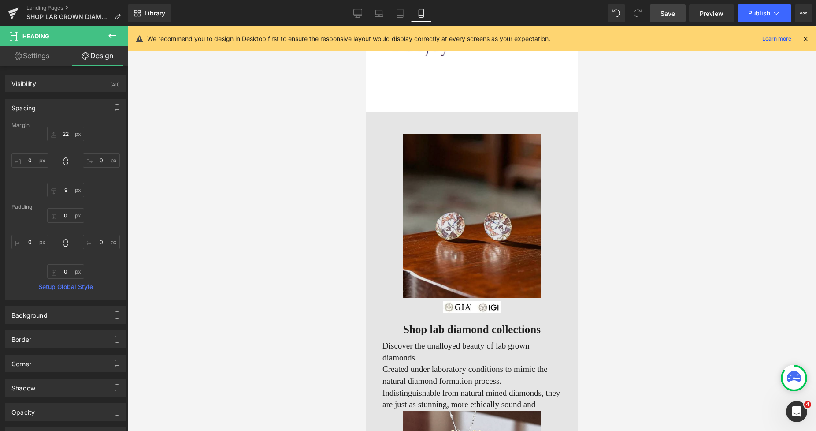
click at [458, 188] on img at bounding box center [472, 216] width 138 height 164
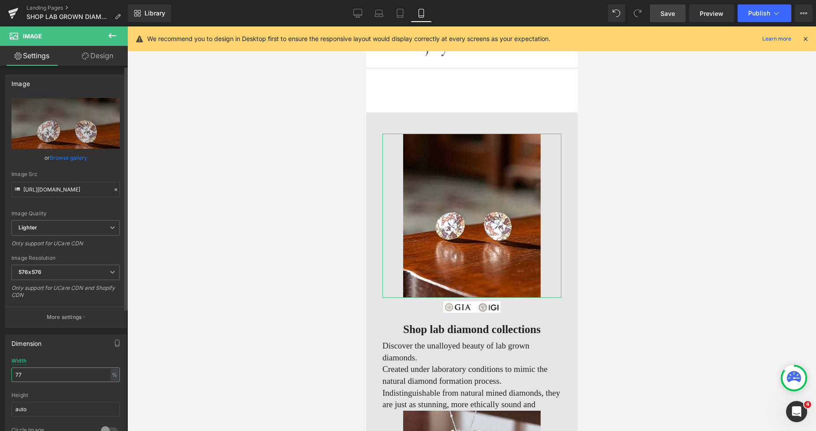
drag, startPoint x: 35, startPoint y: 375, endPoint x: 0, endPoint y: 373, distance: 34.9
click at [0, 373] on div "Dimension 77% Width 77 % % px auto Height auto 0 Circle Image" at bounding box center [66, 386] width 132 height 119
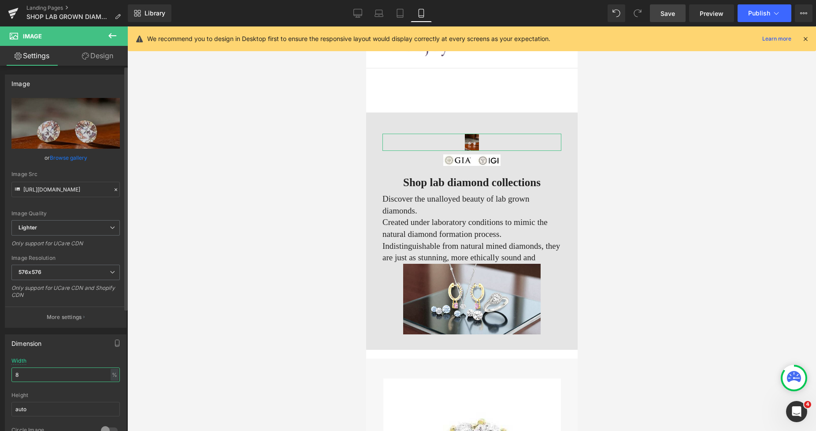
type input "84"
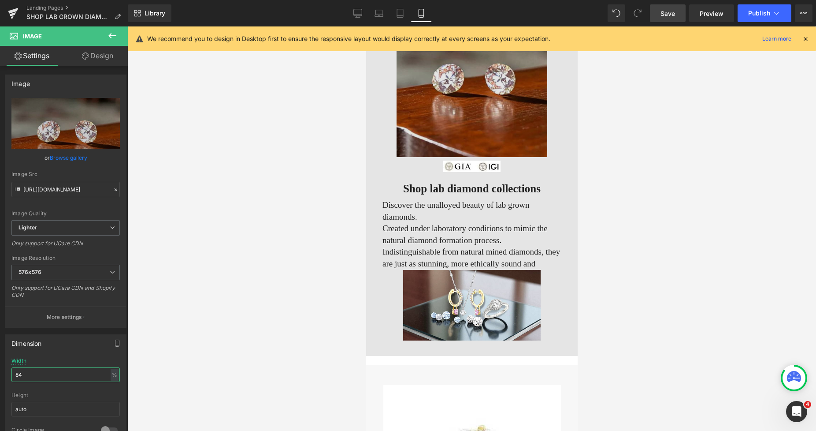
scroll to position [163, 0]
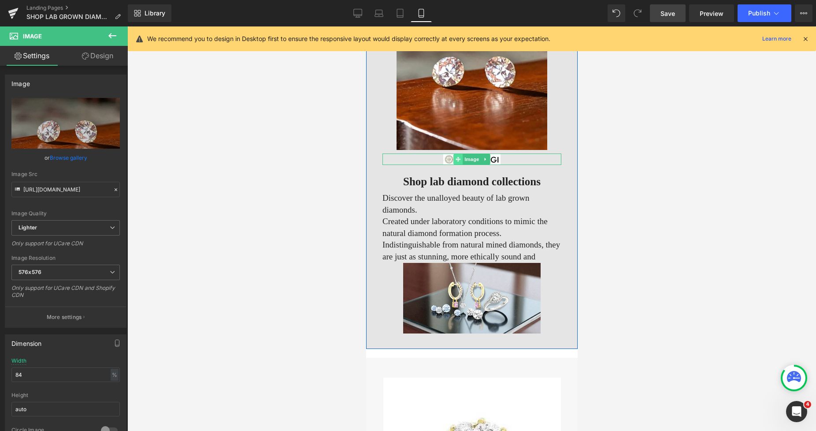
click at [455, 156] on icon at bounding box center [457, 158] width 5 height 5
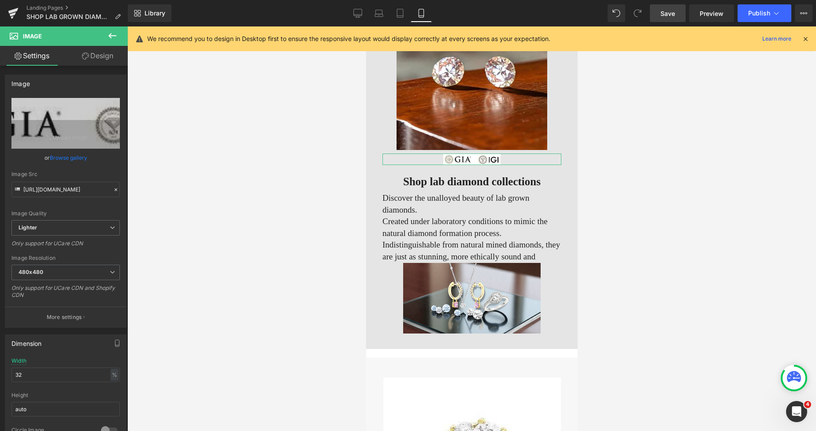
click at [94, 56] on link "Design" at bounding box center [98, 56] width 64 height 20
click at [0, 0] on div "Spacing" at bounding box center [0, 0] width 0 height 0
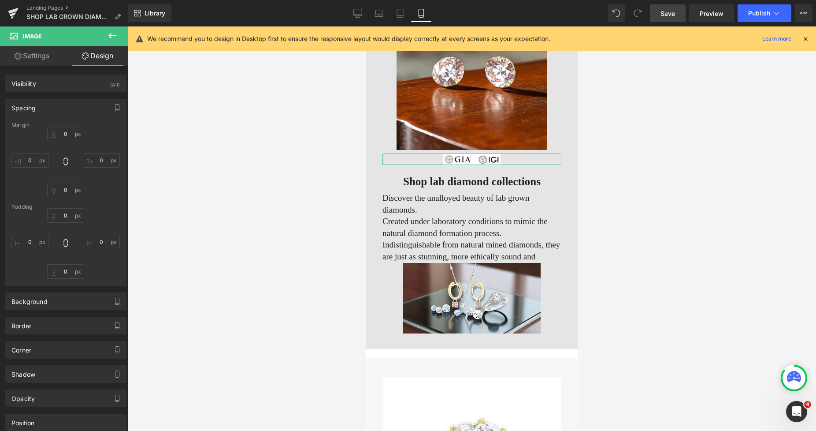
type input "8"
type input "0"
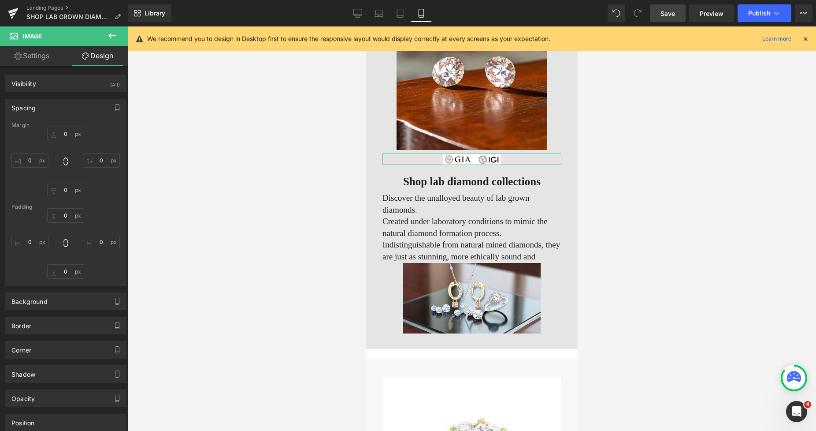
type input "0"
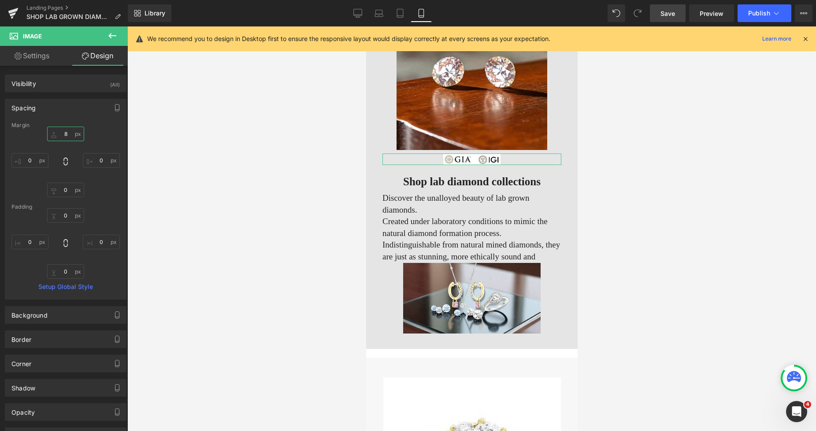
click at [63, 133] on input "8" at bounding box center [65, 133] width 37 height 15
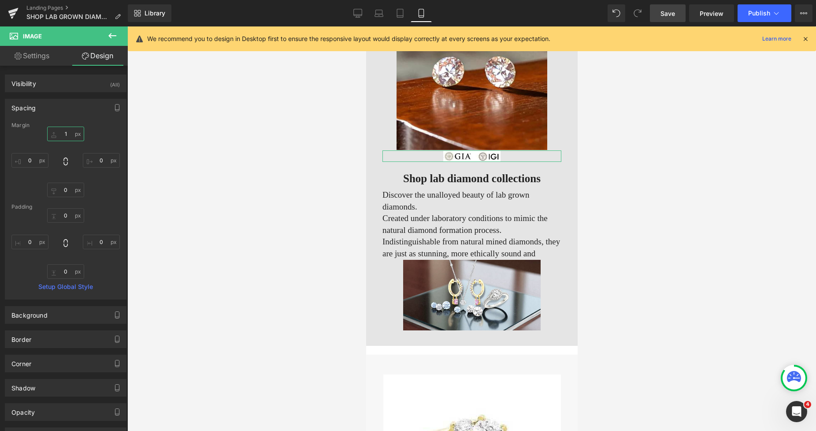
type input "12"
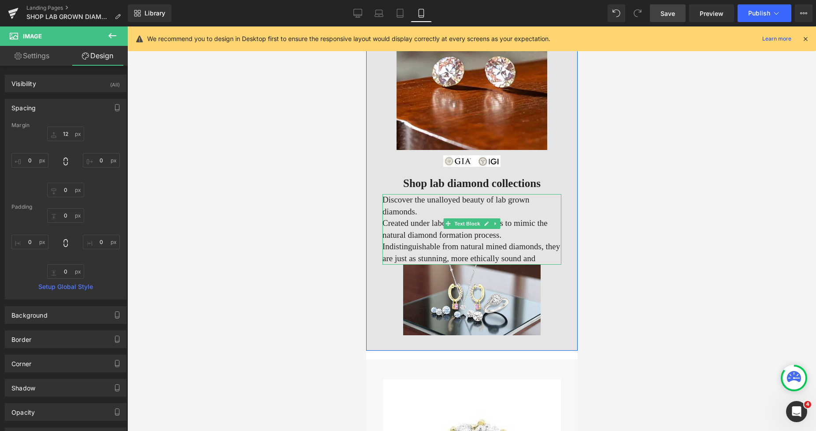
click at [419, 241] on p "Indistinguishable from natural mined diamonds, they are just as stunning, more …" at bounding box center [471, 252] width 179 height 23
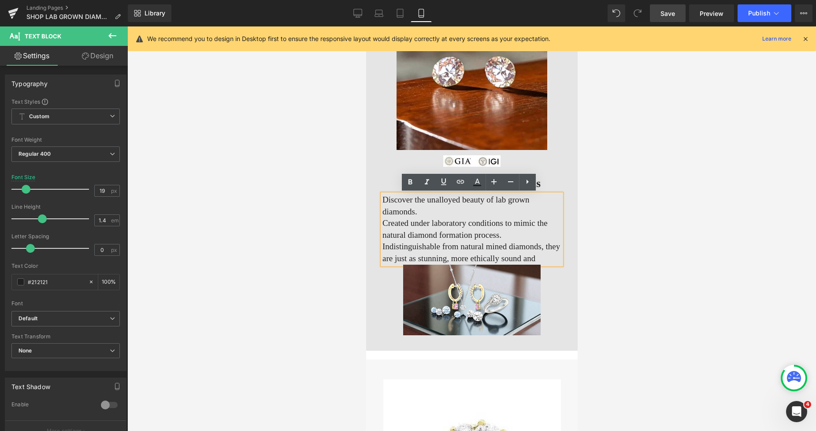
click at [100, 60] on link "Design" at bounding box center [98, 56] width 64 height 20
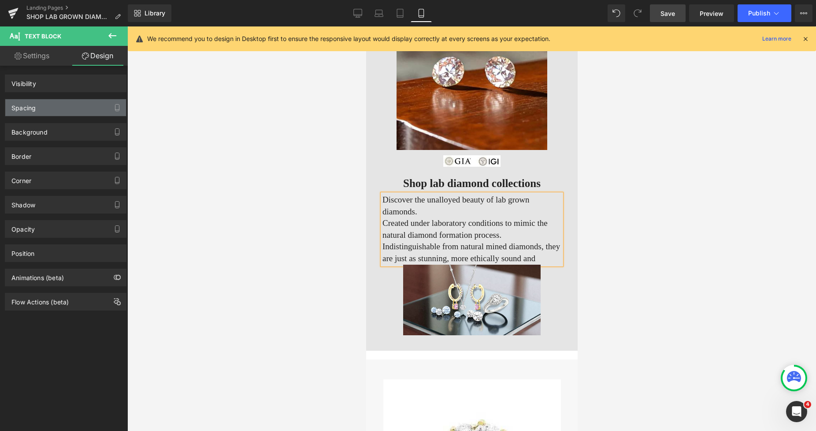
click at [33, 112] on div "Spacing" at bounding box center [65, 107] width 121 height 17
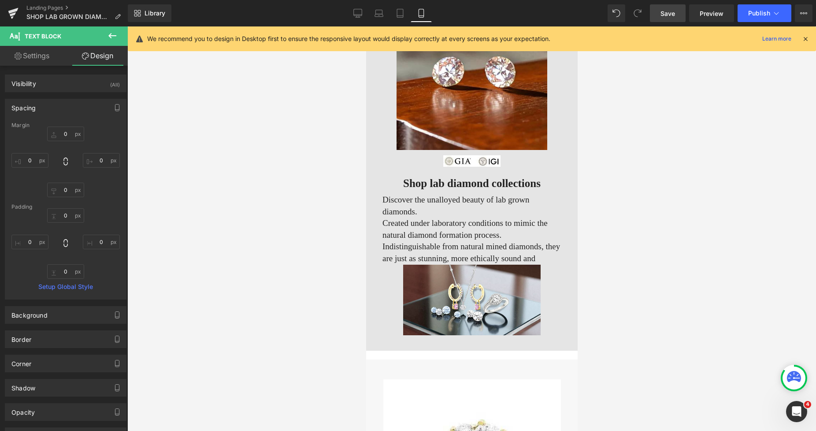
type input "0"
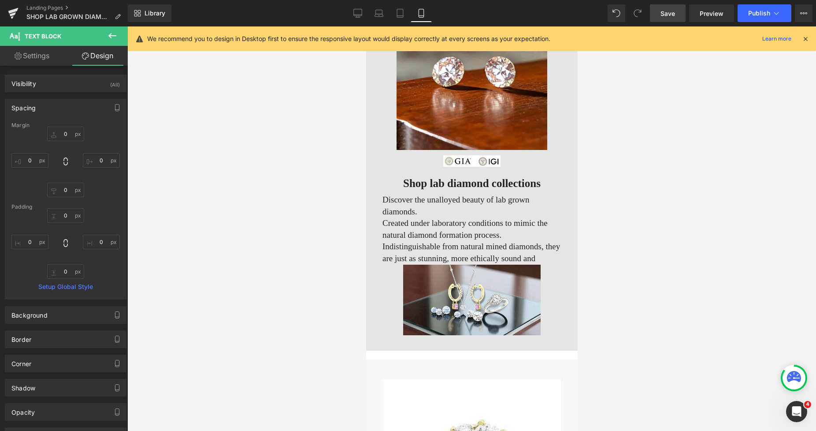
type input "0"
click at [62, 190] on input "0" at bounding box center [65, 189] width 37 height 15
type input "25"
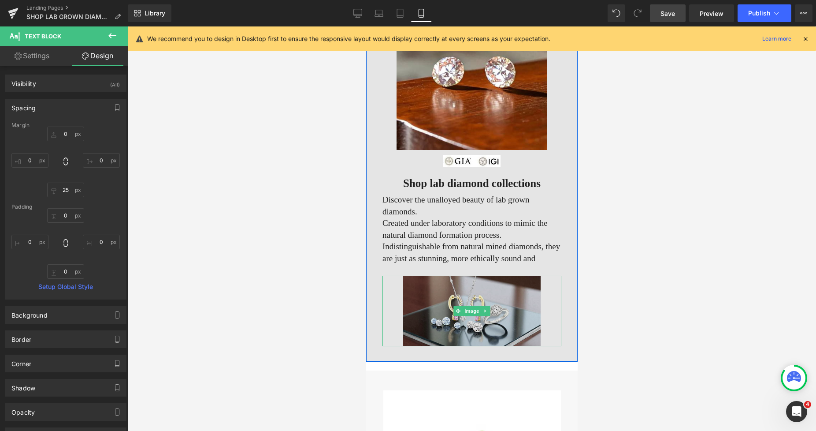
click at [437, 275] on img at bounding box center [472, 310] width 138 height 71
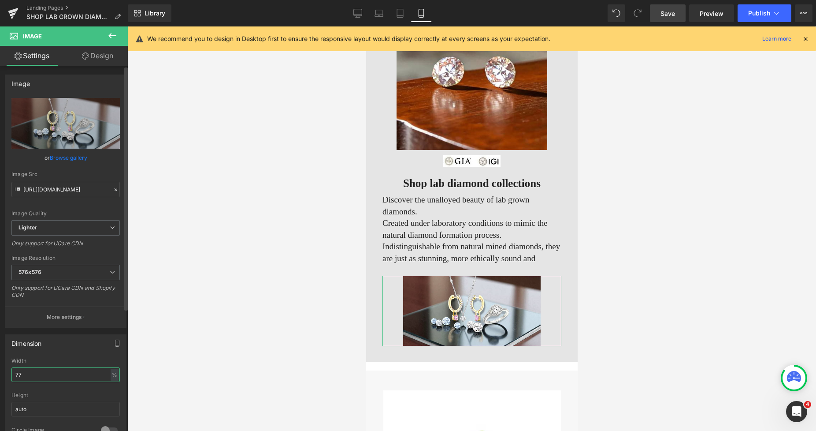
drag, startPoint x: 32, startPoint y: 376, endPoint x: 0, endPoint y: 376, distance: 32.2
click at [0, 376] on div "Dimension 77% Width 77 % % px auto Height auto 0 Circle Image" at bounding box center [66, 386] width 132 height 119
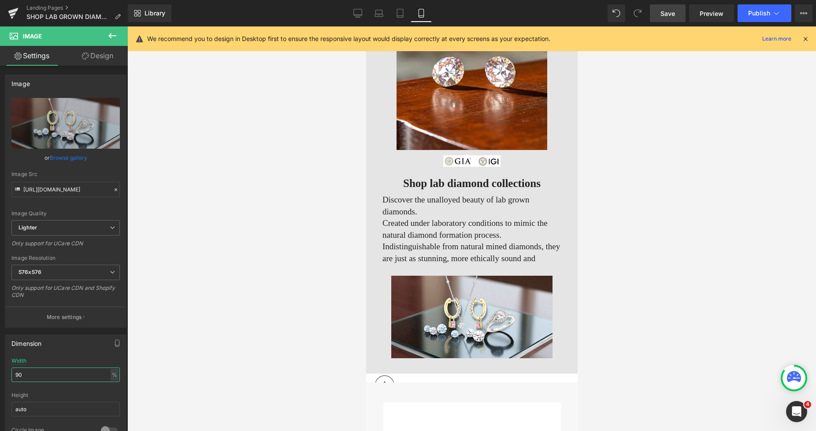
type input "9"
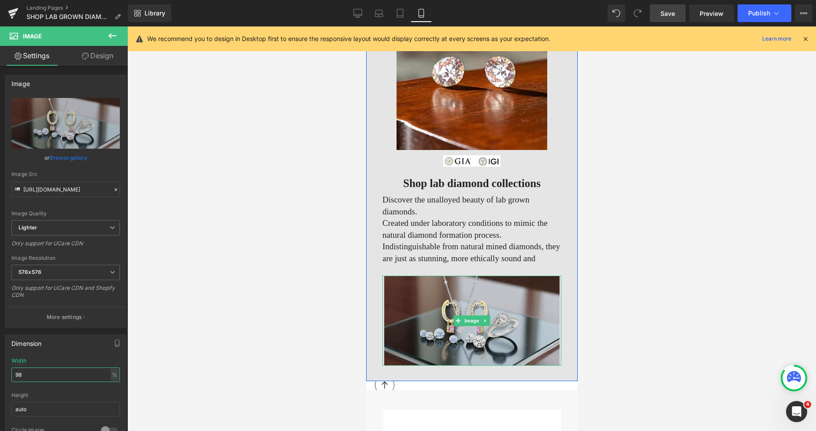
type input "9"
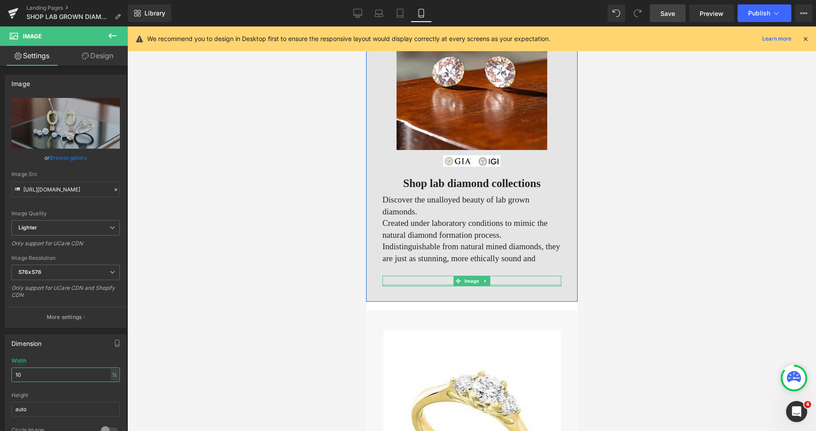
type input "100"
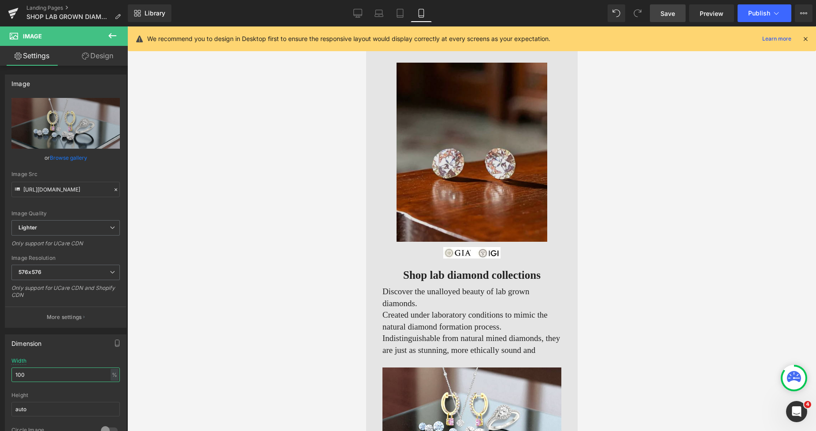
scroll to position [101, 0]
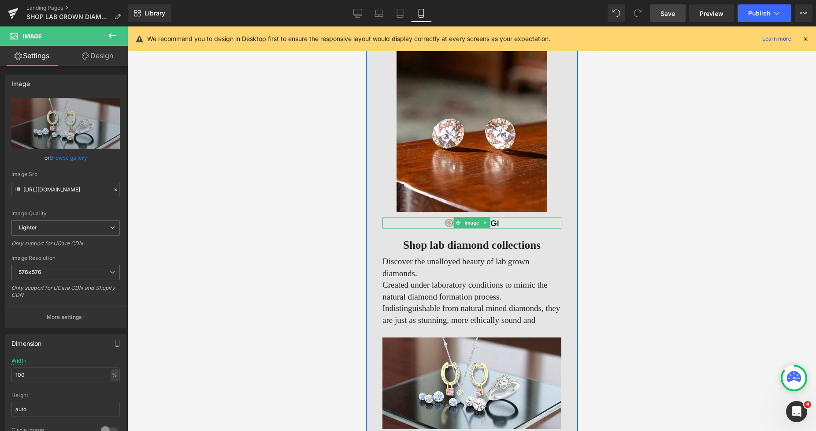
click at [455, 220] on icon at bounding box center [457, 222] width 5 height 5
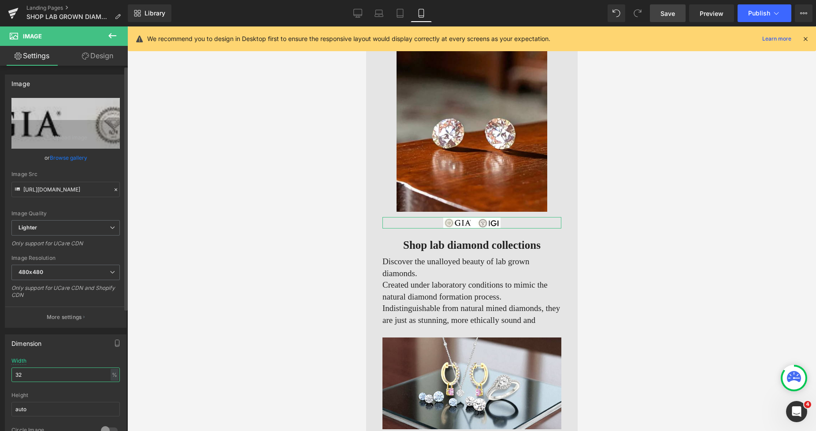
click at [29, 374] on input "32" at bounding box center [65, 374] width 108 height 15
type input "3"
type input "28"
click at [102, 56] on link "Design" at bounding box center [98, 56] width 64 height 20
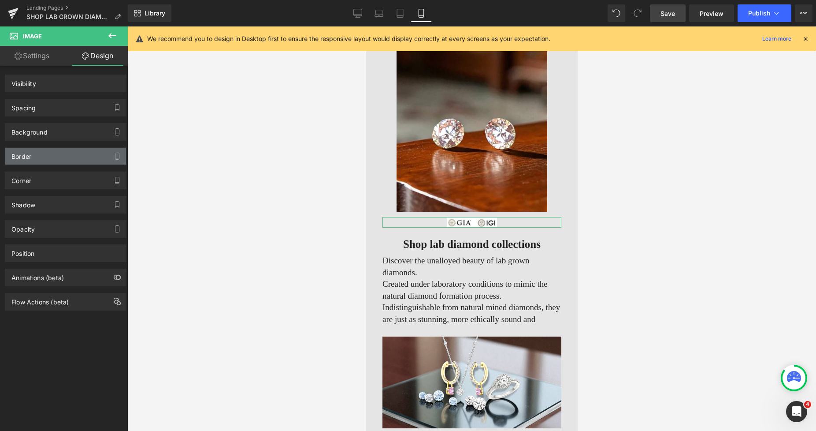
click at [50, 156] on div "Border" at bounding box center [65, 156] width 121 height 17
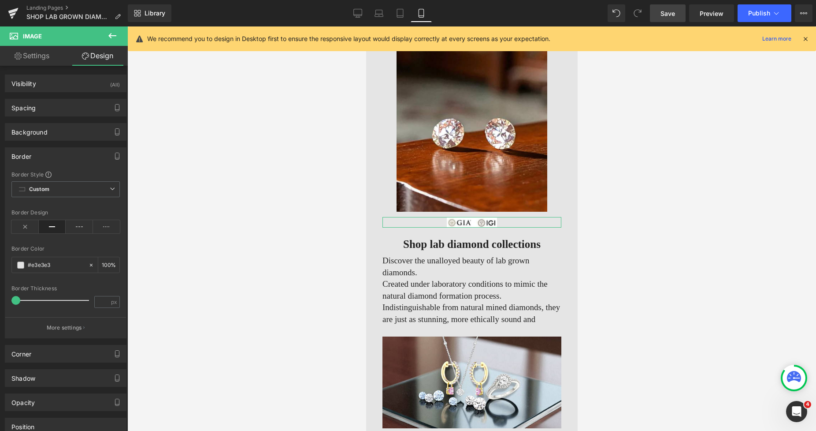
type input "#e3e3e3"
type input "100"
type input "3"
click at [16, 304] on span at bounding box center [16, 300] width 9 height 9
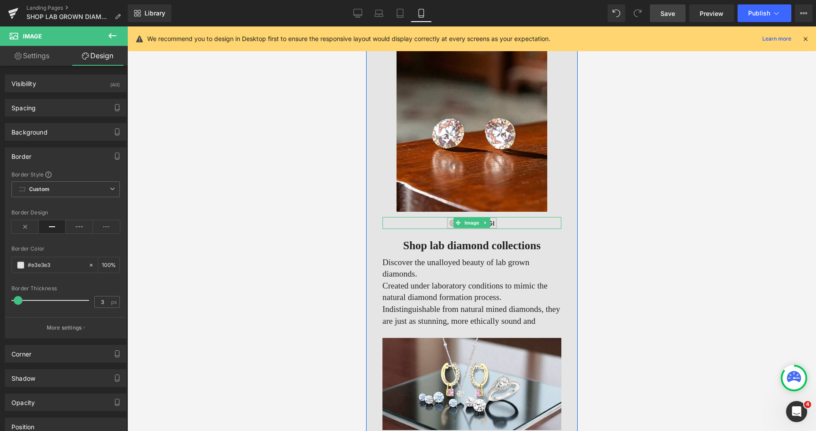
click at [447, 220] on img at bounding box center [471, 223] width 50 height 12
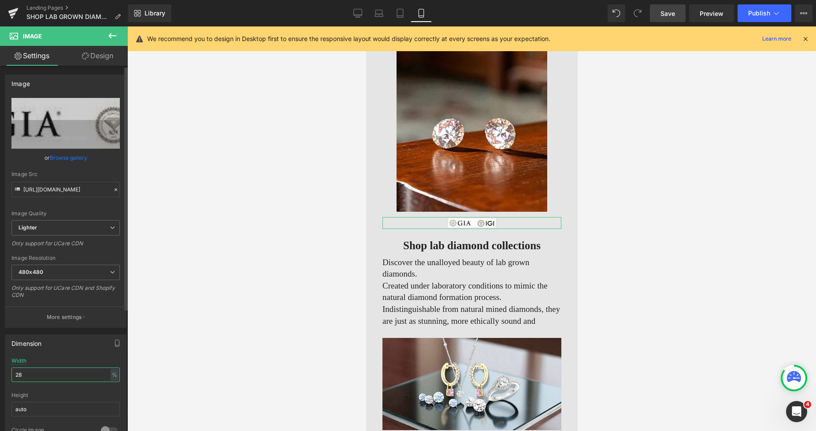
click at [33, 373] on input "28" at bounding box center [65, 374] width 108 height 15
type input "2"
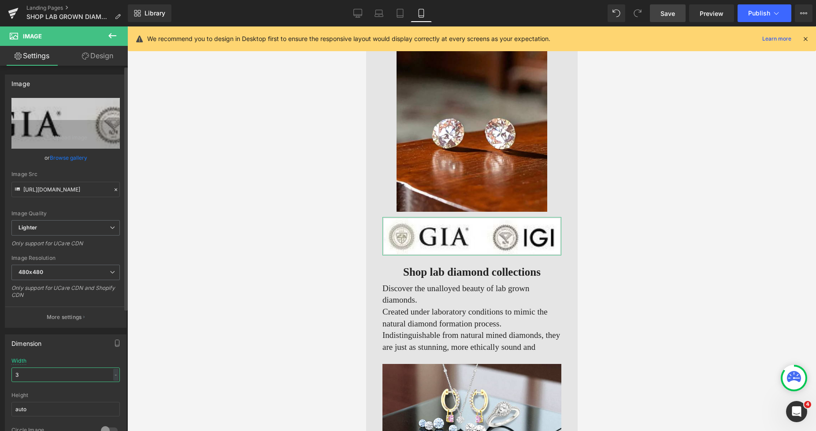
type input "31"
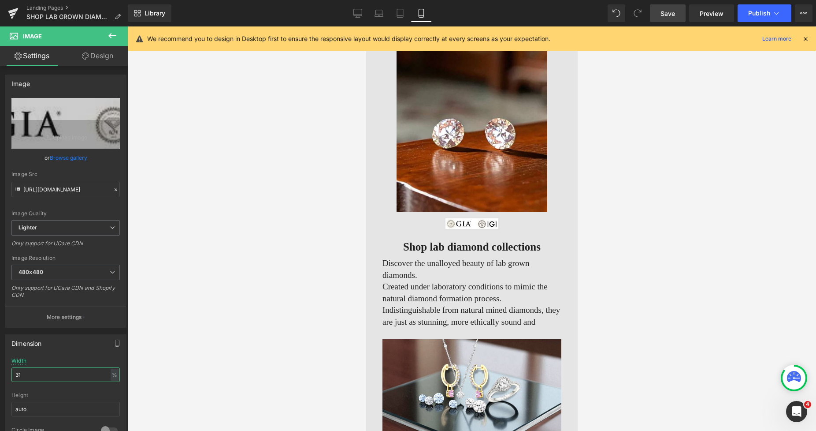
scroll to position [251, 0]
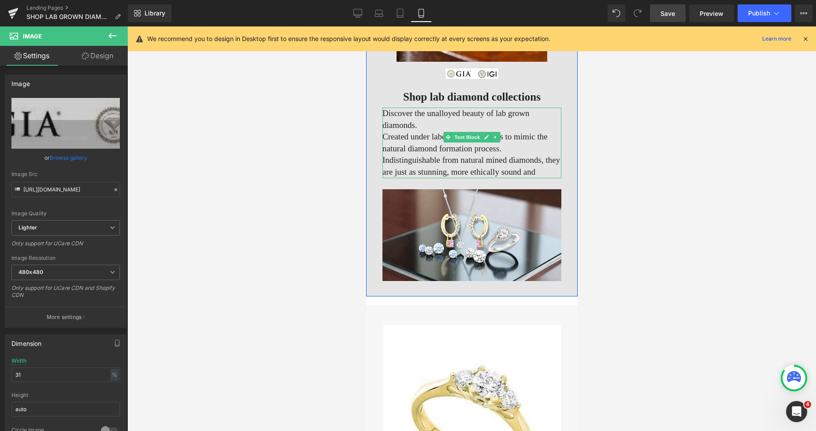
click at [429, 112] on p "Discover the unalloyed beauty of lab grown diamonds." at bounding box center [471, 119] width 179 height 23
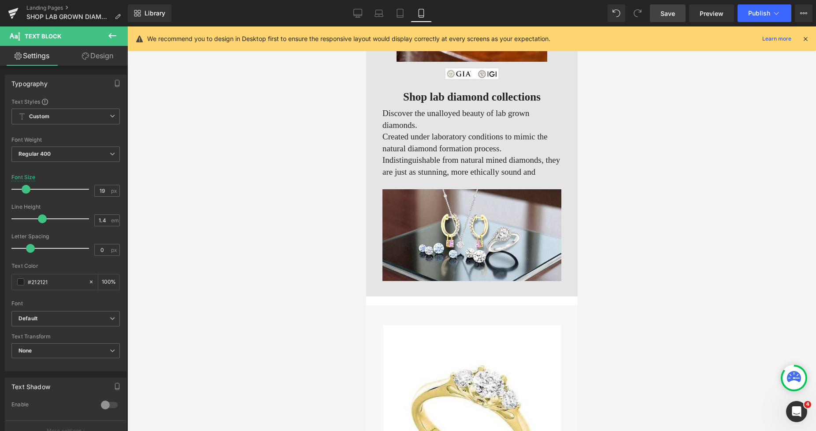
click at [97, 58] on link "Design" at bounding box center [98, 56] width 64 height 20
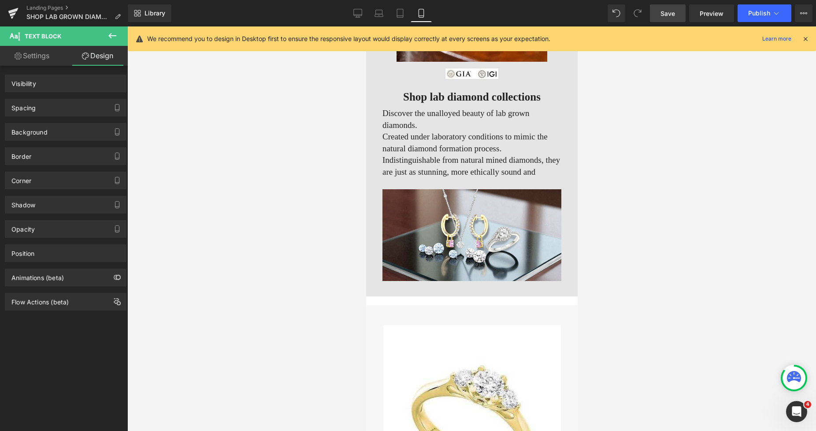
click at [31, 110] on div "Spacing" at bounding box center [23, 105] width 24 height 12
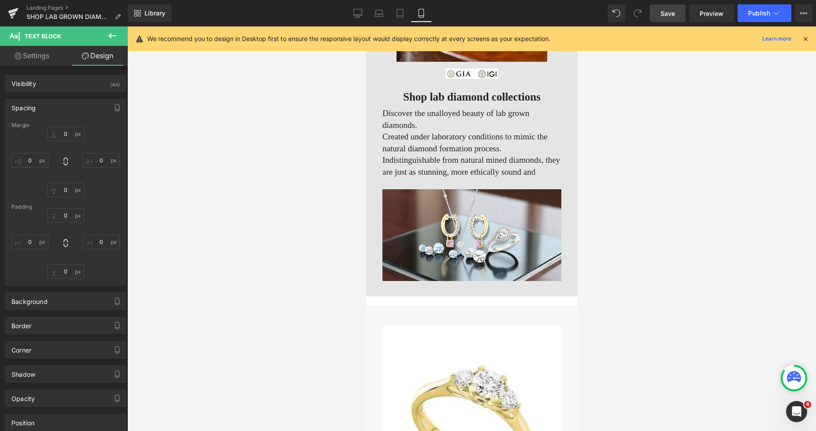
type input "0"
type input "25"
type input "0"
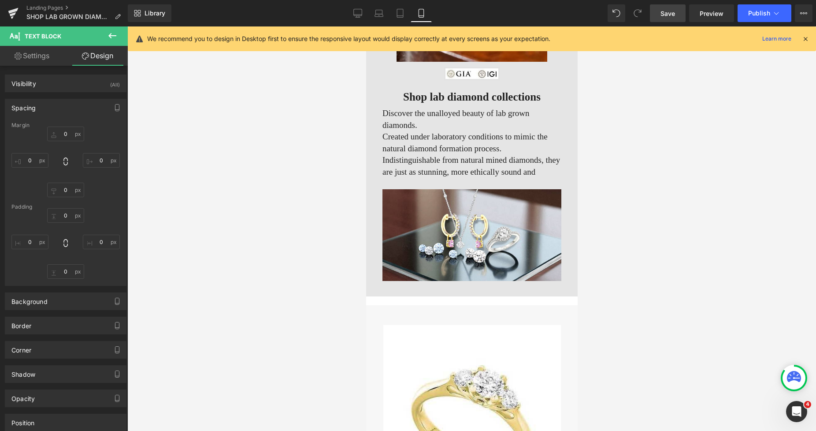
type input "0"
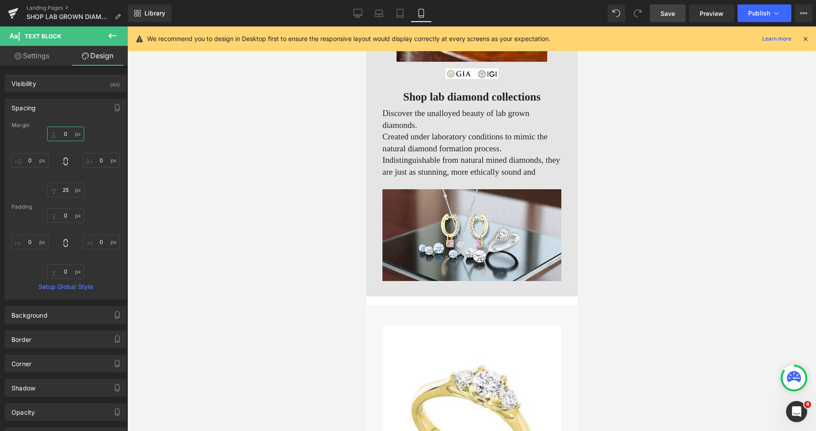
click at [63, 133] on input "0" at bounding box center [65, 133] width 37 height 15
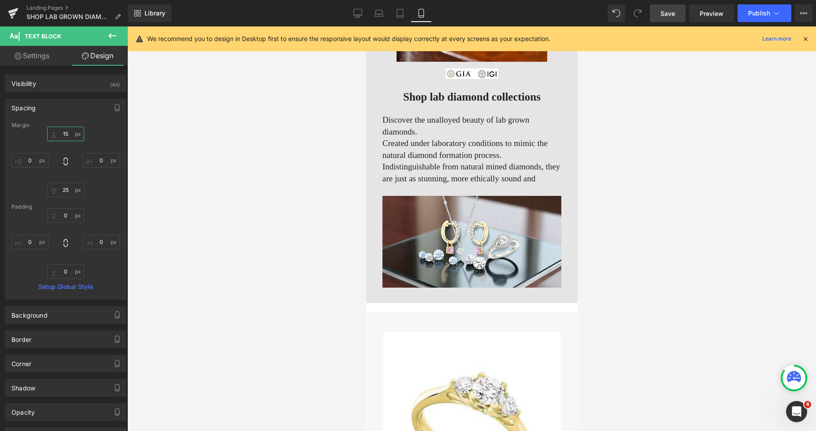
scroll to position [150, 0]
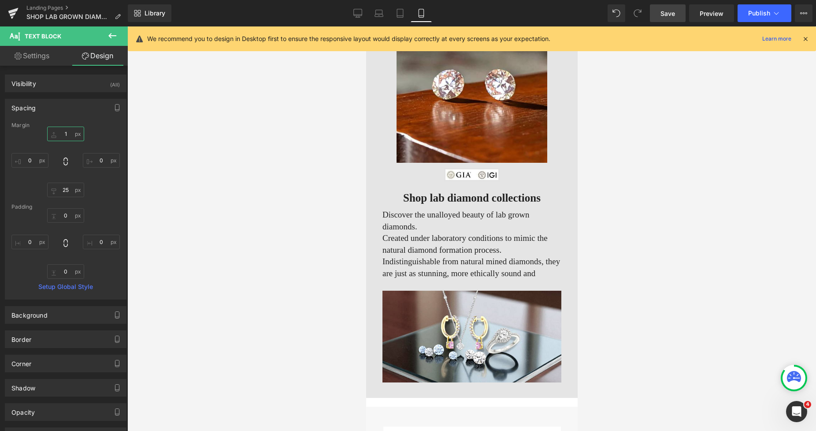
type input "12"
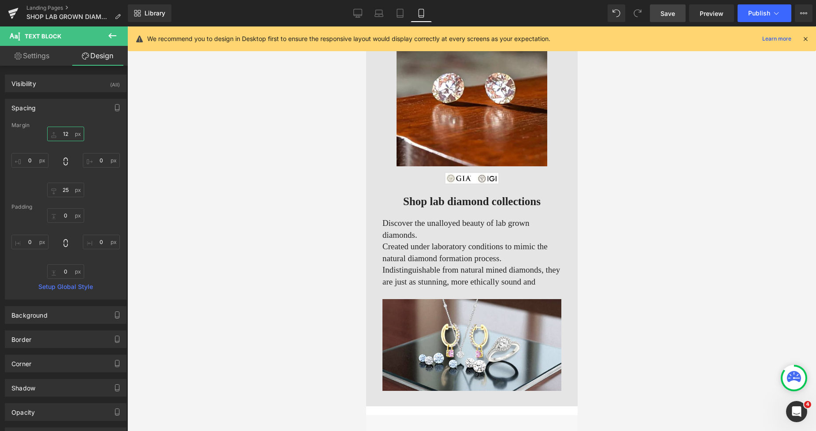
scroll to position [255, 0]
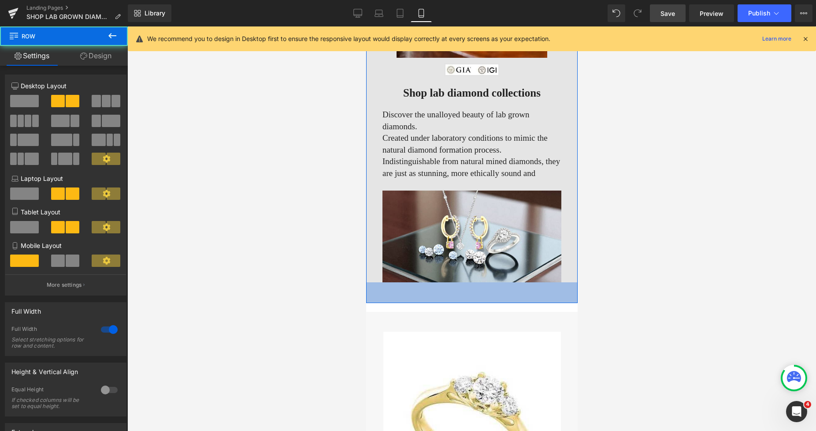
drag, startPoint x: 480, startPoint y: 283, endPoint x: 483, endPoint y: 289, distance: 6.1
click at [483, 289] on div "47px" at bounding box center [472, 292] width 212 height 21
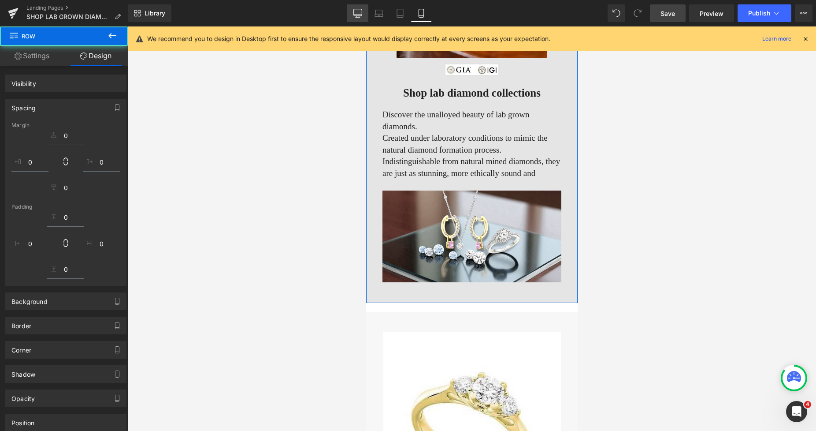
click at [358, 15] on icon at bounding box center [358, 15] width 8 height 0
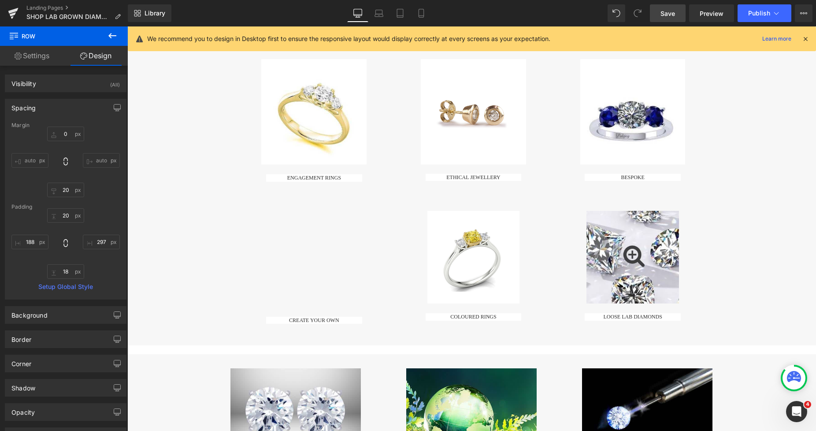
type input "0"
type input "20"
type input "297"
type input "18"
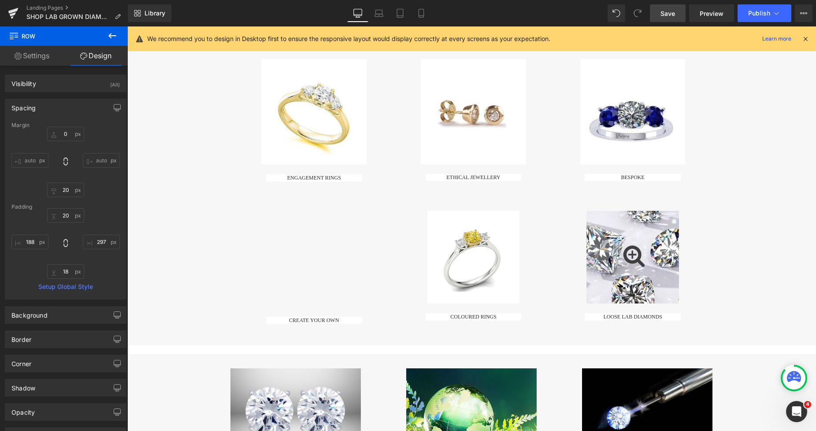
type input "188"
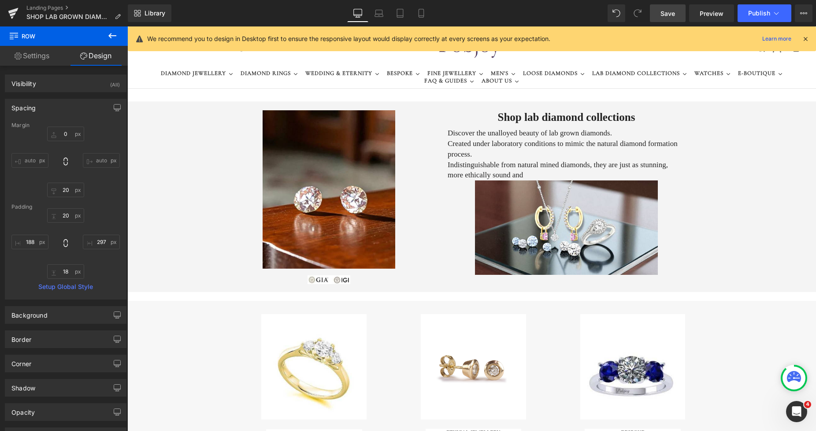
click at [666, 13] on span "Save" at bounding box center [668, 13] width 15 height 9
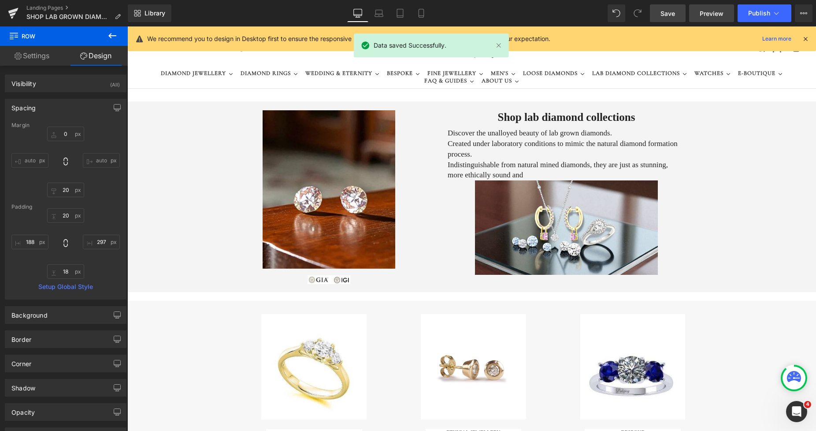
click at [709, 9] on span "Preview" at bounding box center [712, 13] width 24 height 9
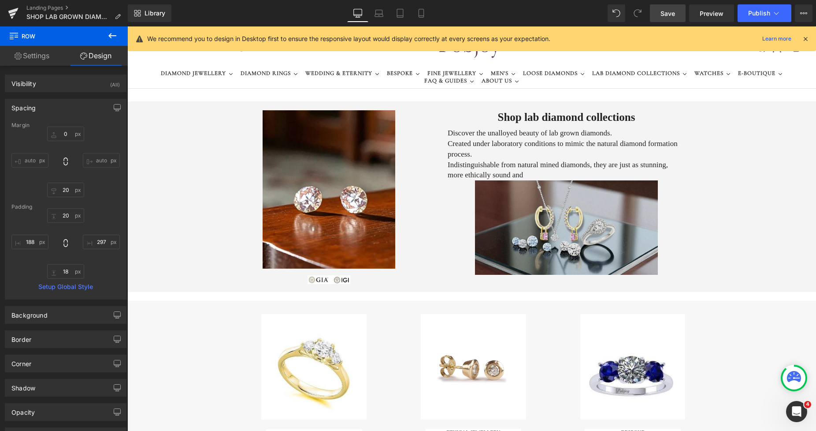
click at [507, 222] on img at bounding box center [566, 227] width 183 height 94
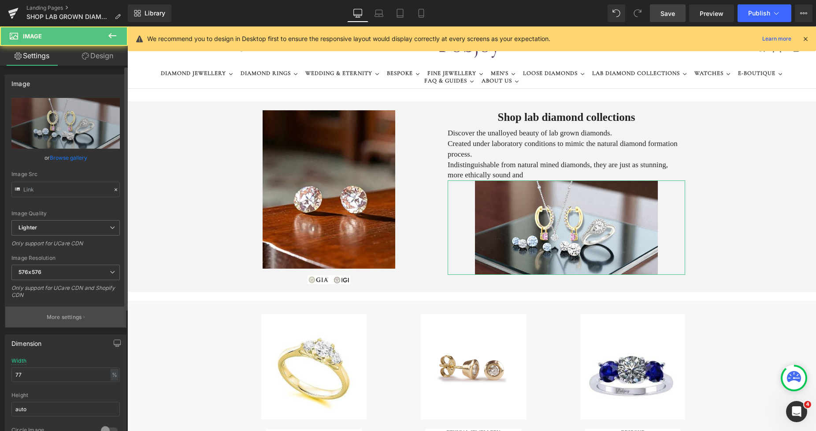
type input "https://ucarecdn.com/4cf4b554-b4d0-40aa-af45-8ab453ea1100/-/format/auto/-/previ…"
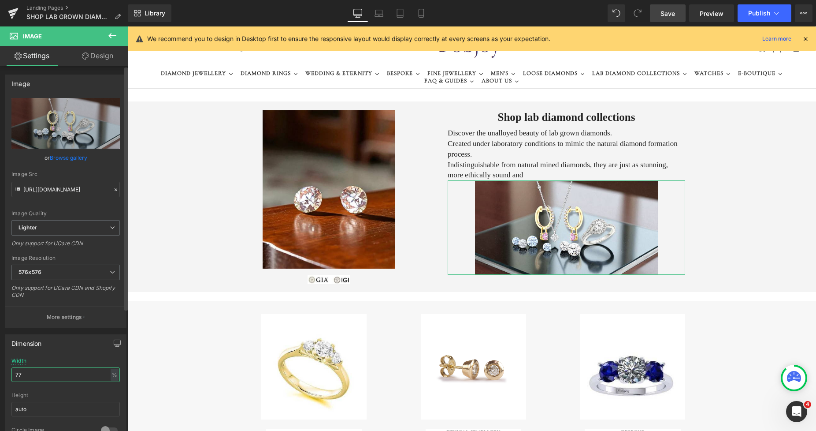
drag, startPoint x: 33, startPoint y: 375, endPoint x: 9, endPoint y: 376, distance: 24.2
click at [9, 376] on div "77% Width 77 % % px auto Height auto 0 Circle Image" at bounding box center [65, 401] width 121 height 88
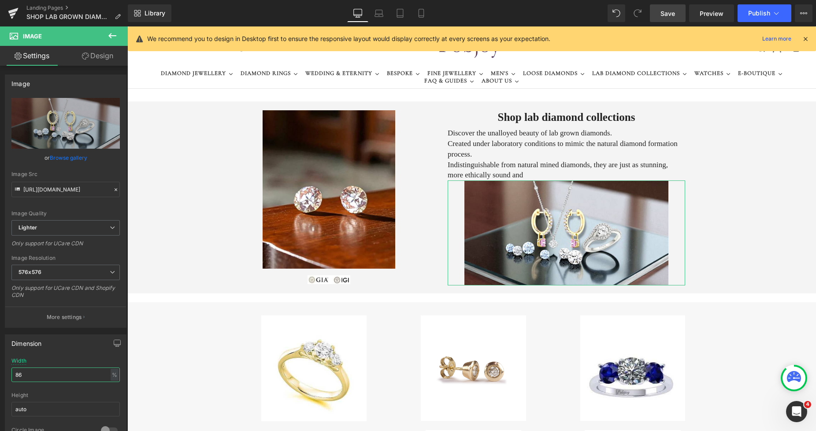
type input "86"
click at [112, 52] on link "Design" at bounding box center [98, 56] width 64 height 20
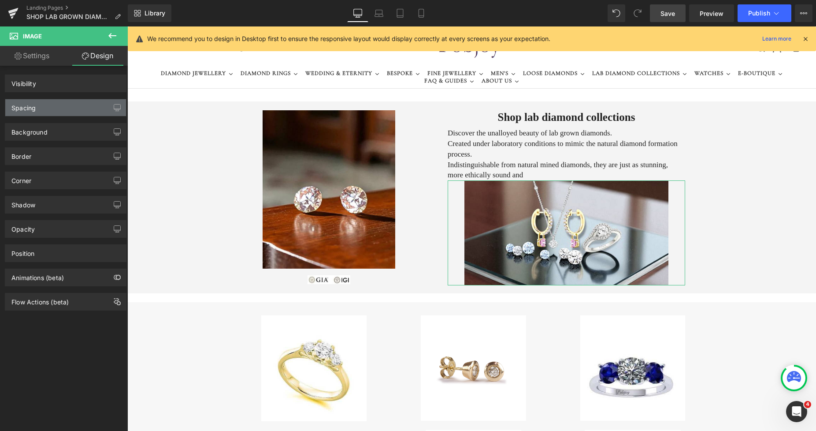
click at [54, 114] on div "Spacing" at bounding box center [65, 107] width 121 height 17
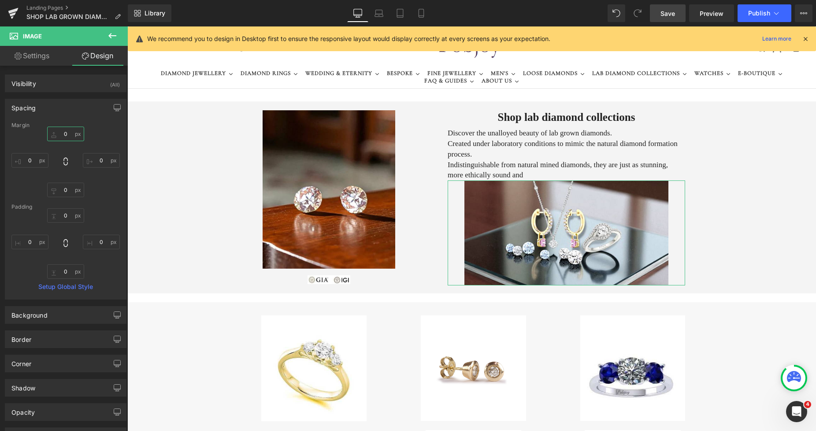
click at [57, 137] on input "0" at bounding box center [65, 133] width 37 height 15
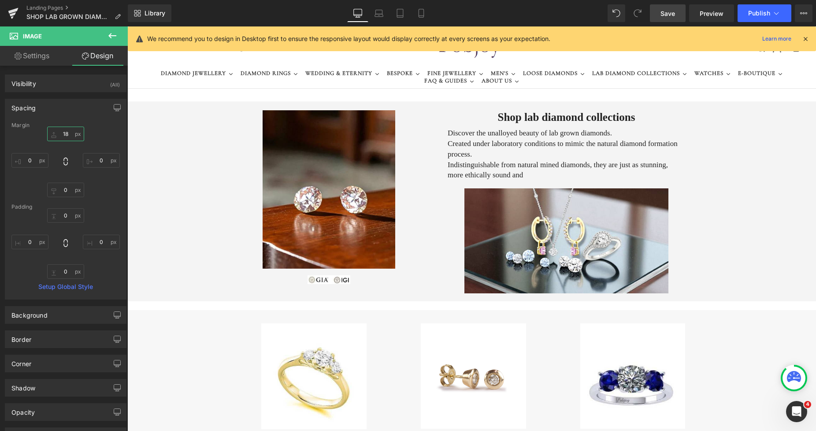
type input "18"
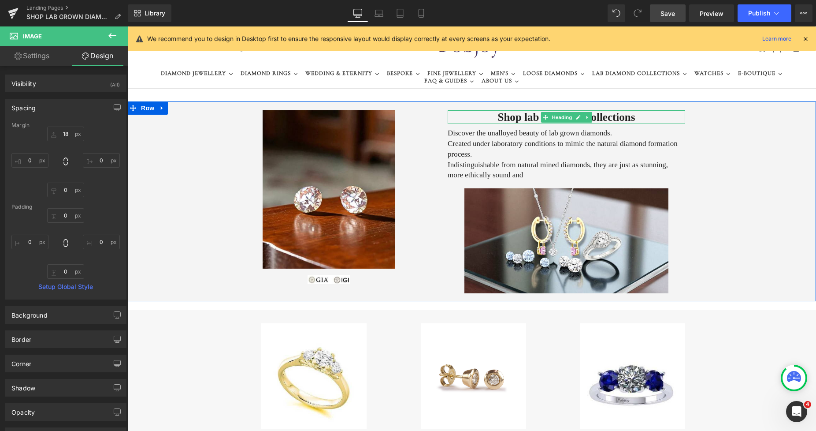
click at [491, 120] on h1 "Shop lab diamond collections" at bounding box center [567, 117] width 238 height 14
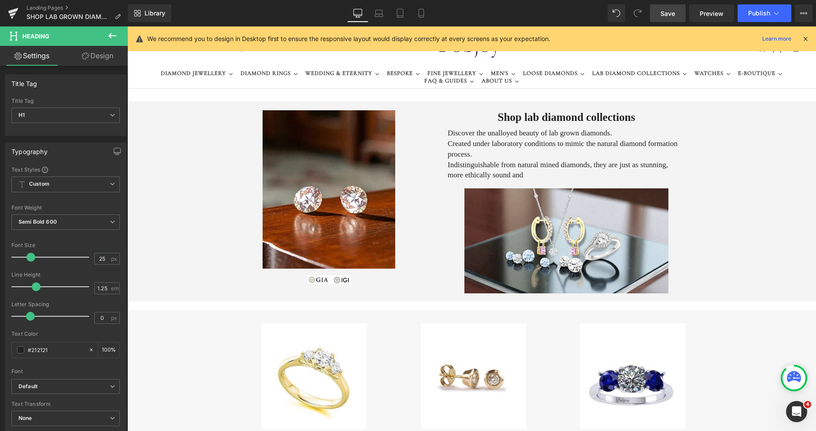
click at [124, 156] on div "Typography Text Styles Custom Custom Setup Global Style Custom Setup Global Sty…" at bounding box center [66, 287] width 132 height 303
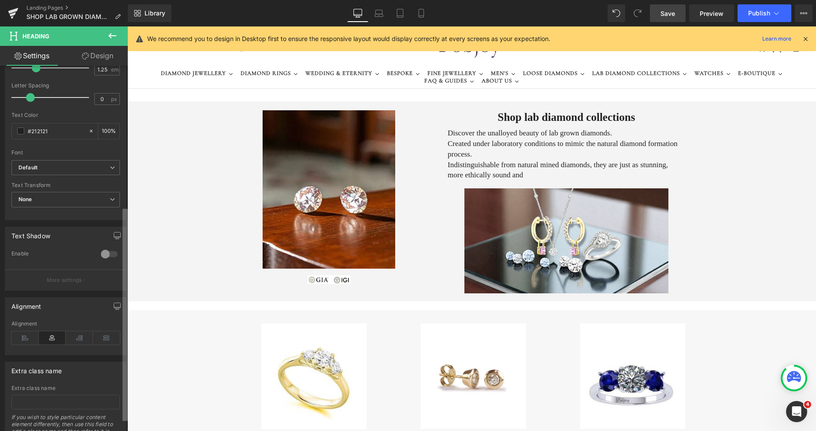
scroll to position [261, 0]
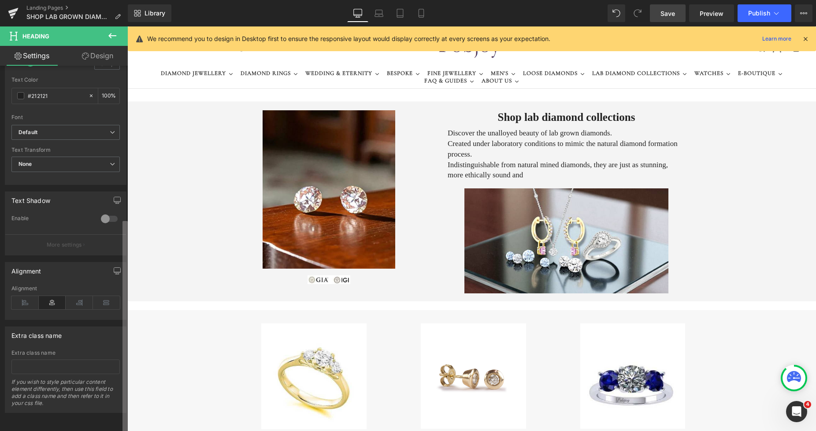
click at [118, 346] on div "Title Tag H1 H2 H3 H4 H5 H6 Title Tag H1 H1 H2 H3 H4 H5 H6 Typography Text Styl…" at bounding box center [64, 250] width 128 height 369
click at [21, 296] on icon at bounding box center [24, 302] width 27 height 13
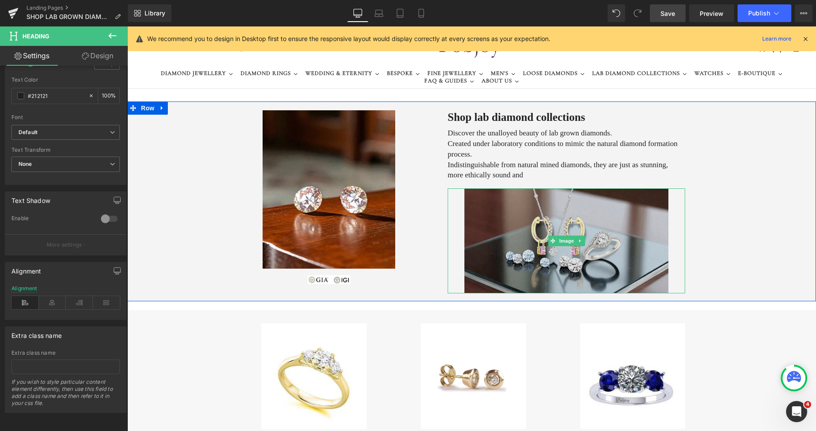
click at [554, 201] on img at bounding box center [567, 240] width 205 height 105
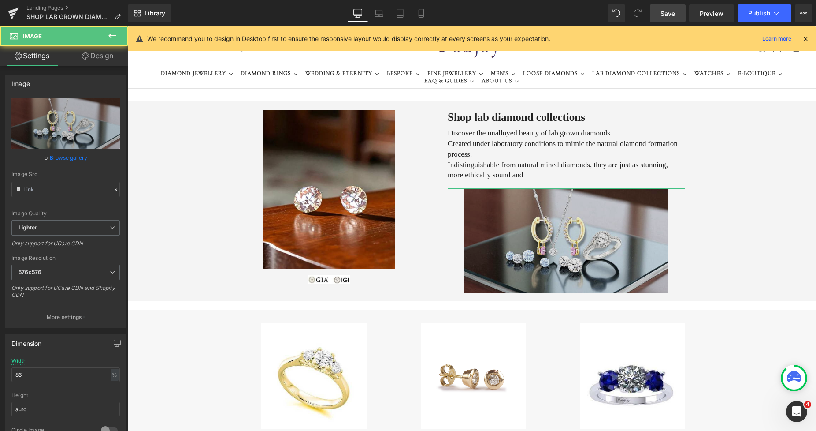
type input "https://ucarecdn.com/4cf4b554-b4d0-40aa-af45-8ab453ea1100/-/format/auto/-/previ…"
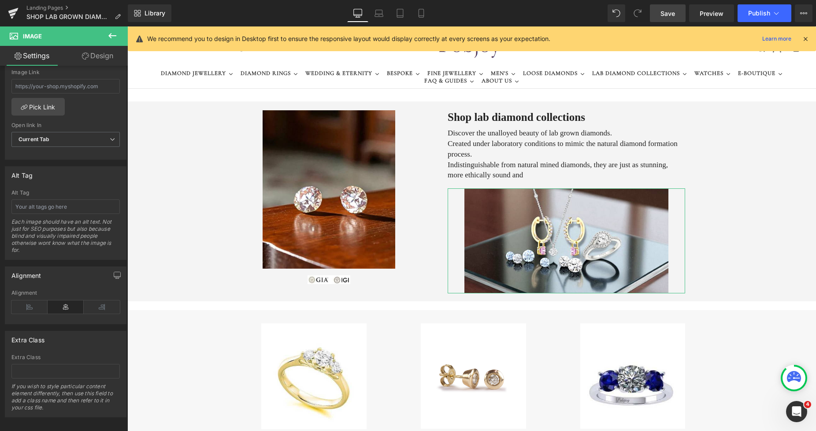
scroll to position [419, 0]
click at [121, 342] on div "Image https://ucarecdn.com/4cf4b554-b4d0-40aa-af45-8ab453ea1100/-/format/auto/-…" at bounding box center [64, 250] width 128 height 369
click at [32, 299] on icon at bounding box center [29, 302] width 36 height 13
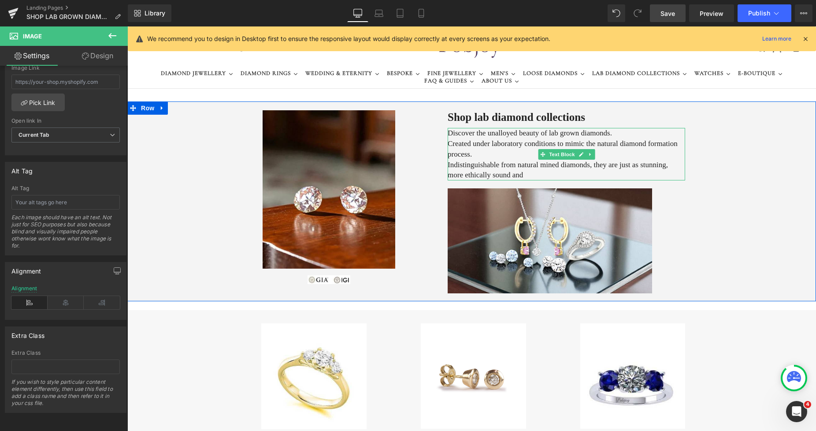
click at [472, 154] on p "Created under laboratory conditions to mimic the natural diamond formation proc…" at bounding box center [567, 148] width 238 height 21
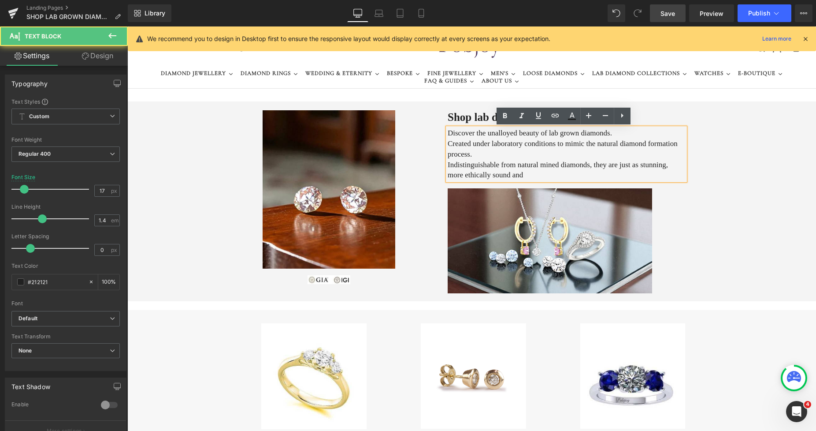
click at [510, 176] on p "Indistinguishable from natural mined diamonds, they are just as stunning, more …" at bounding box center [567, 170] width 238 height 21
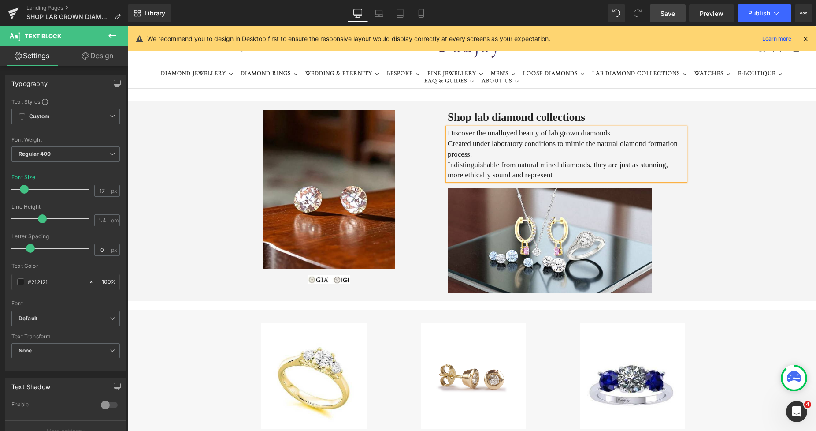
drag, startPoint x: 534, startPoint y: 173, endPoint x: 502, endPoint y: 176, distance: 31.8
click at [502, 176] on p "Indistinguishable from natural mined diamonds, they are just as stunning, more …" at bounding box center [567, 170] width 238 height 21
click at [667, 14] on span "Save" at bounding box center [668, 13] width 15 height 9
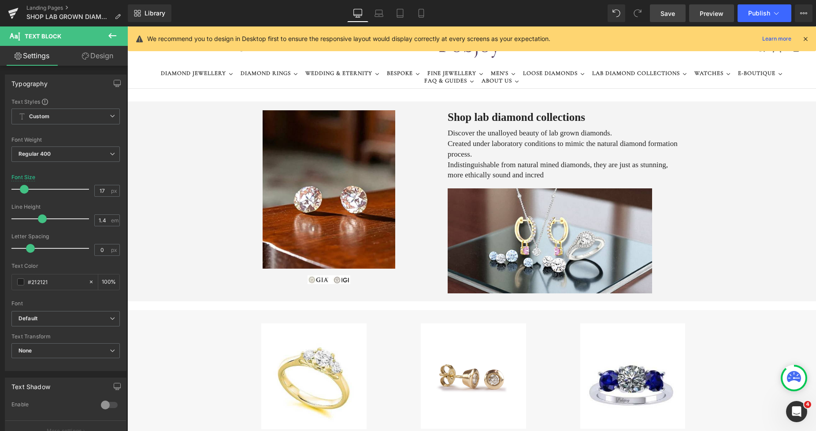
click at [702, 15] on span "Preview" at bounding box center [712, 13] width 24 height 9
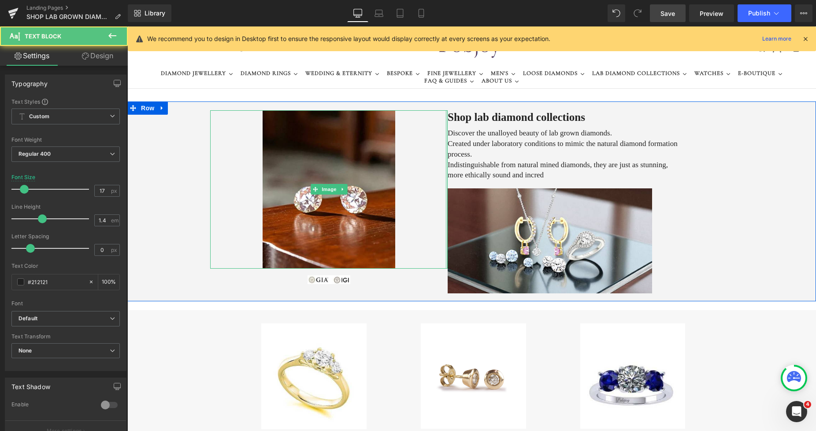
drag, startPoint x: 479, startPoint y: 153, endPoint x: 443, endPoint y: 143, distance: 37.0
click at [443, 143] on div "Image Image Shop lab diamond collections Heading Discover the unalloyed beauty …" at bounding box center [471, 201] width 689 height 200
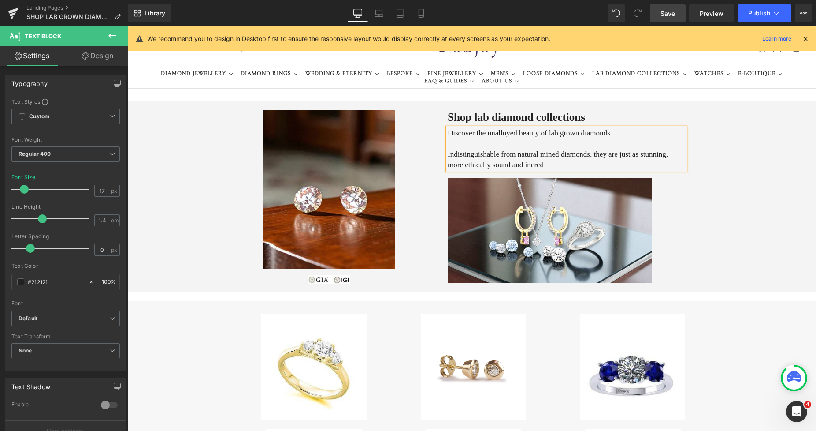
click at [448, 152] on p "Indistinguishable from natural mined diamonds, they are just as stunning, more …" at bounding box center [567, 159] width 238 height 21
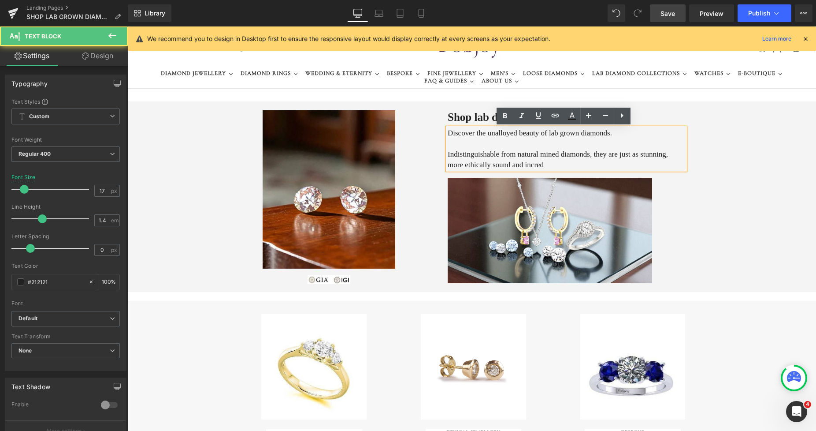
click at [448, 152] on p "Indistinguishable from natural mined diamonds, they are just as stunning, more …" at bounding box center [567, 159] width 238 height 21
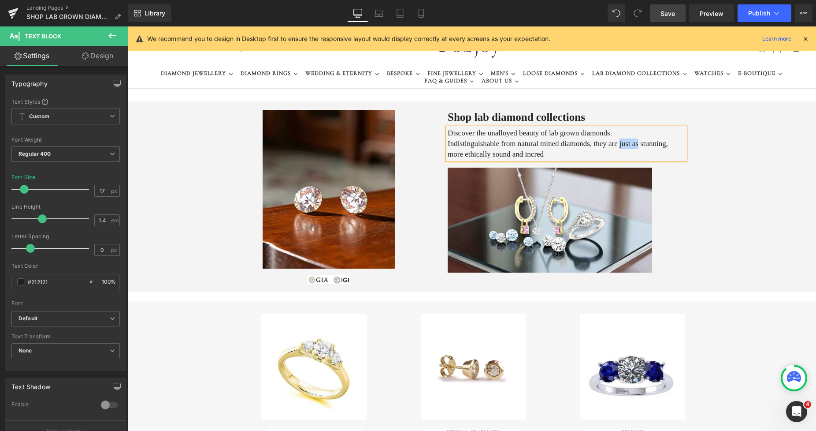
drag, startPoint x: 628, startPoint y: 145, endPoint x: 610, endPoint y: 143, distance: 17.7
click at [610, 143] on span "Indistinguishable from natural mined diamonds, they are just as stunning, more …" at bounding box center [558, 148] width 220 height 19
click at [538, 151] on p "Indistinguishable from natural mined diamonds, they are equally stunning, more …" at bounding box center [567, 148] width 238 height 21
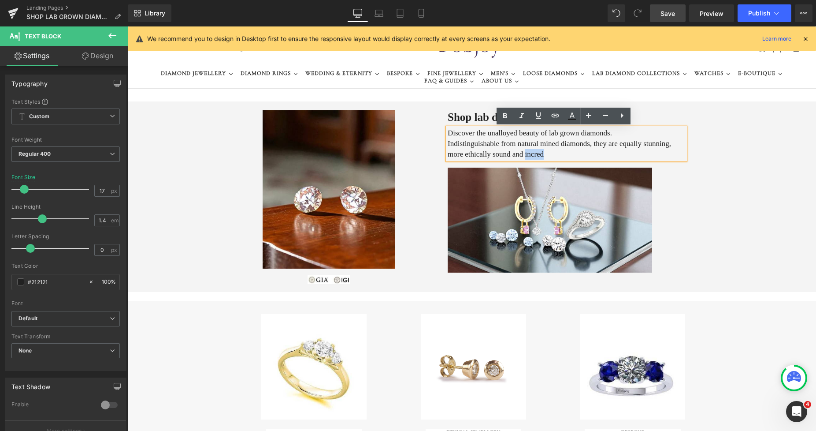
drag, startPoint x: 522, startPoint y: 156, endPoint x: 502, endPoint y: 156, distance: 19.4
click at [502, 156] on p "Indistinguishable from natural mined diamonds, they are equally stunning, more …" at bounding box center [567, 148] width 238 height 21
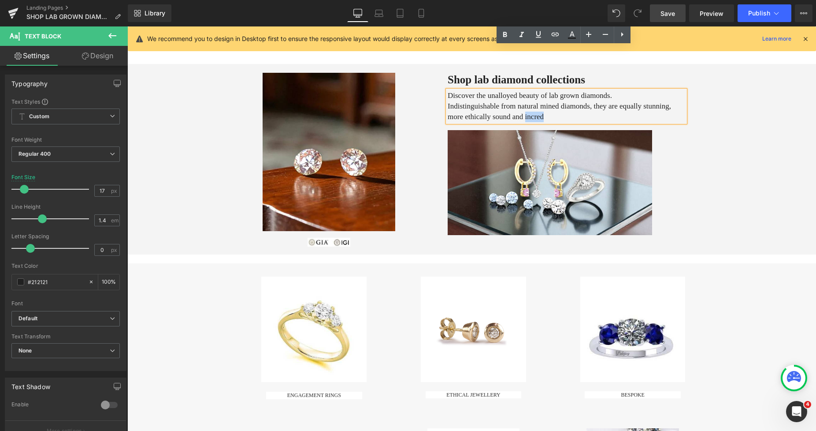
scroll to position [116, 0]
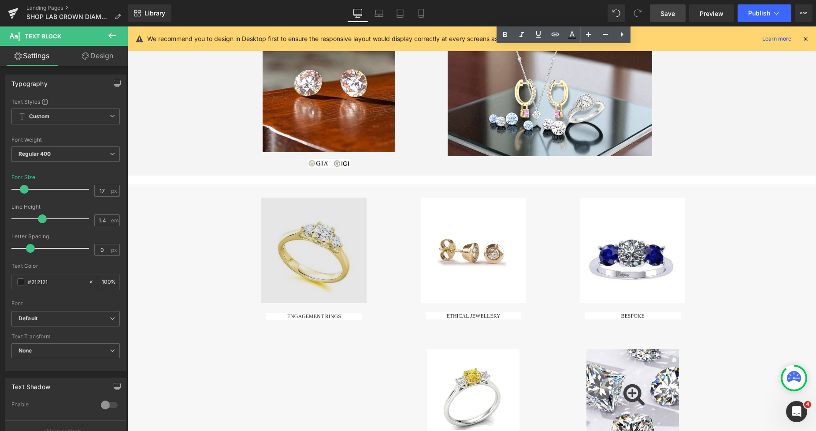
click at [320, 213] on img at bounding box center [313, 249] width 105 height 105
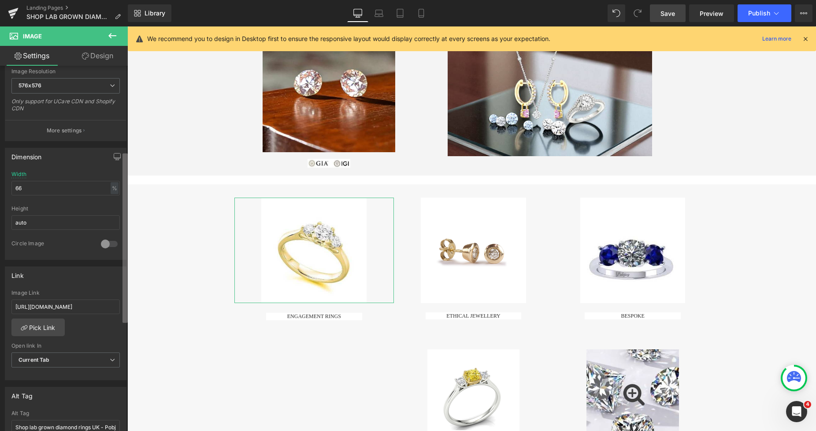
click at [118, 266] on div "Image https://ucarecdn.com/7693c42b-b75a-49b7-8007-e6133ec3f9b2/-/format/auto/-…" at bounding box center [64, 250] width 128 height 369
drag, startPoint x: 16, startPoint y: 304, endPoint x: 104, endPoint y: 306, distance: 87.7
click at [119, 307] on div "https://www.pobjoydiamonds.com/collections/lab-grown-diamond-rings?sort_by=best…" at bounding box center [65, 333] width 121 height 90
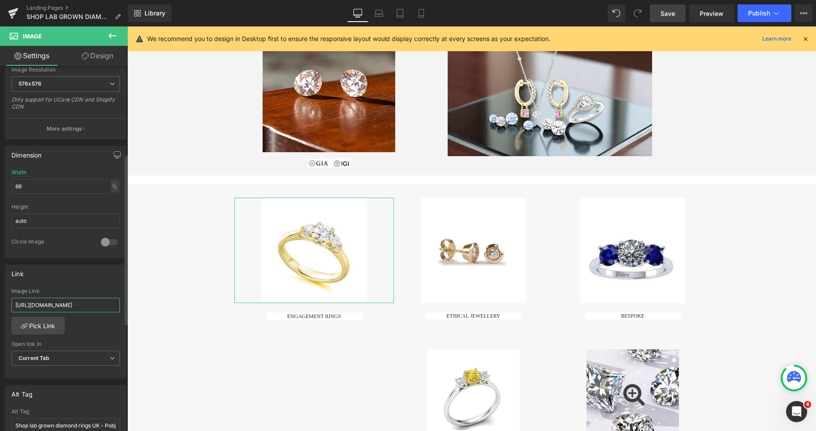
paste input "pages/shop-lab-grown-diamond-rings"
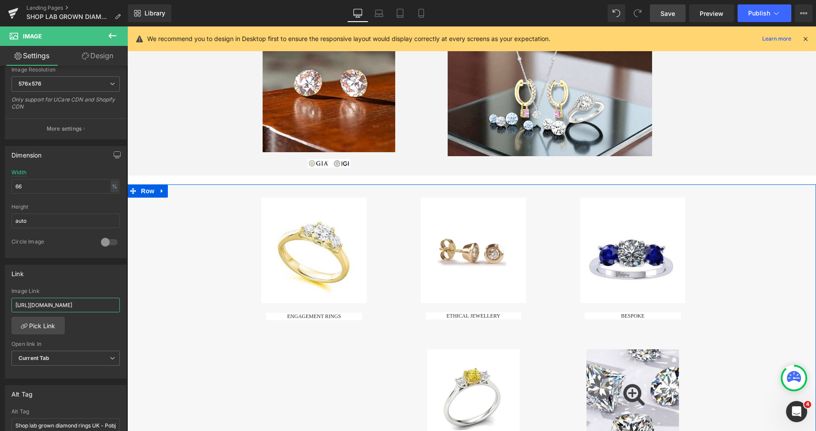
scroll to position [0, 87]
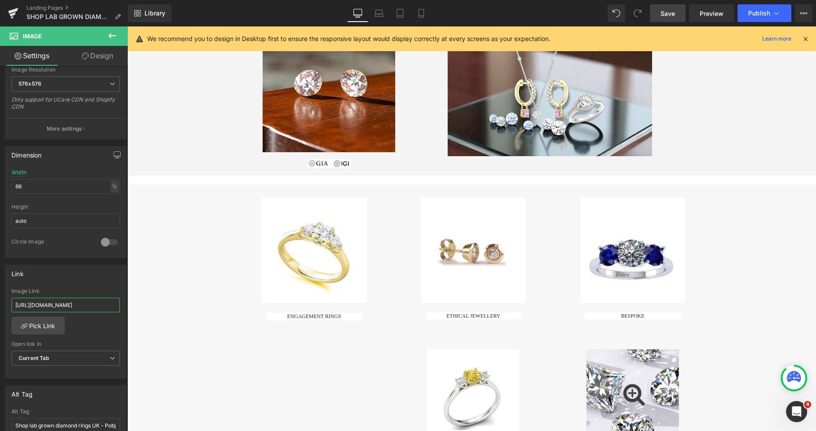
type input "https://www.pobjoydiamonds.com/pages/shop-lab-grown-diamond-rings"
click at [667, 14] on span "Save" at bounding box center [668, 13] width 15 height 9
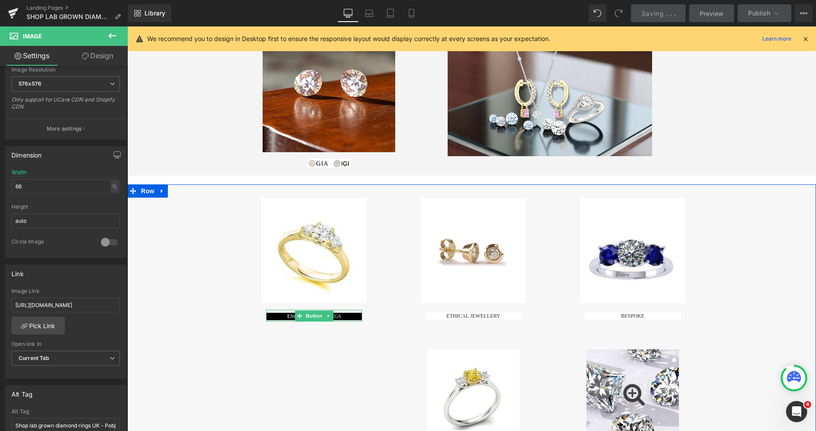
click at [295, 314] on span at bounding box center [299, 315] width 9 height 11
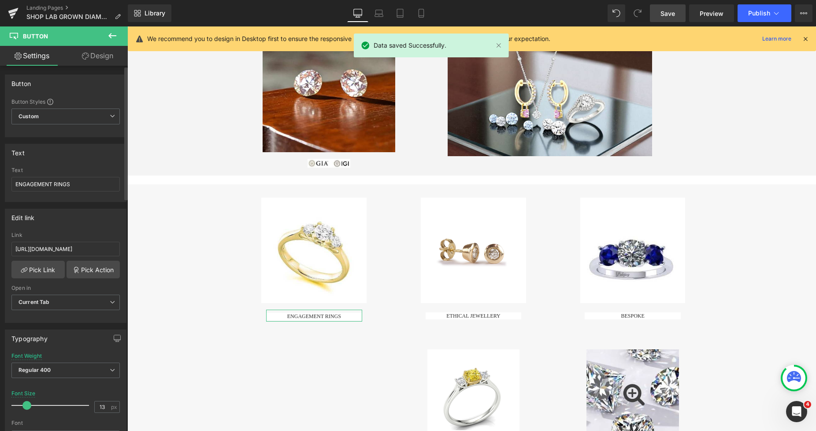
type input "15"
click at [26, 406] on span at bounding box center [26, 405] width 9 height 9
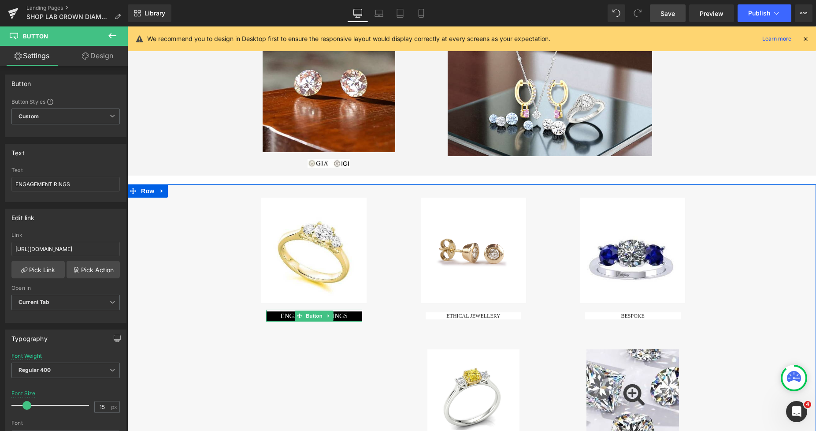
click at [269, 315] on link "ENGAGEMENT RINGS" at bounding box center [314, 315] width 96 height 9
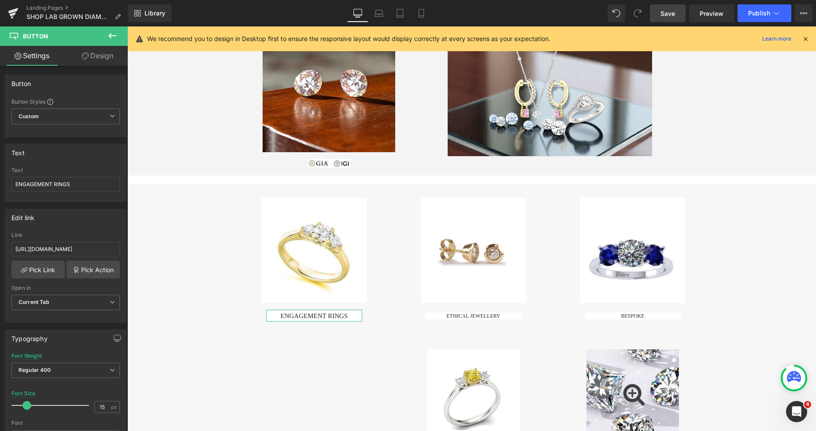
click at [102, 60] on link "Design" at bounding box center [98, 56] width 64 height 20
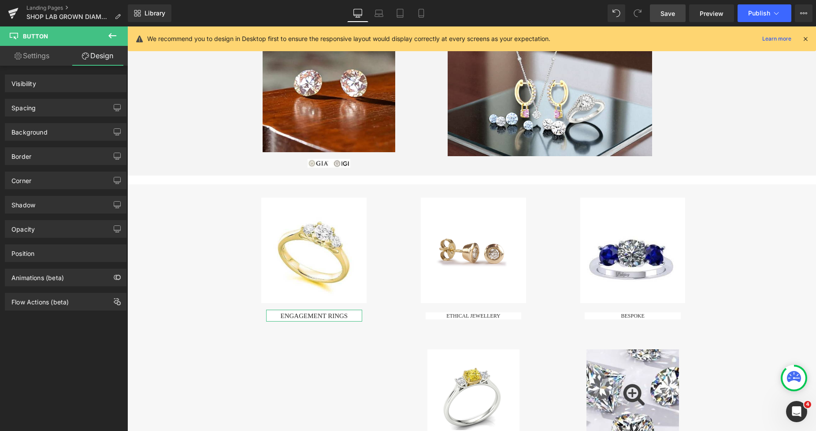
click at [51, 109] on div "Spacing" at bounding box center [65, 107] width 121 height 17
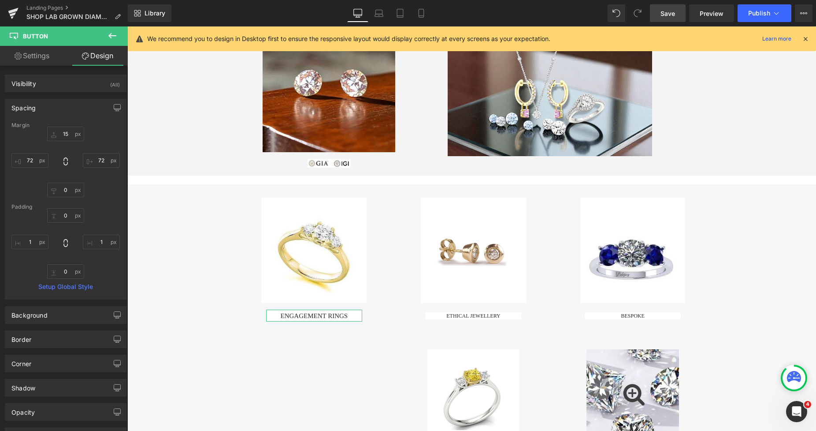
type input "15"
type input "72"
type input "0"
type input "72"
type input "0"
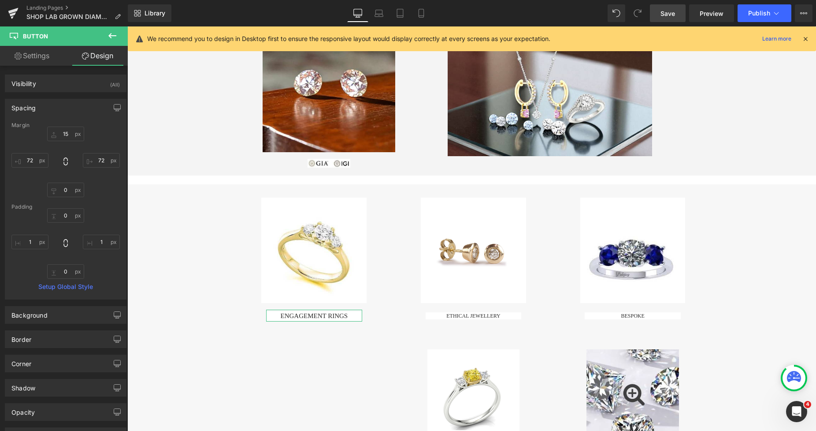
type input "1"
type input "0"
type input "1"
click at [33, 160] on input "72" at bounding box center [29, 160] width 37 height 15
type input "65"
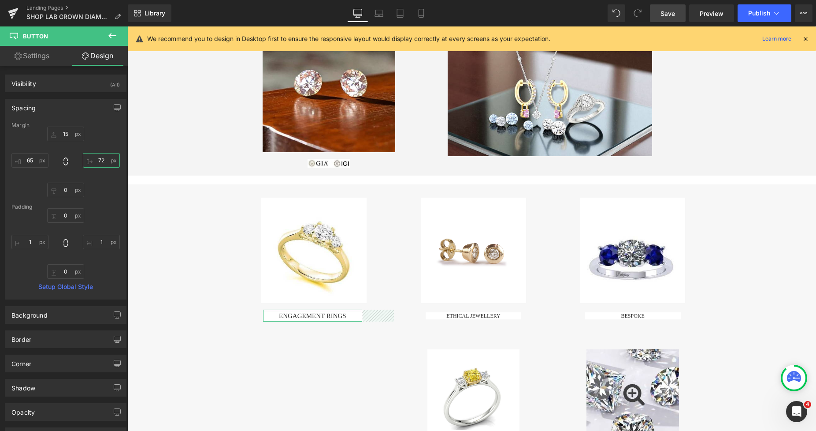
click at [97, 160] on input "72" at bounding box center [101, 160] width 37 height 15
type input "61"
click at [32, 163] on input "65" at bounding box center [29, 160] width 37 height 15
type input "61"
click at [62, 216] on input "0" at bounding box center [65, 215] width 37 height 15
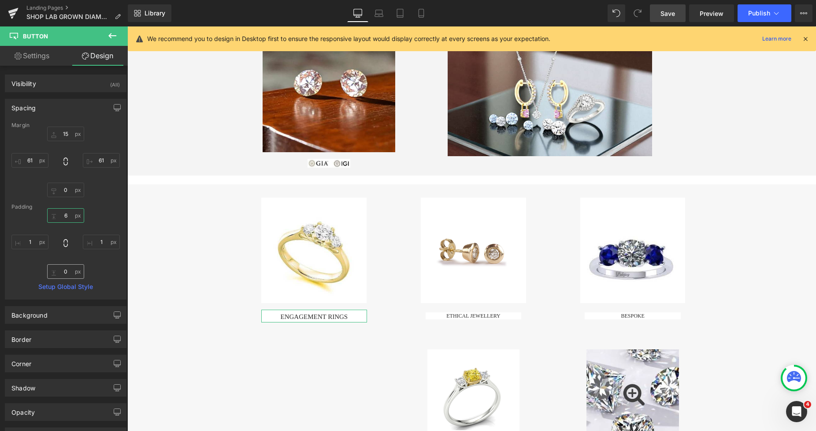
type input "6"
click at [64, 270] on input "0" at bounding box center [65, 271] width 37 height 15
type input "6"
click at [665, 15] on span "Save" at bounding box center [668, 13] width 15 height 9
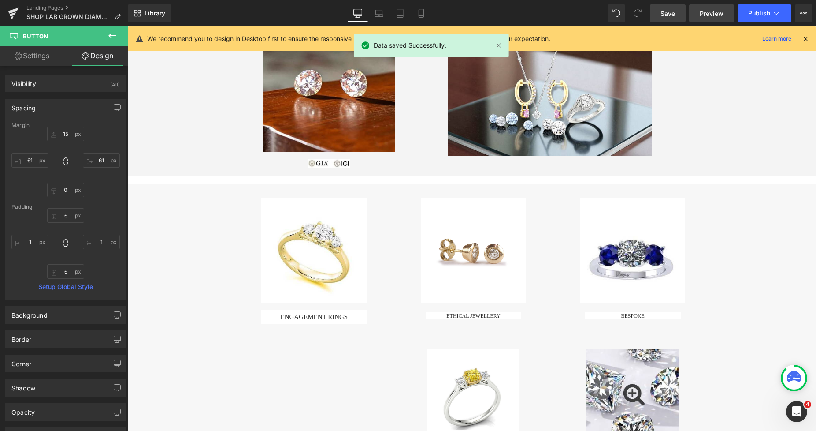
click at [703, 13] on span "Preview" at bounding box center [712, 13] width 24 height 9
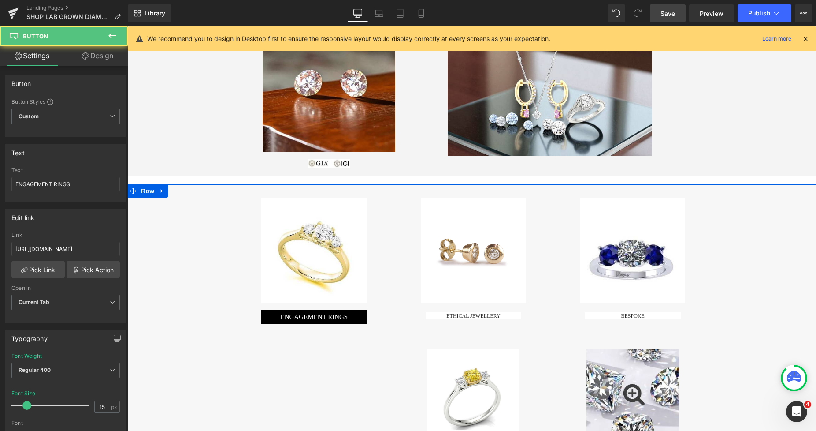
click at [282, 313] on span "ENGAGEMENT RINGS" at bounding box center [314, 316] width 67 height 7
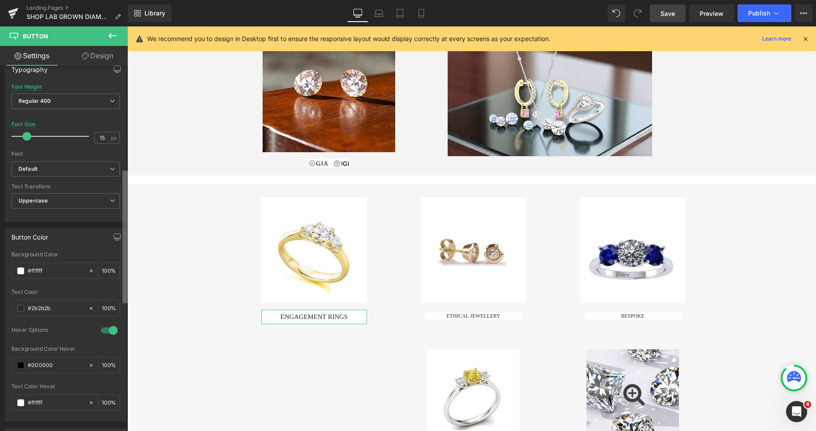
scroll to position [280, 0]
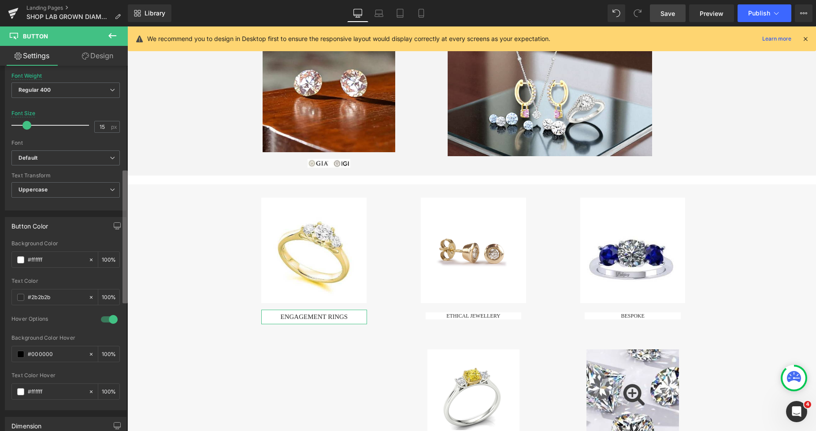
click at [119, 260] on div "Button Button Styles Custom Custom Setup Global Style Custom Setup Global Style…" at bounding box center [64, 250] width 128 height 369
click at [90, 259] on icon at bounding box center [91, 259] width 3 height 3
type input "none"
type input "0"
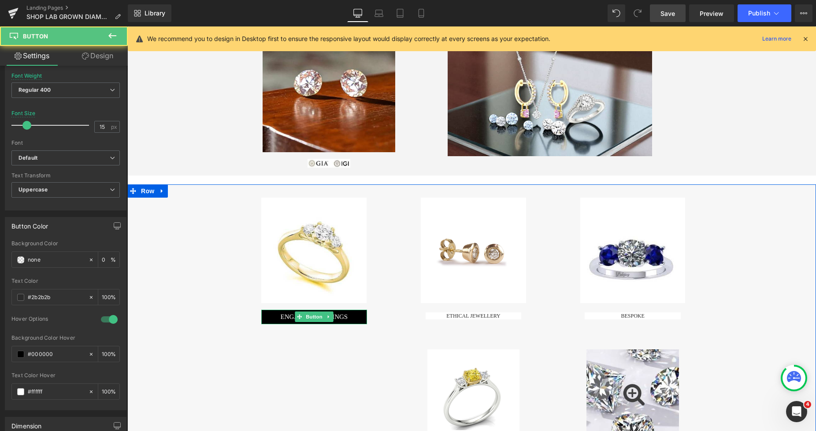
click at [333, 315] on span "ENGAGEMENT RINGS" at bounding box center [314, 316] width 67 height 7
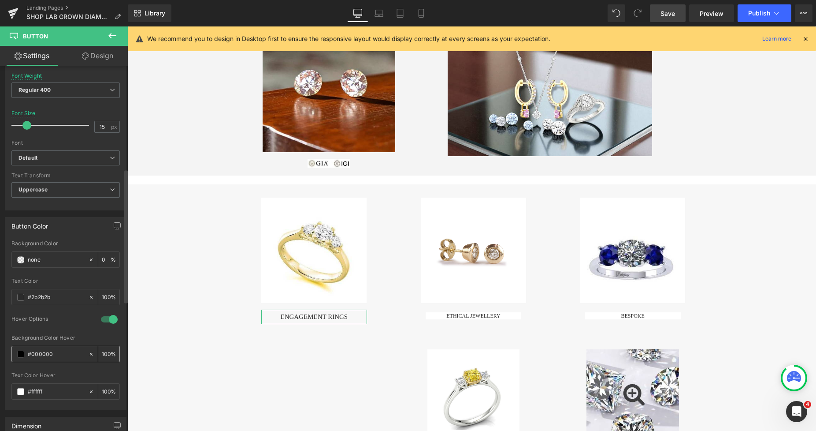
click at [22, 353] on span at bounding box center [20, 353] width 7 height 7
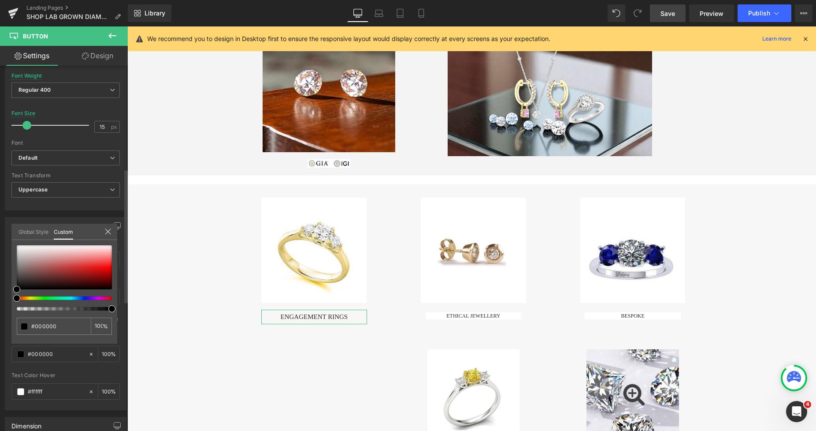
click at [106, 230] on icon at bounding box center [107, 231] width 7 height 7
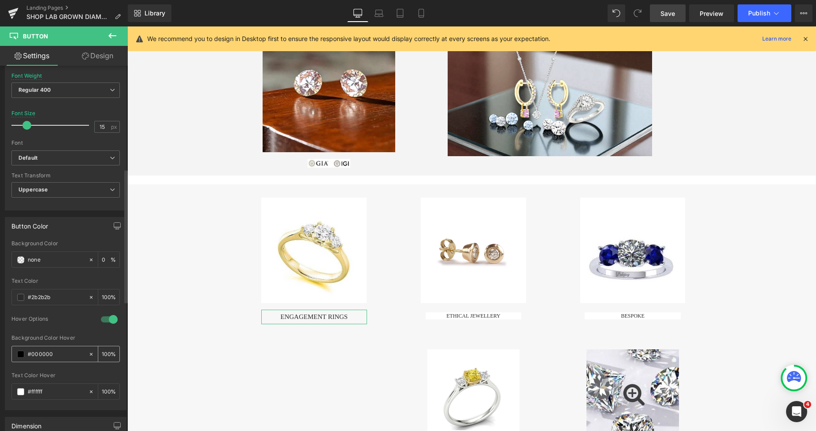
click at [19, 354] on span at bounding box center [20, 353] width 7 height 7
click at [104, 58] on link "Design" at bounding box center [98, 56] width 64 height 20
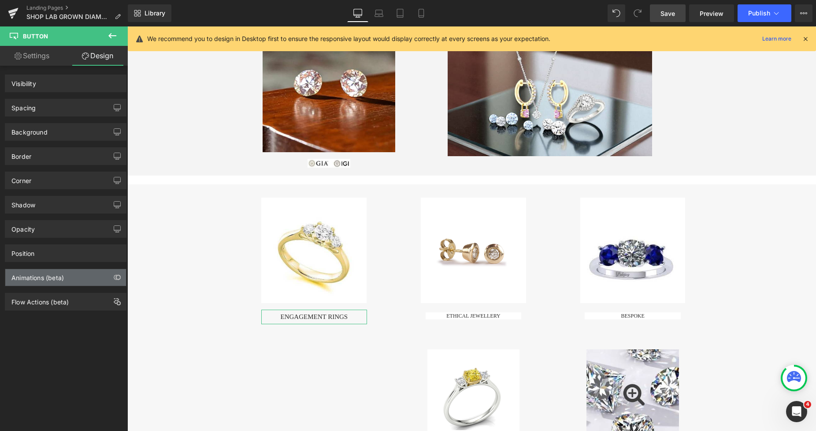
click at [35, 273] on div "Animations (beta)" at bounding box center [37, 275] width 52 height 12
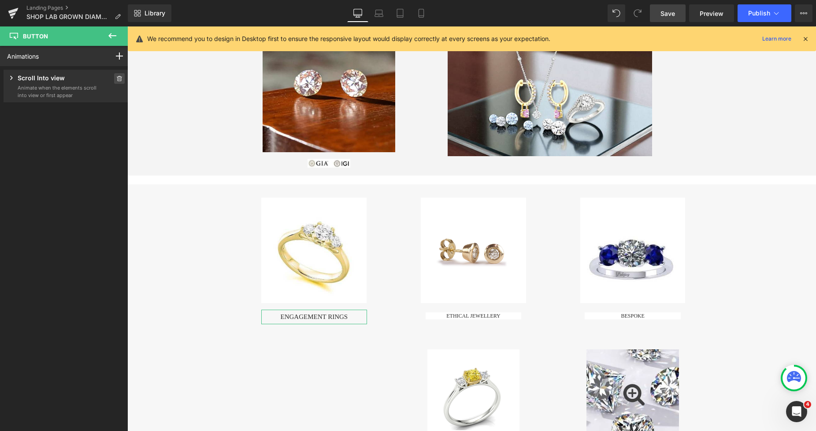
click at [117, 79] on icon at bounding box center [119, 78] width 5 height 5
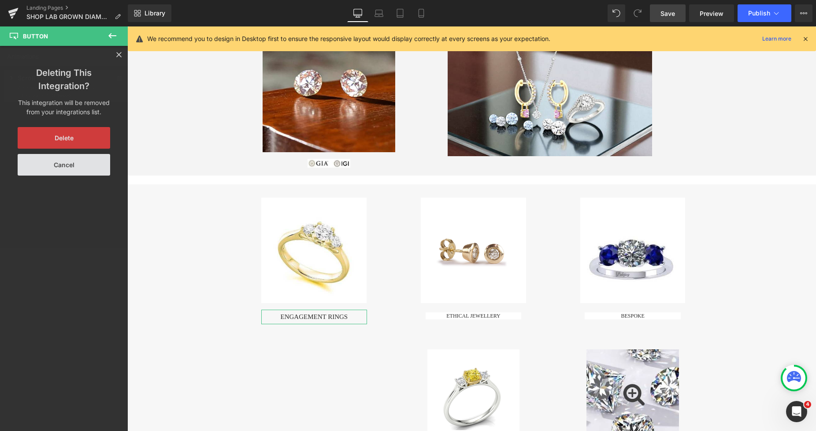
click at [76, 134] on button "Delete" at bounding box center [64, 138] width 93 height 22
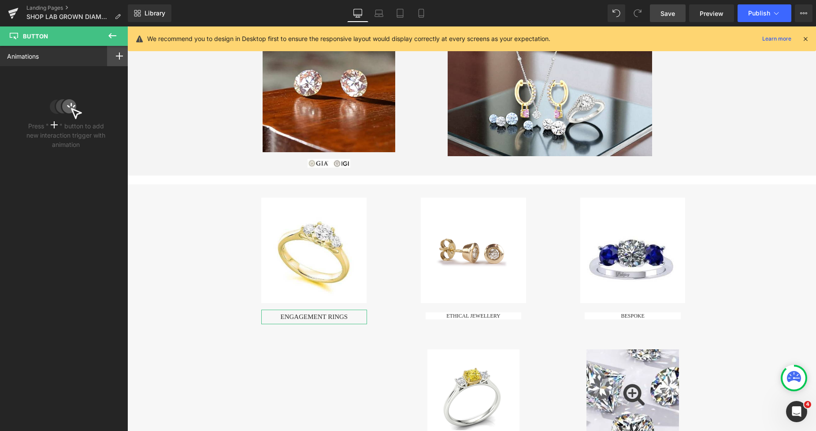
click at [116, 56] on rect at bounding box center [119, 56] width 7 height 1
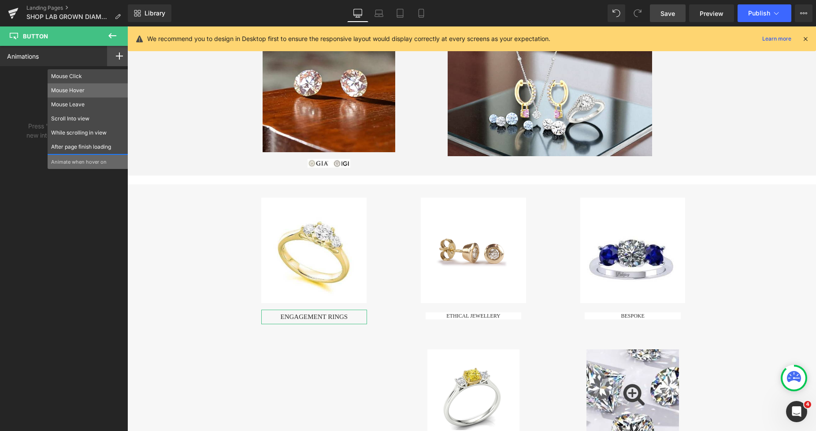
click at [100, 88] on p "Mouse Hover" at bounding box center [88, 90] width 74 height 8
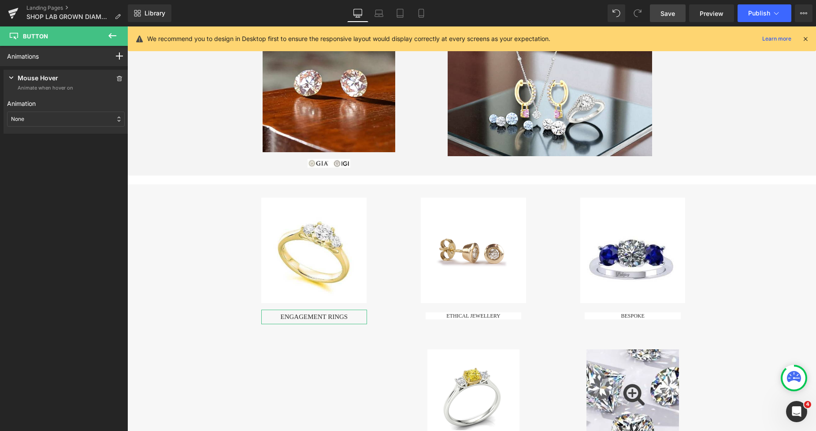
click at [84, 119] on div "None" at bounding box center [66, 119] width 118 height 15
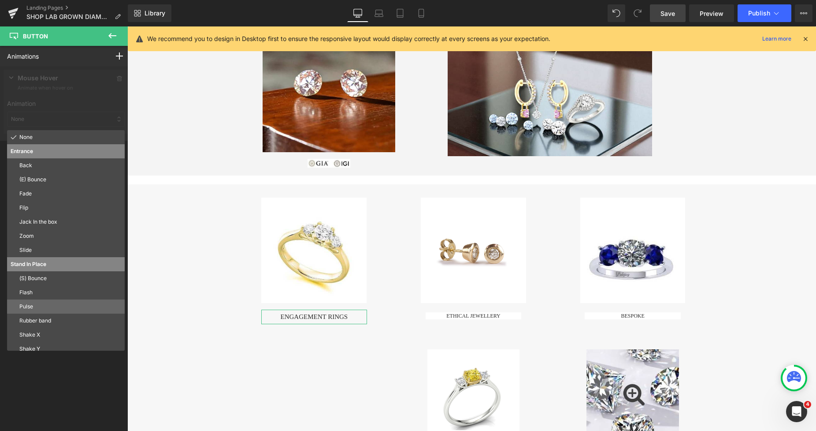
click at [33, 303] on p "Pulse" at bounding box center [70, 306] width 102 height 8
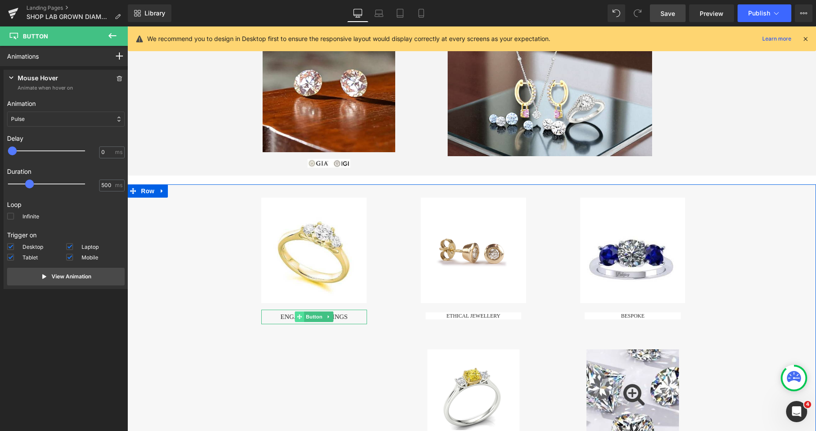
click at [298, 316] on icon at bounding box center [299, 316] width 5 height 5
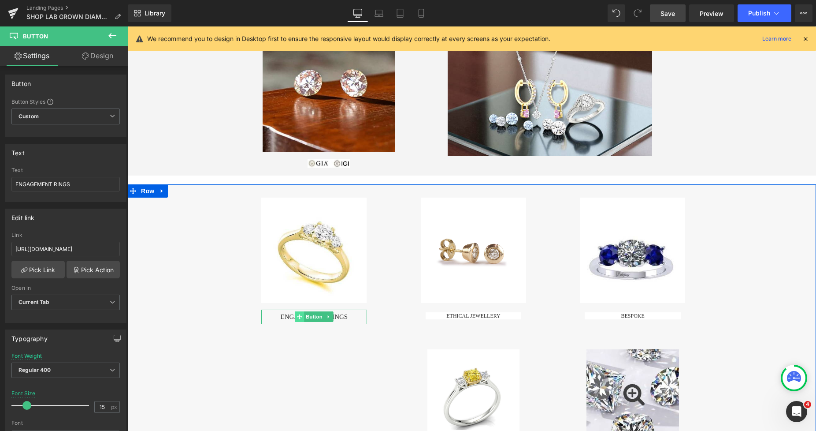
click at [297, 317] on icon at bounding box center [299, 316] width 5 height 5
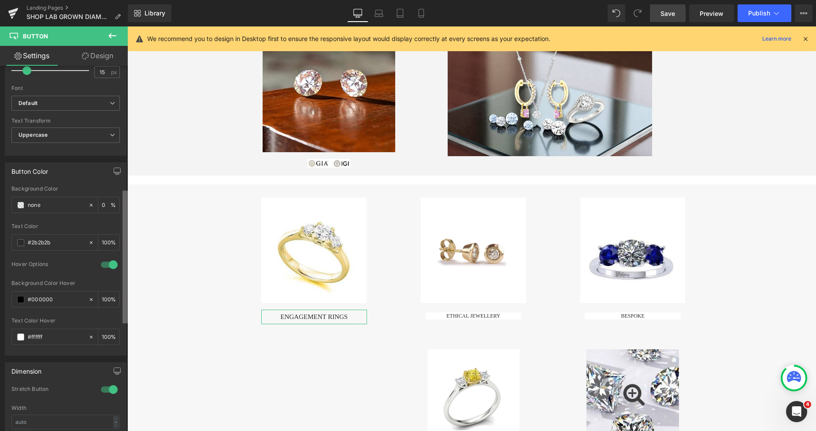
scroll to position [351, 0]
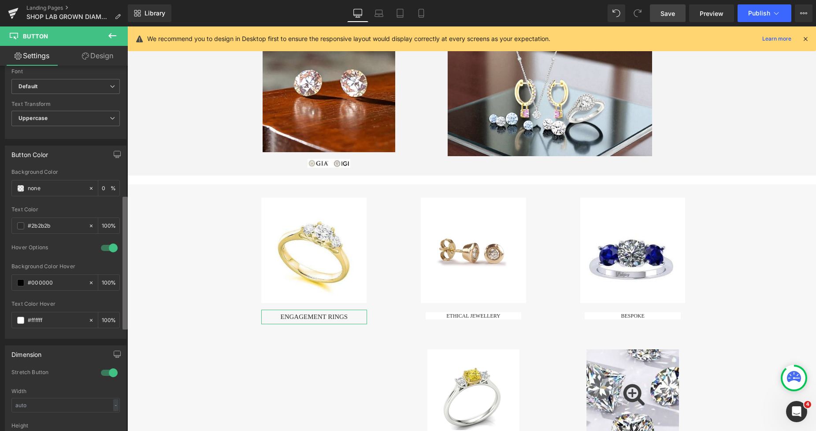
click at [122, 293] on div "Button Button Styles Custom Custom Setup Global Style Custom Setup Global Style…" at bounding box center [64, 250] width 128 height 369
click at [88, 284] on icon at bounding box center [91, 282] width 6 height 6
type input "none"
type input "0"
click at [669, 10] on span "Save" at bounding box center [668, 13] width 15 height 9
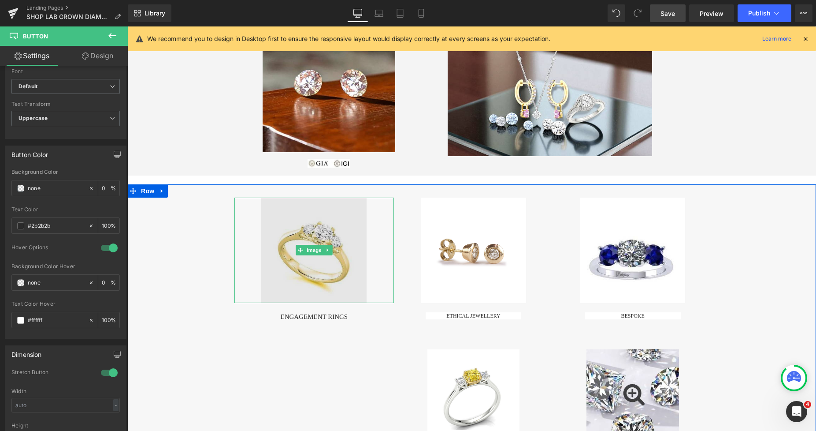
click at [298, 217] on img at bounding box center [313, 249] width 105 height 105
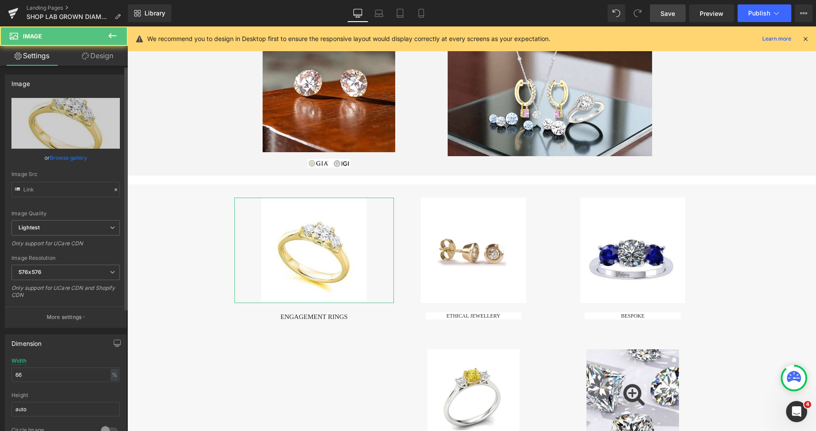
type input "https://ucarecdn.com/7693c42b-b75a-49b7-8007-e6133ec3f9b2/-/format/auto/-/previ…"
drag, startPoint x: 29, startPoint y: 375, endPoint x: 9, endPoint y: 376, distance: 19.9
click at [9, 376] on div "66% Width 66 % % px auto Height auto 0 Circle Image" at bounding box center [65, 401] width 121 height 88
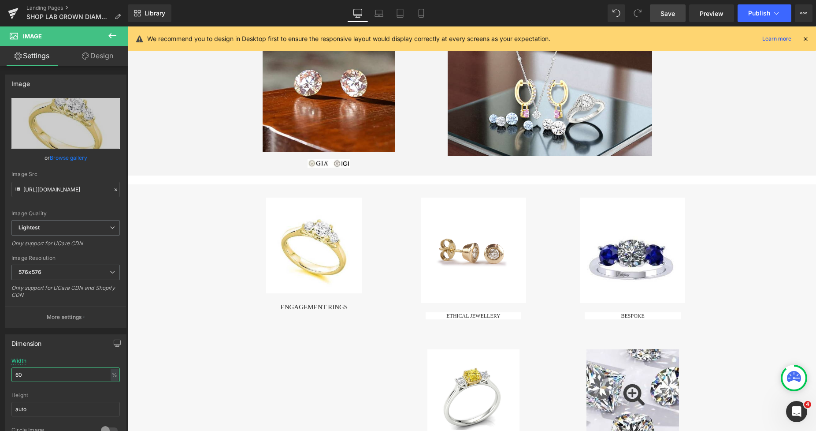
type input "60"
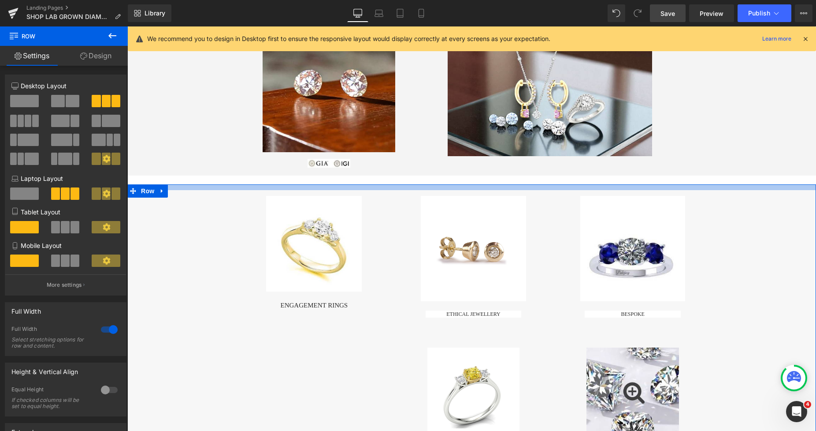
click at [338, 187] on div at bounding box center [471, 187] width 689 height 6
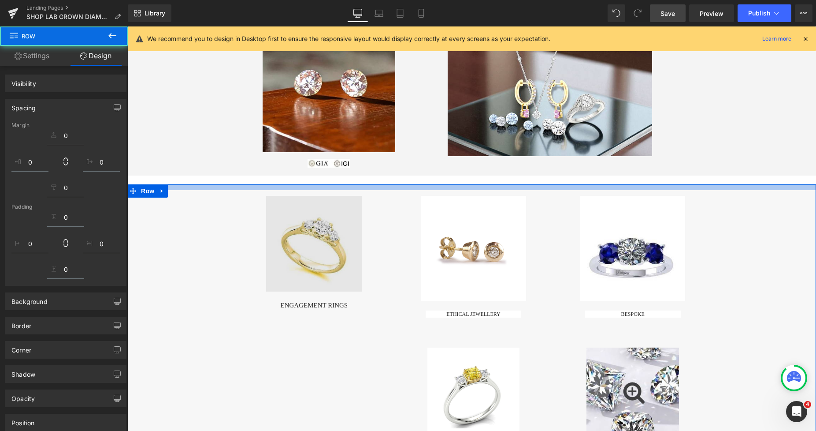
click at [292, 258] on img at bounding box center [314, 244] width 96 height 96
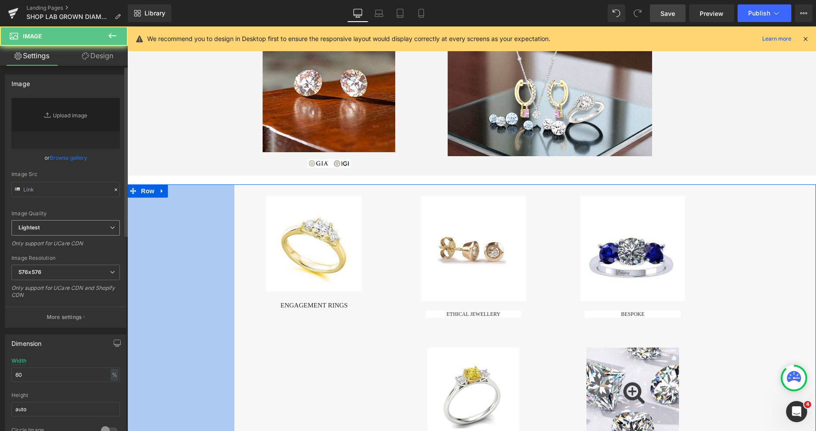
type input "https://ucarecdn.com/7693c42b-b75a-49b7-8007-e6133ec3f9b2/-/format/auto/-/previ…"
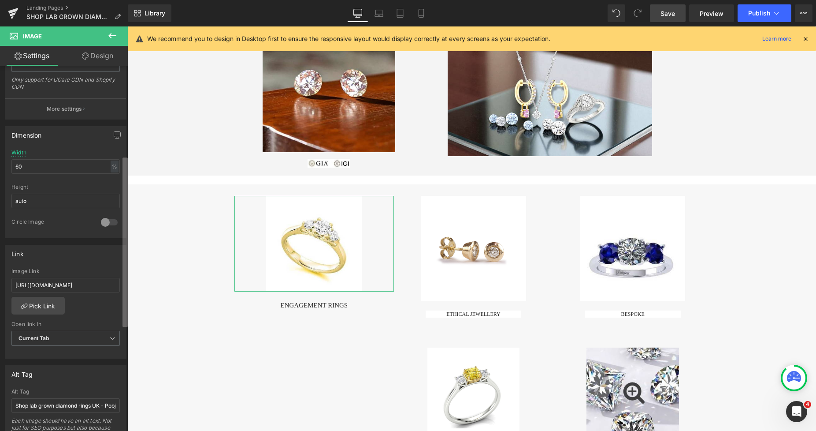
scroll to position [209, 0]
click at [111, 294] on div "Image https://ucarecdn.com/7693c42b-b75a-49b7-8007-e6133ec3f9b2/-/format/auto/-…" at bounding box center [64, 250] width 128 height 369
drag, startPoint x: 15, startPoint y: 283, endPoint x: 124, endPoint y: 288, distance: 109.0
click at [124, 288] on div "Link https://www.pobjoydiamonds.com/pages/shop-lab-grown-diamond-rings Image Li…" at bounding box center [66, 297] width 132 height 121
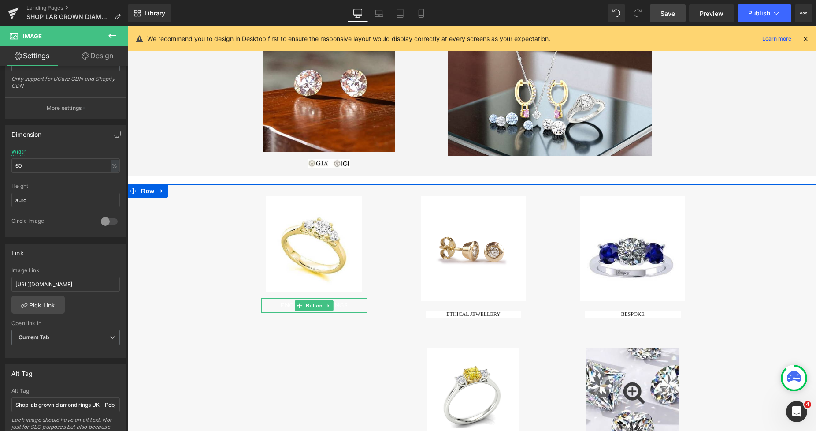
click at [271, 306] on link "ENGAGEMENT RINGS" at bounding box center [314, 305] width 106 height 15
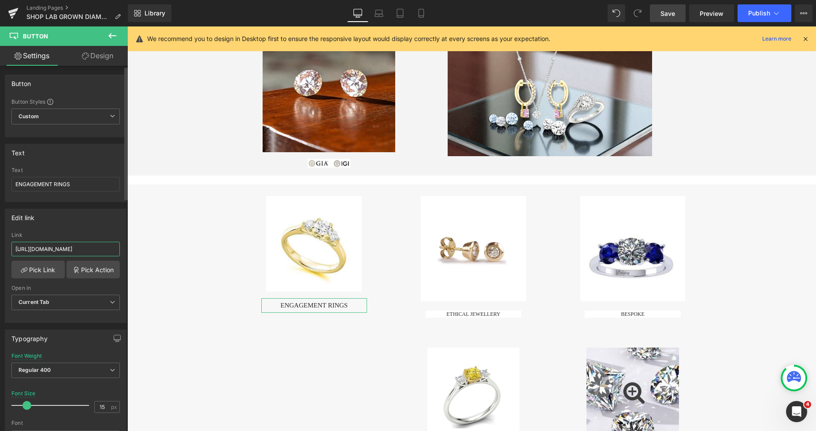
scroll to position [0, 138]
drag, startPoint x: 15, startPoint y: 246, endPoint x: 124, endPoint y: 252, distance: 109.0
click at [124, 252] on div "Button Button Styles Custom Custom Setup Global Style Custom Setup Global Style…" at bounding box center [64, 250] width 128 height 369
paste input "pages/shop-lab-grown-diamond-rings"
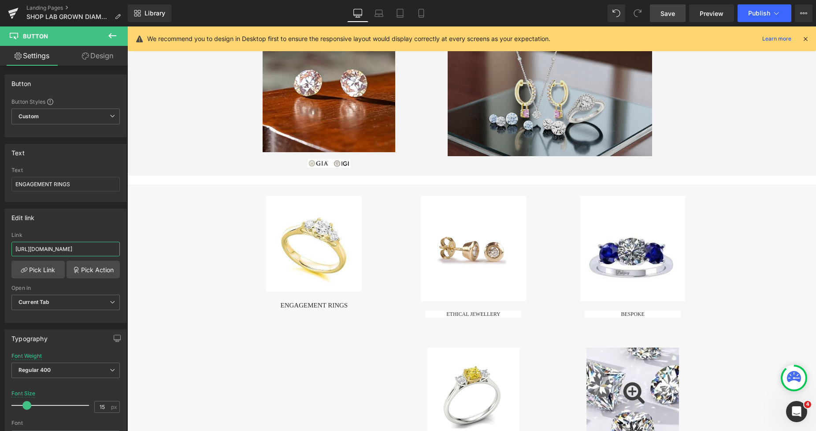
scroll to position [0, 87]
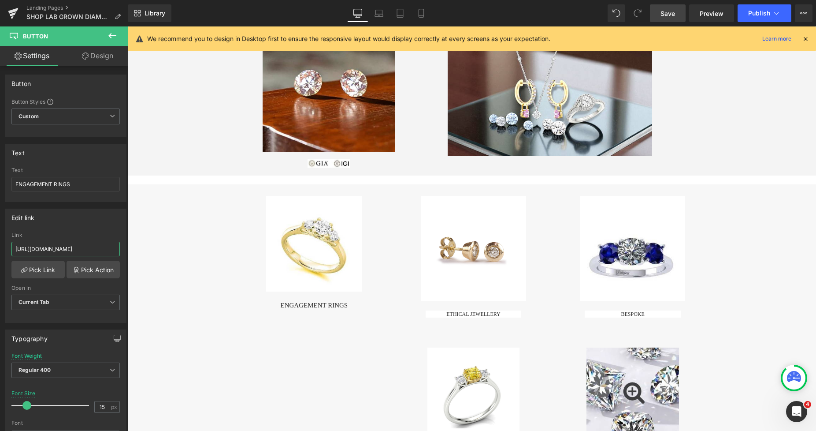
type input "https://www.pobjoydiamonds.com/pages/shop-lab-grown-diamond-rings"
click at [670, 15] on span "Save" at bounding box center [668, 13] width 15 height 9
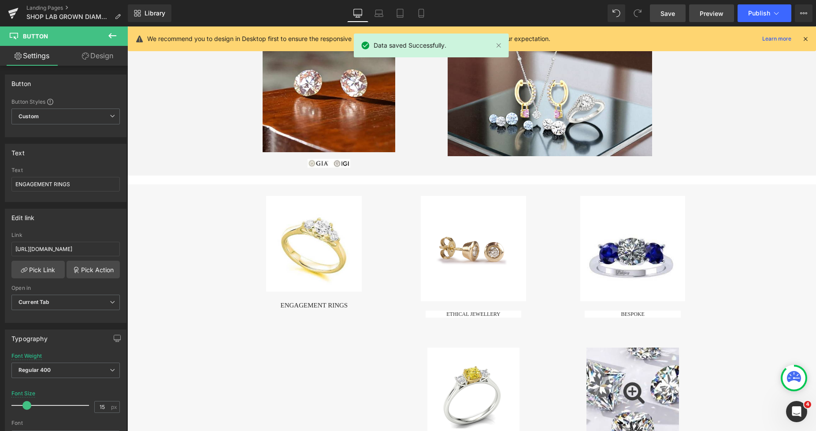
click at [707, 14] on span "Preview" at bounding box center [712, 13] width 24 height 9
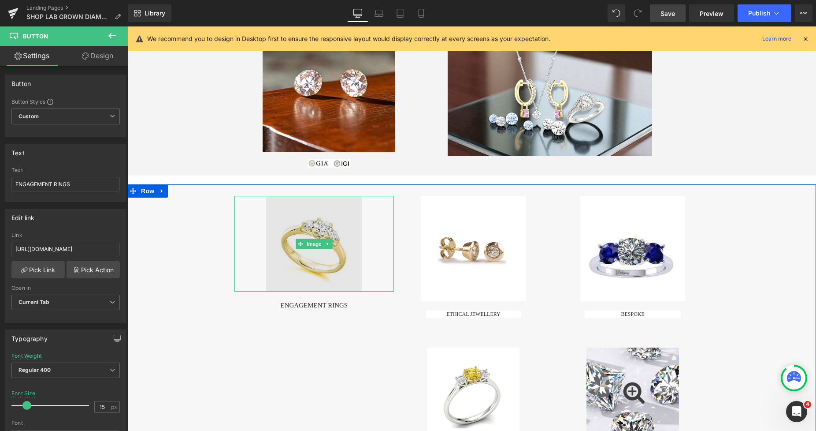
click at [279, 250] on img at bounding box center [314, 244] width 96 height 96
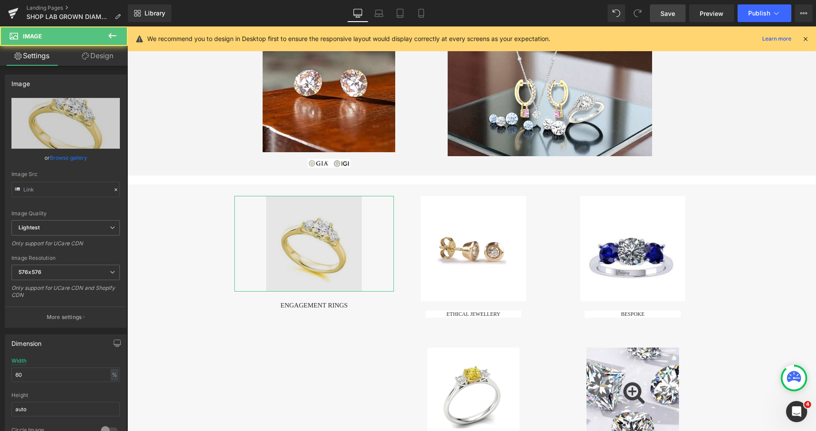
type input "https://ucarecdn.com/7693c42b-b75a-49b7-8007-e6133ec3f9b2/-/format/auto/-/previ…"
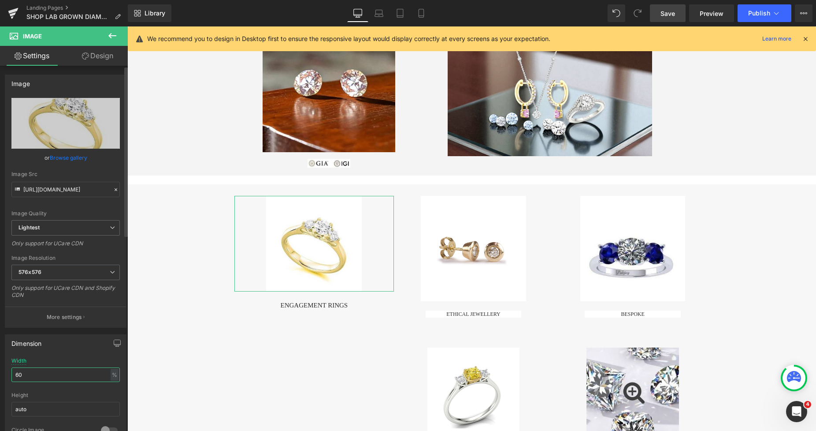
drag, startPoint x: 32, startPoint y: 373, endPoint x: 4, endPoint y: 374, distance: 28.2
click at [5, 374] on div "60% Width 60 % % px auto Height auto 0 Circle Image" at bounding box center [65, 401] width 121 height 88
type input "55"
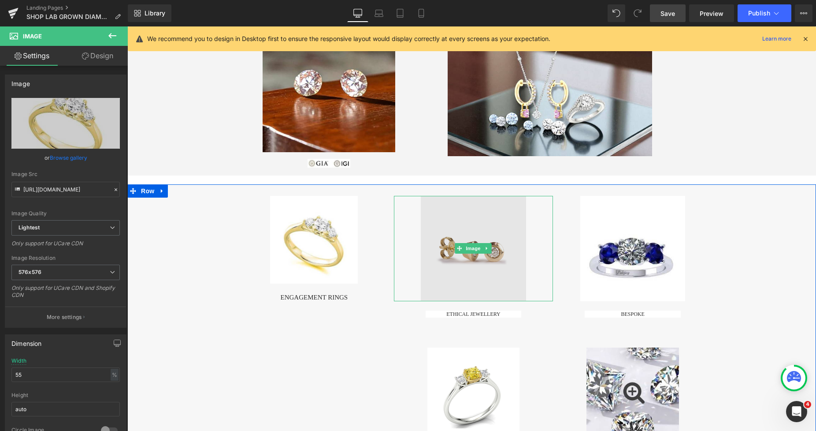
click at [457, 218] on img at bounding box center [473, 248] width 105 height 105
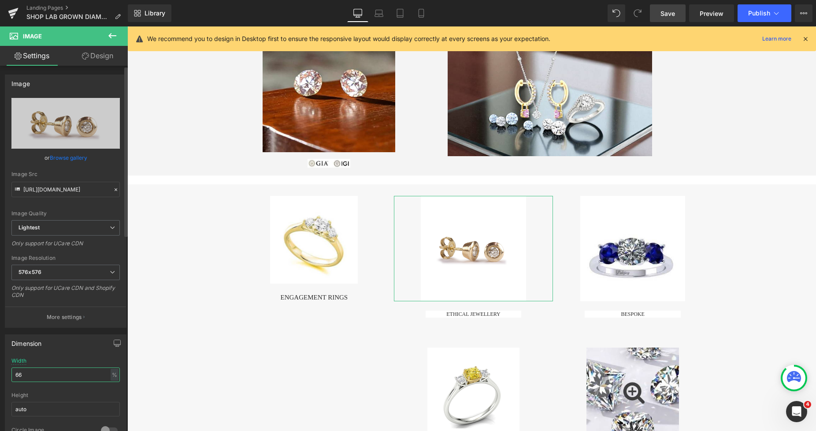
drag, startPoint x: 42, startPoint y: 371, endPoint x: 7, endPoint y: 378, distance: 36.4
click at [8, 377] on div "66% Width 66 % % px auto Height auto 0 Circle Image" at bounding box center [65, 401] width 121 height 88
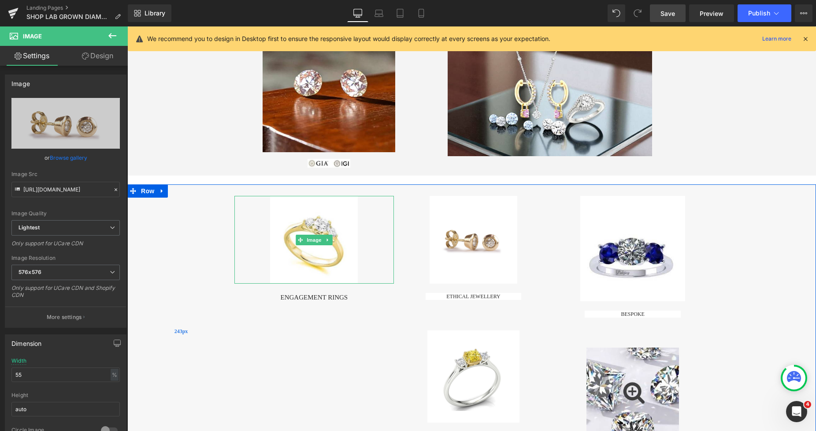
click at [327, 209] on img at bounding box center [314, 240] width 88 height 88
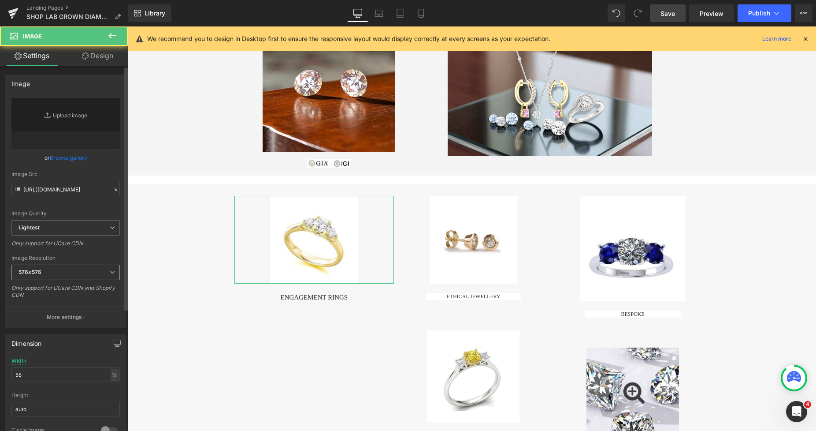
click at [56, 276] on span "576x576" at bounding box center [65, 271] width 108 height 15
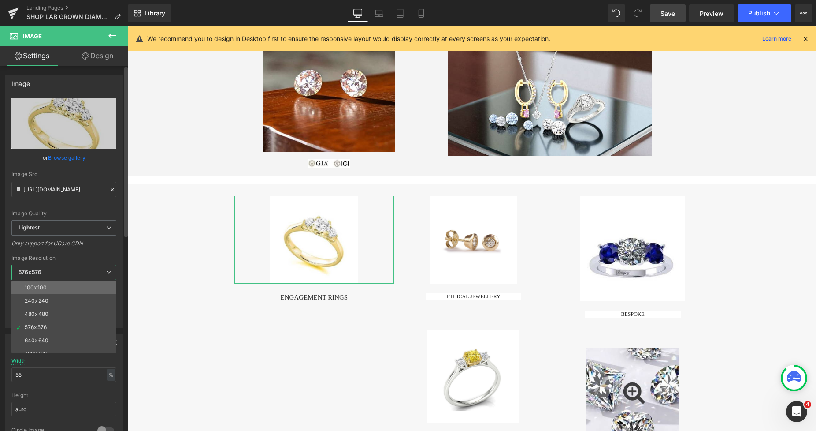
click at [50, 286] on li "100x100" at bounding box center [65, 287] width 109 height 13
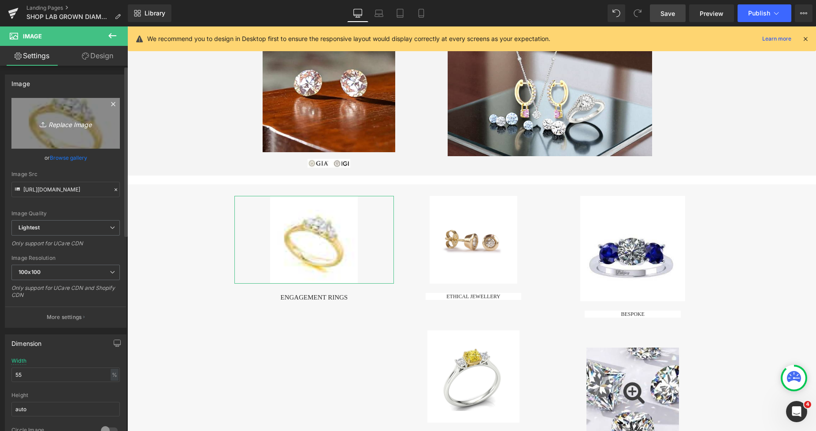
click at [82, 145] on link "Replace Image" at bounding box center [65, 123] width 108 height 51
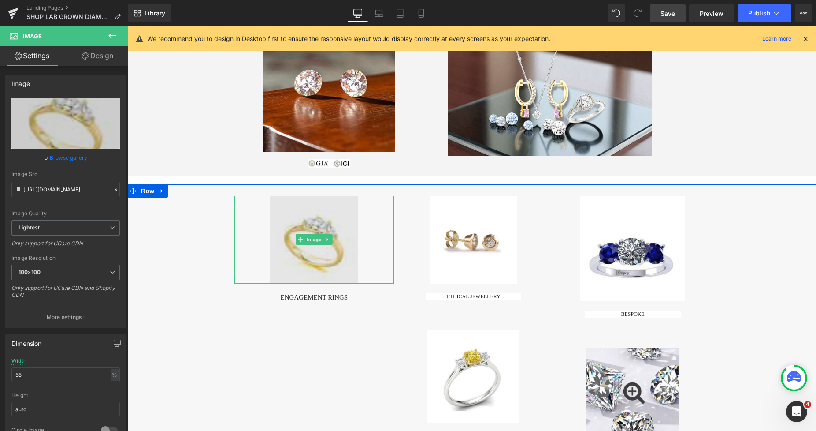
click at [325, 221] on img at bounding box center [314, 240] width 88 height 88
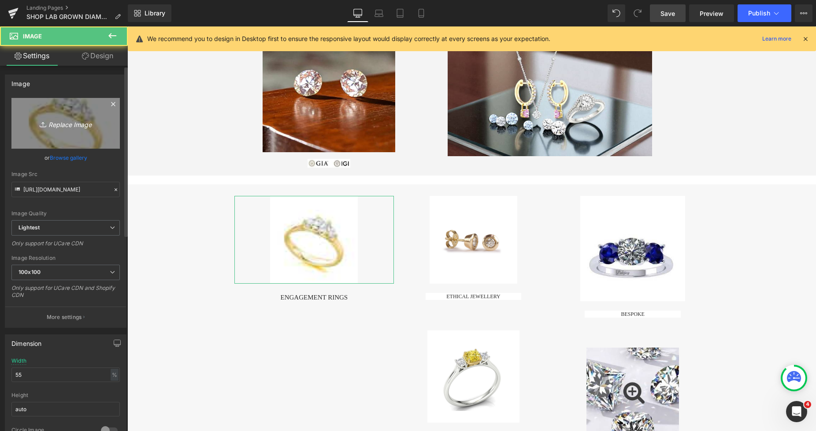
click at [71, 134] on link "Replace Image" at bounding box center [65, 123] width 108 height 51
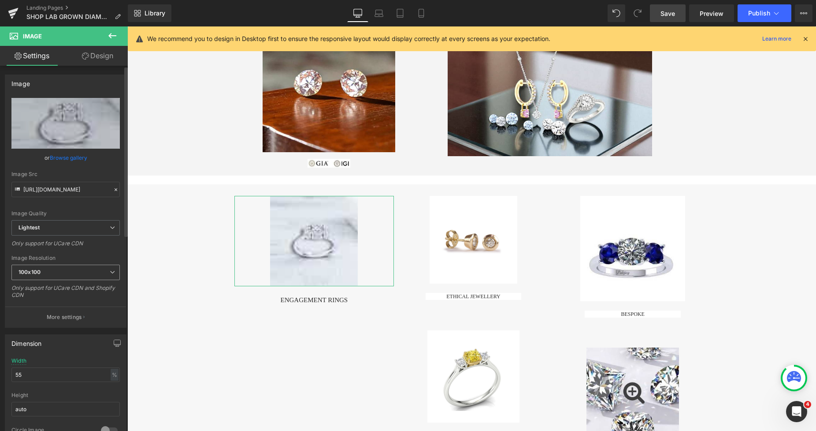
click at [68, 269] on span "100x100" at bounding box center [65, 271] width 108 height 15
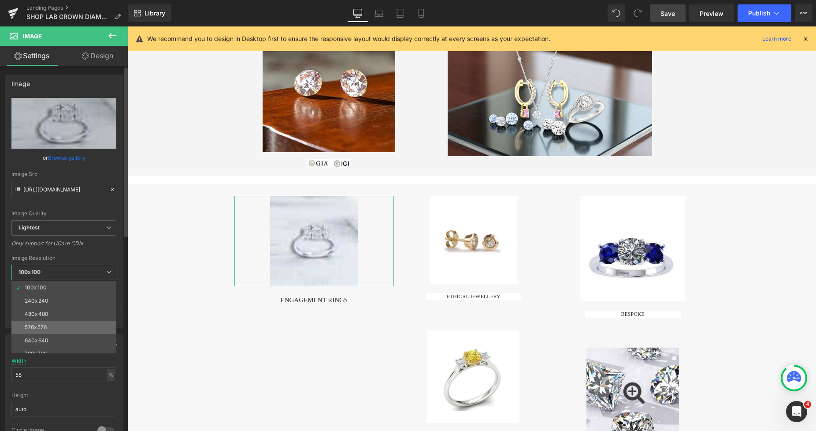
click at [46, 324] on div "576x576" at bounding box center [36, 327] width 22 height 6
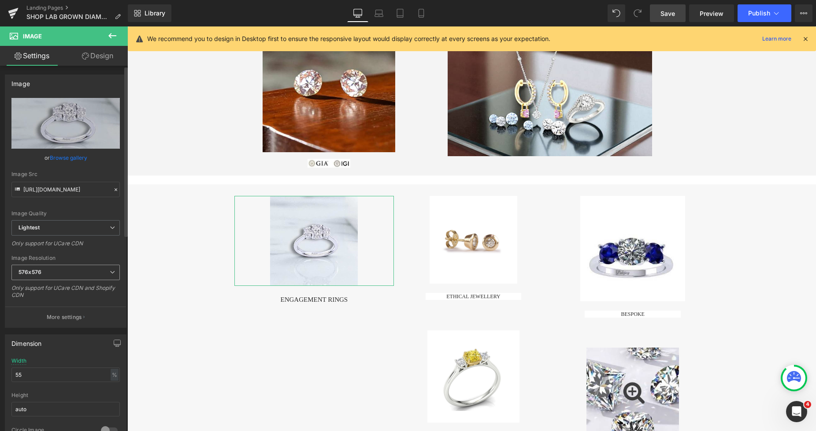
click at [54, 271] on span "576x576" at bounding box center [65, 271] width 108 height 15
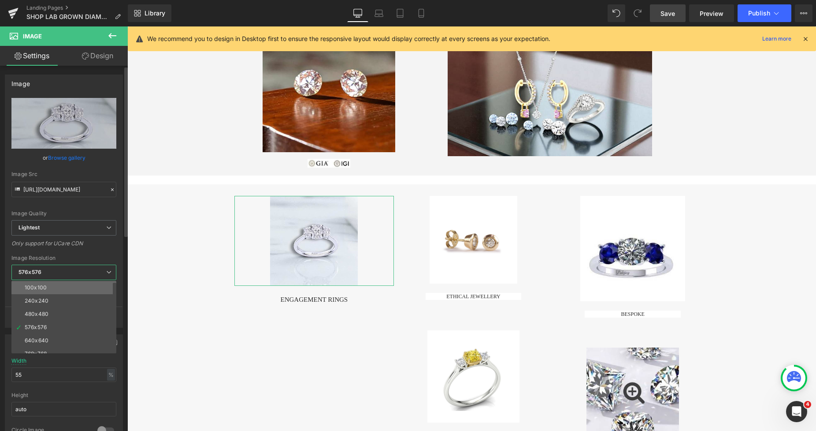
click at [48, 281] on li "100x100" at bounding box center [65, 287] width 109 height 13
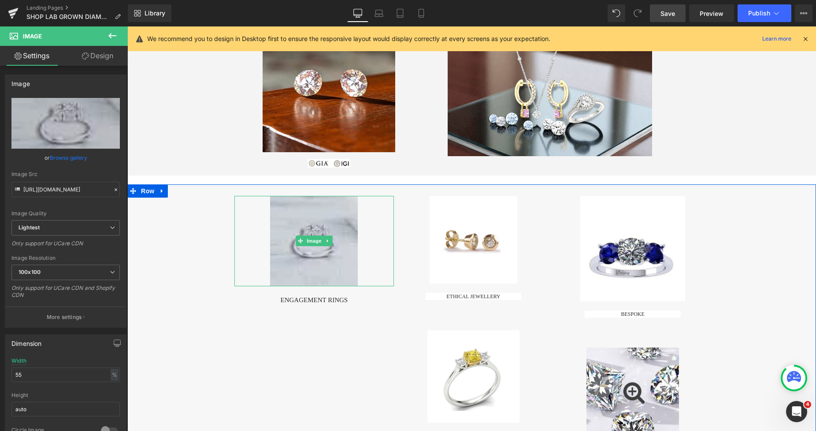
click at [287, 231] on img at bounding box center [314, 241] width 88 height 90
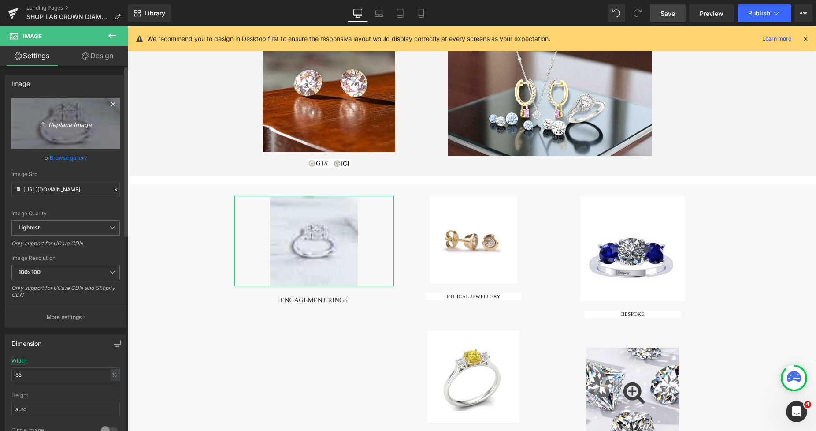
click at [89, 142] on link "Replace Image" at bounding box center [65, 123] width 108 height 51
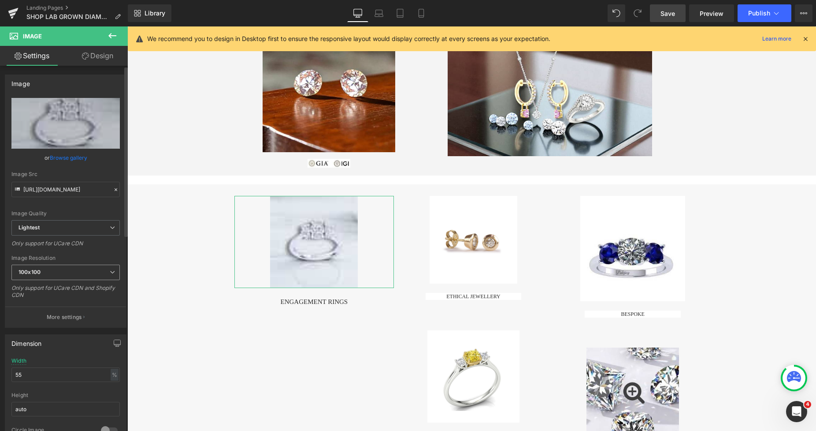
click at [54, 272] on span "100x100" at bounding box center [65, 271] width 108 height 15
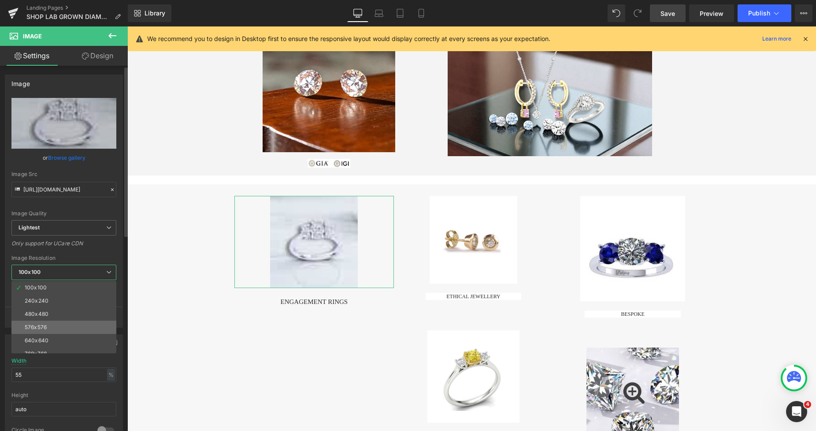
click at [48, 326] on li "576x576" at bounding box center [65, 326] width 109 height 13
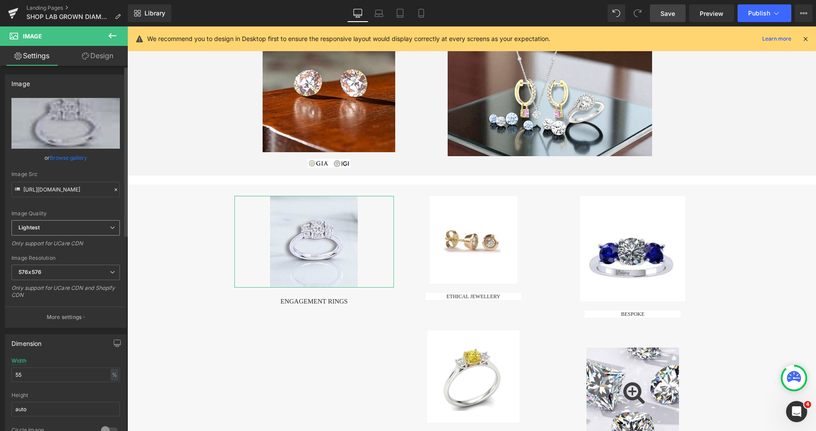
click at [62, 229] on span "Lightest" at bounding box center [65, 227] width 108 height 15
click at [53, 240] on li "Lighter" at bounding box center [63, 243] width 105 height 13
click at [668, 13] on span "Save" at bounding box center [668, 13] width 15 height 9
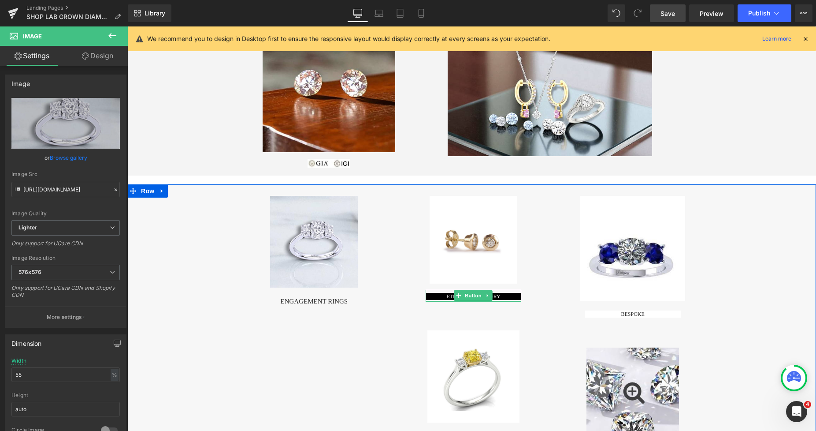
click at [450, 296] on span "ETHICAL JEWELLERY" at bounding box center [473, 296] width 54 height 6
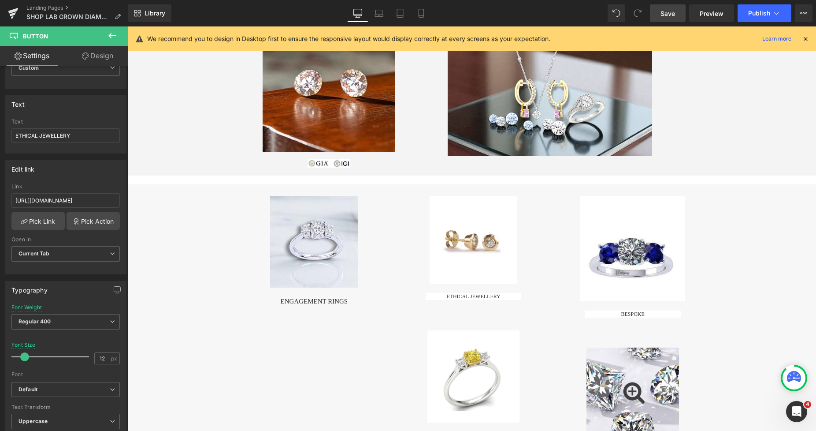
scroll to position [343, 0]
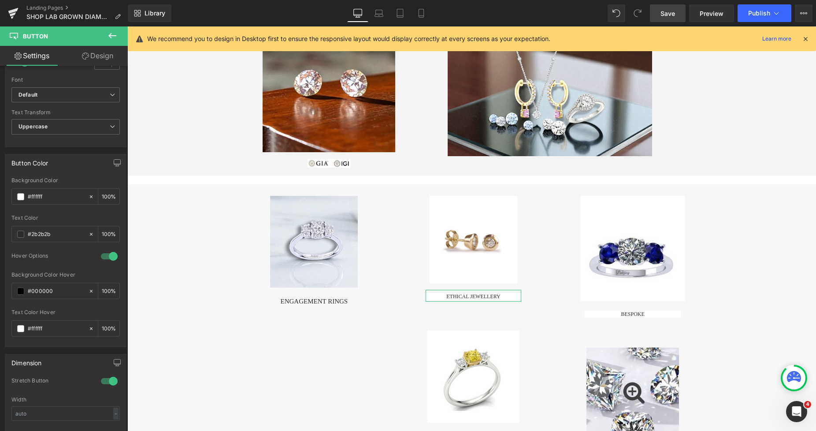
click at [127, 227] on b at bounding box center [126, 259] width 4 height 133
click at [88, 288] on icon at bounding box center [91, 291] width 6 height 6
click at [90, 195] on icon at bounding box center [91, 196] width 3 height 3
click at [668, 13] on span "Save" at bounding box center [668, 13] width 15 height 9
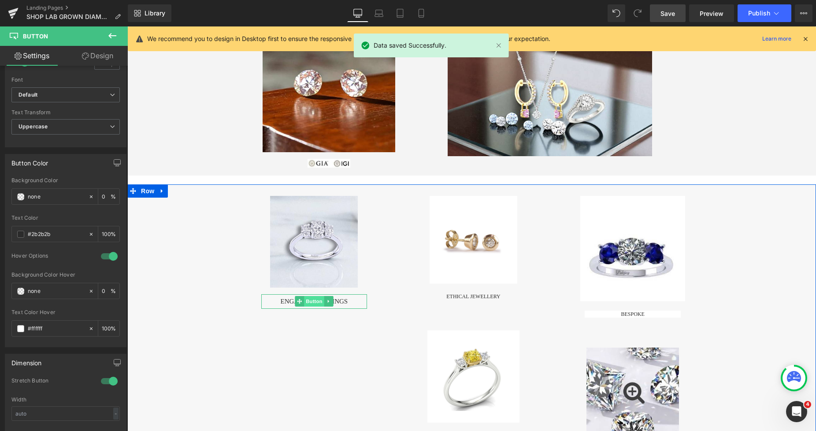
click at [304, 296] on span "Button" at bounding box center [314, 301] width 20 height 11
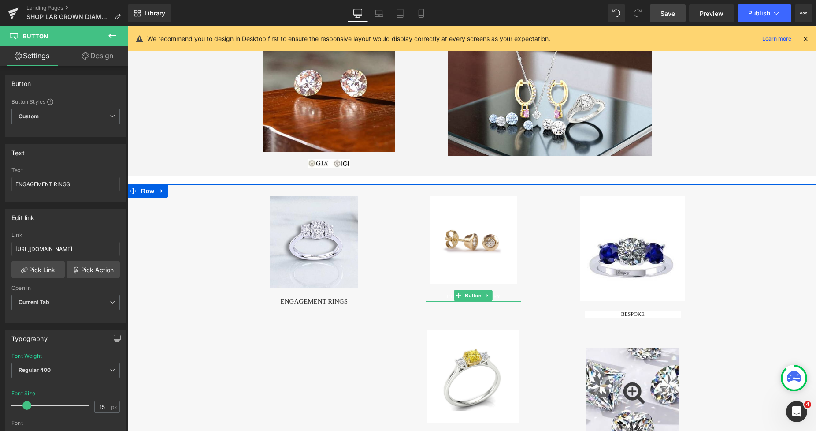
click at [447, 294] on span "ETHICAL JEWELLERY" at bounding box center [473, 296] width 54 height 6
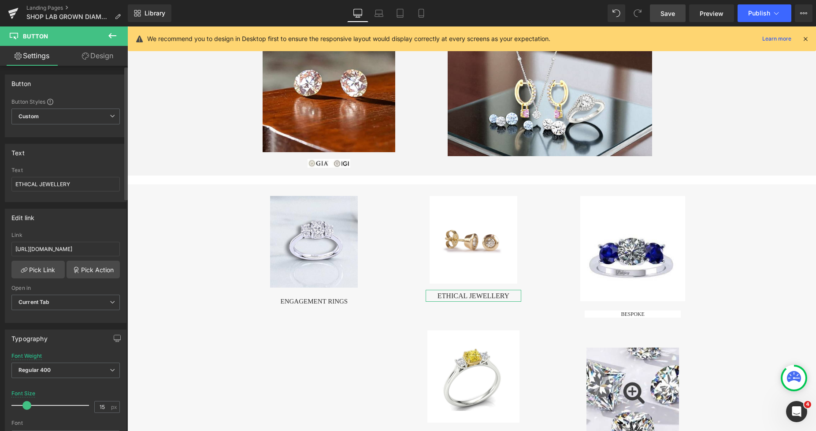
click at [29, 402] on span at bounding box center [26, 405] width 9 height 9
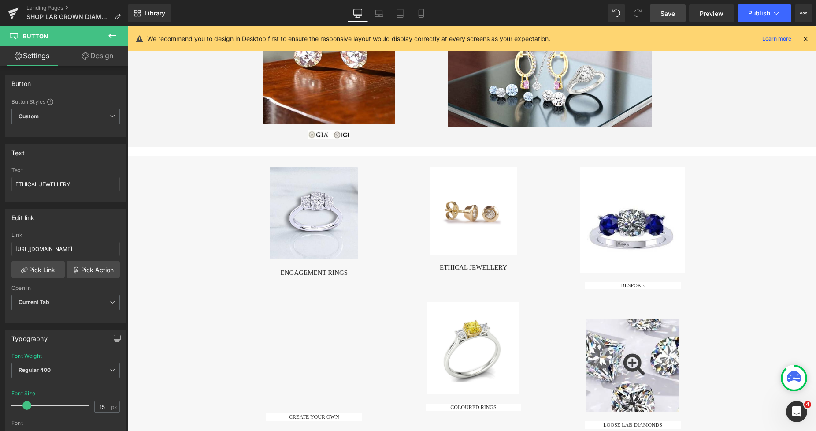
scroll to position [96, 0]
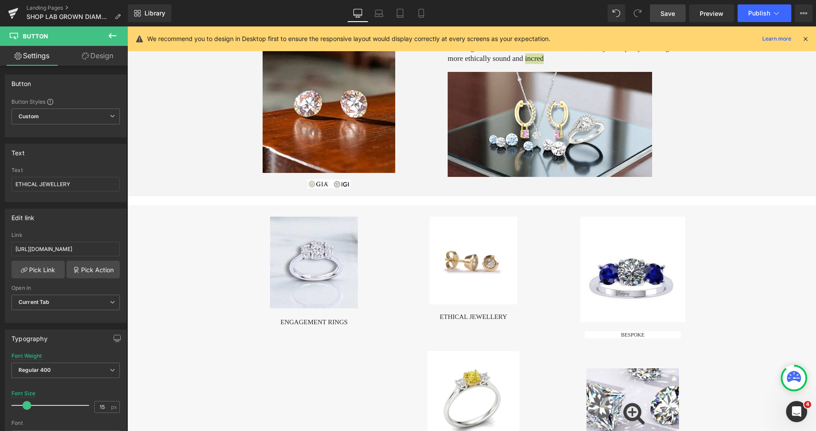
click at [659, 12] on link "Save" at bounding box center [668, 13] width 36 height 18
click at [666, 14] on span "Save" at bounding box center [668, 13] width 15 height 9
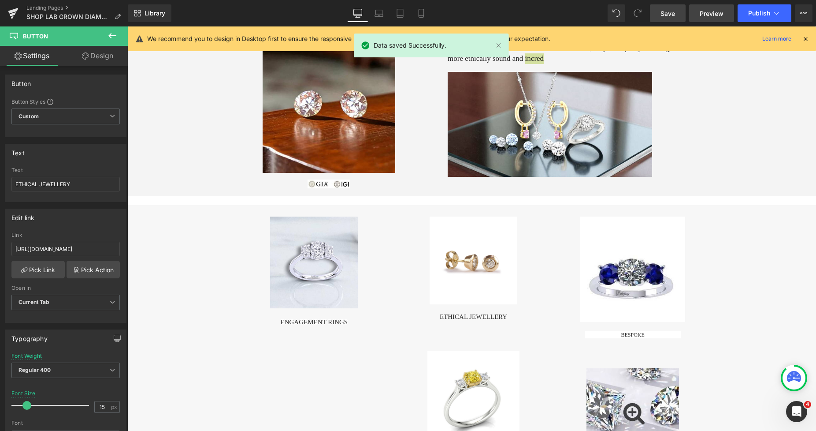
click at [717, 18] on link "Preview" at bounding box center [711, 13] width 45 height 18
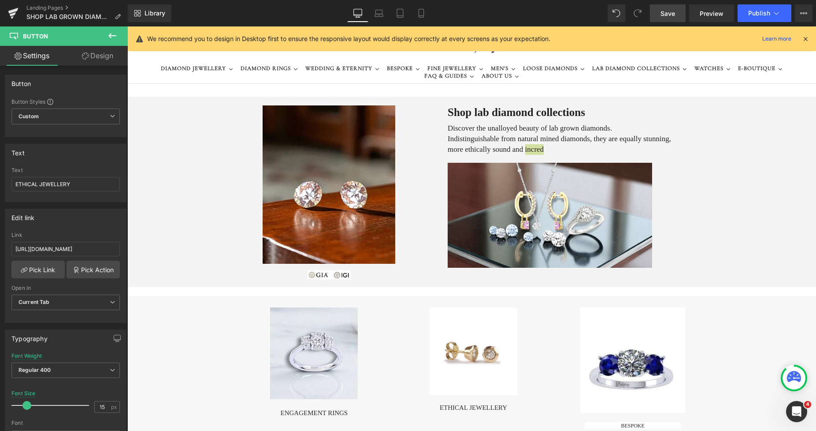
scroll to position [0, 0]
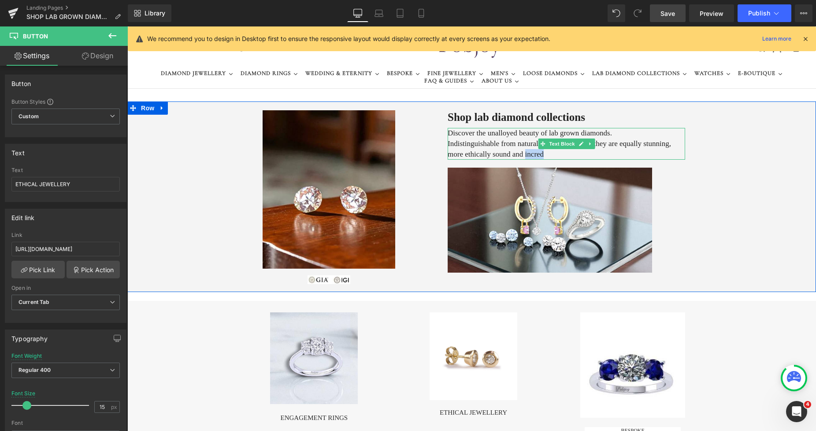
click at [671, 144] on span "Indistinguishable from natural mined diamonds, they are equally stunning, more …" at bounding box center [559, 148] width 223 height 19
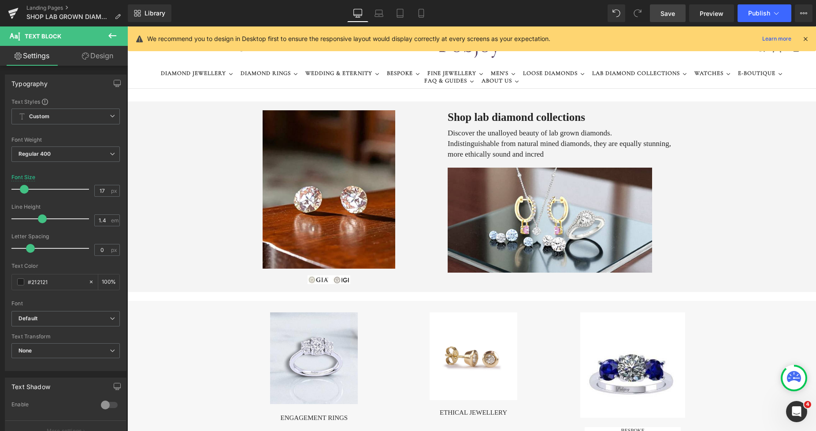
click at [95, 56] on link "Design" at bounding box center [98, 56] width 64 height 20
click at [0, 0] on div "Spacing" at bounding box center [0, 0] width 0 height 0
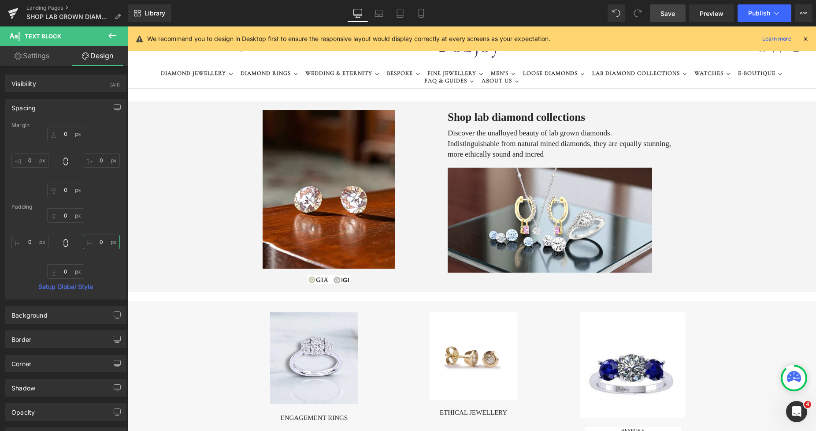
click at [98, 238] on input "0" at bounding box center [101, 241] width 37 height 15
click at [660, 15] on link "Save" at bounding box center [668, 13] width 36 height 18
click at [705, 15] on span "Preview" at bounding box center [712, 13] width 24 height 9
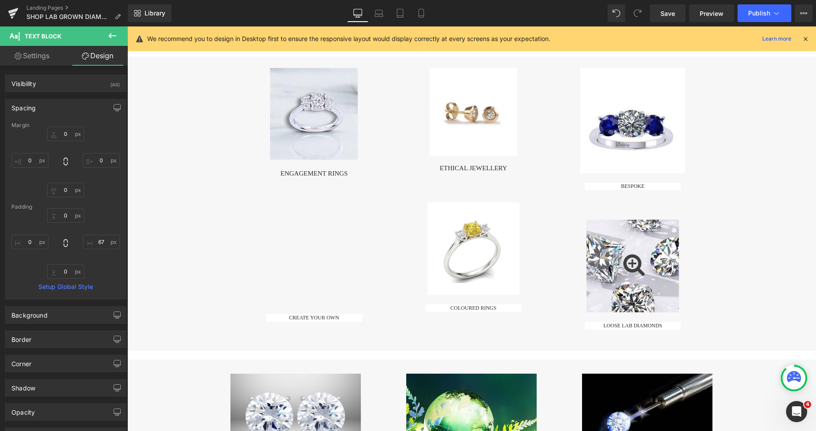
scroll to position [256, 0]
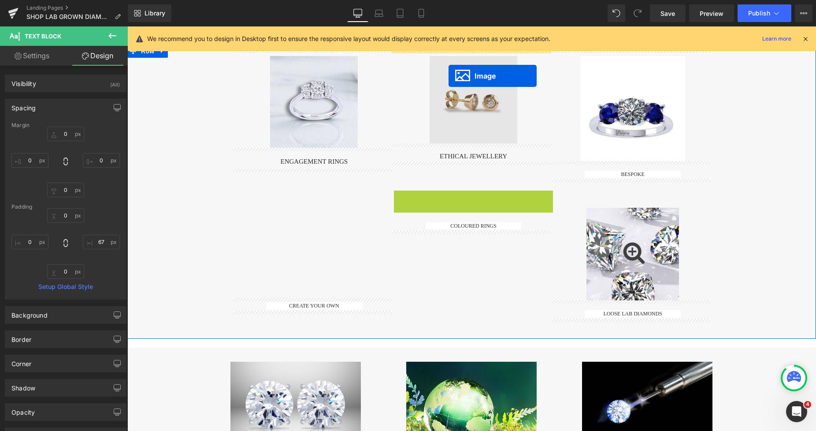
drag, startPoint x: 456, startPoint y: 236, endPoint x: 449, endPoint y: 76, distance: 160.2
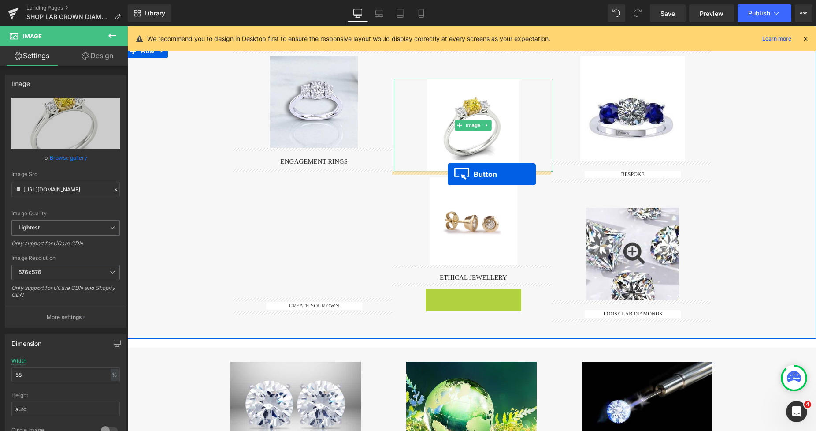
drag, startPoint x: 454, startPoint y: 297, endPoint x: 448, endPoint y: 174, distance: 122.7
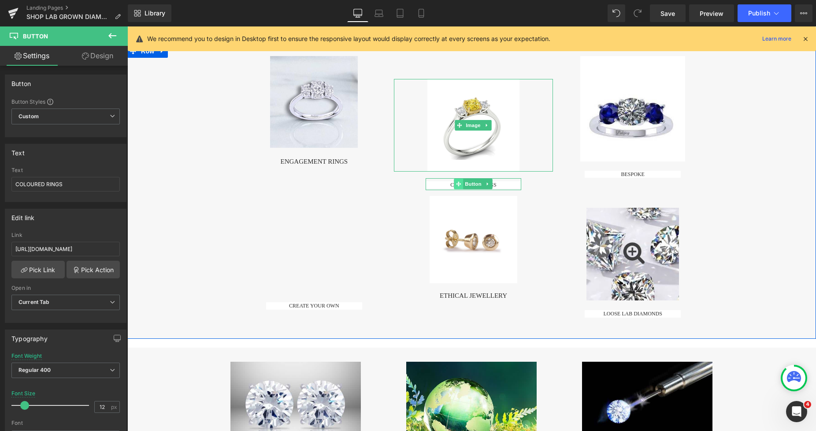
click at [458, 182] on icon at bounding box center [459, 183] width 5 height 5
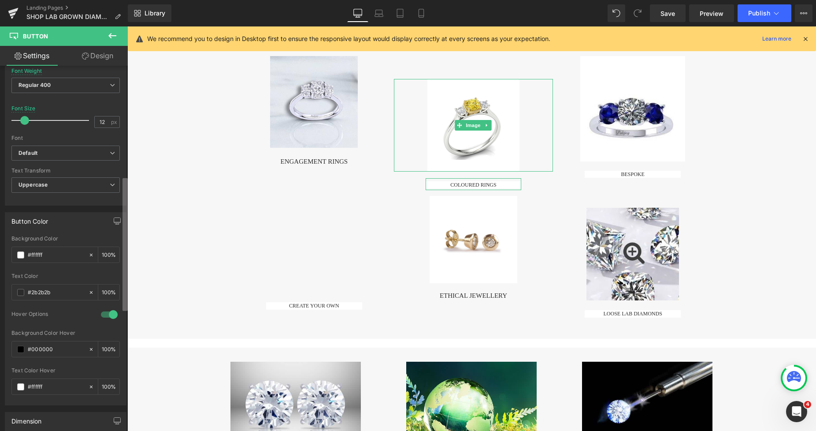
scroll to position [326, 0]
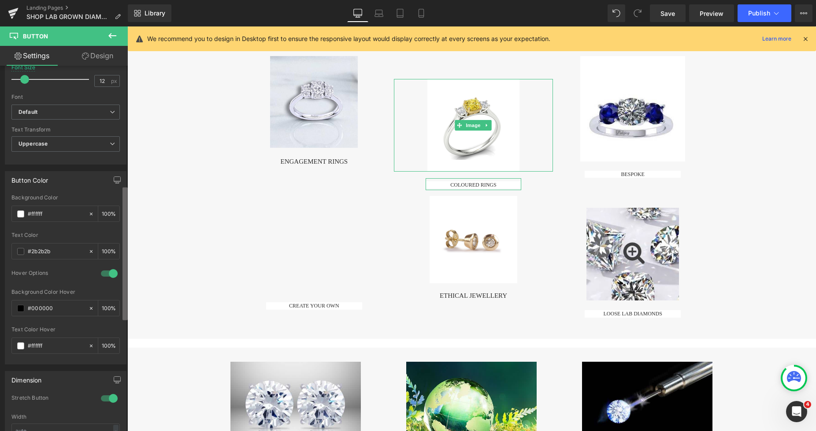
click at [120, 246] on div "Button Button Styles Custom Custom Setup Global Style Custom Setup Global Style…" at bounding box center [64, 250] width 128 height 369
click at [90, 212] on icon at bounding box center [91, 214] width 6 height 6
click at [88, 309] on icon at bounding box center [91, 308] width 6 height 6
click at [26, 82] on span at bounding box center [26, 79] width 9 height 9
click at [102, 58] on link "Design" at bounding box center [98, 56] width 64 height 20
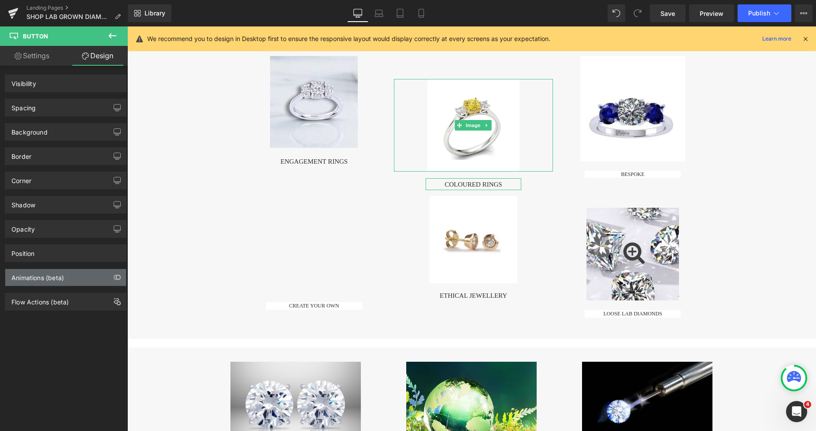
click at [61, 273] on div "Animations (beta)" at bounding box center [37, 275] width 52 height 12
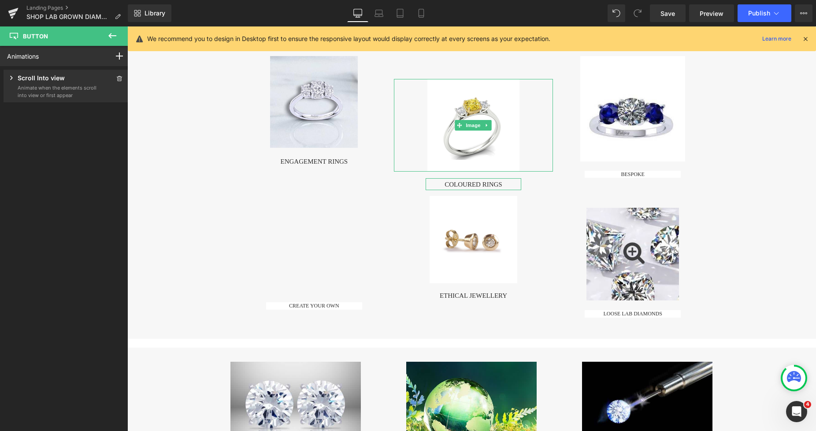
click at [58, 279] on div "Animations Mouse Click Mouse Hover Mouse Leave Scroll Into view While scrolling…" at bounding box center [66, 230] width 132 height 369
click at [117, 79] on icon at bounding box center [119, 78] width 5 height 5
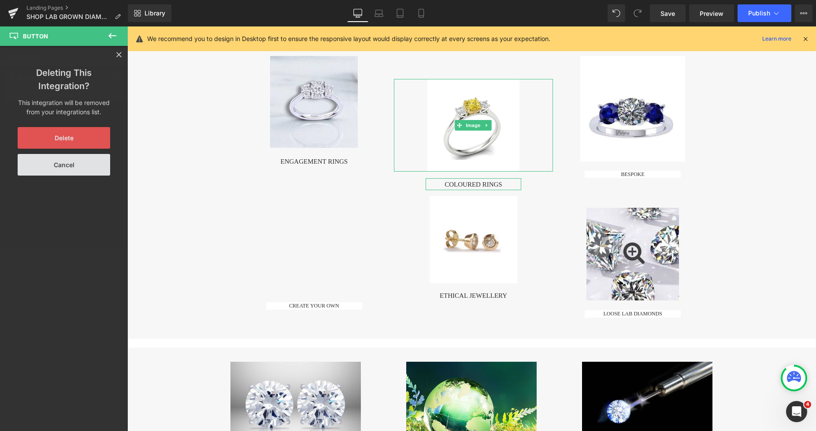
click at [71, 139] on button "Delete" at bounding box center [64, 138] width 93 height 22
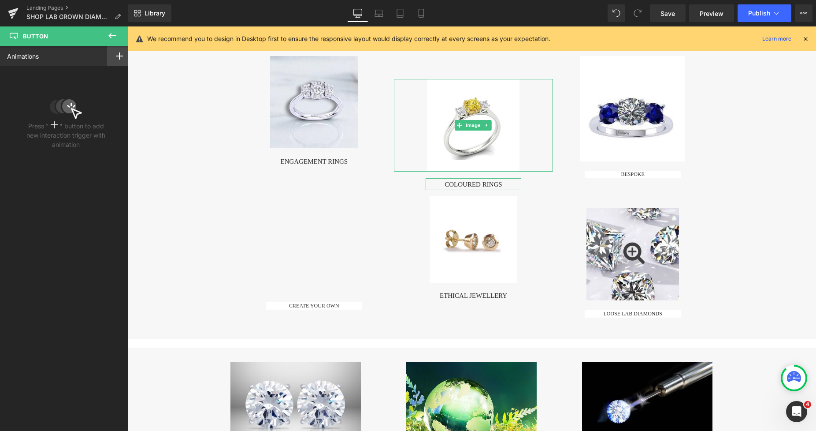
click at [116, 56] on rect at bounding box center [119, 56] width 7 height 1
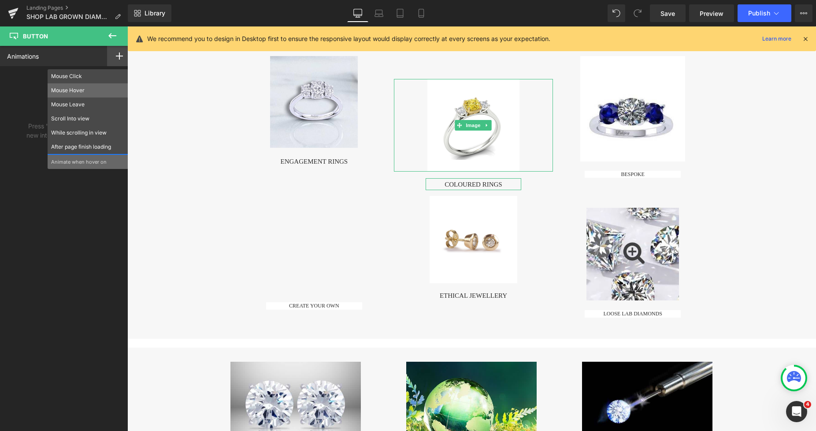
click at [101, 88] on p "Mouse Hover" at bounding box center [88, 90] width 74 height 8
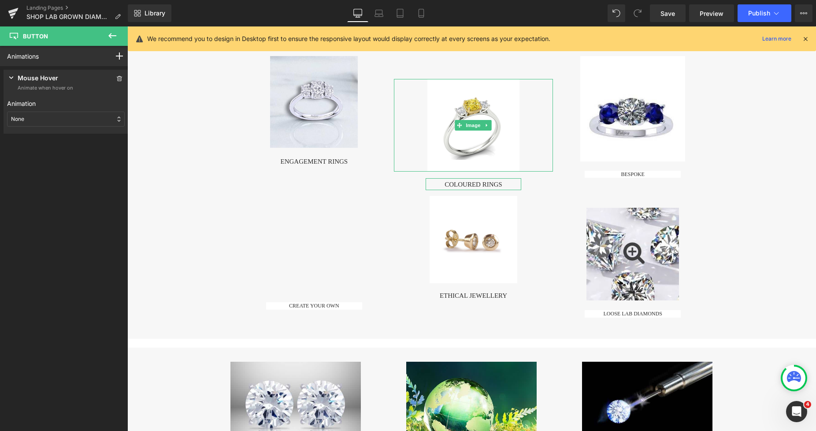
click at [74, 122] on div "None" at bounding box center [66, 119] width 118 height 15
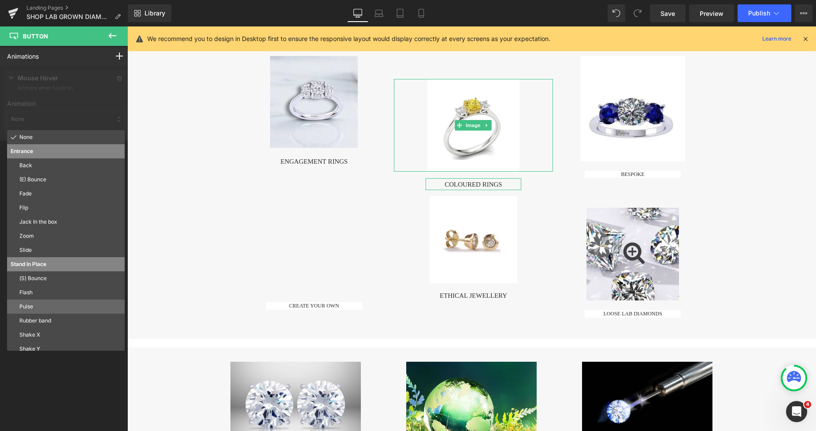
click at [51, 301] on div "Pulse" at bounding box center [66, 306] width 118 height 14
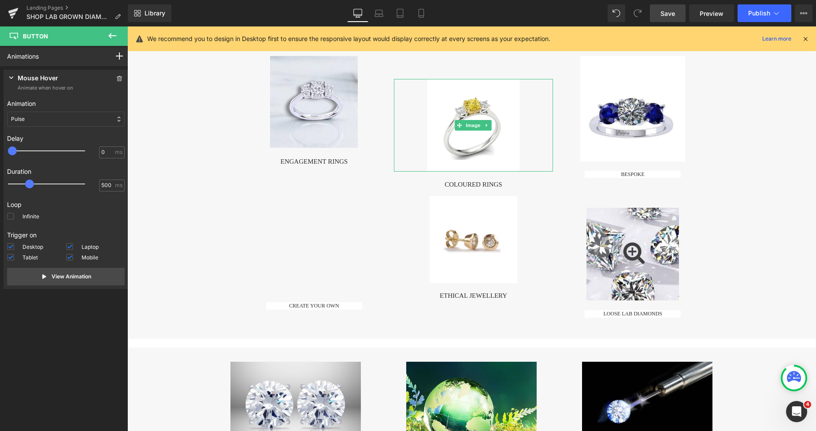
click at [666, 15] on span "Save" at bounding box center [668, 13] width 15 height 9
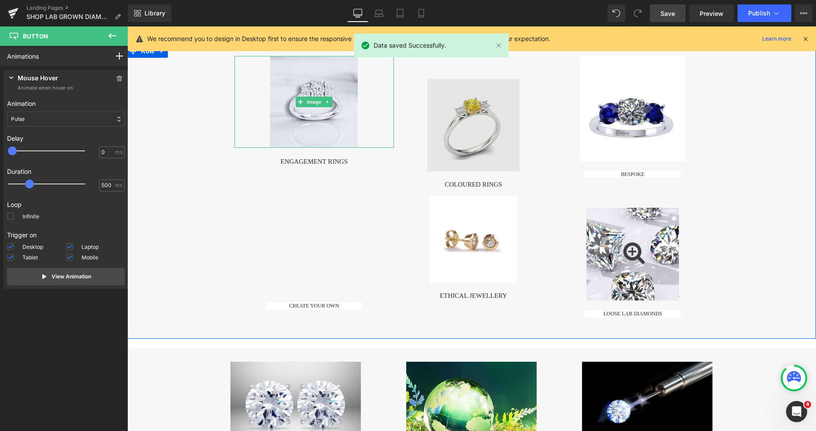
click at [436, 106] on img at bounding box center [474, 125] width 93 height 93
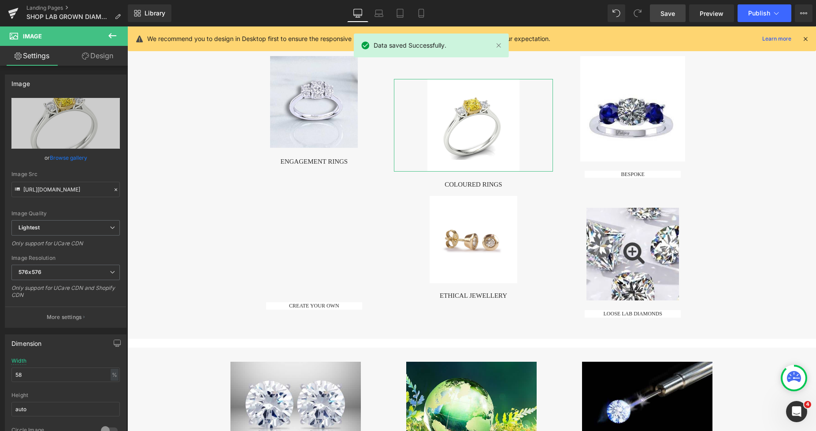
click at [110, 60] on link "Design" at bounding box center [98, 56] width 64 height 20
click at [0, 0] on div "Spacing" at bounding box center [0, 0] width 0 height 0
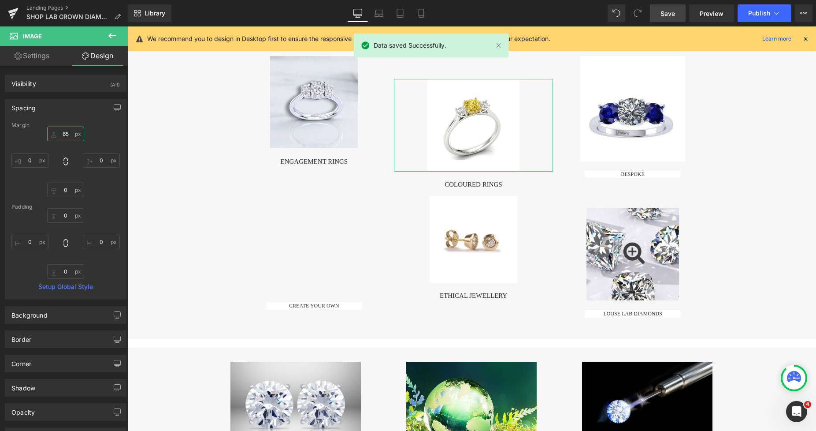
click at [68, 139] on input "65" at bounding box center [65, 133] width 37 height 15
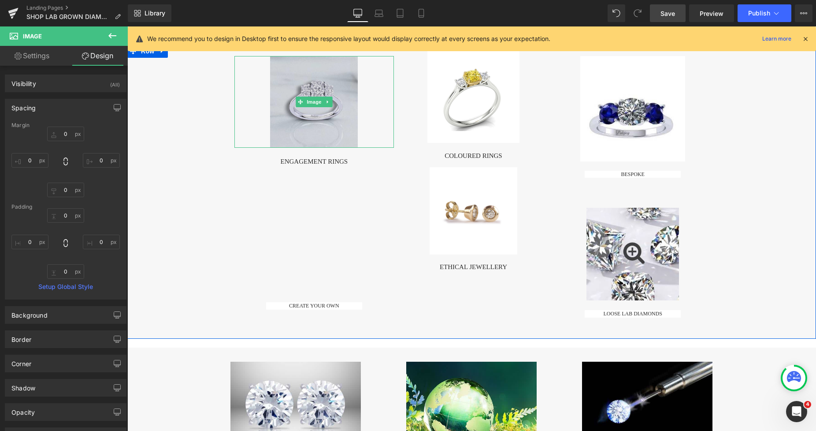
click at [320, 84] on img at bounding box center [314, 102] width 88 height 92
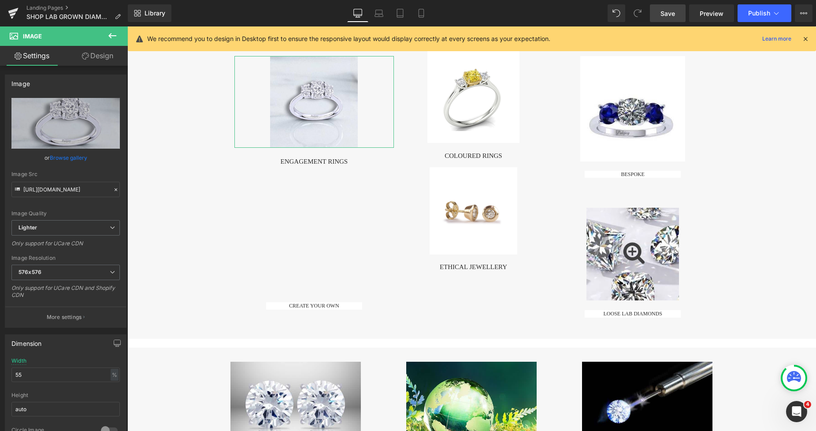
click at [100, 55] on link "Design" at bounding box center [98, 56] width 64 height 20
click at [0, 0] on div "Spacing" at bounding box center [0, 0] width 0 height 0
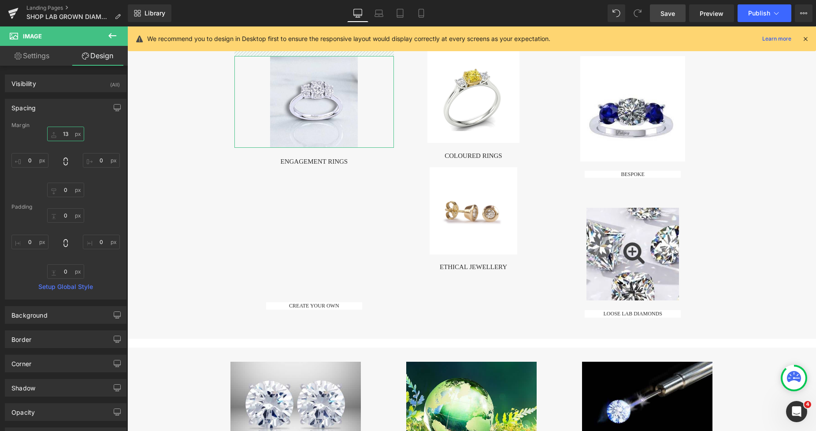
click at [65, 138] on input "13" at bounding box center [65, 133] width 37 height 15
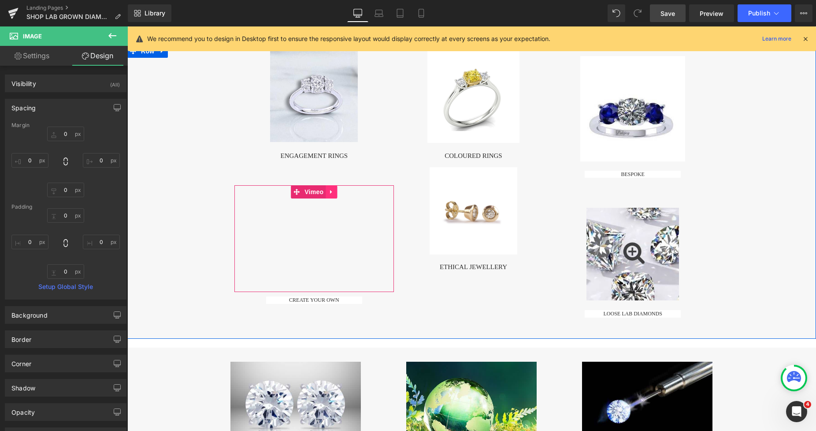
click at [329, 193] on icon at bounding box center [331, 191] width 6 height 7
click at [335, 192] on icon at bounding box center [337, 191] width 6 height 7
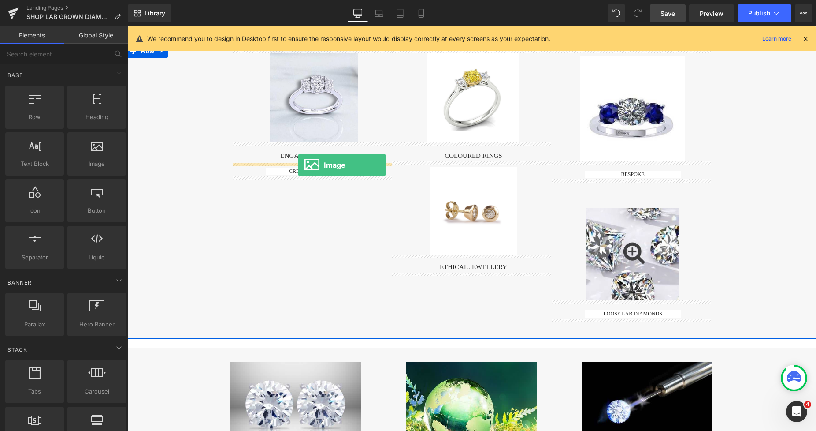
drag, startPoint x: 220, startPoint y: 182, endPoint x: 298, endPoint y: 165, distance: 79.9
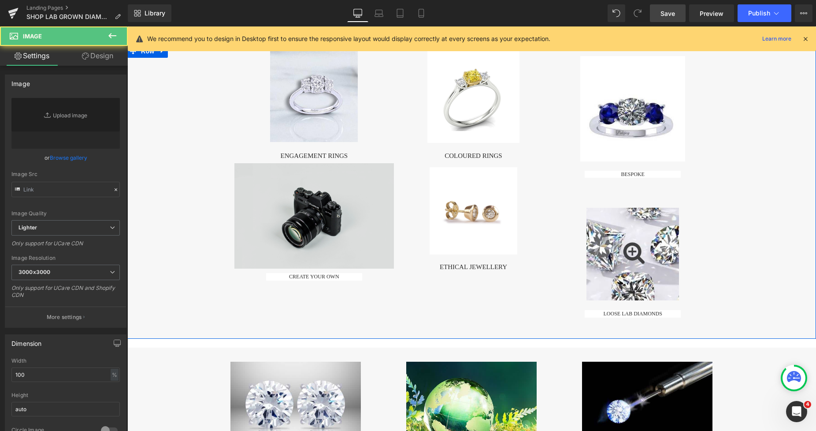
click at [285, 185] on img at bounding box center [314, 216] width 160 height 106
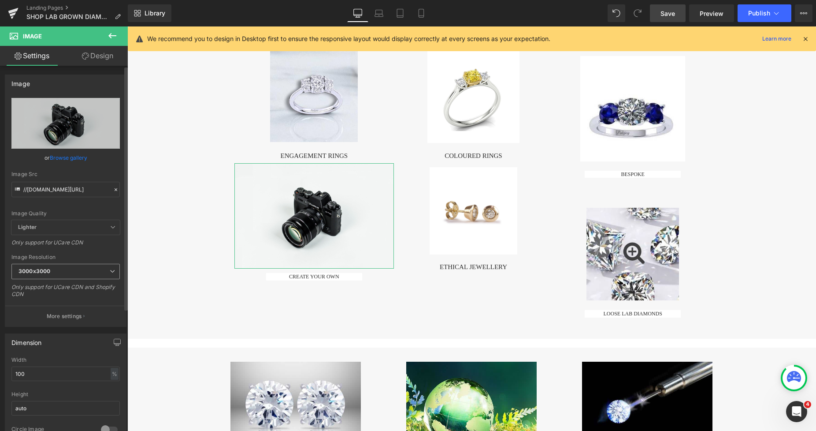
click at [56, 266] on span "3000x3000" at bounding box center [65, 271] width 108 height 15
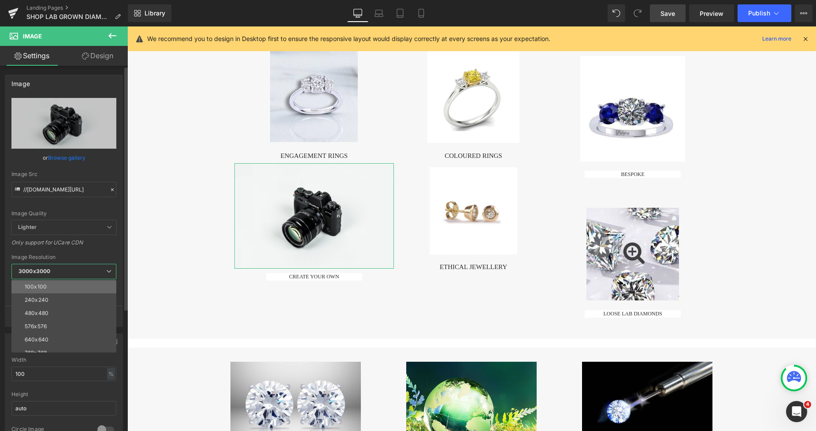
click at [50, 281] on li "100x100" at bounding box center [65, 286] width 109 height 13
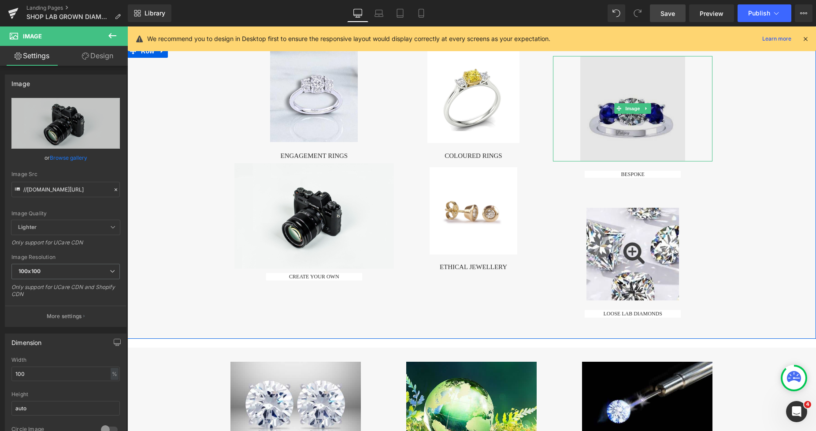
click at [594, 104] on img at bounding box center [632, 108] width 105 height 105
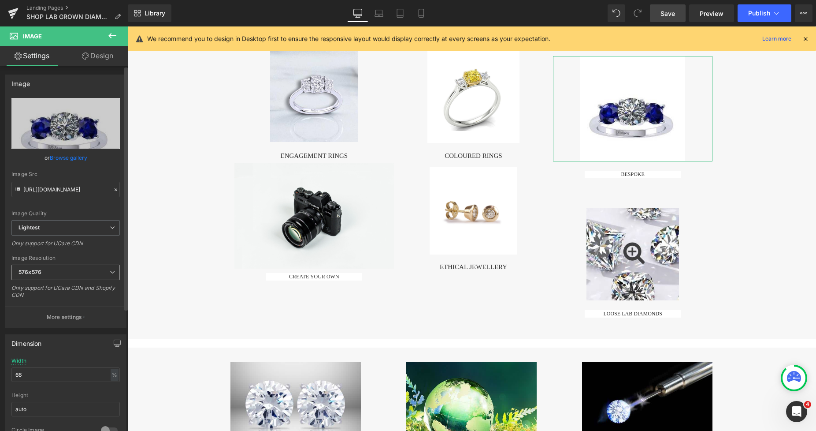
click at [69, 272] on span "576x576" at bounding box center [65, 271] width 108 height 15
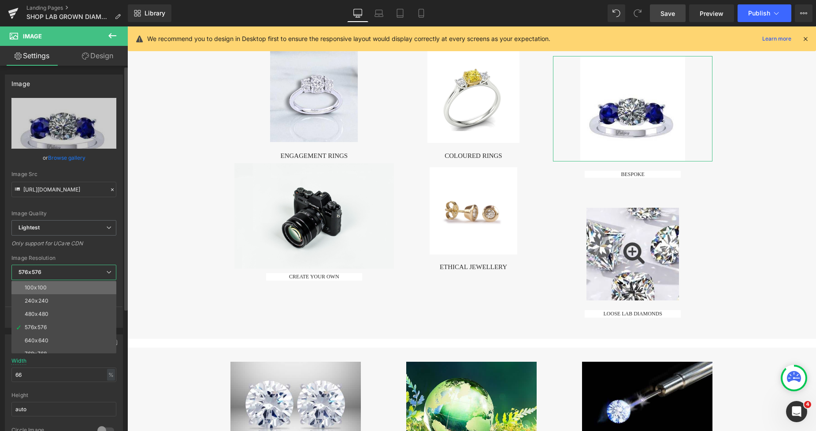
click at [61, 283] on li "100x100" at bounding box center [65, 287] width 109 height 13
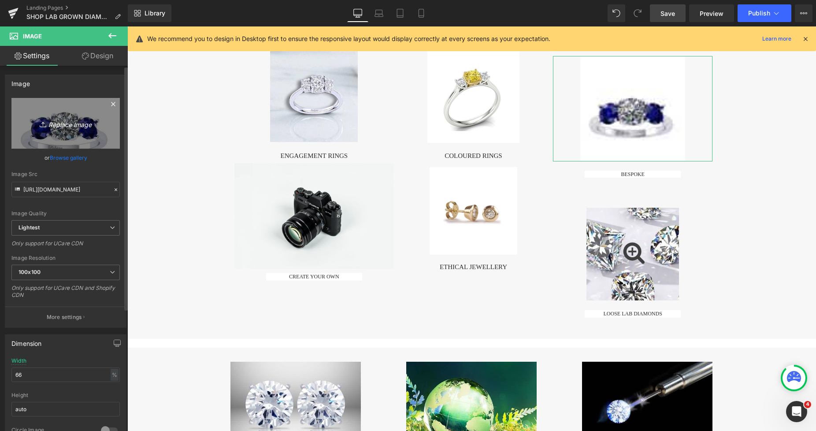
click at [67, 140] on link "Replace Image" at bounding box center [65, 123] width 108 height 51
click at [90, 128] on icon "Replace Image" at bounding box center [65, 123] width 71 height 11
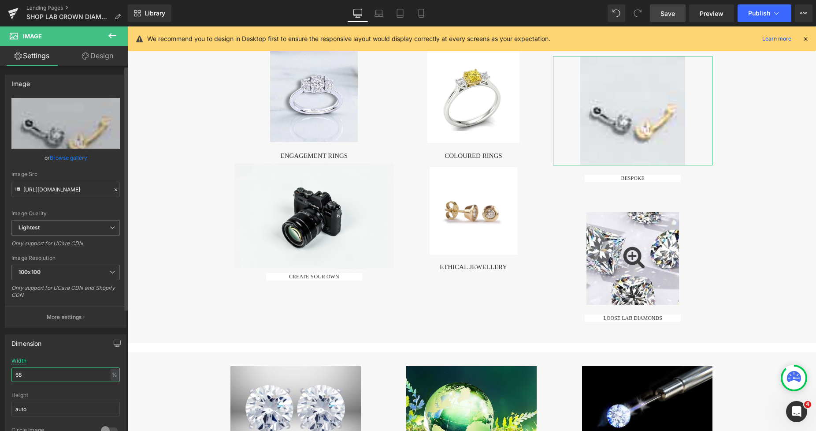
drag, startPoint x: 41, startPoint y: 370, endPoint x: 15, endPoint y: 374, distance: 25.9
click at [15, 374] on input "66" at bounding box center [65, 374] width 108 height 15
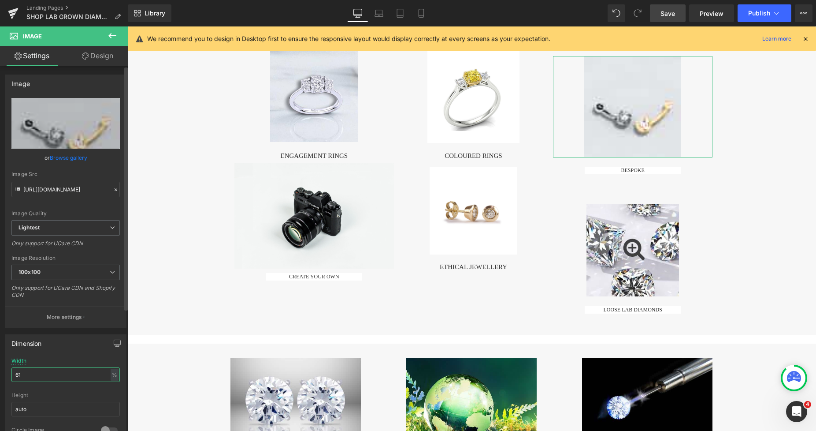
drag, startPoint x: 25, startPoint y: 371, endPoint x: 4, endPoint y: 374, distance: 21.4
click at [10, 374] on div "61% Width 61 % % px auto Height auto 0 Circle Image" at bounding box center [65, 401] width 121 height 88
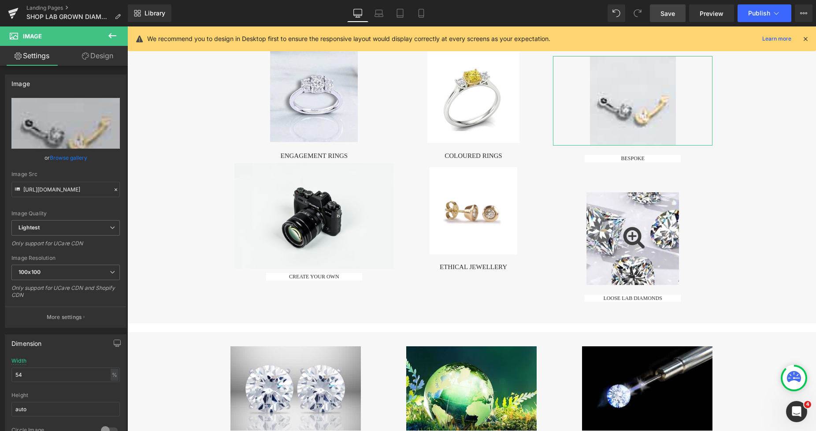
drag, startPoint x: 99, startPoint y: 62, endPoint x: 52, endPoint y: 132, distance: 84.4
click at [99, 62] on link "Design" at bounding box center [98, 56] width 64 height 20
click at [0, 0] on div "Spacing" at bounding box center [0, 0] width 0 height 0
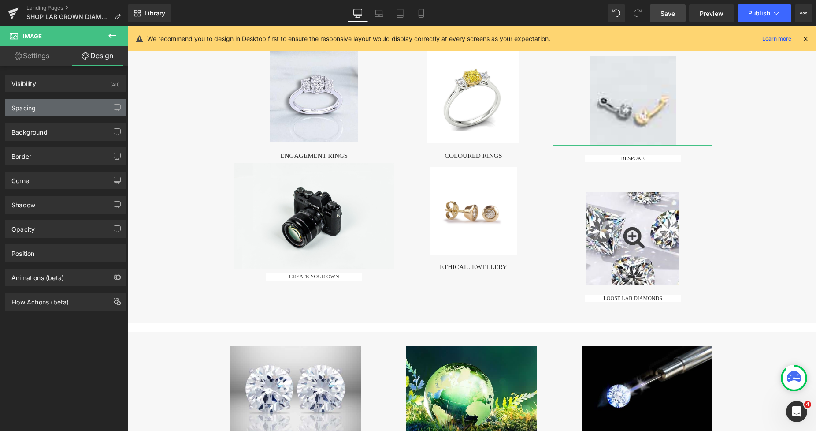
click at [41, 111] on div "Spacing" at bounding box center [65, 107] width 121 height 17
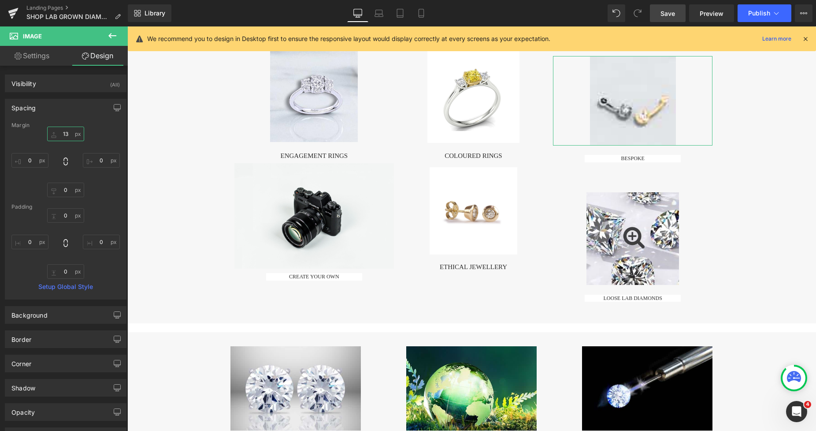
click at [59, 132] on input "13" at bounding box center [65, 133] width 37 height 15
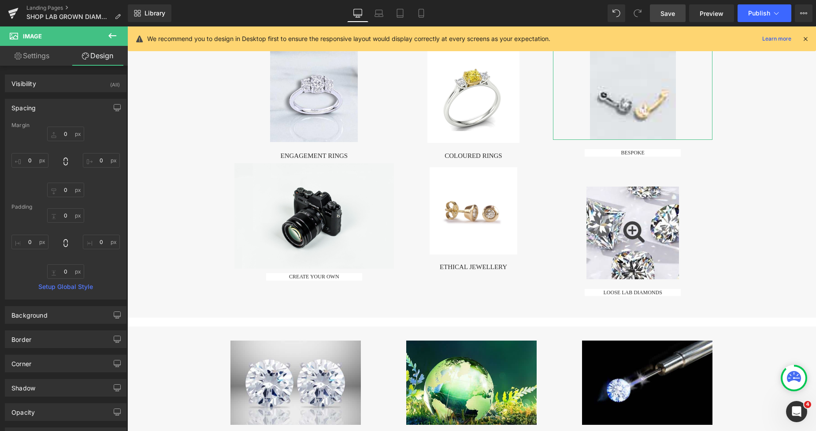
click at [28, 57] on link "Settings" at bounding box center [32, 56] width 64 height 20
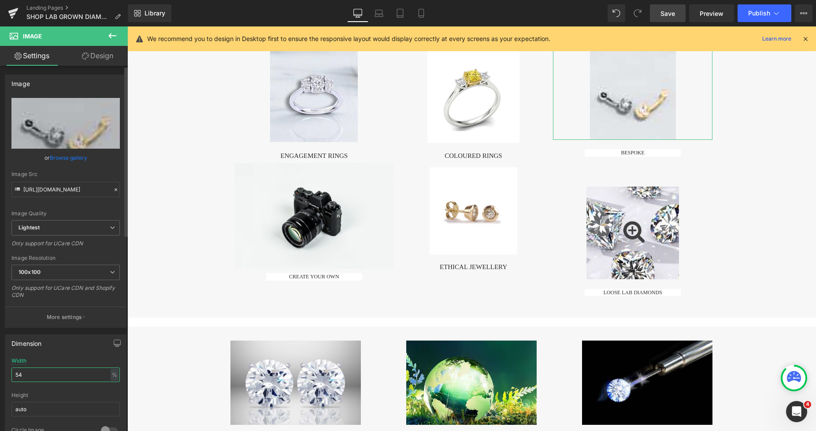
click at [33, 369] on input "54" at bounding box center [65, 374] width 108 height 15
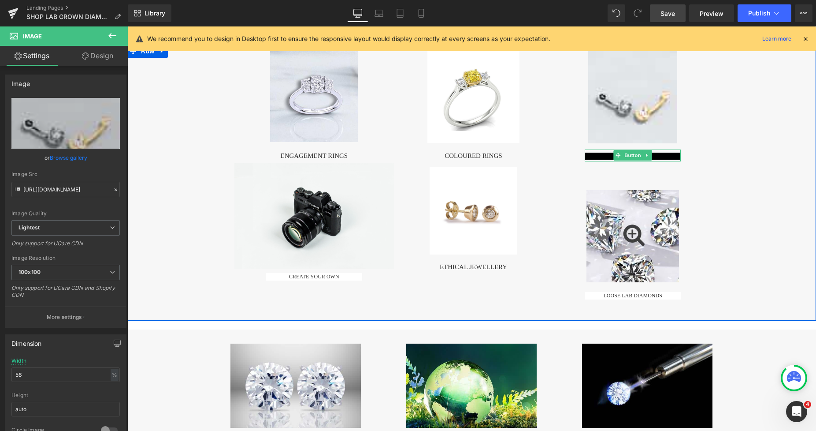
click at [593, 156] on link "BESPOKE" at bounding box center [633, 155] width 96 height 7
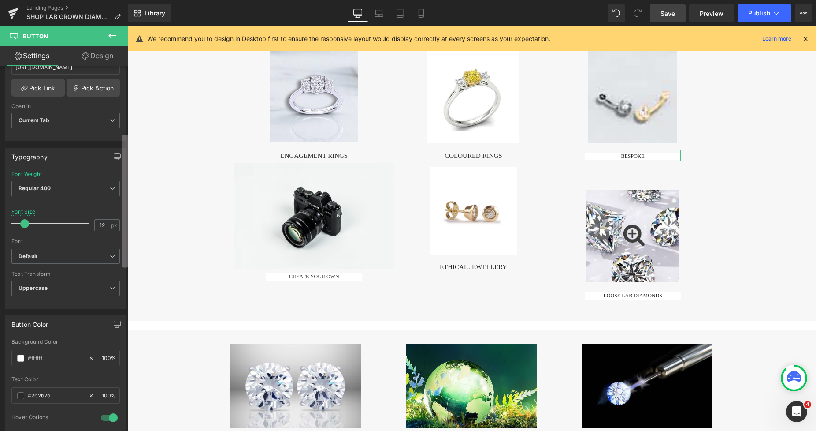
scroll to position [184, 0]
click at [116, 253] on div "Button Button Styles Custom Custom Setup Global Style Custom Setup Global Style…" at bounding box center [64, 250] width 128 height 369
click at [26, 221] on span at bounding box center [26, 220] width 9 height 9
click at [88, 357] on icon at bounding box center [91, 355] width 6 height 6
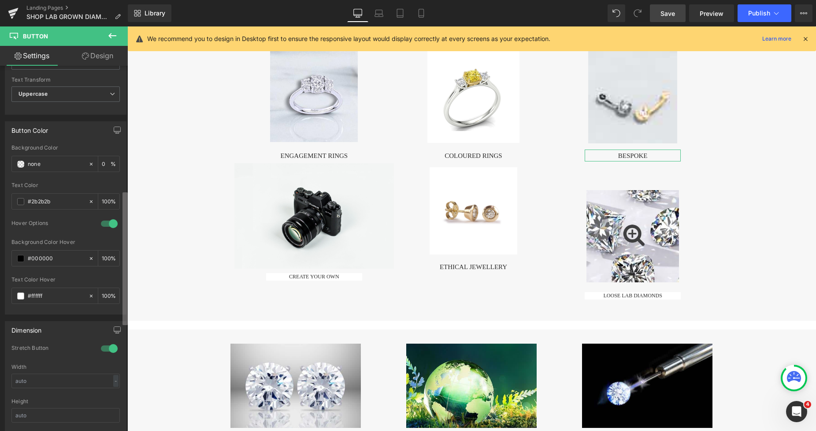
scroll to position [406, 0]
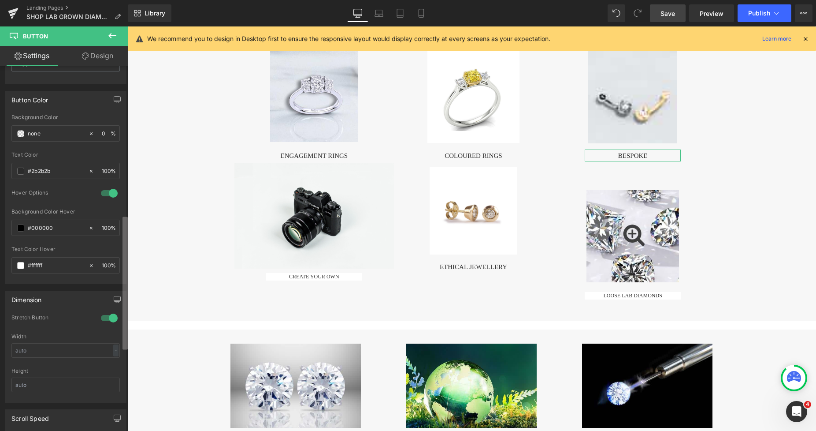
click at [119, 301] on div "Button Button Styles Custom Custom Setup Global Style Custom Setup Global Style…" at bounding box center [64, 250] width 128 height 369
click at [88, 229] on icon at bounding box center [91, 228] width 6 height 6
click at [666, 16] on span "Save" at bounding box center [668, 13] width 15 height 9
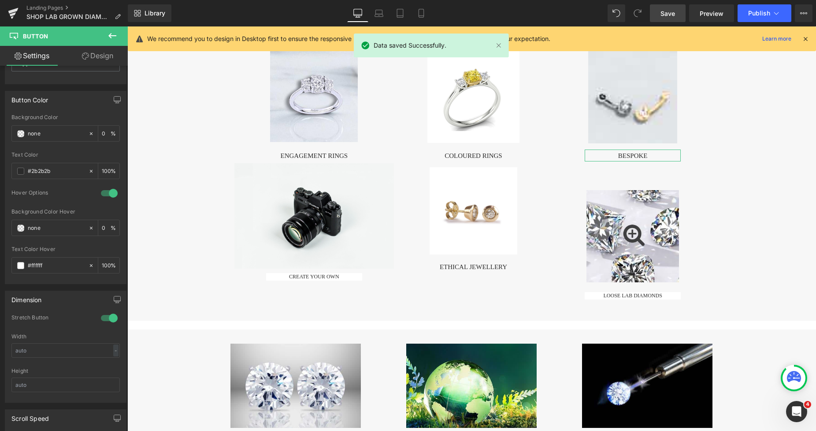
click at [103, 56] on link "Design" at bounding box center [98, 56] width 64 height 20
click at [0, 0] on div "Animations (beta)" at bounding box center [0, 0] width 0 height 0
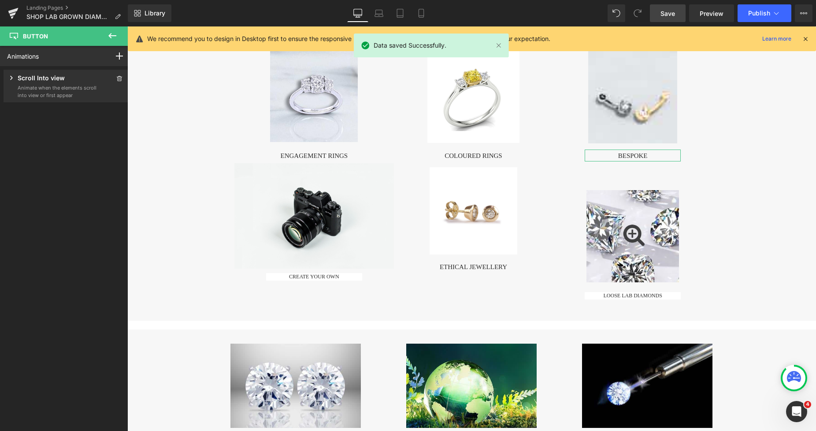
click at [41, 277] on div "Animations Mouse Click Mouse Hover Mouse Leave Scroll Into view While scrolling…" at bounding box center [66, 230] width 132 height 369
click at [116, 80] on icon at bounding box center [119, 78] width 6 height 5
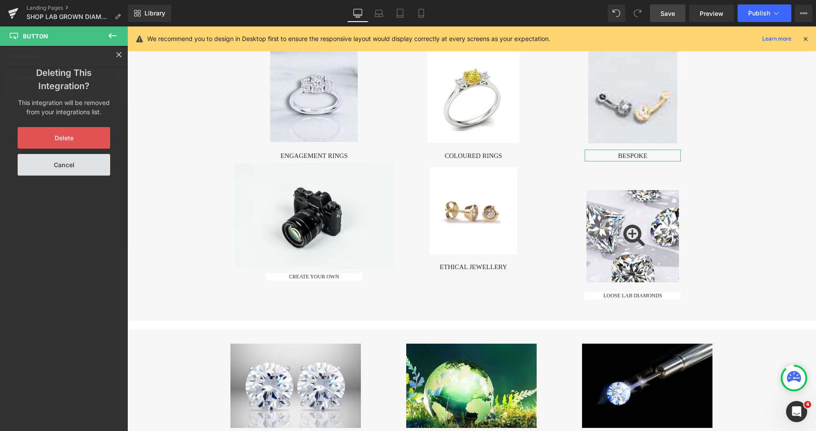
click at [73, 139] on button "Delete" at bounding box center [64, 138] width 93 height 22
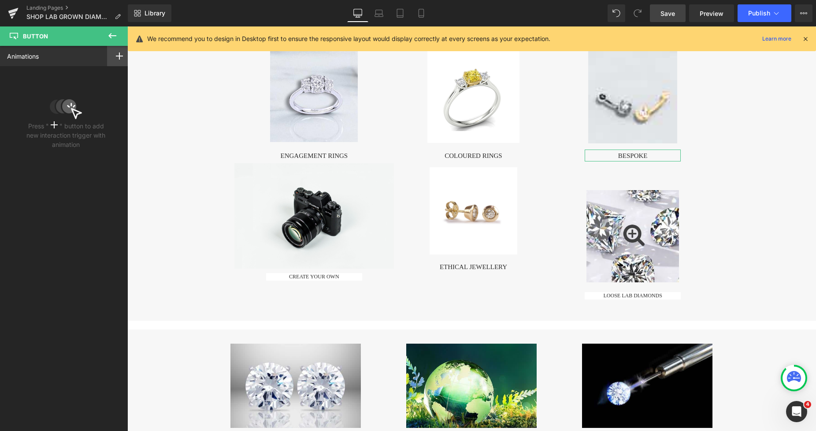
click at [115, 60] on div at bounding box center [119, 56] width 25 height 20
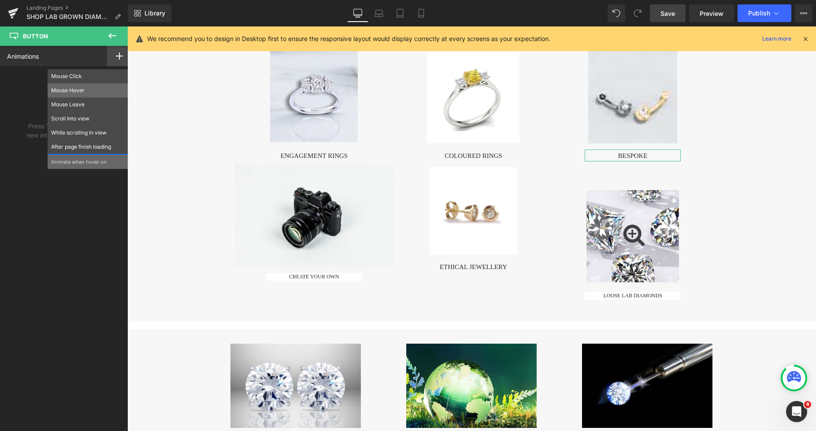
click at [84, 93] on p "Mouse Hover" at bounding box center [88, 90] width 74 height 8
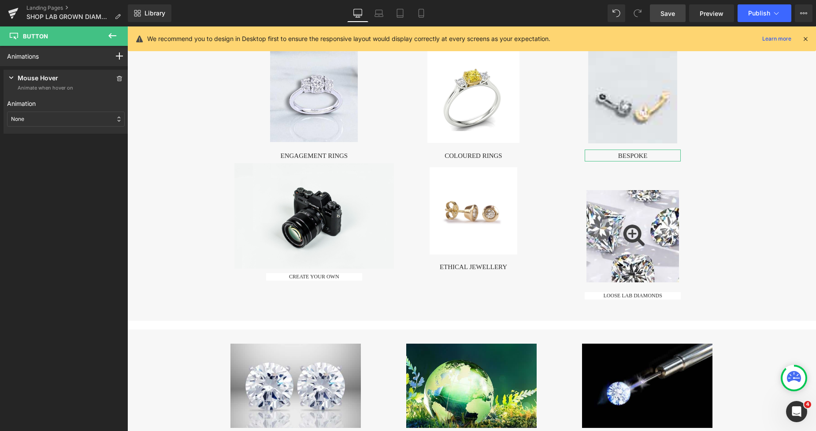
click at [64, 120] on div "None" at bounding box center [66, 119] width 118 height 15
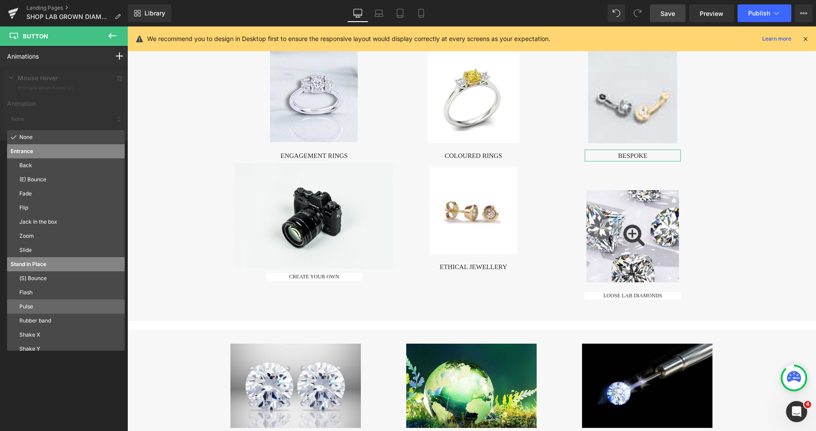
click at [25, 304] on p "Pulse" at bounding box center [70, 306] width 102 height 8
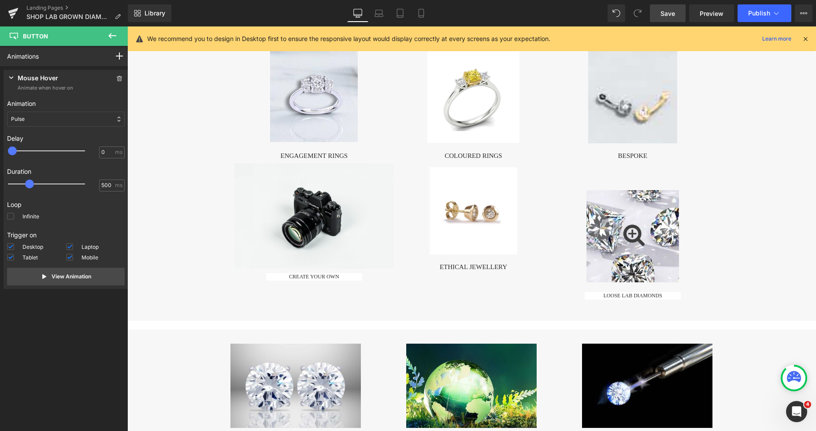
click at [665, 15] on span "Save" at bounding box center [668, 13] width 15 height 9
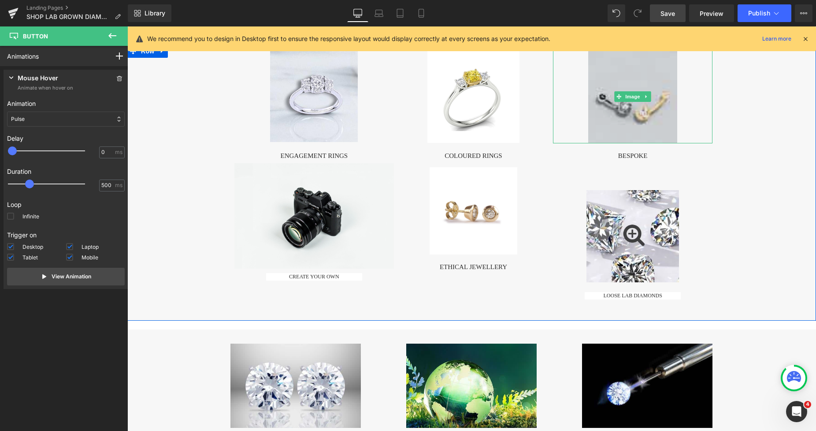
click at [597, 125] on img at bounding box center [632, 96] width 89 height 93
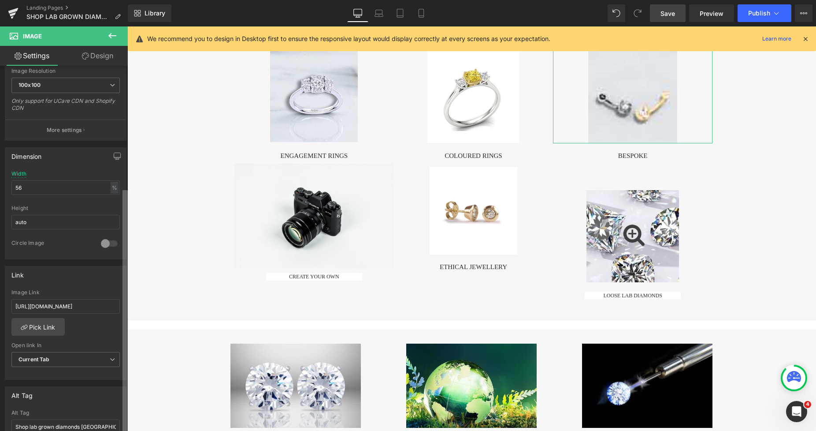
click at [115, 272] on div "Image https://ucarecdn.com/439172dd-138e-4b19-9c2a-36dfacf978c4/-/format/auto/-…" at bounding box center [64, 250] width 128 height 369
drag, startPoint x: 142, startPoint y: 325, endPoint x: 251, endPoint y: 338, distance: 110.1
paste input "collections/diamond-belly-rings/igi-lab-grown-diamond?sort_by=best-selling"
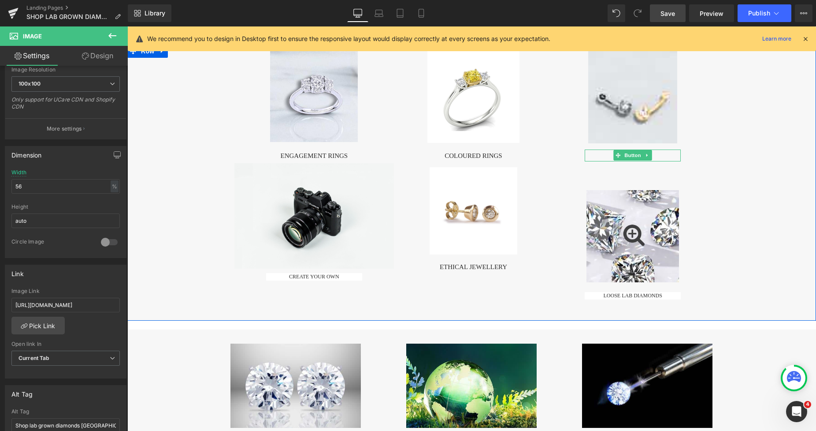
click at [609, 157] on link "BESPOKE" at bounding box center [633, 155] width 96 height 9
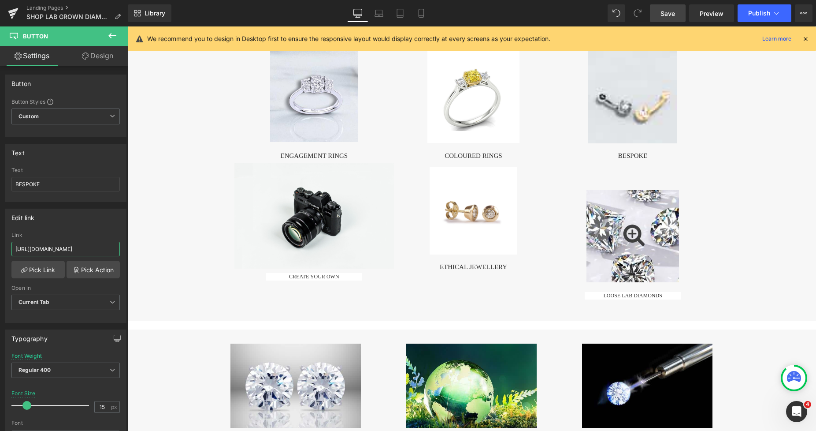
scroll to position [0, 88]
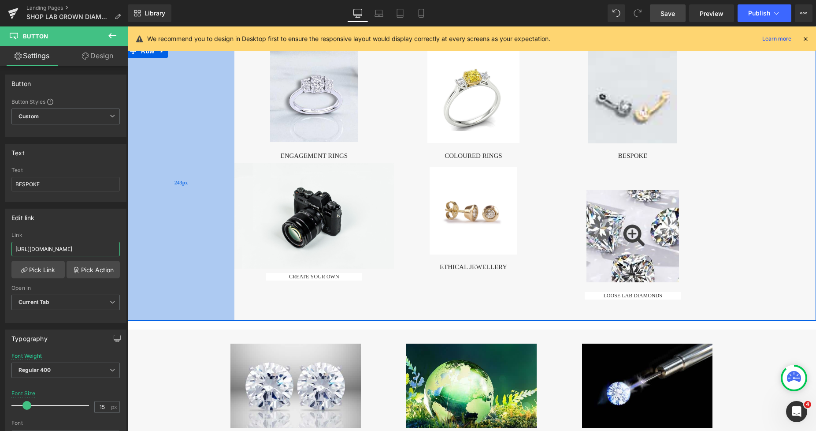
drag, startPoint x: 142, startPoint y: 273, endPoint x: 130, endPoint y: 260, distance: 17.8
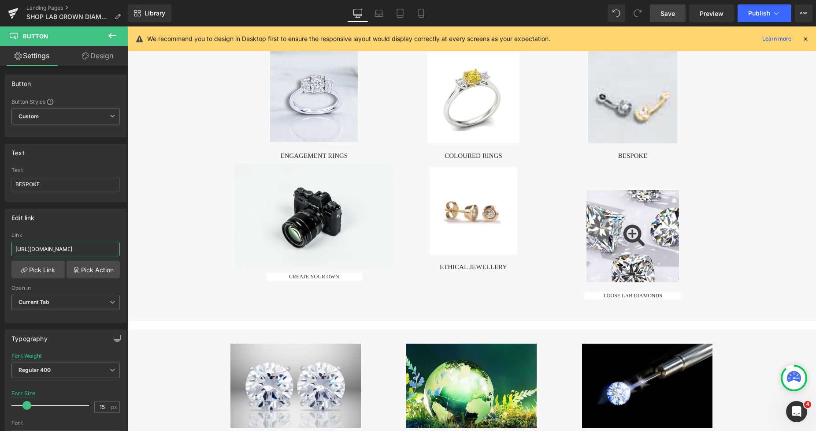
scroll to position [0, 184]
click at [671, 11] on span "Save" at bounding box center [668, 13] width 15 height 9
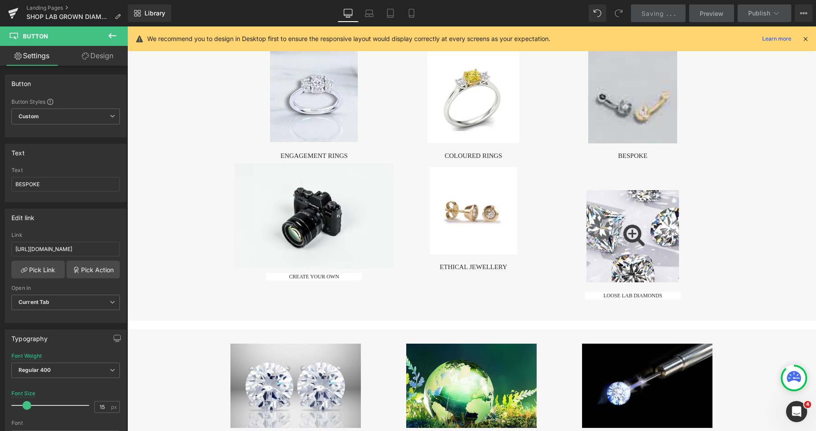
scroll to position [0, 0]
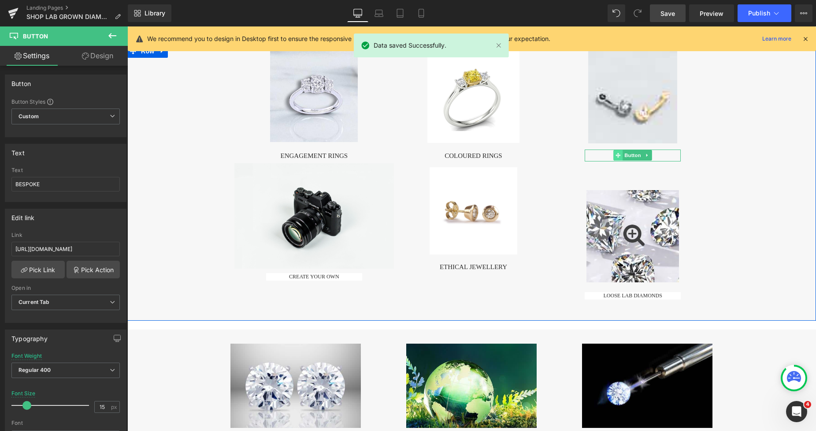
click at [616, 157] on icon at bounding box center [618, 154] width 5 height 5
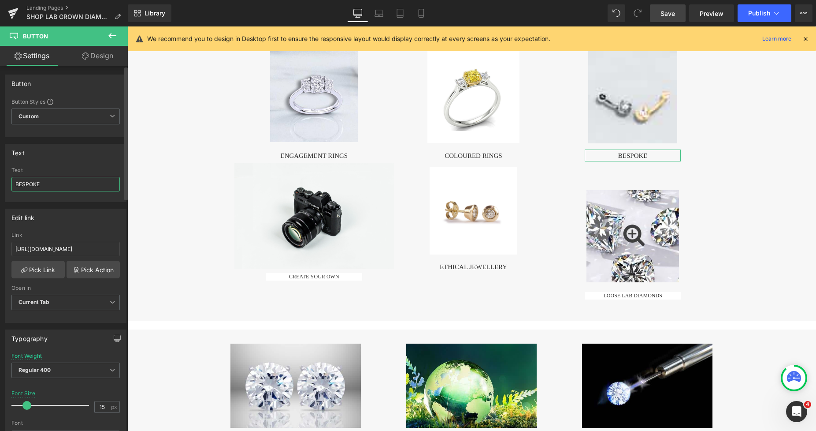
drag, startPoint x: 63, startPoint y: 186, endPoint x: 11, endPoint y: 189, distance: 52.1
click at [11, 189] on div "BESPOKE Text BESPOKE" at bounding box center [65, 184] width 121 height 34
click at [421, 16] on icon at bounding box center [421, 16] width 5 height 0
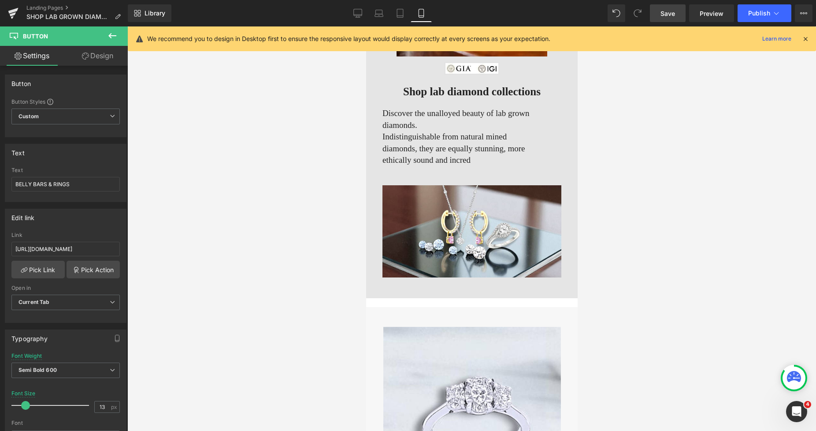
scroll to position [1164, 0]
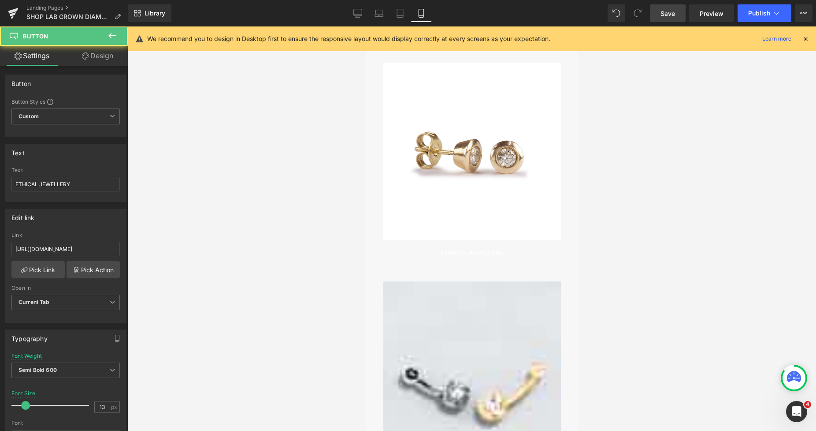
click at [442, 249] on span "ETHICAL JEWELLERY" at bounding box center [471, 252] width 63 height 7
click at [443, 253] on span "ETHICAL JEWELLERY" at bounding box center [471, 252] width 63 height 7
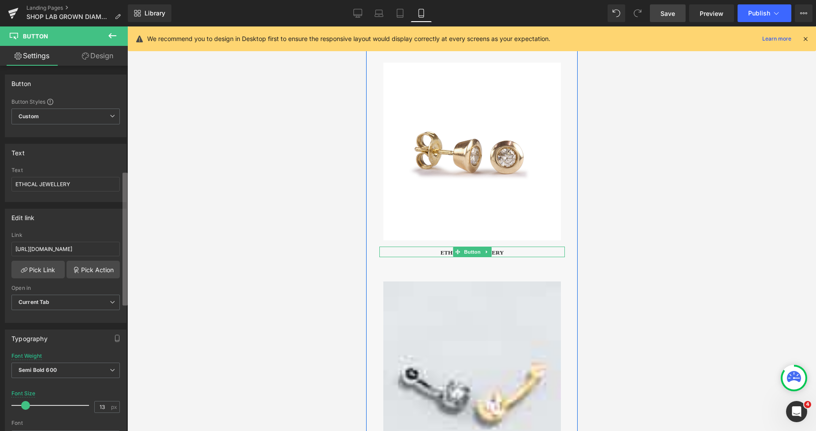
click at [125, 288] on b at bounding box center [125, 239] width 5 height 133
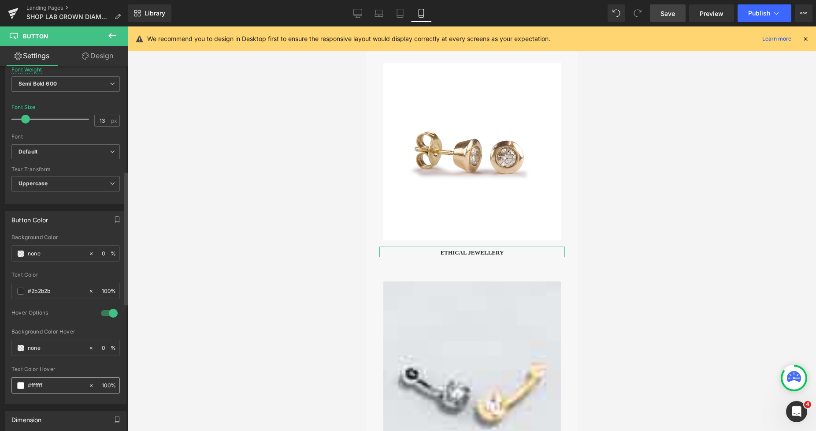
click at [21, 385] on span at bounding box center [20, 385] width 7 height 7
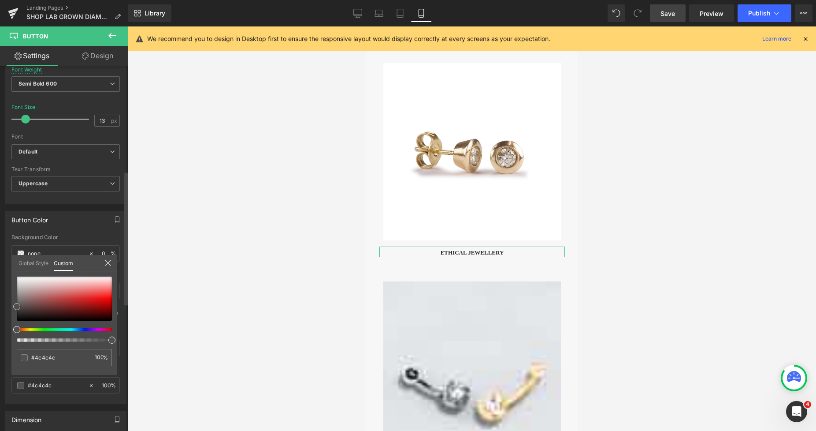
drag, startPoint x: 17, startPoint y: 277, endPoint x: 15, endPoint y: 307, distance: 30.0
click at [15, 307] on span at bounding box center [16, 306] width 7 height 7
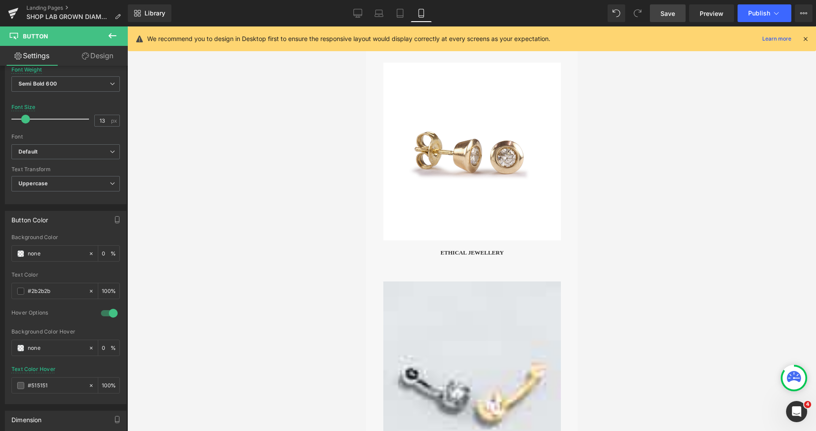
click at [179, 301] on div at bounding box center [471, 228] width 689 height 404
click at [18, 290] on span at bounding box center [20, 290] width 7 height 7
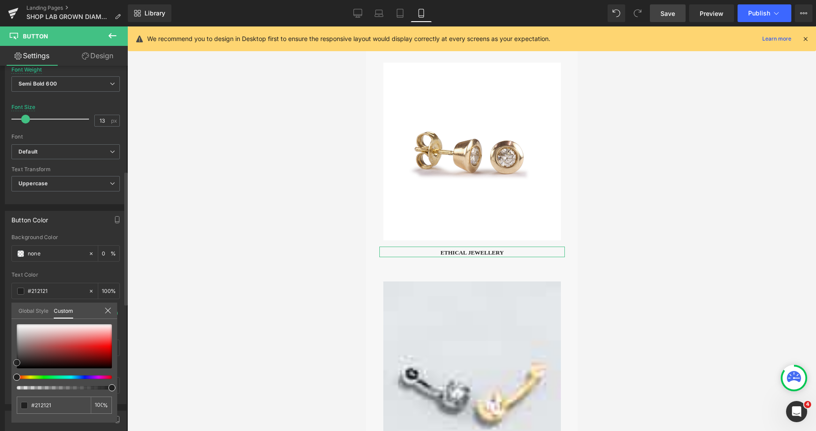
click at [17, 363] on span at bounding box center [16, 362] width 7 height 7
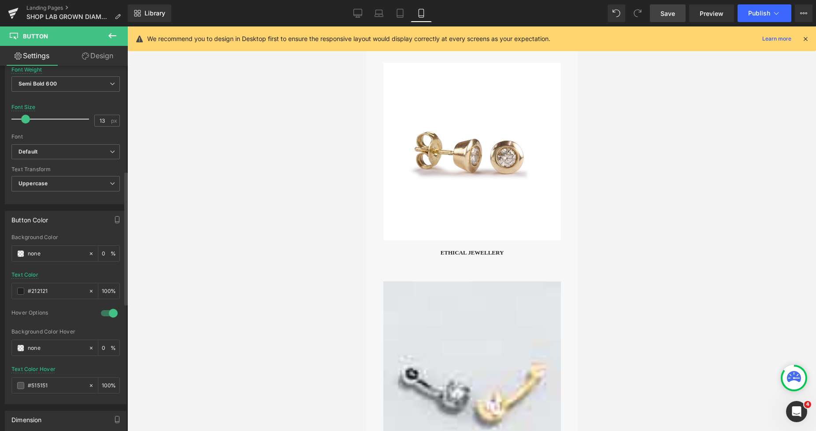
click at [164, 294] on div at bounding box center [471, 228] width 689 height 404
drag, startPoint x: 24, startPoint y: 119, endPoint x: 30, endPoint y: 121, distance: 5.9
click at [30, 121] on span at bounding box center [30, 119] width 9 height 9
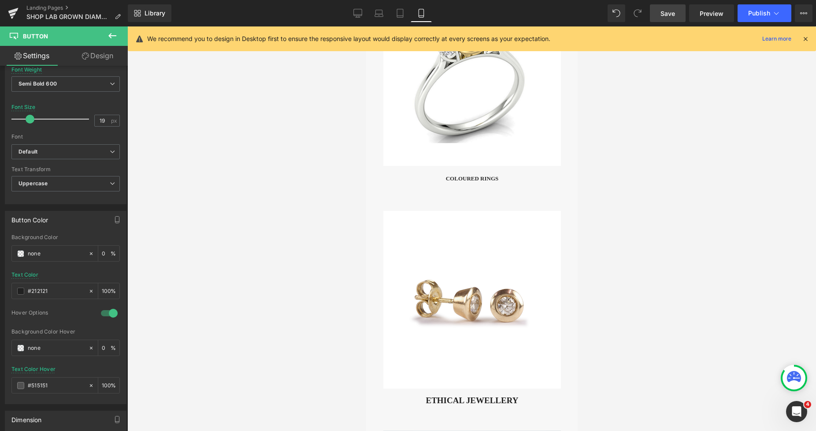
scroll to position [982, 0]
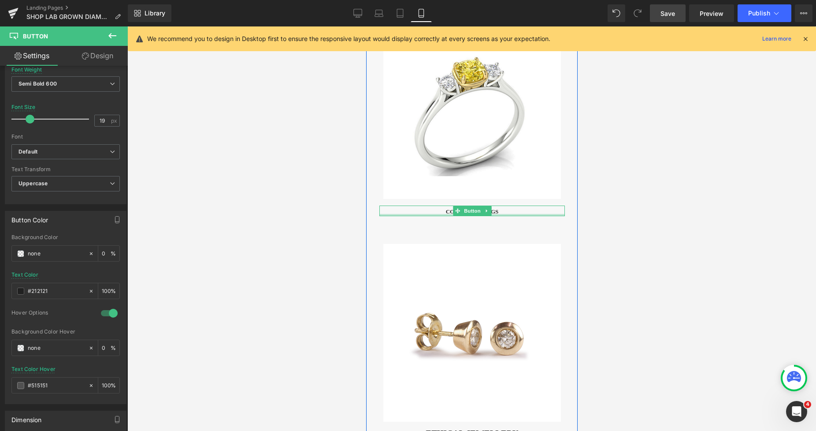
click at [449, 214] on div at bounding box center [472, 215] width 186 height 2
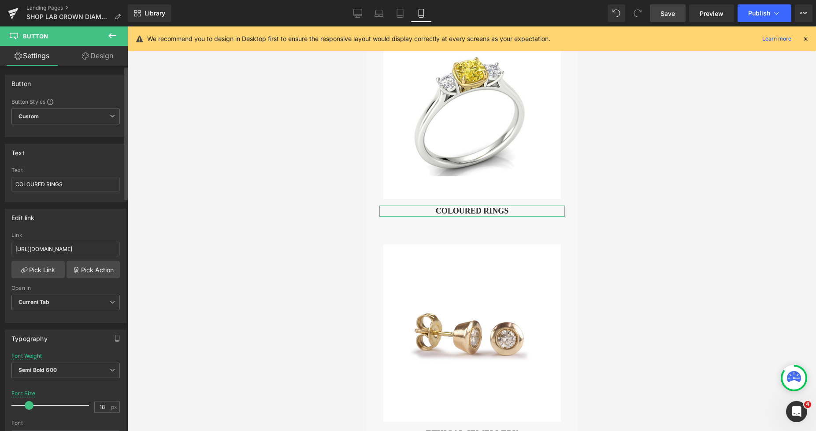
click at [29, 406] on span at bounding box center [29, 405] width 9 height 9
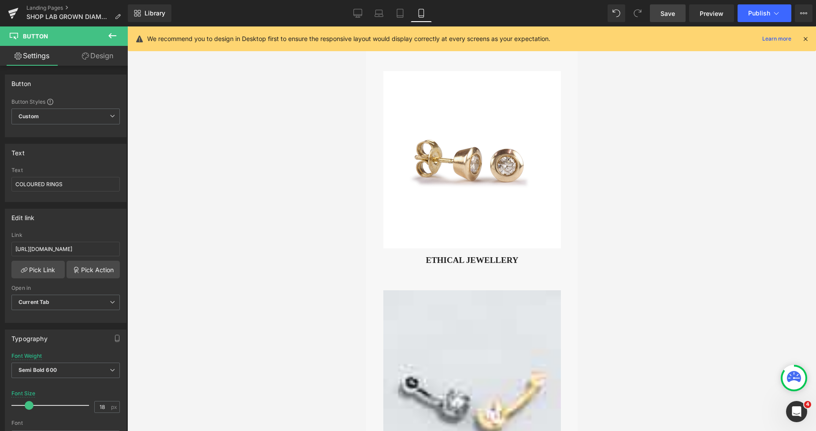
scroll to position [1189, 0]
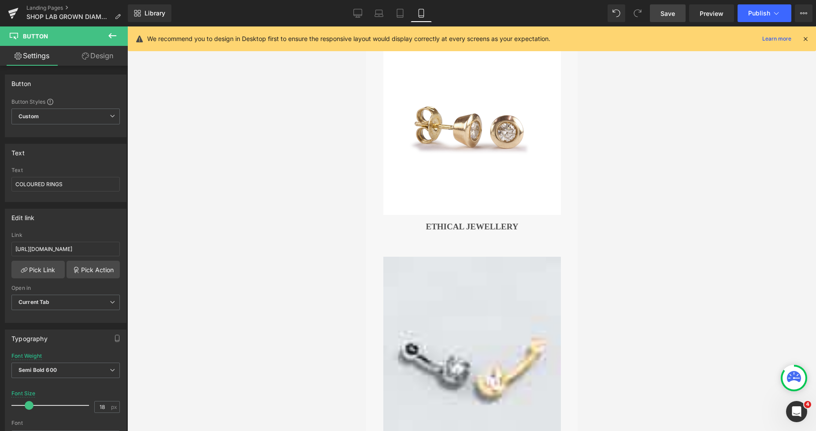
click at [426, 224] on span "ETHICAL JEWELLERY" at bounding box center [472, 226] width 93 height 9
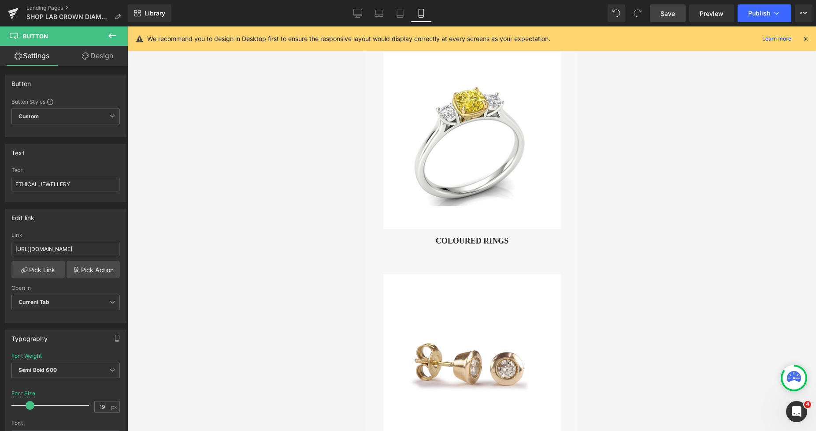
scroll to position [938, 0]
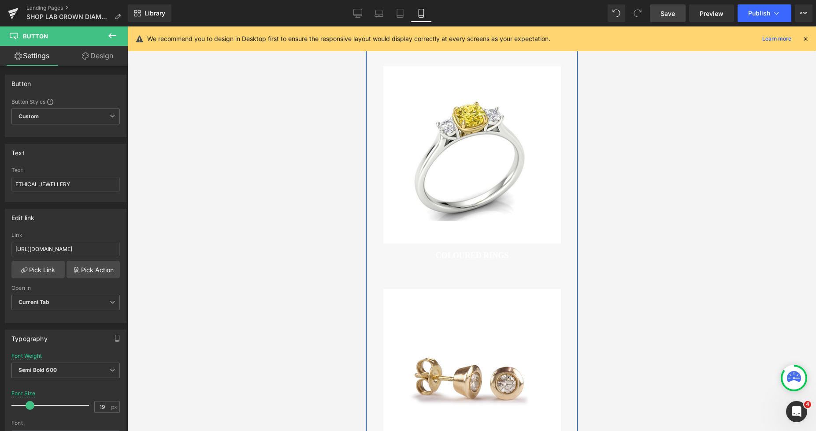
click at [366, 26] on div at bounding box center [366, 26] width 0 height 0
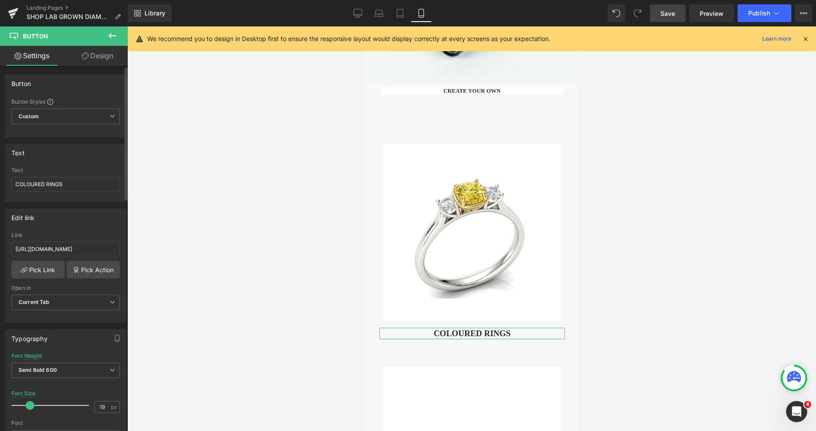
click at [30, 403] on span at bounding box center [30, 405] width 9 height 9
click at [366, 26] on div at bounding box center [366, 26] width 0 height 0
click at [443, 90] on span "CREATE YOUR OWN" at bounding box center [471, 90] width 57 height 7
click at [455, 86] on span at bounding box center [457, 90] width 9 height 11
click at [31, 408] on span at bounding box center [28, 405] width 9 height 9
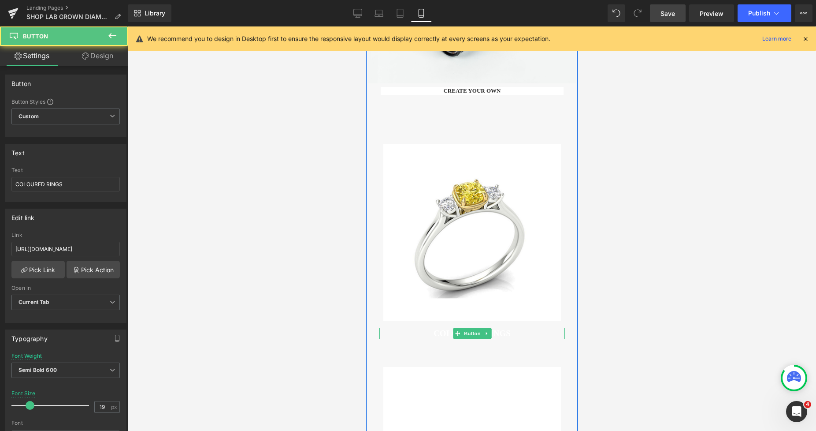
drag, startPoint x: 438, startPoint y: 331, endPoint x: 387, endPoint y: 412, distance: 96.1
click at [438, 331] on span "COLOURED RINGS" at bounding box center [471, 332] width 77 height 9
click at [126, 200] on b at bounding box center [125, 133] width 5 height 133
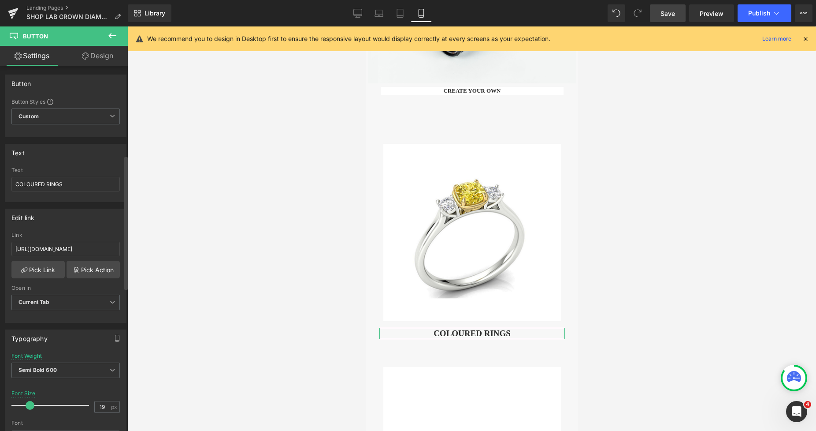
click at [121, 299] on div "Button Button Styles Custom Custom Setup Global Style Custom Setup Global Style…" at bounding box center [64, 250] width 128 height 369
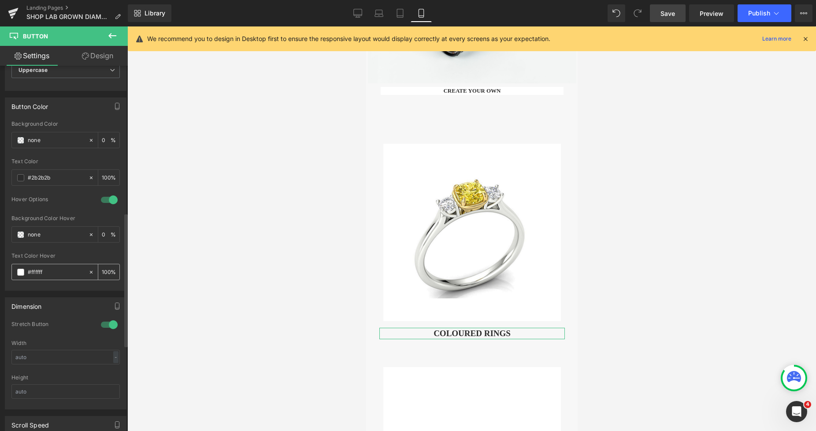
click at [18, 271] on span at bounding box center [20, 271] width 7 height 7
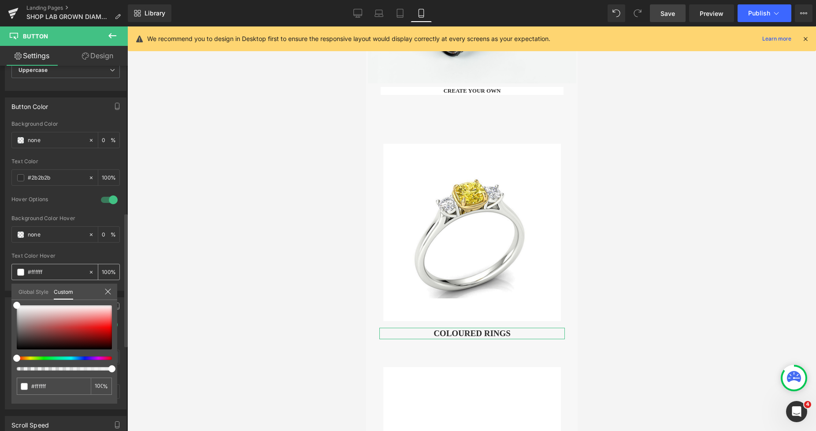
scroll to position [399, 0]
drag, startPoint x: 14, startPoint y: 306, endPoint x: 15, endPoint y: 337, distance: 31.3
click at [13, 337] on div "#494949 100 %" at bounding box center [64, 354] width 106 height 98
drag, startPoint x: 667, startPoint y: 12, endPoint x: 166, endPoint y: 60, distance: 503.8
click at [667, 12] on span "Save" at bounding box center [668, 13] width 15 height 9
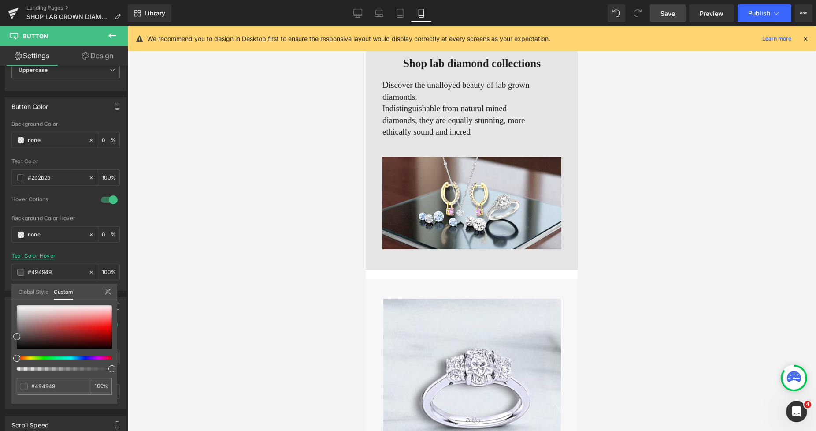
scroll to position [454, 0]
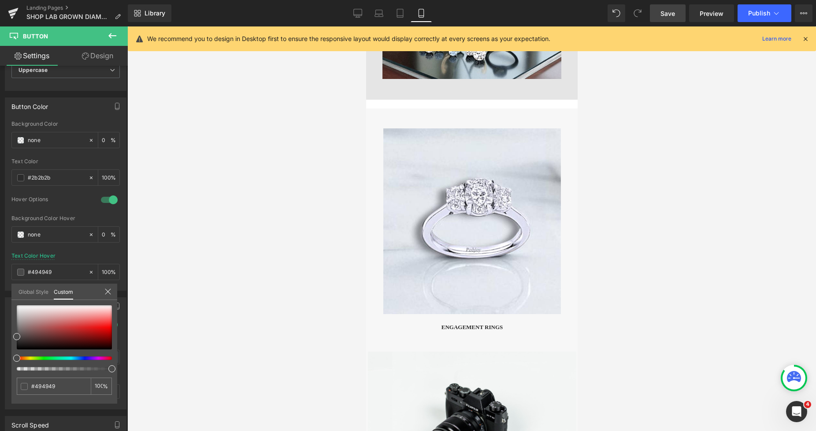
drag, startPoint x: 574, startPoint y: 149, endPoint x: 953, endPoint y: 133, distance: 379.8
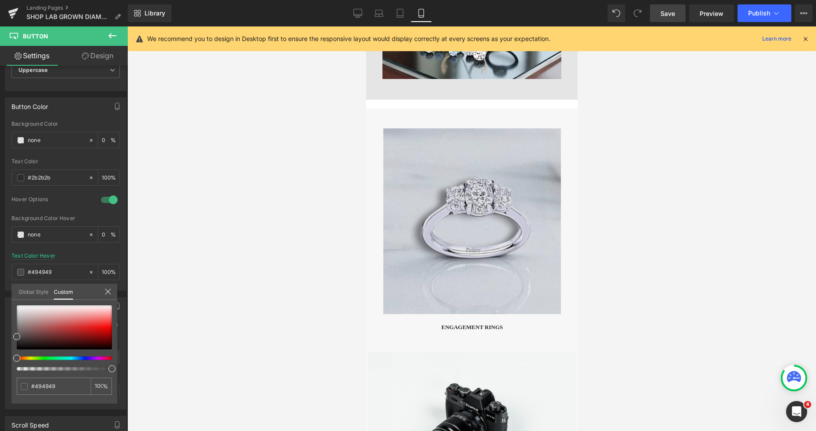
drag, startPoint x: 427, startPoint y: 140, endPoint x: 417, endPoint y: 141, distance: 10.7
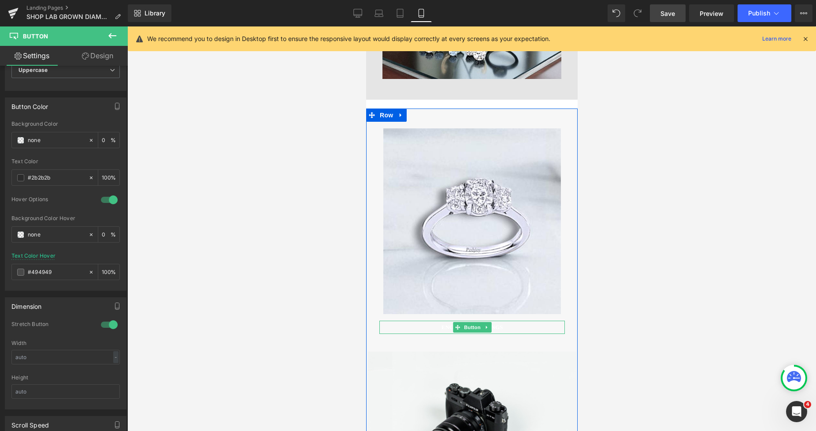
click at [447, 326] on span "ENGAGEMENT RINGS" at bounding box center [472, 327] width 62 height 7
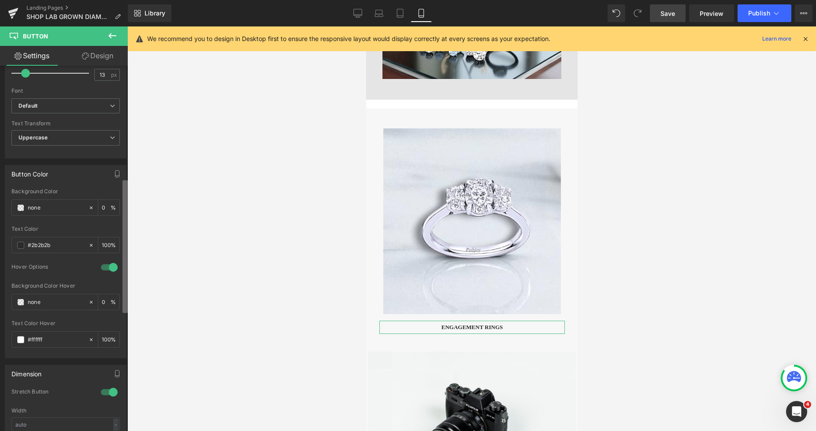
click at [123, 312] on b at bounding box center [125, 246] width 5 height 133
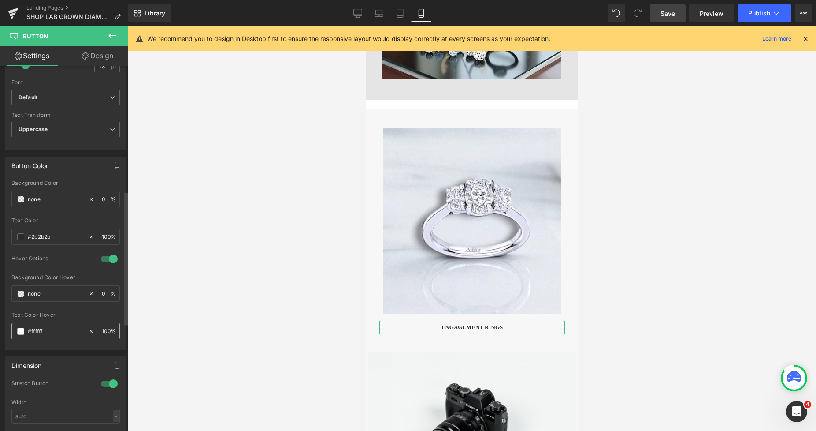
click at [19, 331] on span at bounding box center [20, 330] width 7 height 7
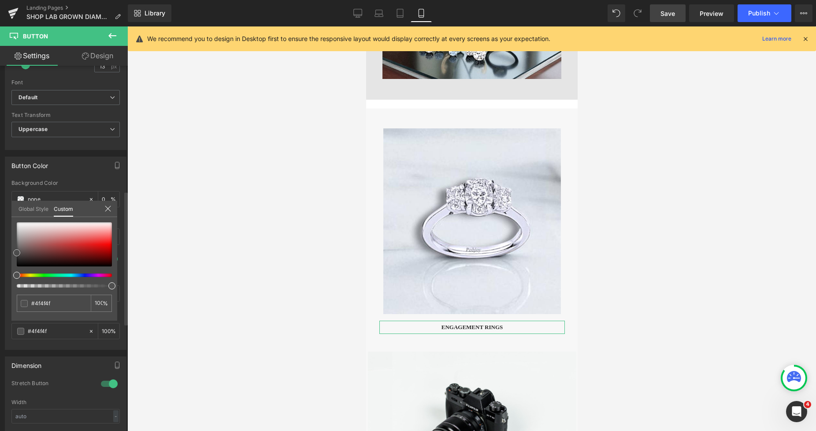
drag, startPoint x: 16, startPoint y: 223, endPoint x: 14, endPoint y: 253, distance: 30.5
click at [14, 253] on span at bounding box center [16, 252] width 7 height 7
click at [168, 186] on div at bounding box center [471, 228] width 689 height 404
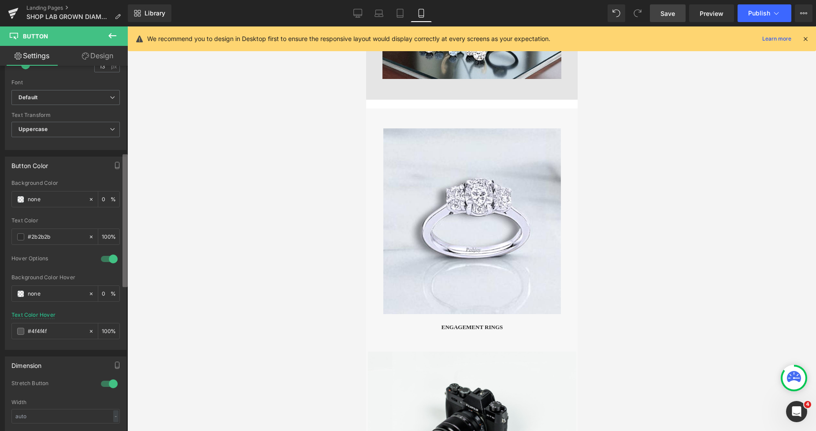
scroll to position [223, 0]
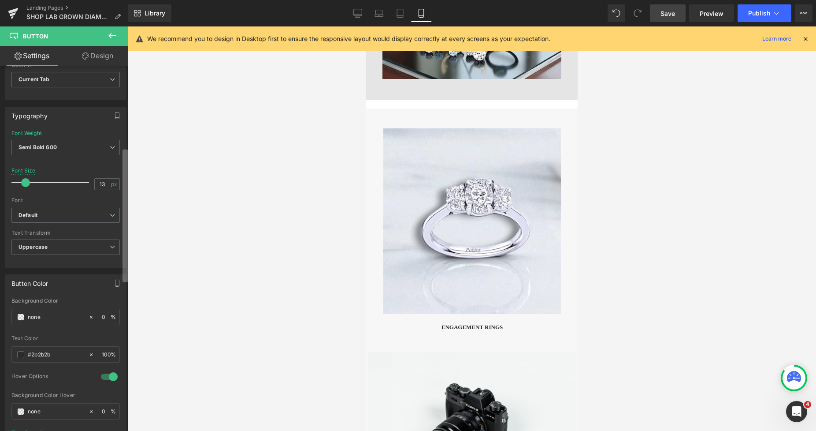
click at [132, 163] on div "Button You are previewing how the will restyle your page. You can not edit Elem…" at bounding box center [408, 223] width 816 height 446
drag, startPoint x: 26, startPoint y: 179, endPoint x: 30, endPoint y: 183, distance: 5.3
drag, startPoint x: 25, startPoint y: 183, endPoint x: 30, endPoint y: 186, distance: 5.1
click at [30, 186] on span at bounding box center [30, 182] width 9 height 9
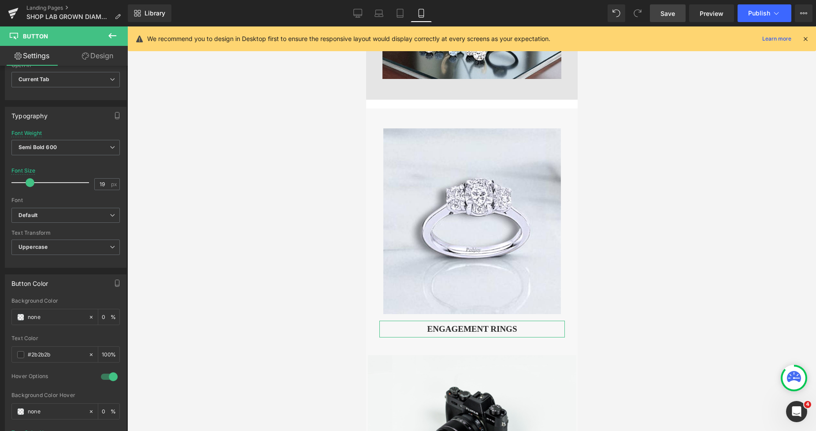
click at [102, 57] on link "Design" at bounding box center [98, 56] width 64 height 20
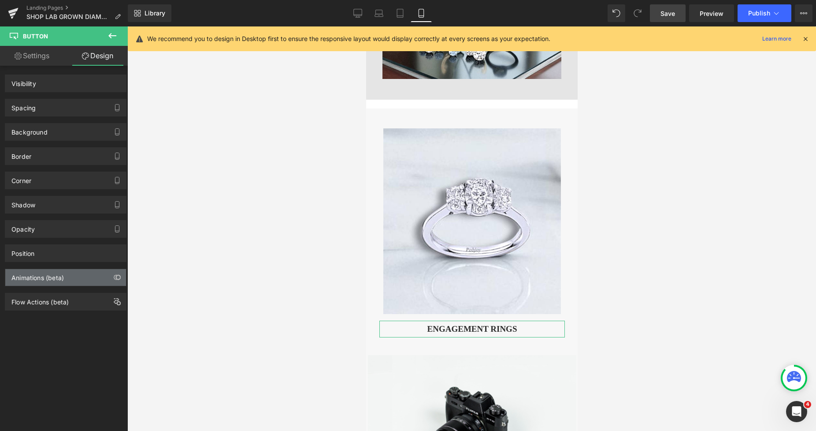
click at [30, 278] on div "Animations (beta)" at bounding box center [37, 275] width 52 height 12
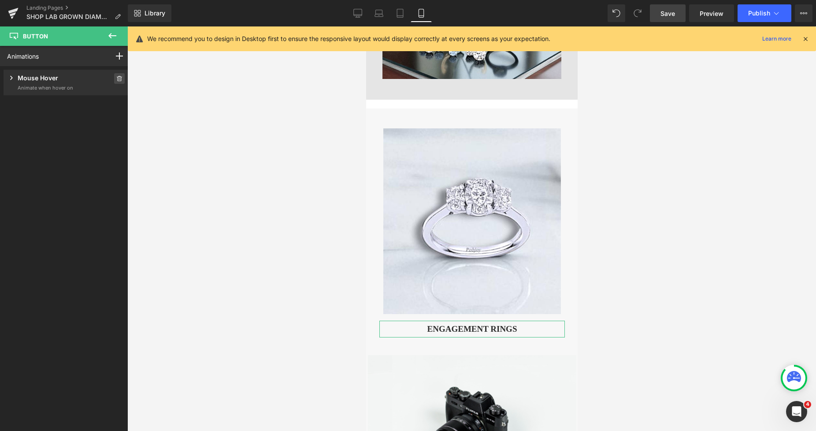
click at [114, 81] on span at bounding box center [119, 78] width 11 height 11
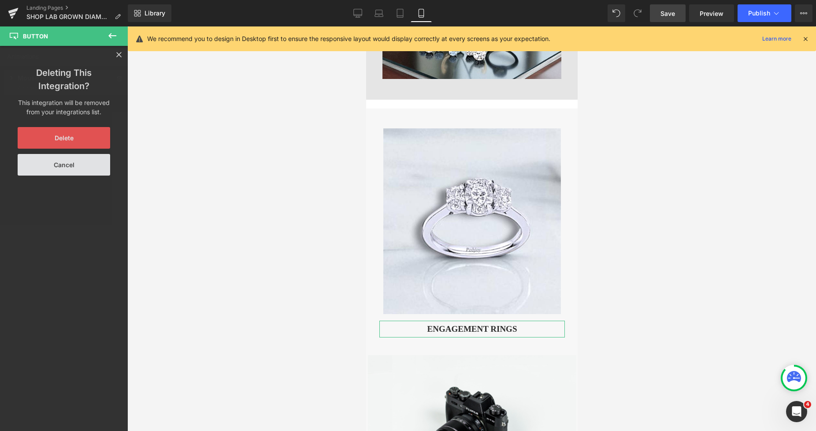
click at [58, 138] on button "Delete" at bounding box center [64, 138] width 93 height 22
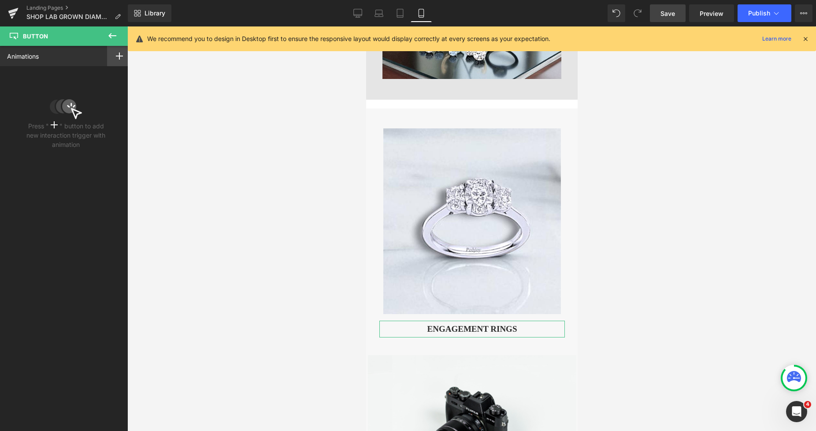
click at [119, 59] on rect at bounding box center [119, 55] width 1 height 7
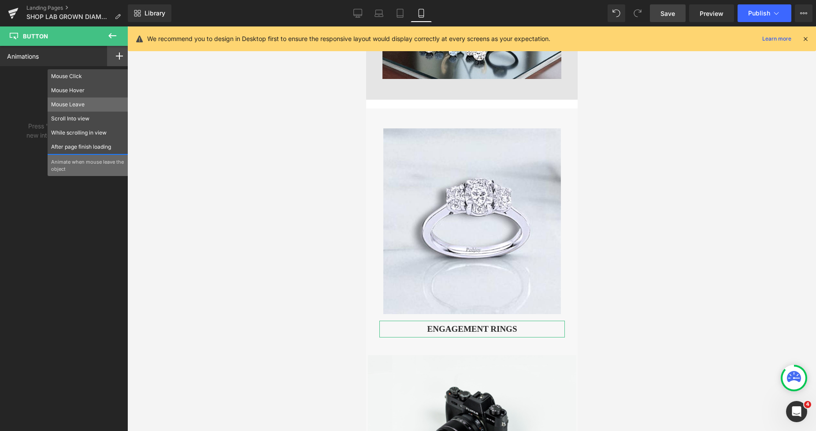
click at [95, 105] on p "Mouse Leave" at bounding box center [88, 104] width 74 height 8
click at [95, 105] on div "Animations Mouse Click Mouse Hover Mouse Leave Scroll Into view While scrolling…" at bounding box center [66, 230] width 132 height 369
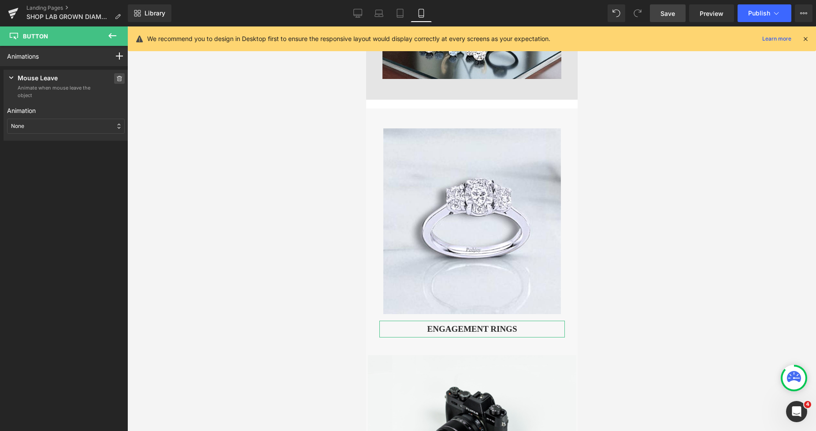
click at [114, 78] on span at bounding box center [119, 78] width 11 height 11
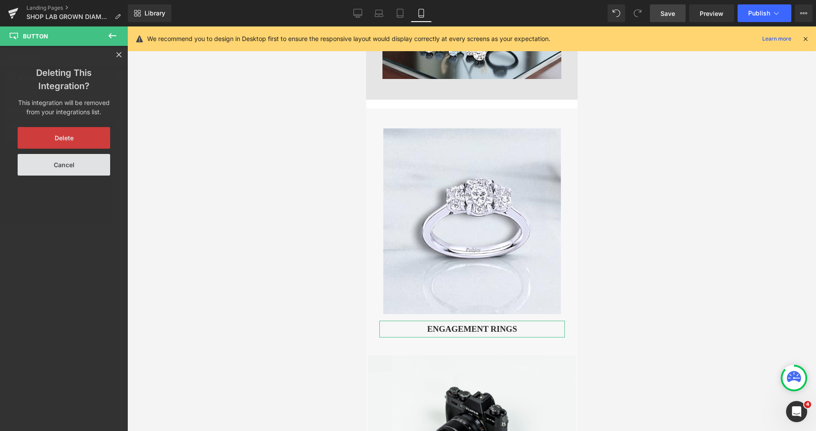
click at [84, 134] on button "Delete" at bounding box center [64, 138] width 93 height 22
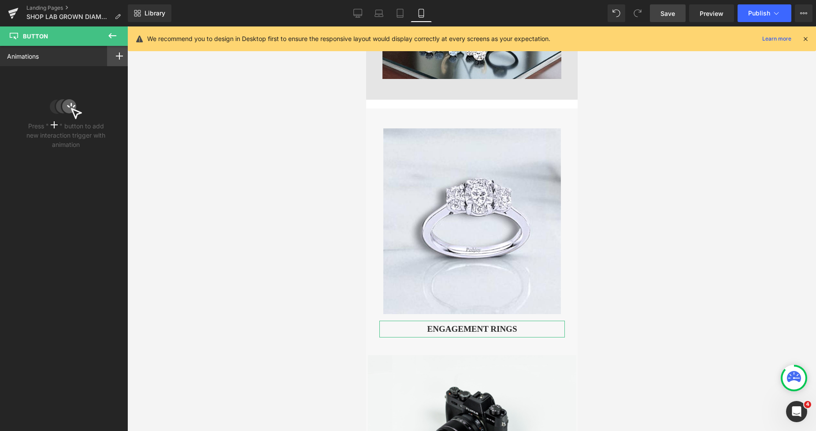
click at [117, 54] on icon at bounding box center [119, 55] width 7 height 7
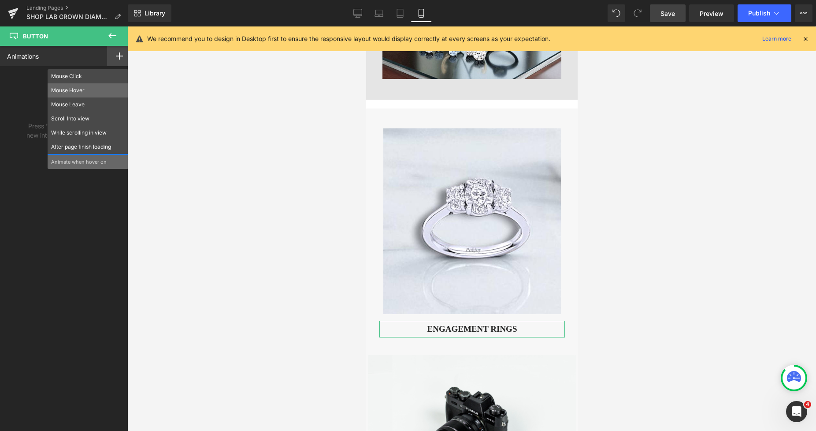
click at [93, 86] on p "Mouse Hover" at bounding box center [88, 90] width 74 height 8
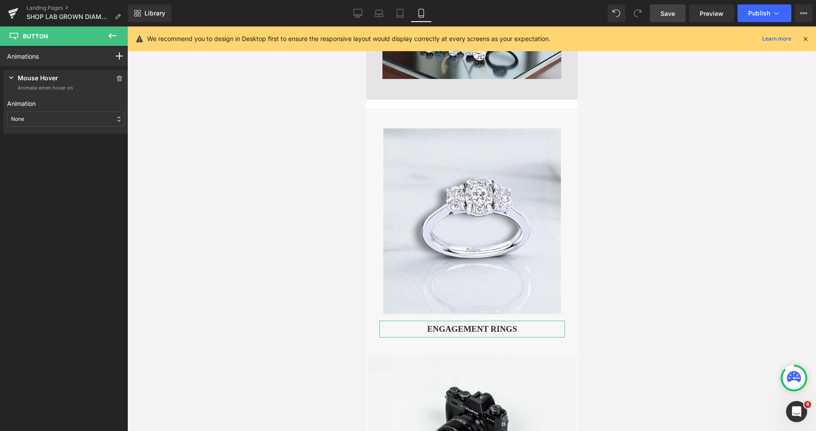
click at [59, 118] on div "None" at bounding box center [66, 119] width 118 height 15
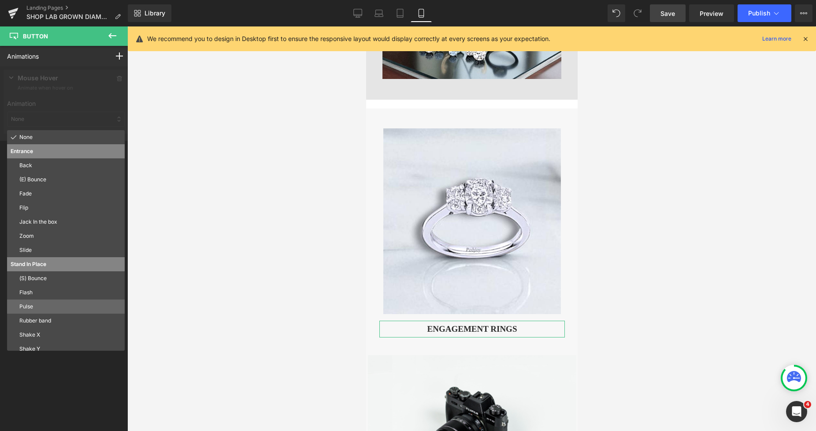
click at [41, 301] on div "Pulse" at bounding box center [66, 306] width 118 height 14
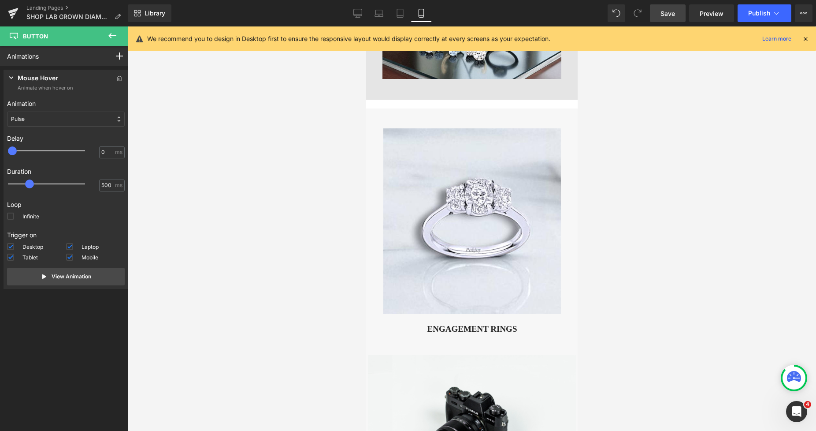
drag, startPoint x: 667, startPoint y: 11, endPoint x: 205, endPoint y: 80, distance: 466.6
click at [667, 11] on span "Save" at bounding box center [668, 13] width 15 height 9
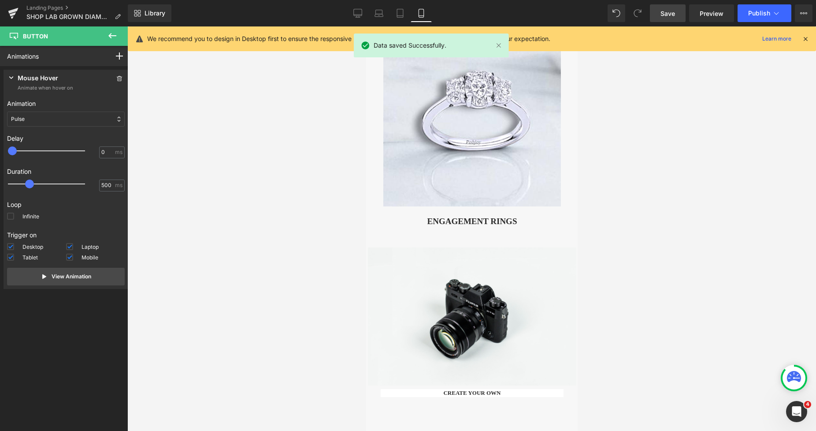
scroll to position [562, 0]
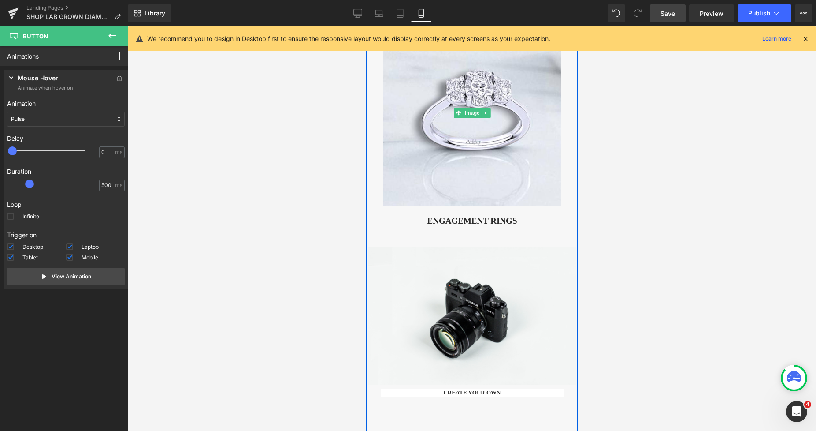
drag, startPoint x: 376, startPoint y: 111, endPoint x: 366, endPoint y: 119, distance: 13.2
click at [376, 111] on link at bounding box center [472, 113] width 208 height 186
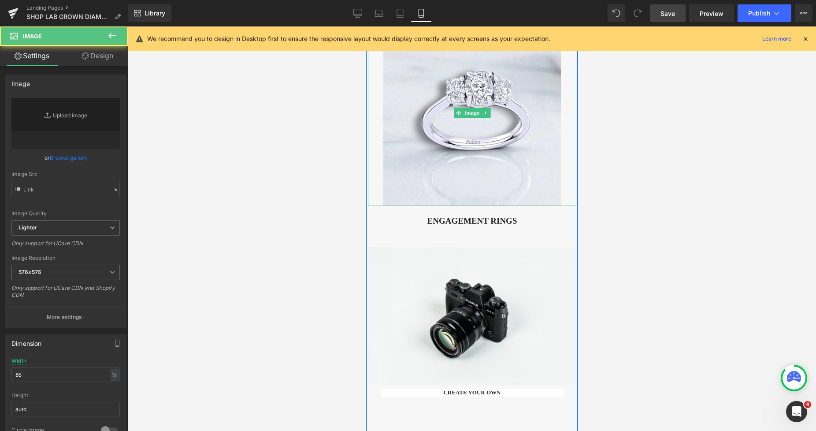
click at [368, 119] on div at bounding box center [369, 113] width 2 height 186
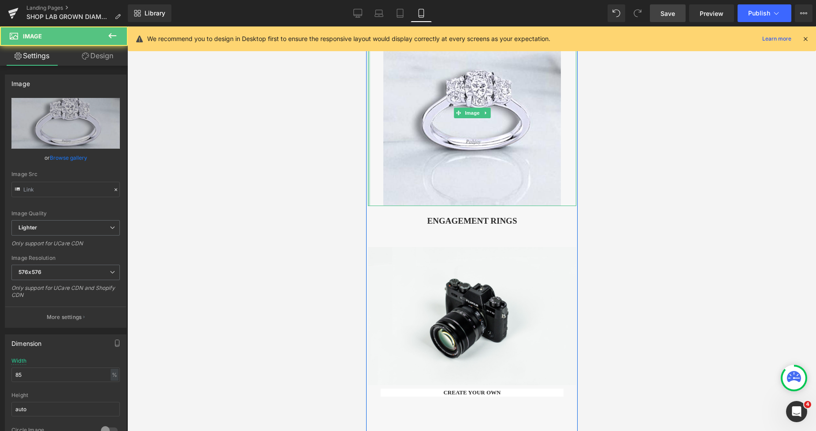
click at [368, 119] on div at bounding box center [369, 113] width 2 height 186
drag, startPoint x: 369, startPoint y: 121, endPoint x: 732, endPoint y: 148, distance: 363.7
click at [369, 121] on link at bounding box center [472, 113] width 208 height 186
click at [362, 123] on div at bounding box center [471, 228] width 689 height 404
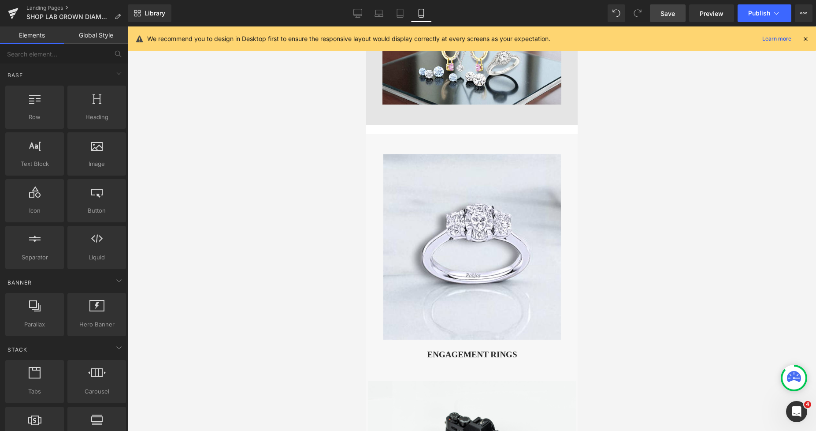
scroll to position [381, 0]
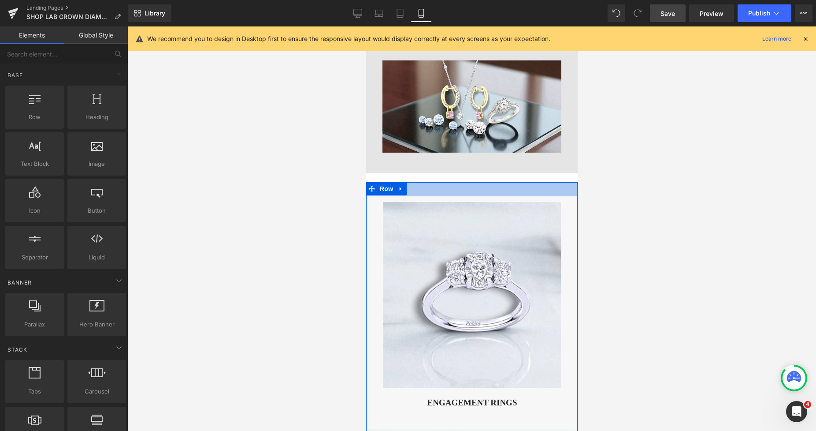
click at [509, 183] on div "32px" at bounding box center [472, 189] width 212 height 14
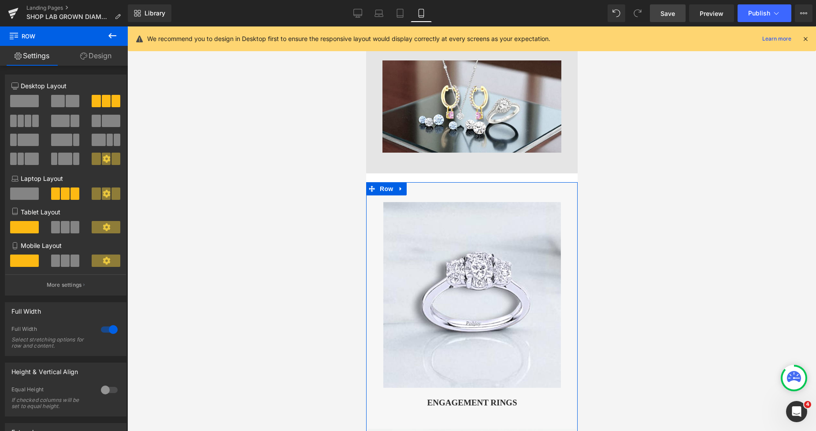
click at [103, 57] on link "Design" at bounding box center [96, 56] width 64 height 20
click at [0, 0] on div "Spacing" at bounding box center [0, 0] width 0 height 0
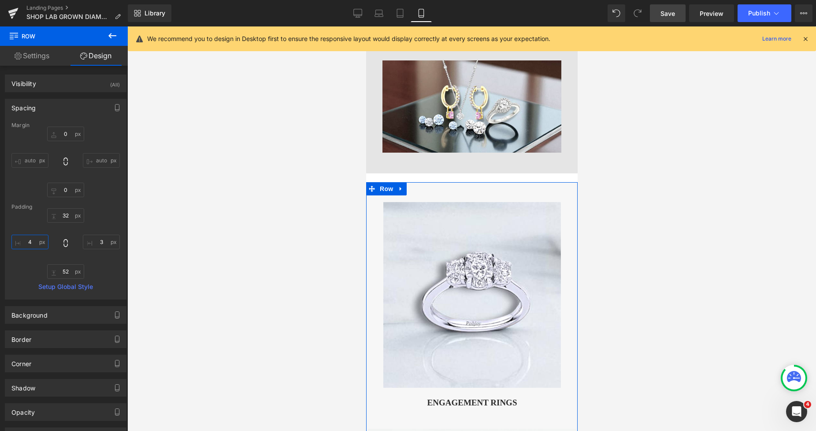
click at [35, 238] on input "4" at bounding box center [29, 241] width 37 height 15
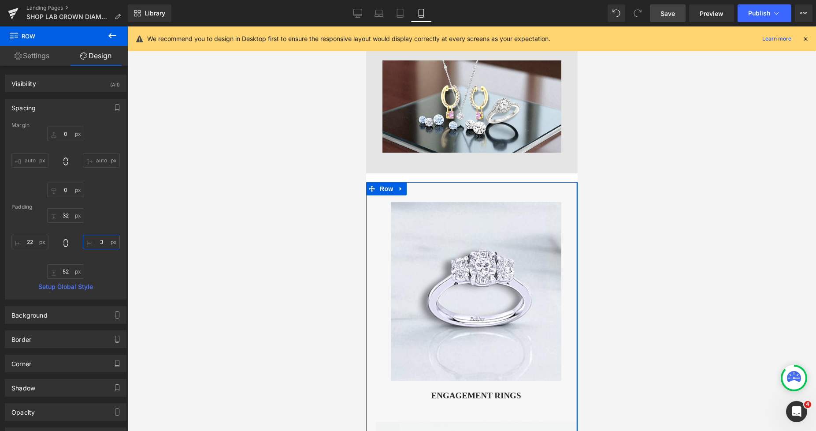
click at [101, 240] on input "3" at bounding box center [101, 241] width 37 height 15
